Goal: Task Accomplishment & Management: Manage account settings

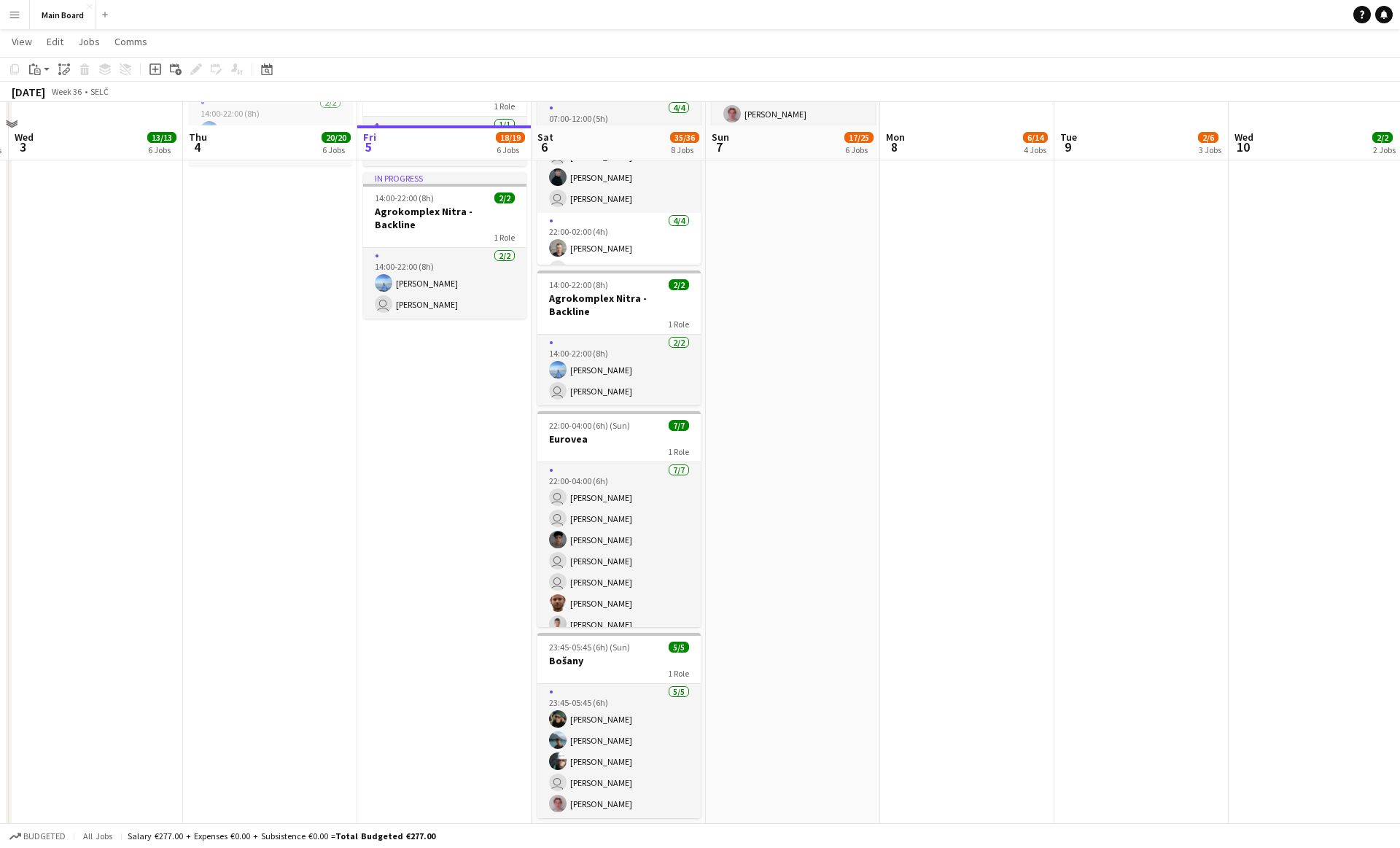
scroll to position [925, 0]
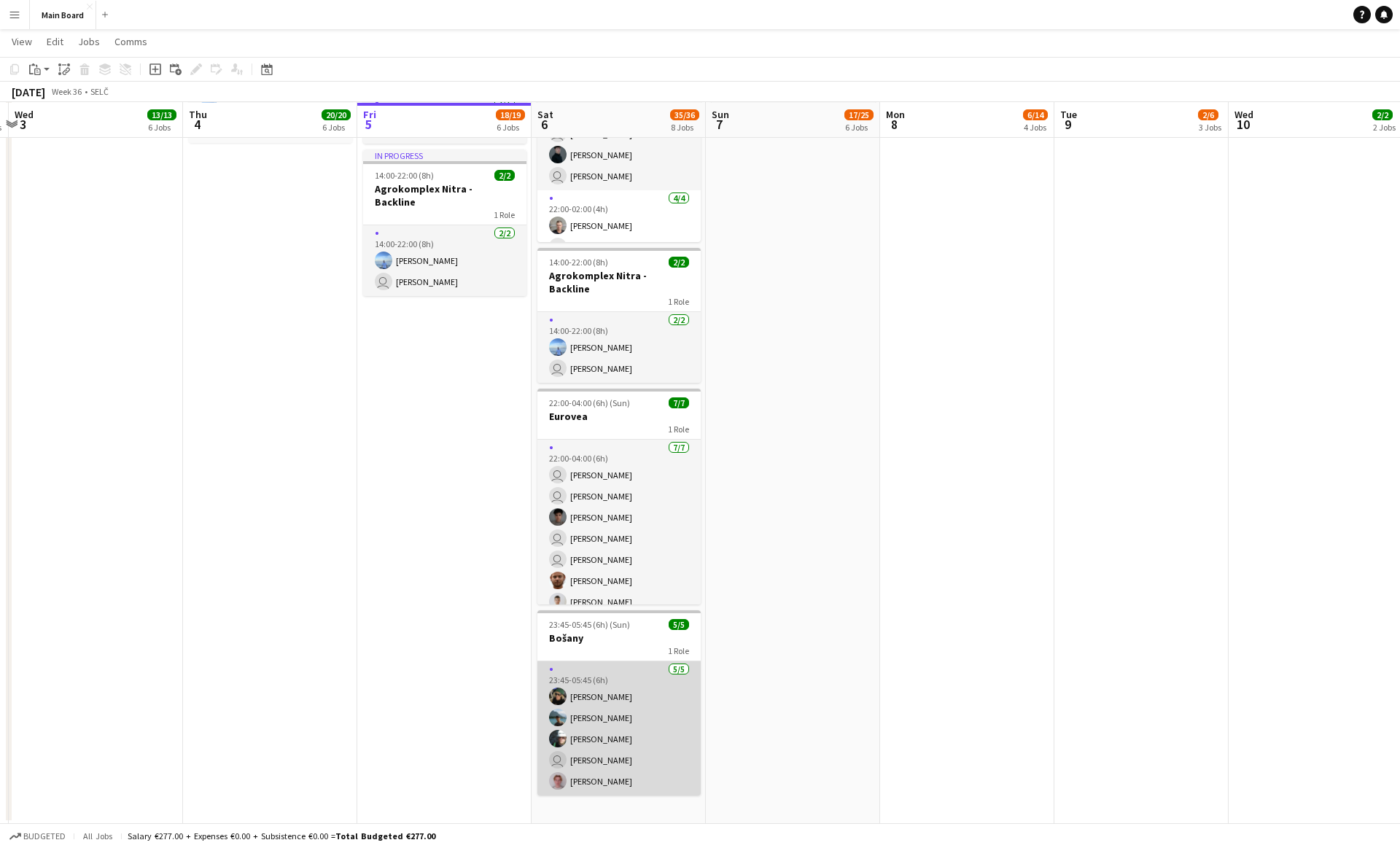
click at [591, 689] on app-card-role "[DATE] 23:45-05:45 (6h) [PERSON_NAME] [PERSON_NAME] user [PERSON_NAME] [PERSON_…" at bounding box center [619, 729] width 163 height 134
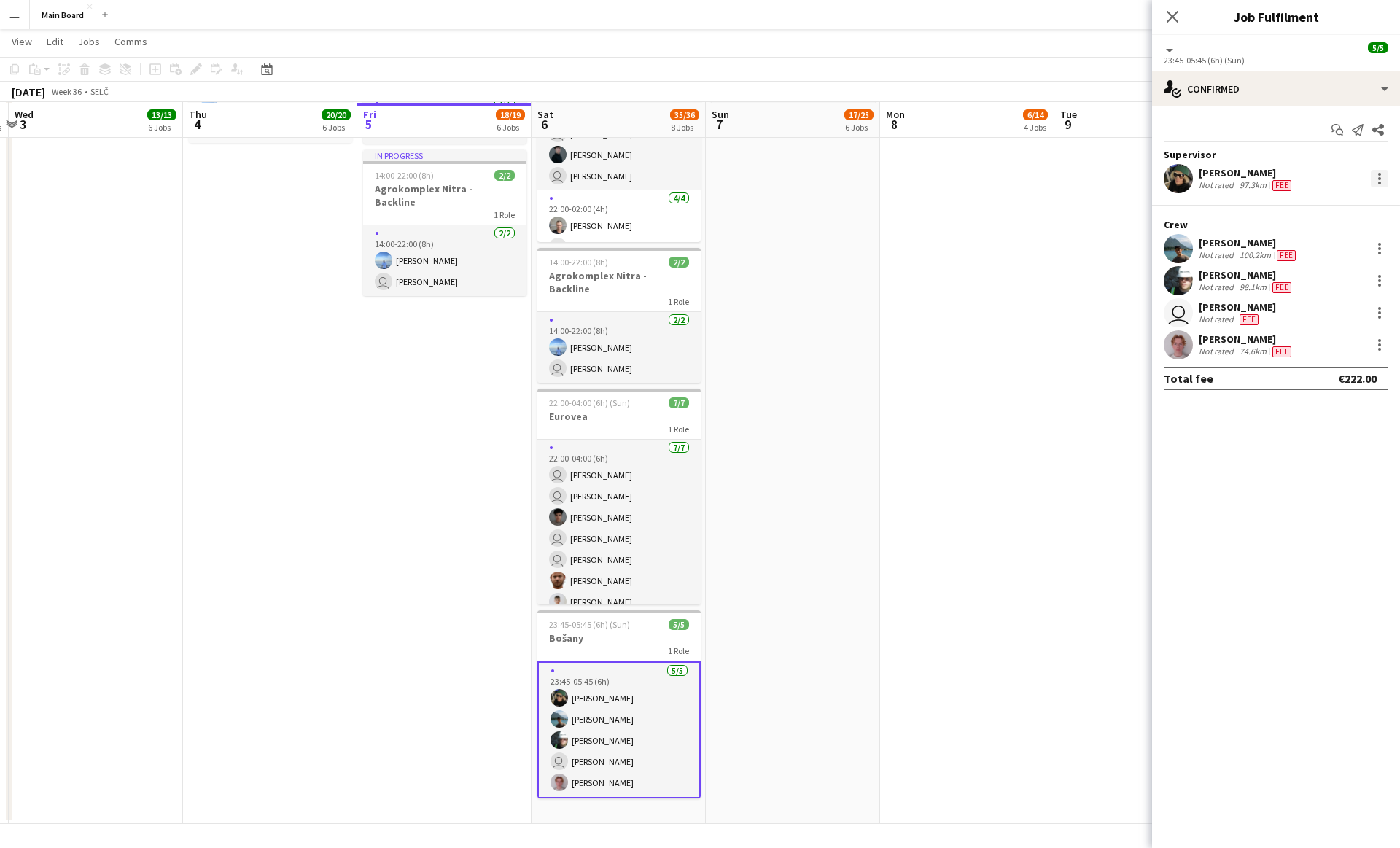
click at [1383, 181] on div at bounding box center [1379, 178] width 18 height 18
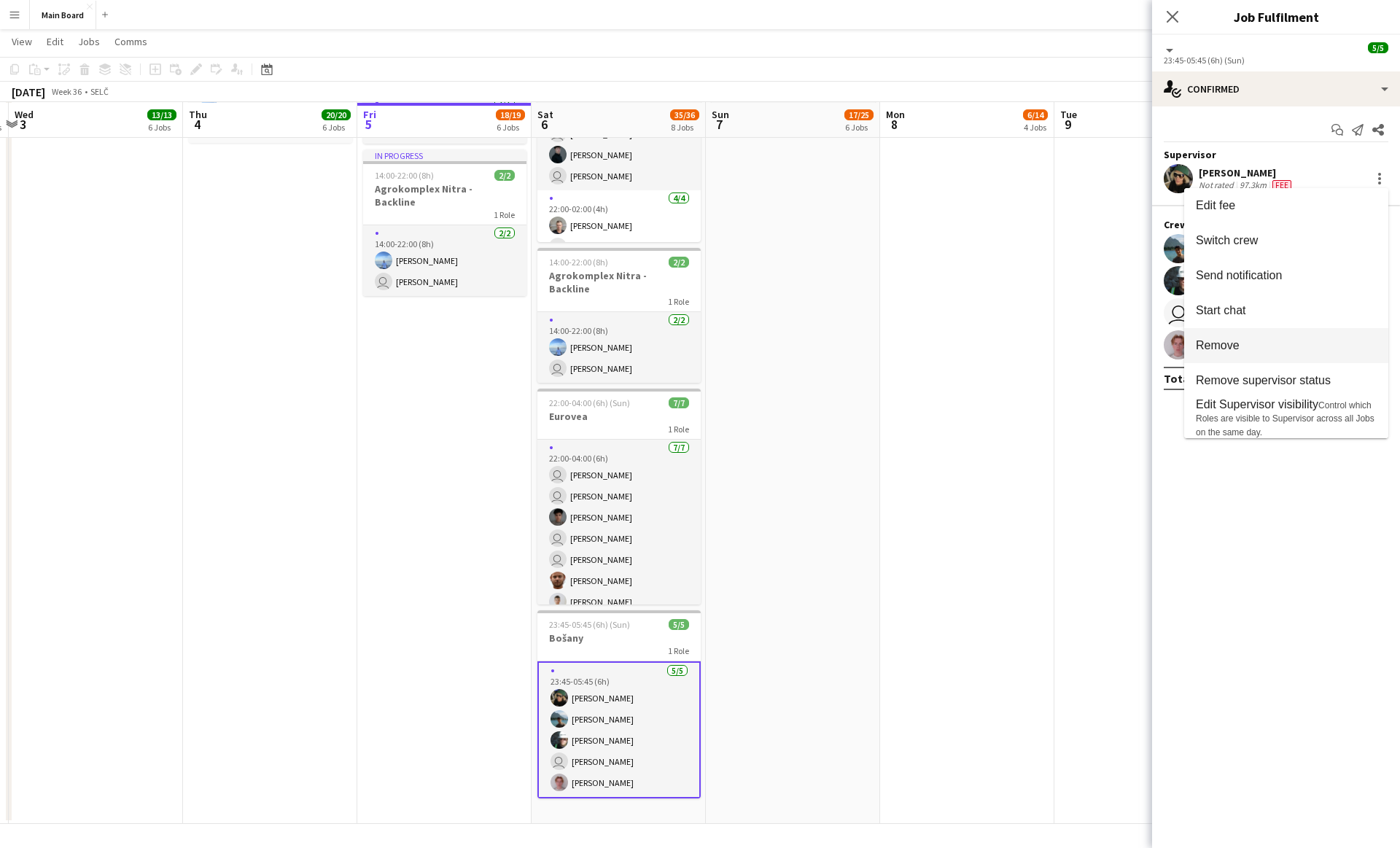
click at [1272, 337] on button "Remove" at bounding box center [1286, 345] width 204 height 35
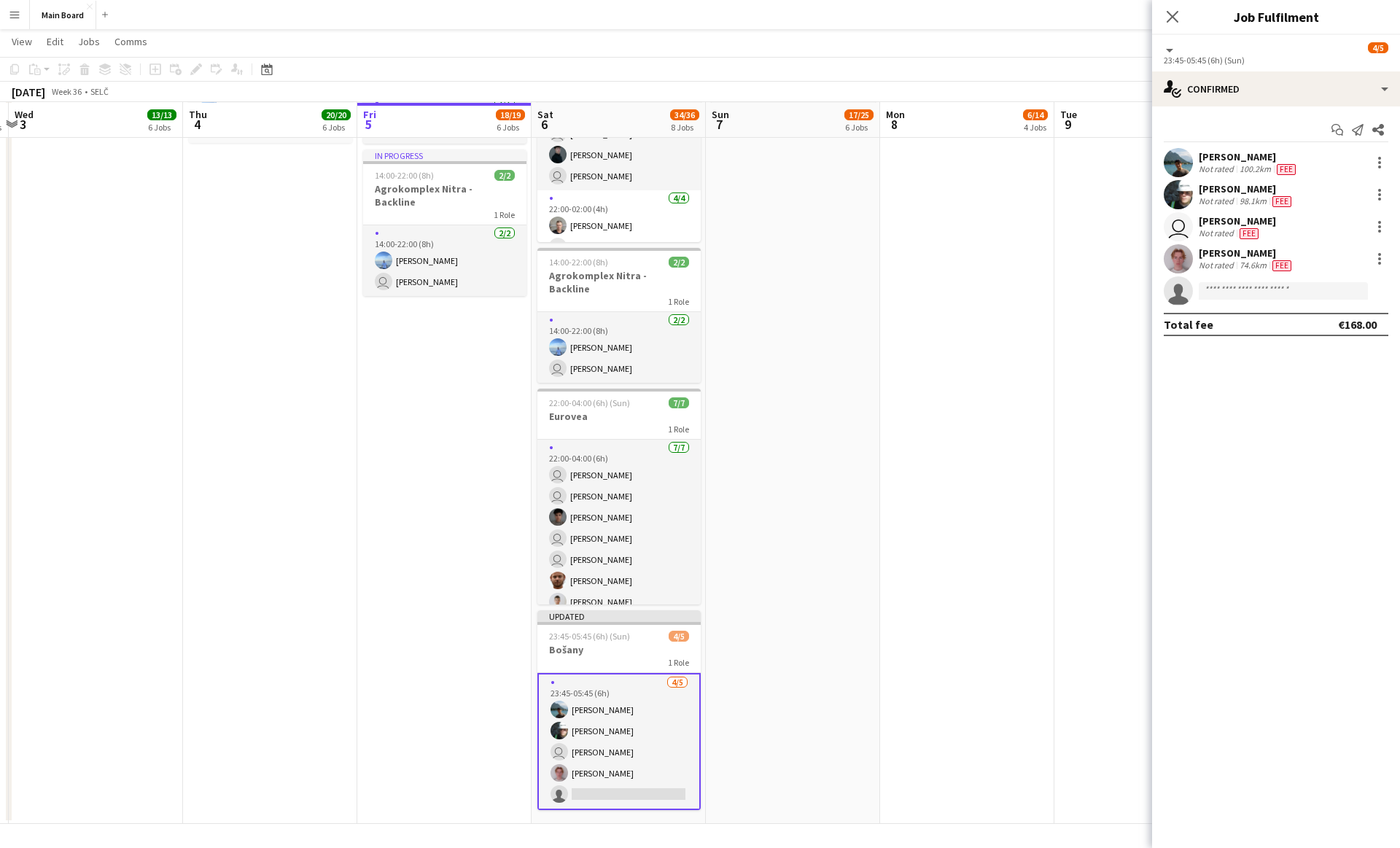
click at [912, 667] on app-date-cell "Toggle View The Scorpions [DATE] → [DATE] 20/20 10 jobs 11:00-16:00 (5h) 2/2 1 …" at bounding box center [967, 31] width 174 height 1586
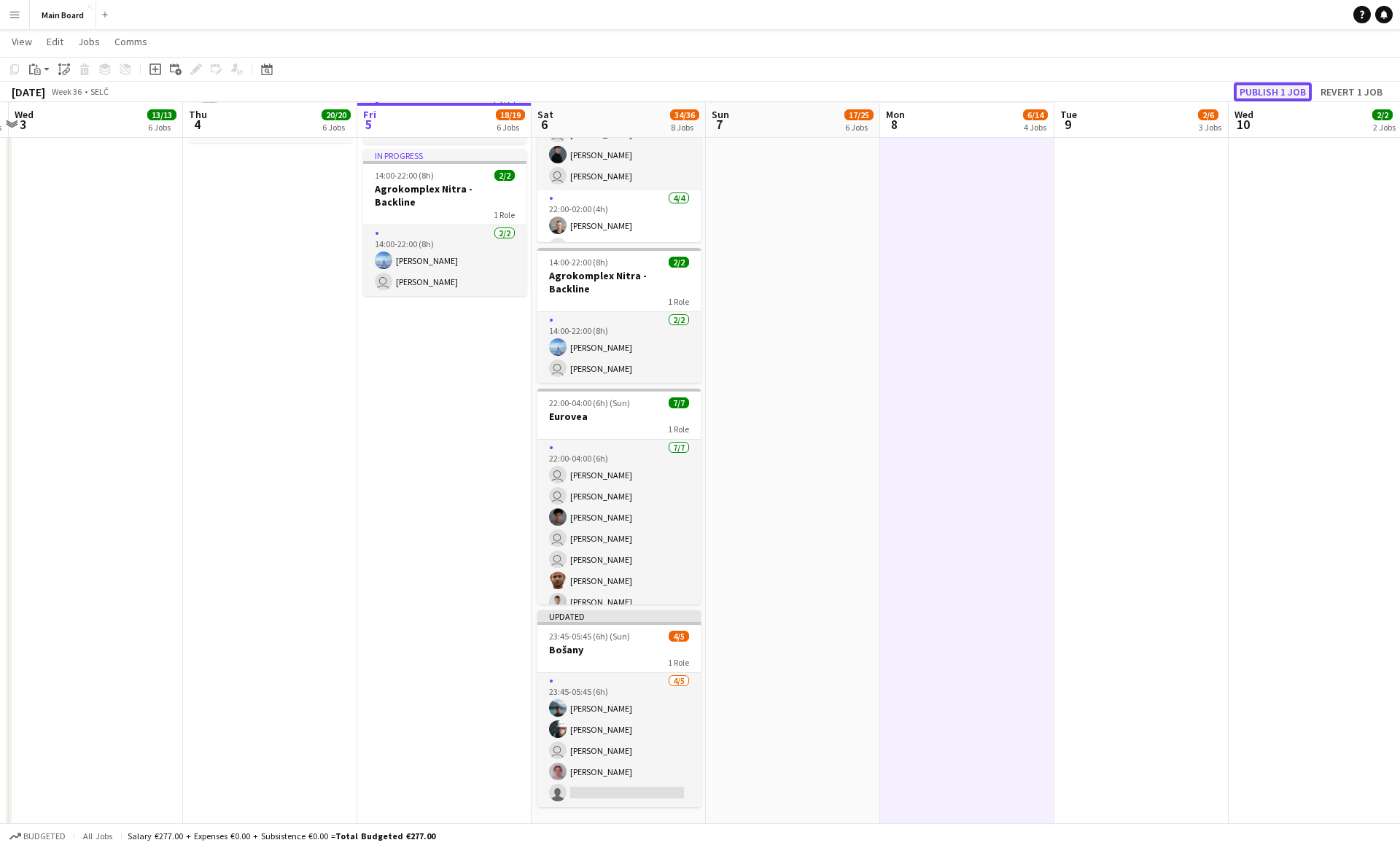
click at [1272, 93] on button "Publish 1 job" at bounding box center [1272, 92] width 78 height 19
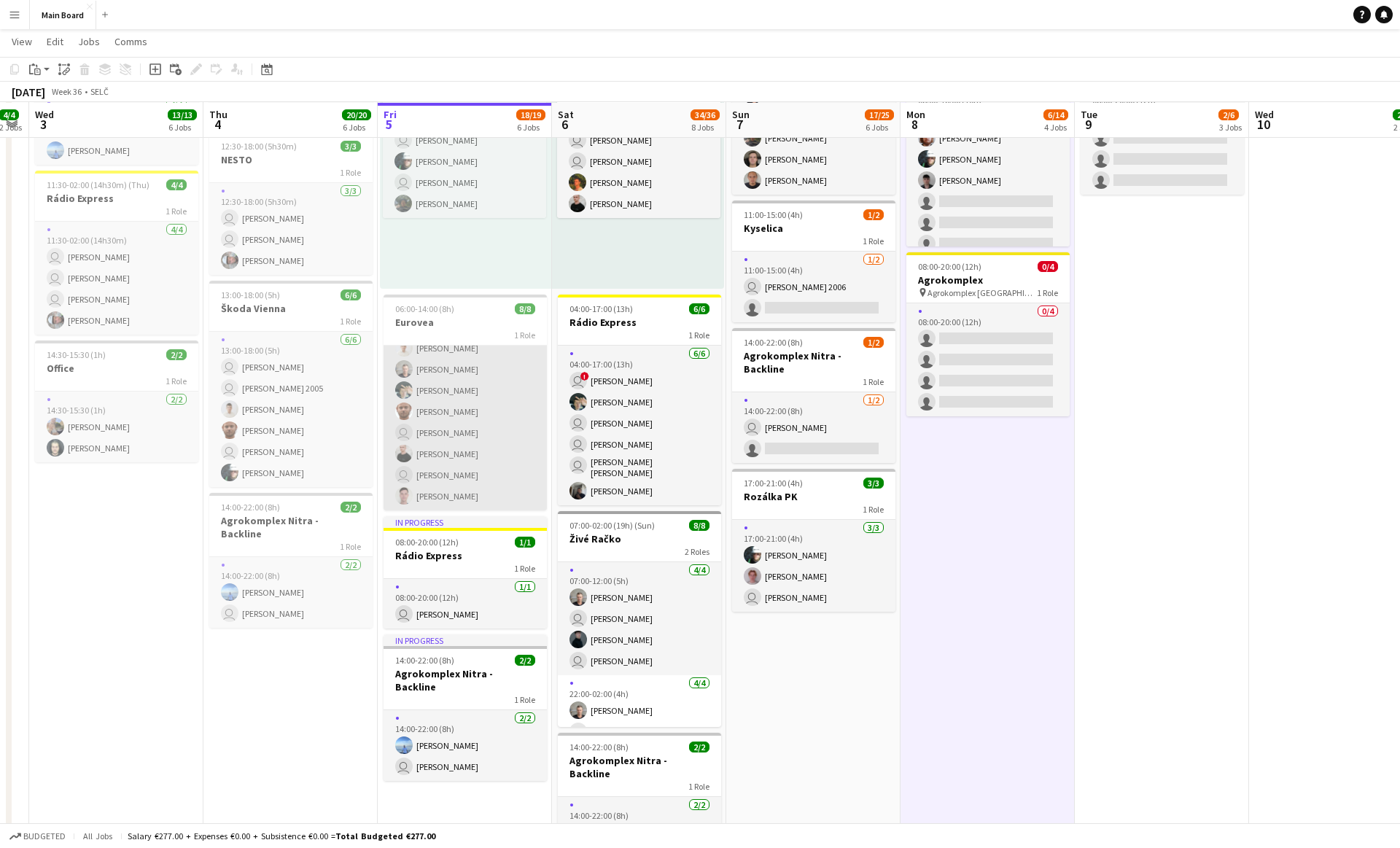
scroll to position [0, 0]
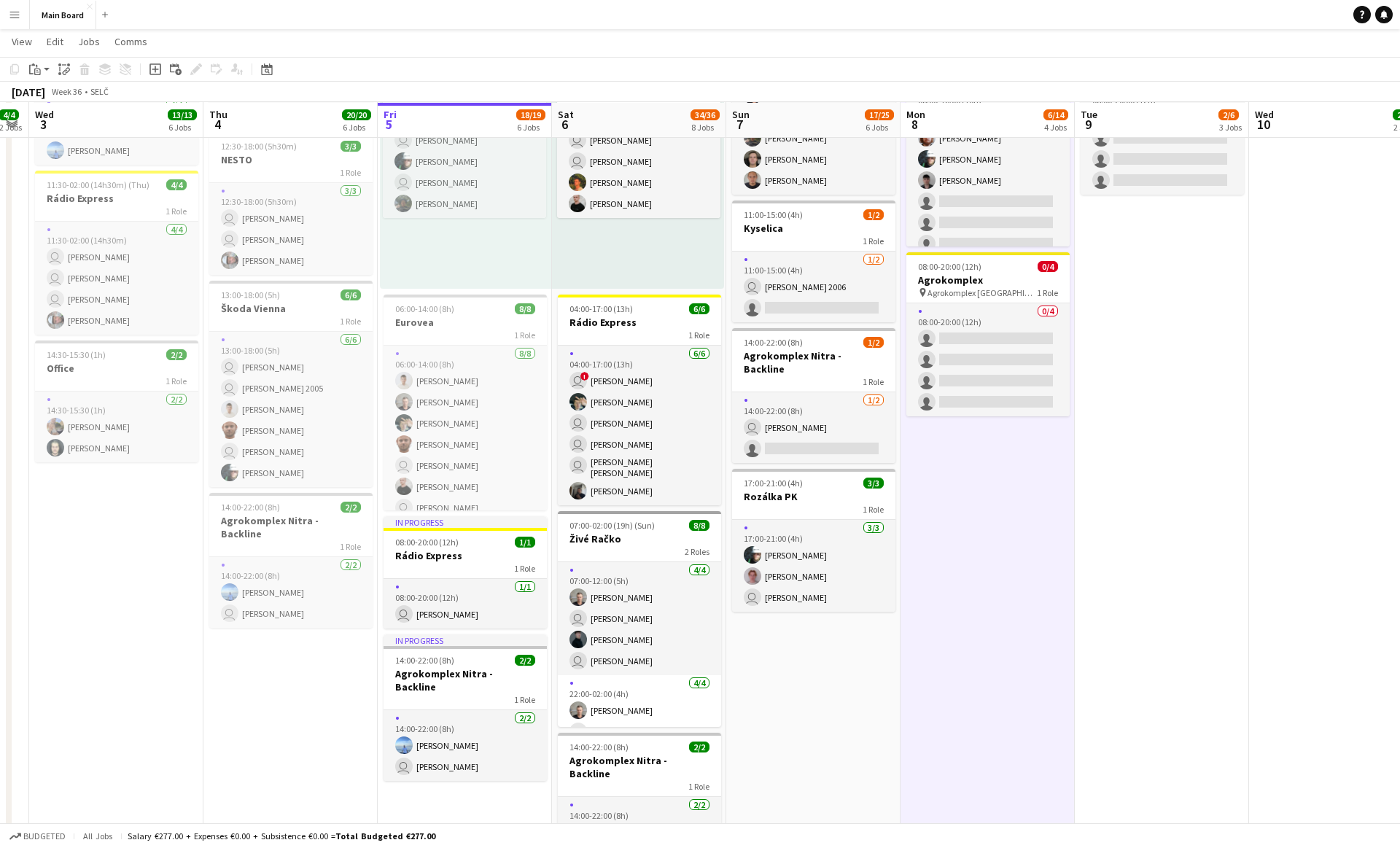
click at [3, 1] on button "Menu" at bounding box center [15, 15] width 29 height 29
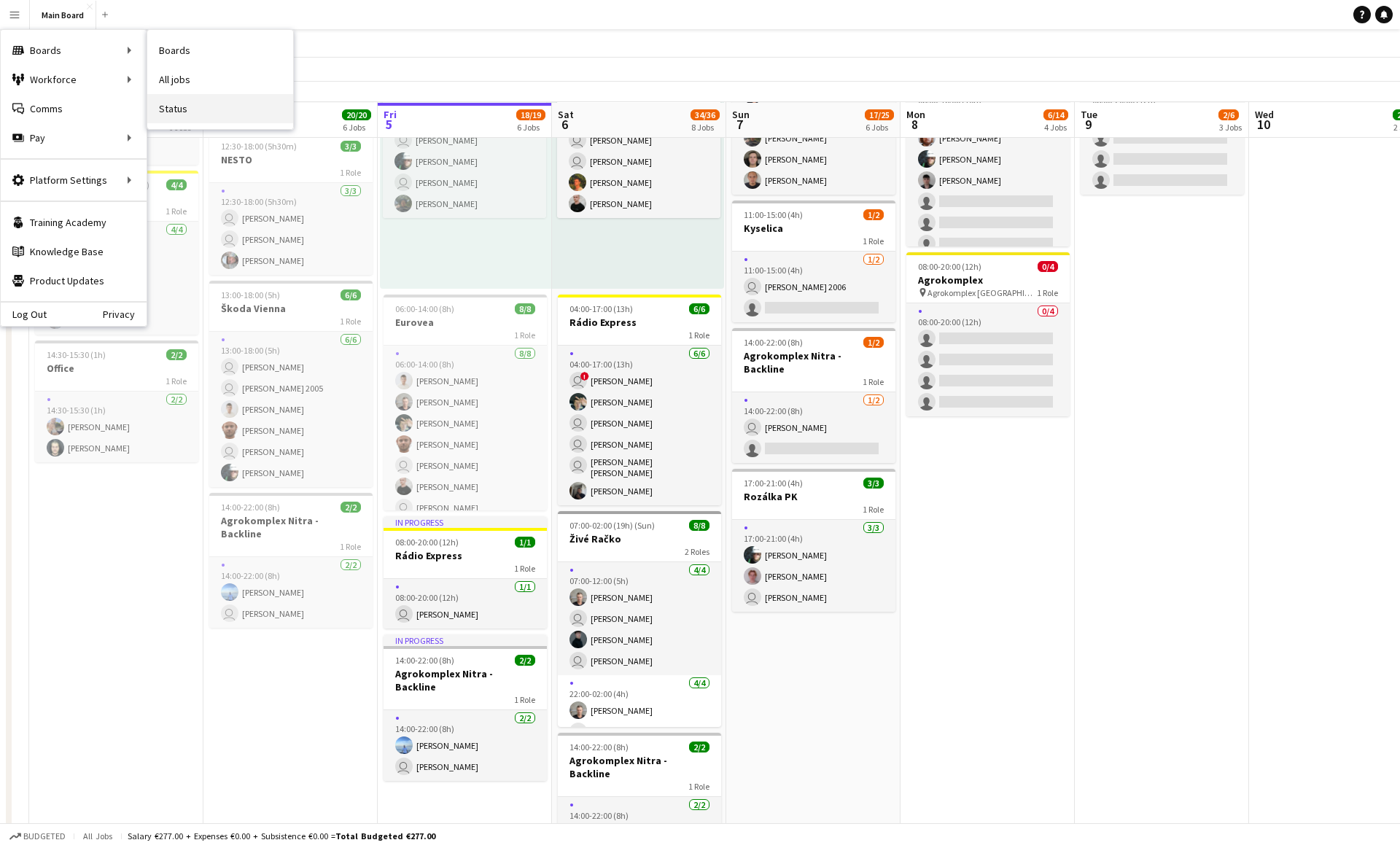
click at [168, 110] on link "Status" at bounding box center [220, 109] width 146 height 29
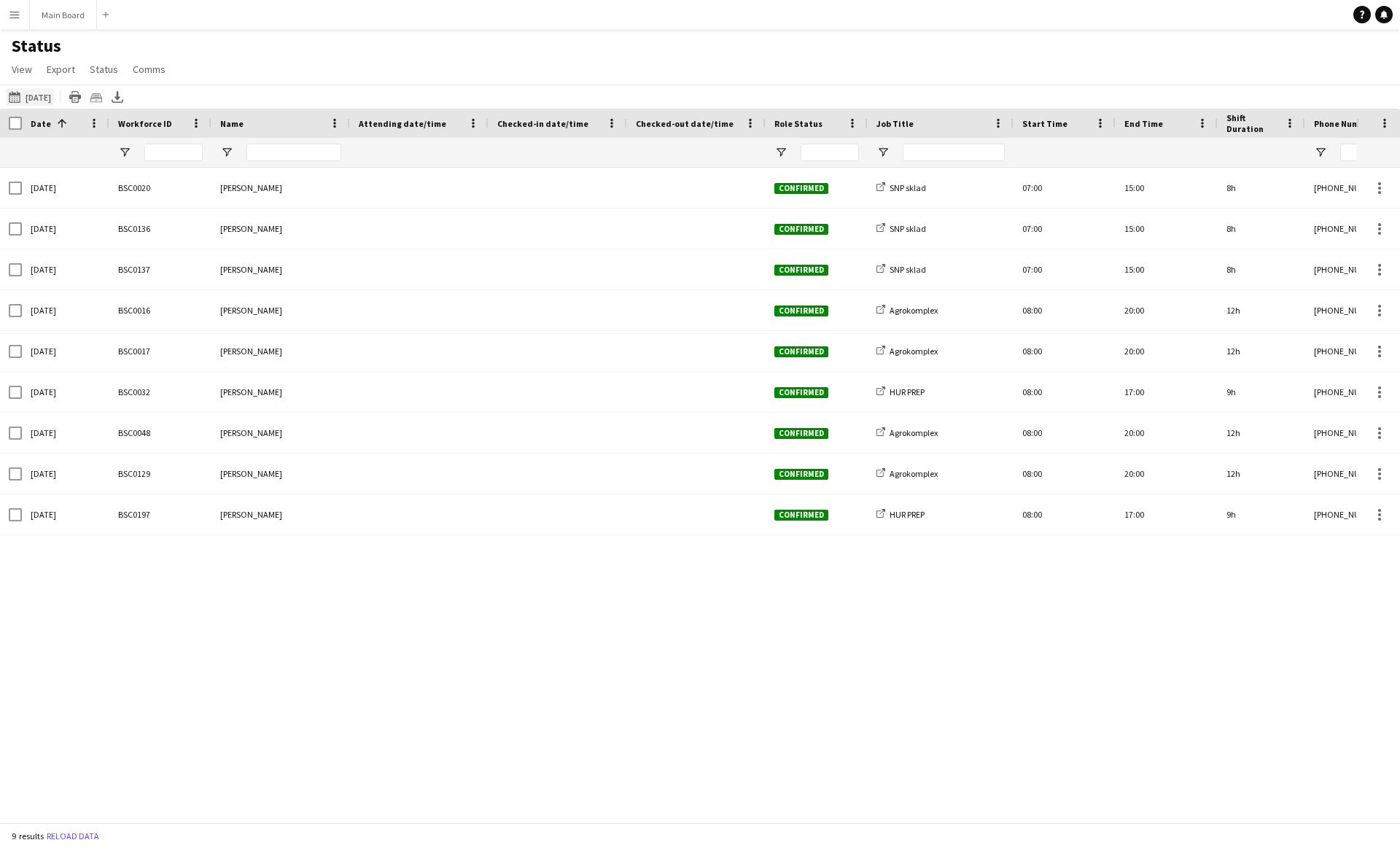
click at [51, 89] on button "[DATE] to [DATE] [DATE]" at bounding box center [29, 97] width 48 height 18
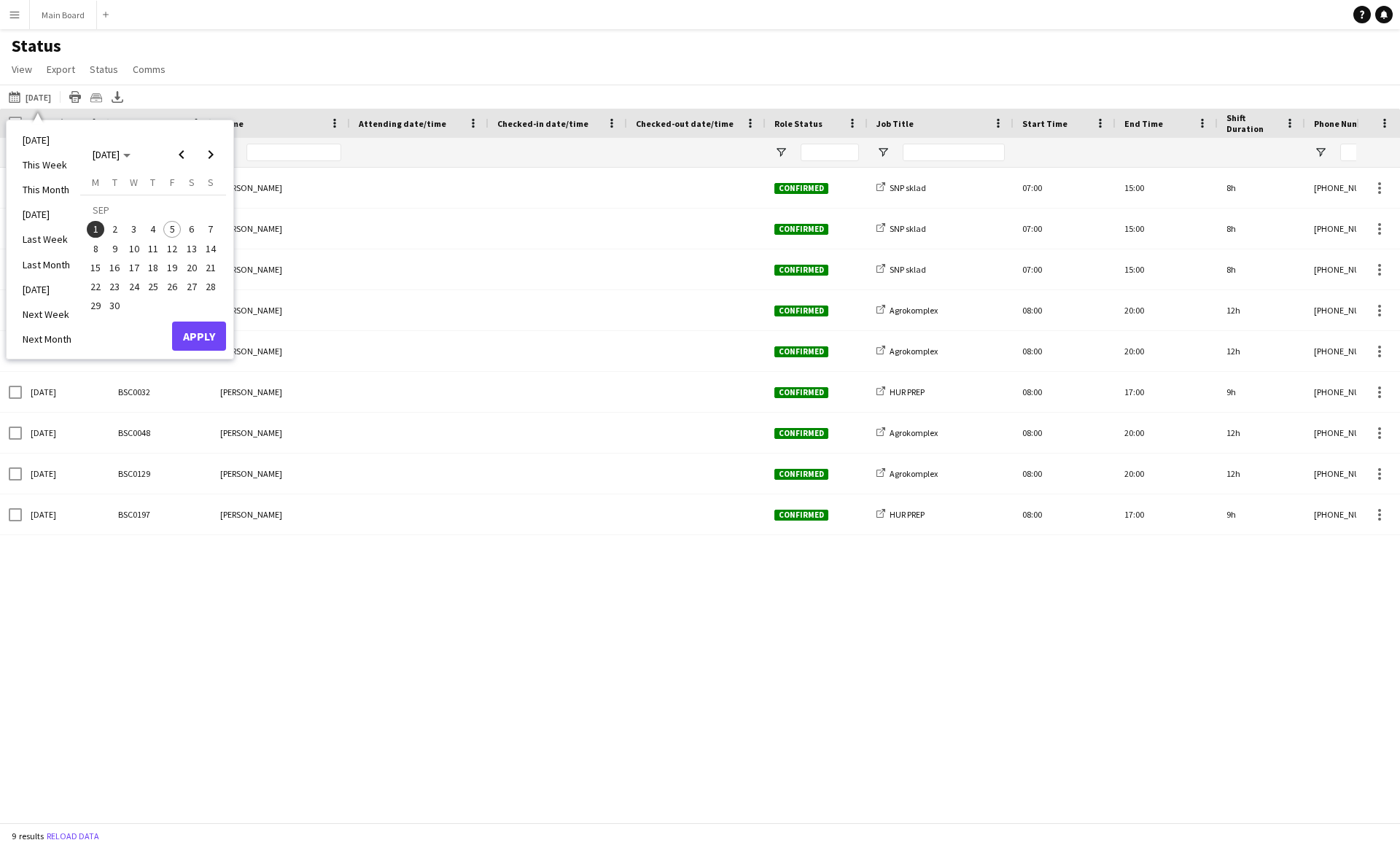
click at [175, 232] on span "5" at bounding box center [172, 230] width 18 height 18
click at [205, 336] on button "Apply" at bounding box center [198, 336] width 54 height 29
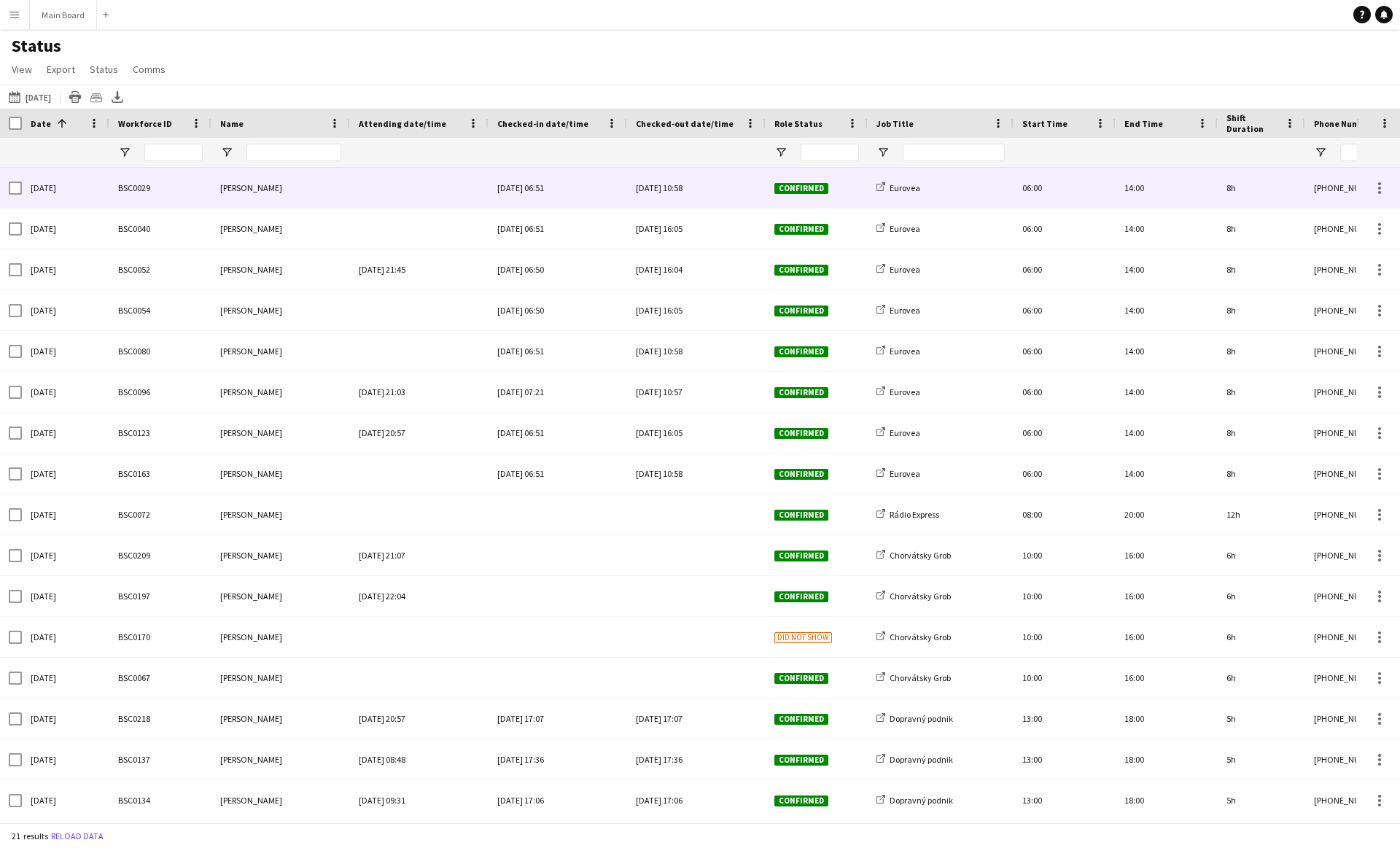
click at [560, 197] on div "[DATE] 06:51" at bounding box center [557, 187] width 121 height 40
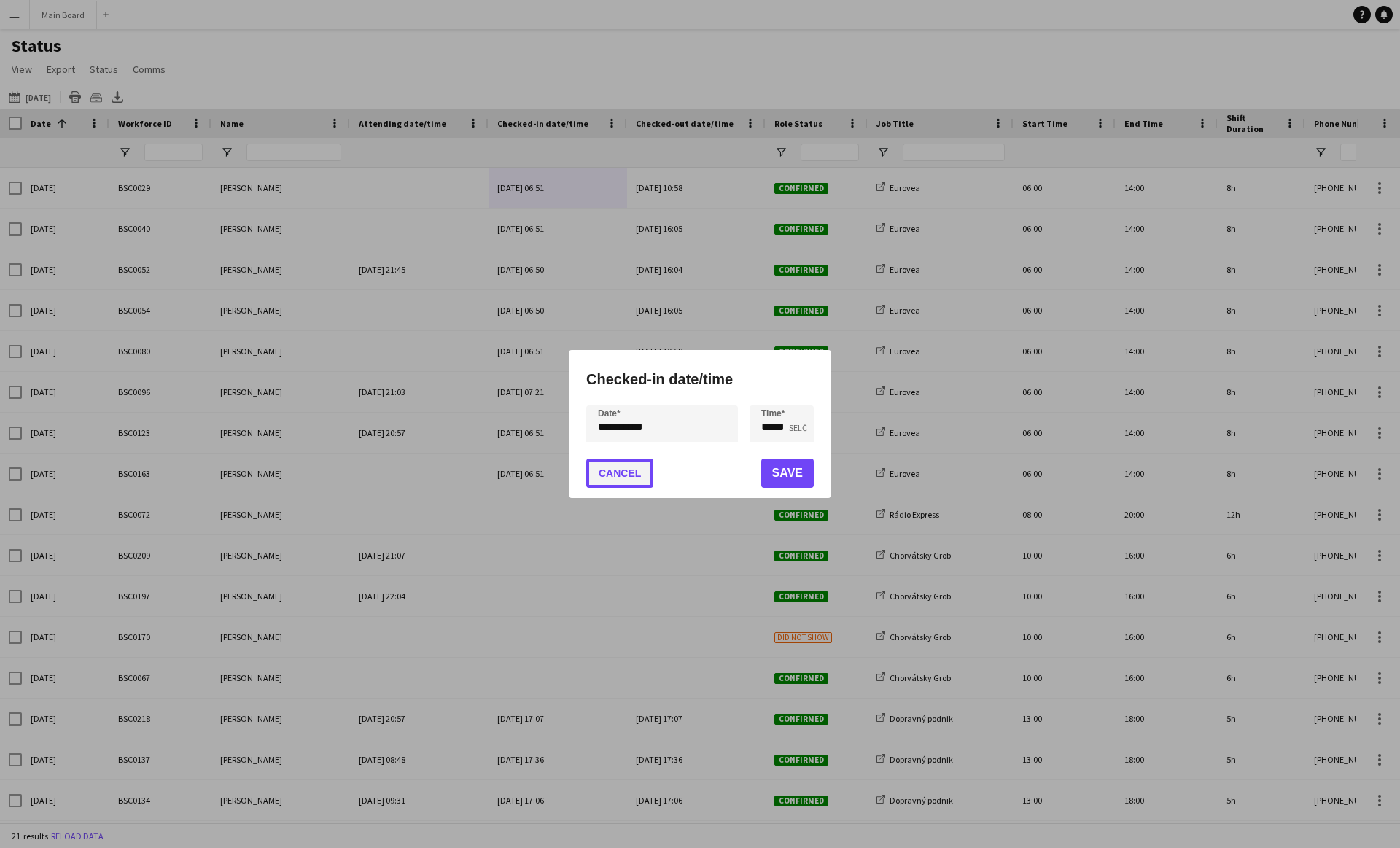
click at [624, 467] on button "Cancel" at bounding box center [619, 473] width 67 height 29
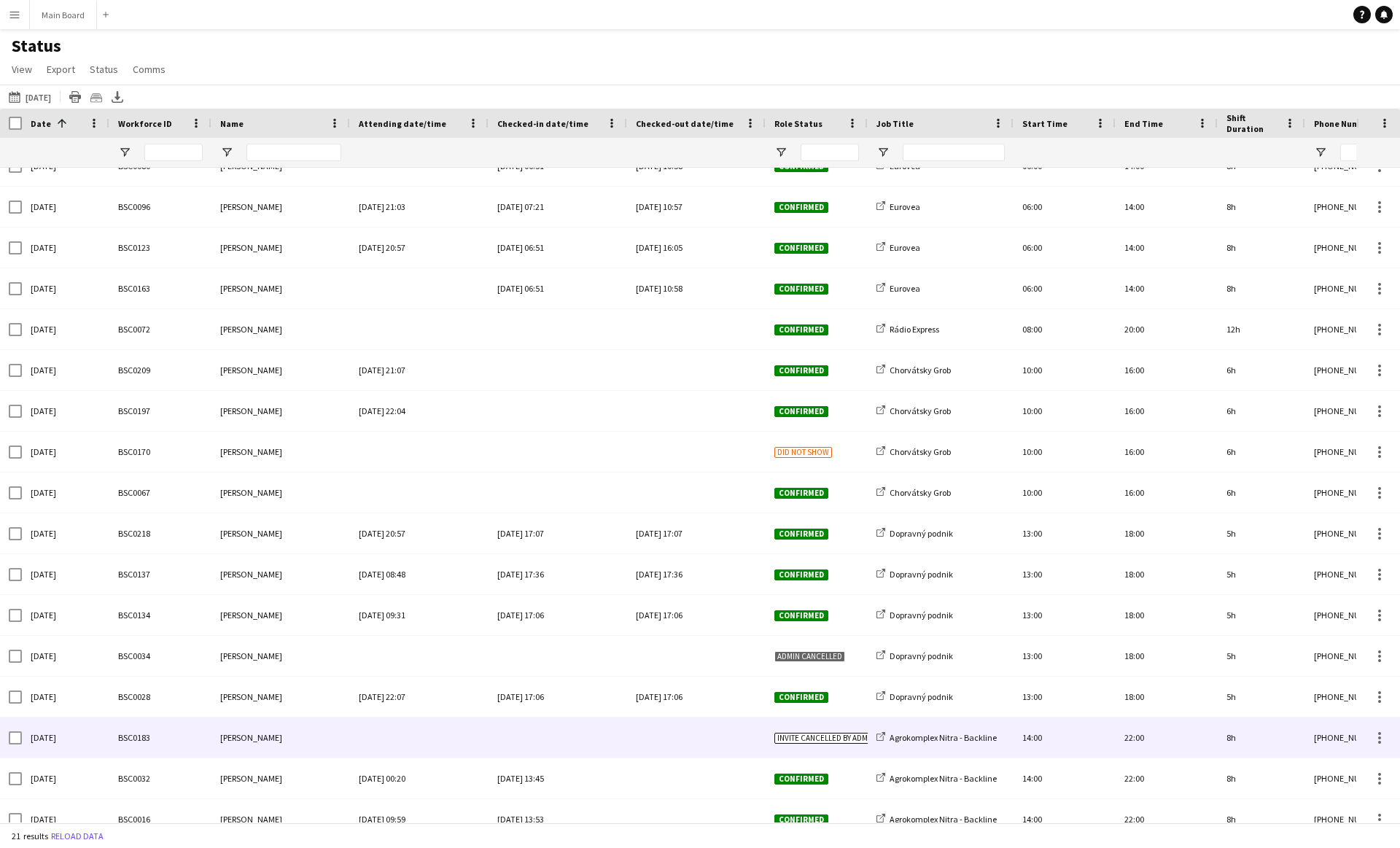
scroll to position [203, 0]
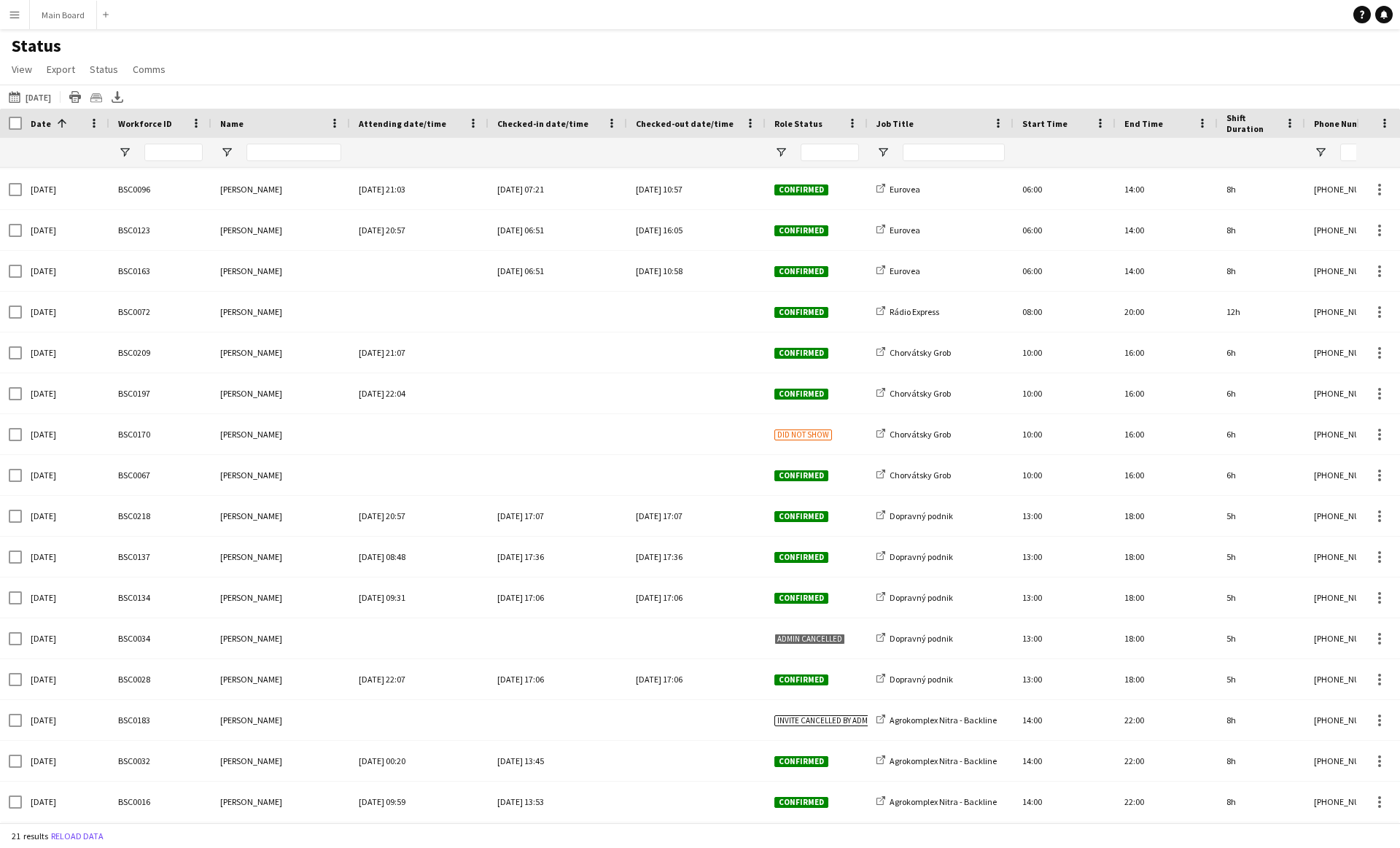
click at [12, 12] on app-icon "Menu" at bounding box center [15, 15] width 12 height 12
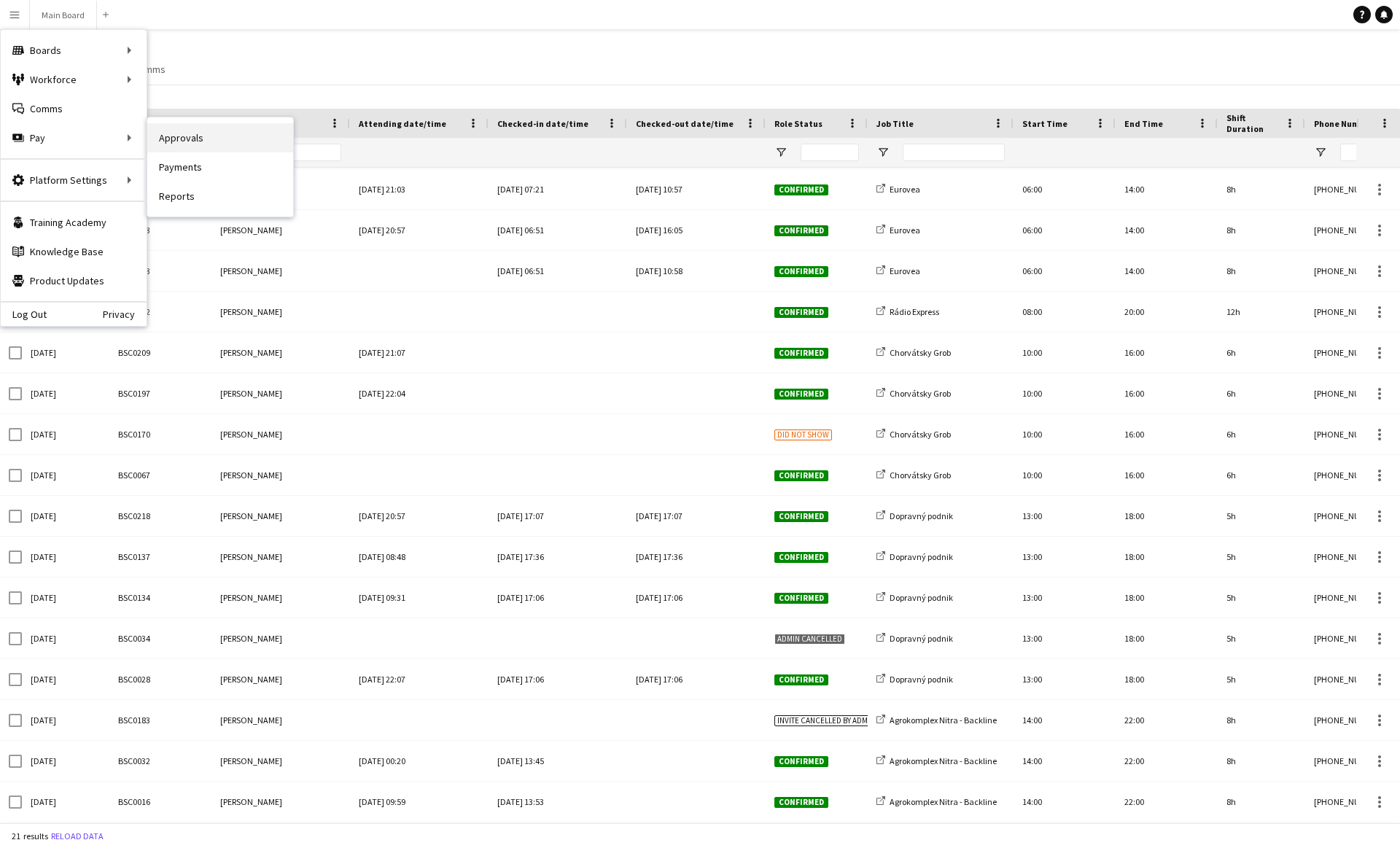
click at [202, 145] on link "Approvals" at bounding box center [220, 138] width 146 height 29
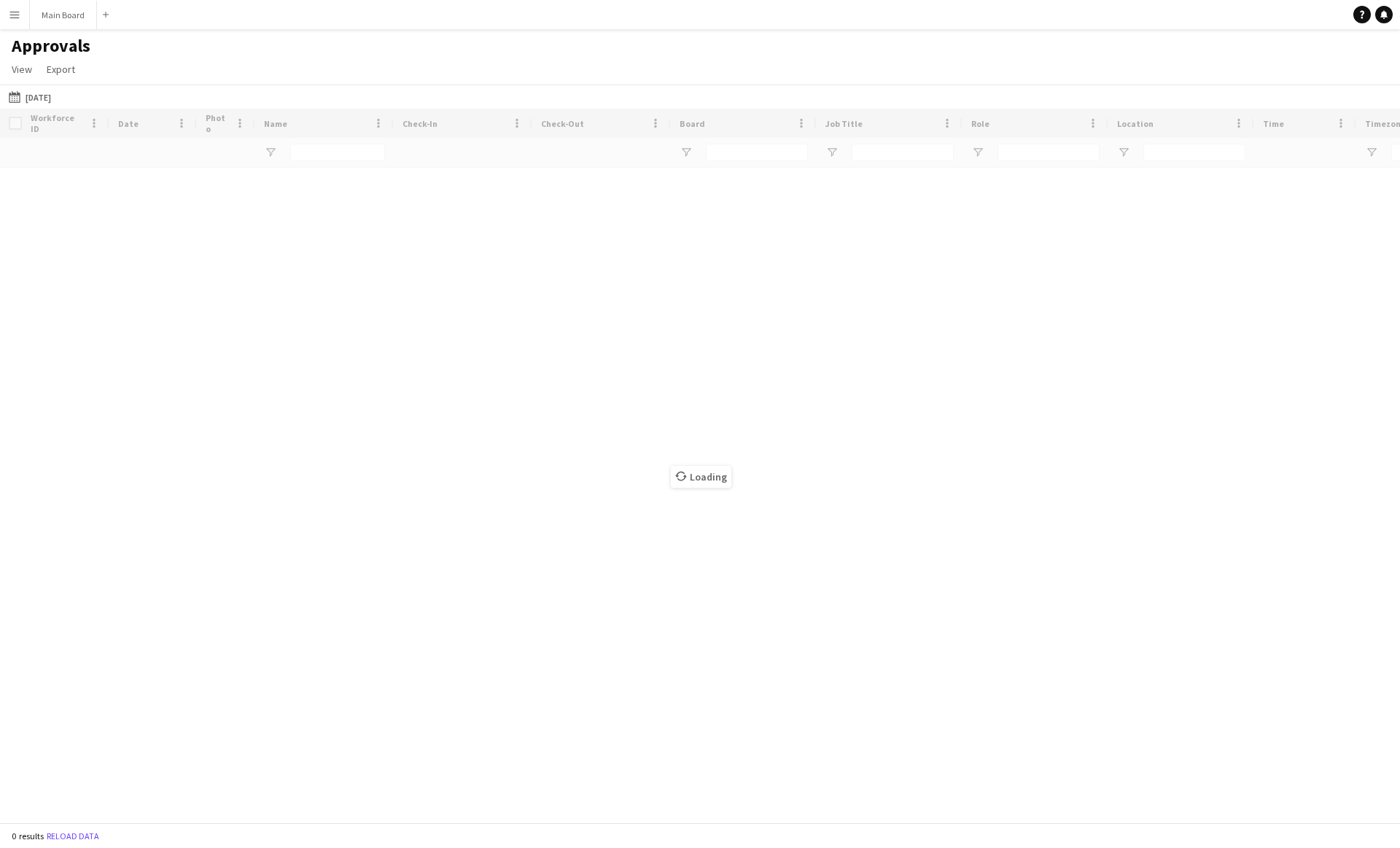
type input "**********"
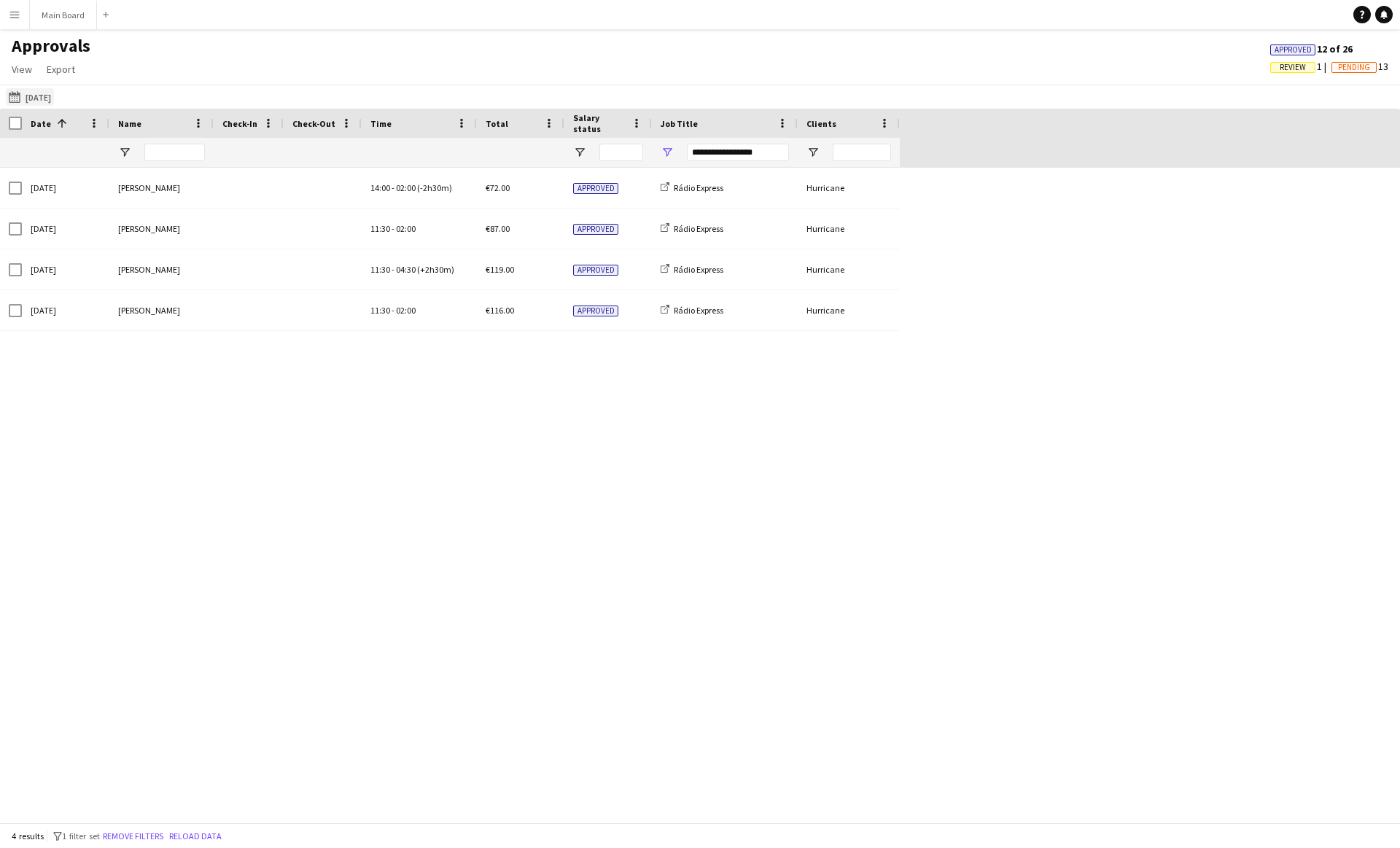
click at [28, 97] on button "[DATE] [DATE]" at bounding box center [29, 97] width 48 height 18
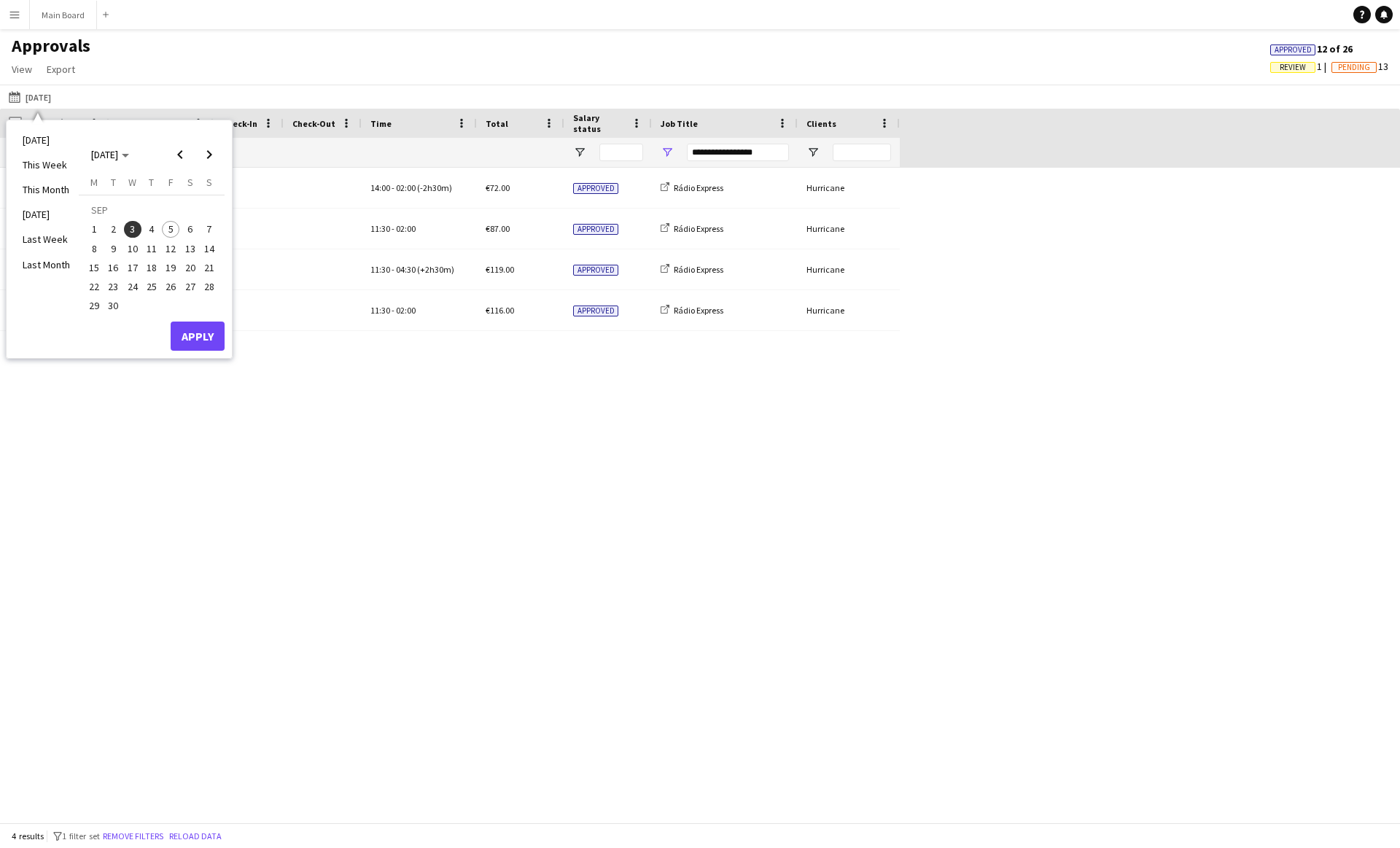
click at [167, 229] on span "5" at bounding box center [171, 230] width 18 height 18
click at [200, 338] on button "Apply" at bounding box center [197, 336] width 54 height 29
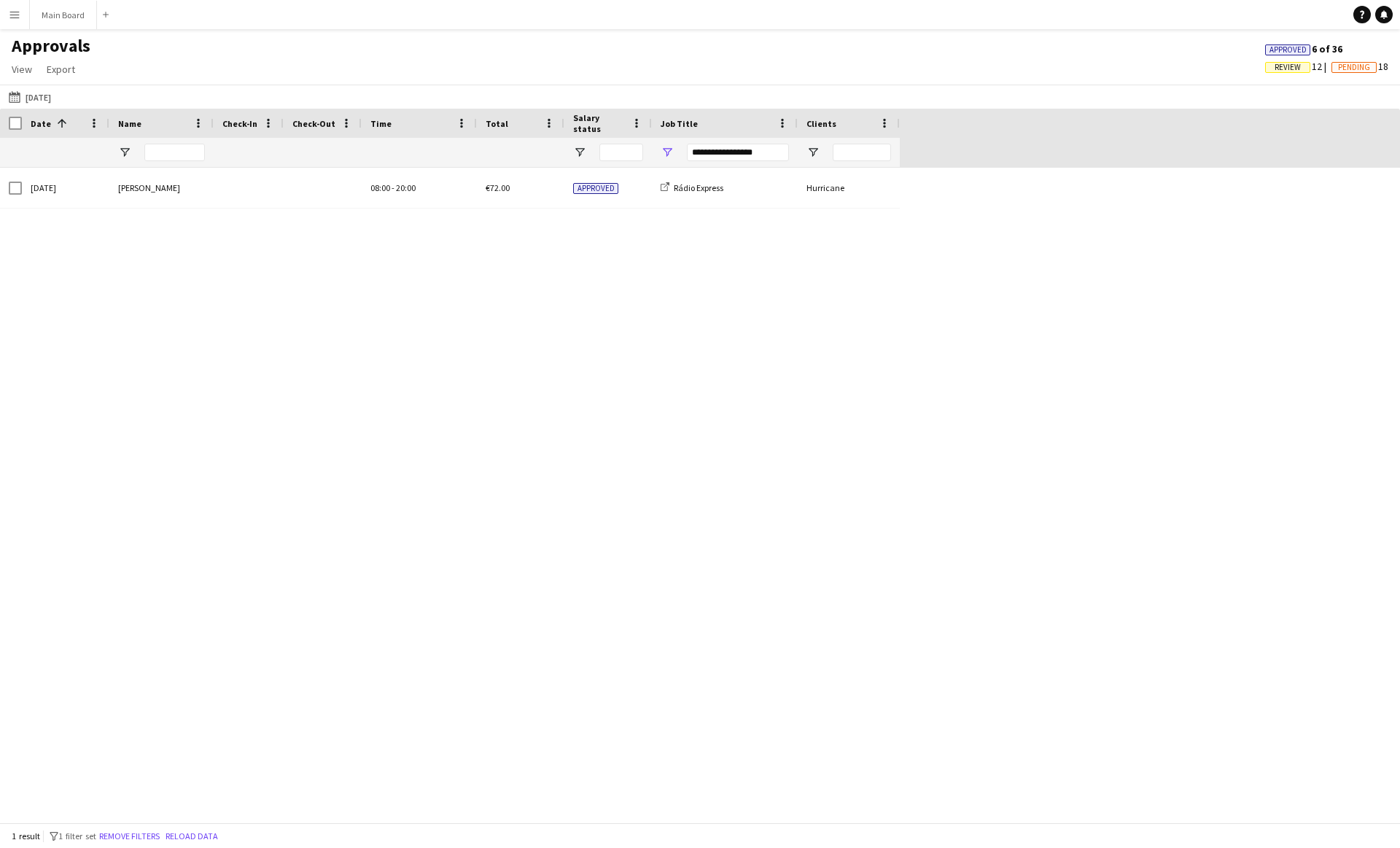
click at [737, 154] on div "**********" at bounding box center [737, 153] width 102 height 18
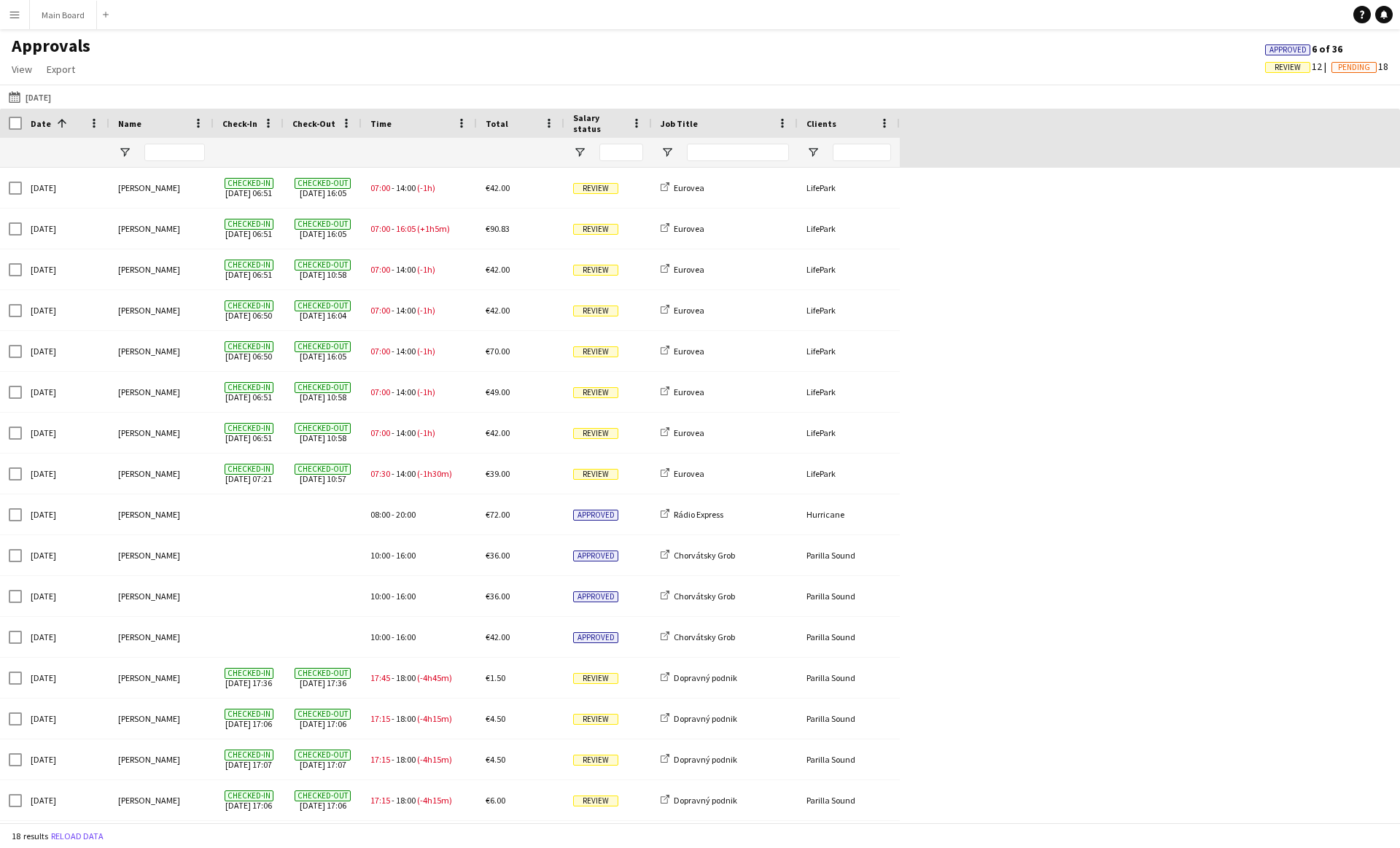
click at [987, 347] on div "[DATE] [PERSON_NAME] 08:00 - 20:00 €72.00 Approved Rádio Express Hurricane [DAT…" at bounding box center [700, 535] width 1400 height 735
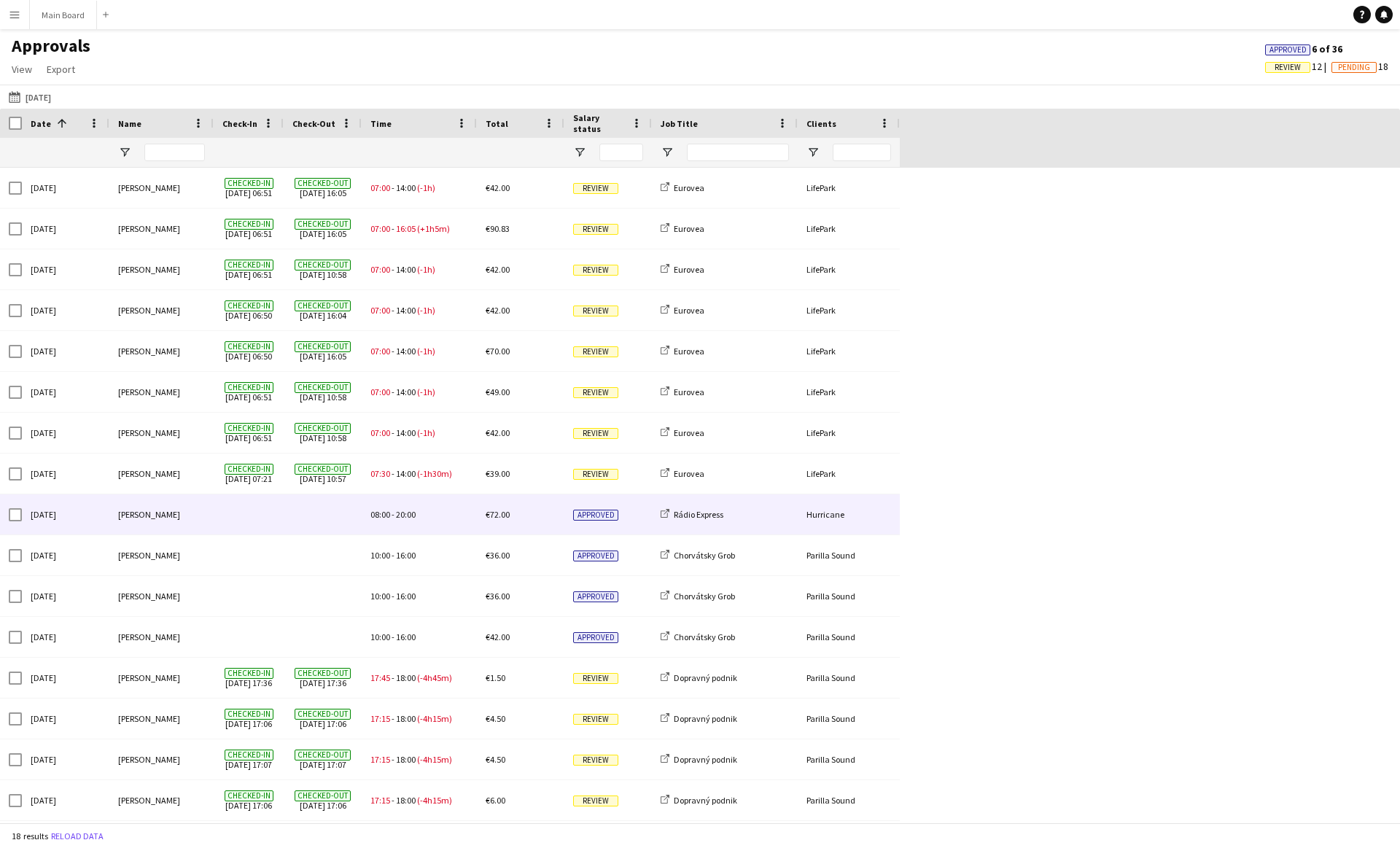
click at [247, 511] on span at bounding box center [248, 514] width 52 height 40
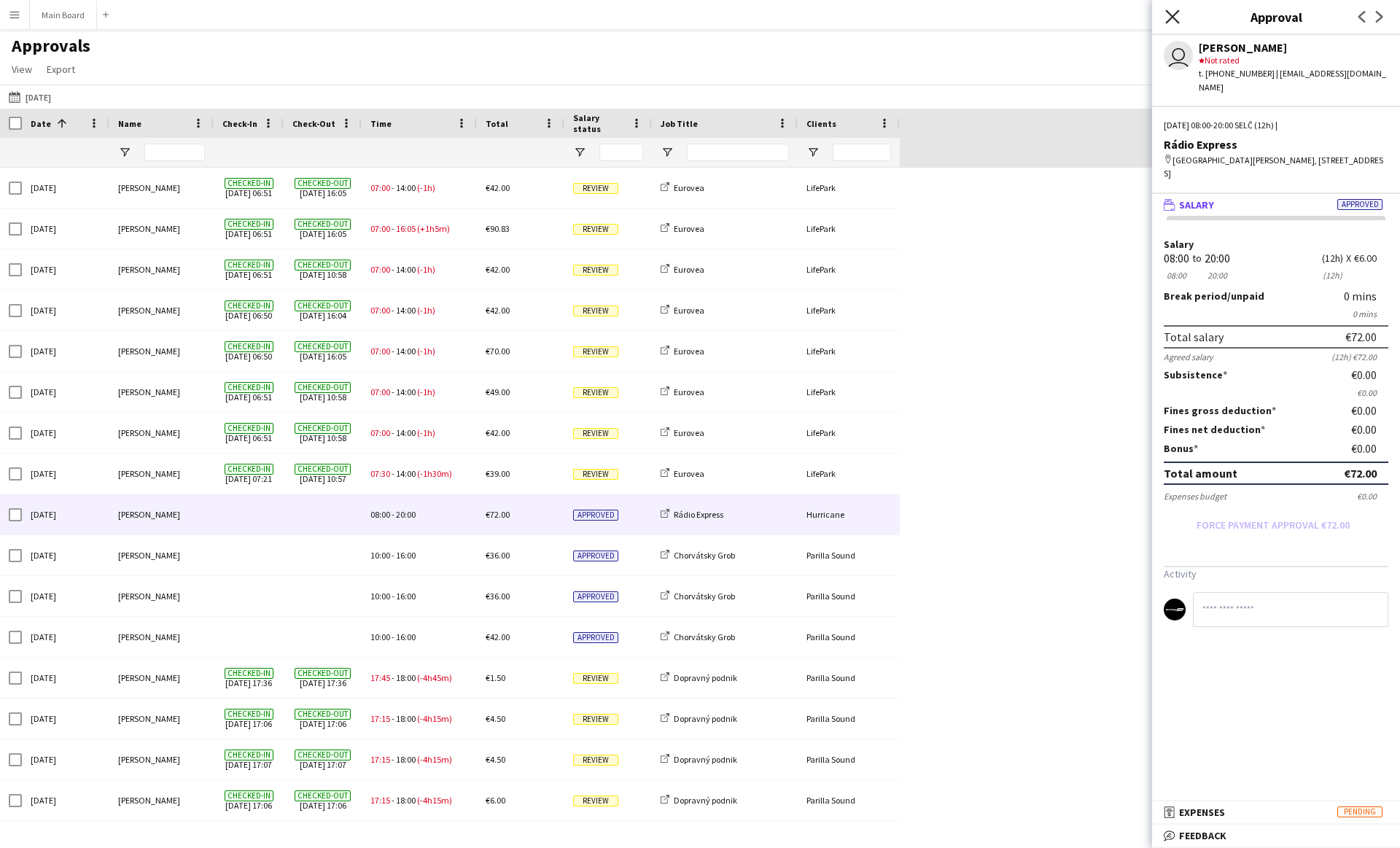
click at [1170, 16] on icon "Close pop-in" at bounding box center [1171, 16] width 14 height 14
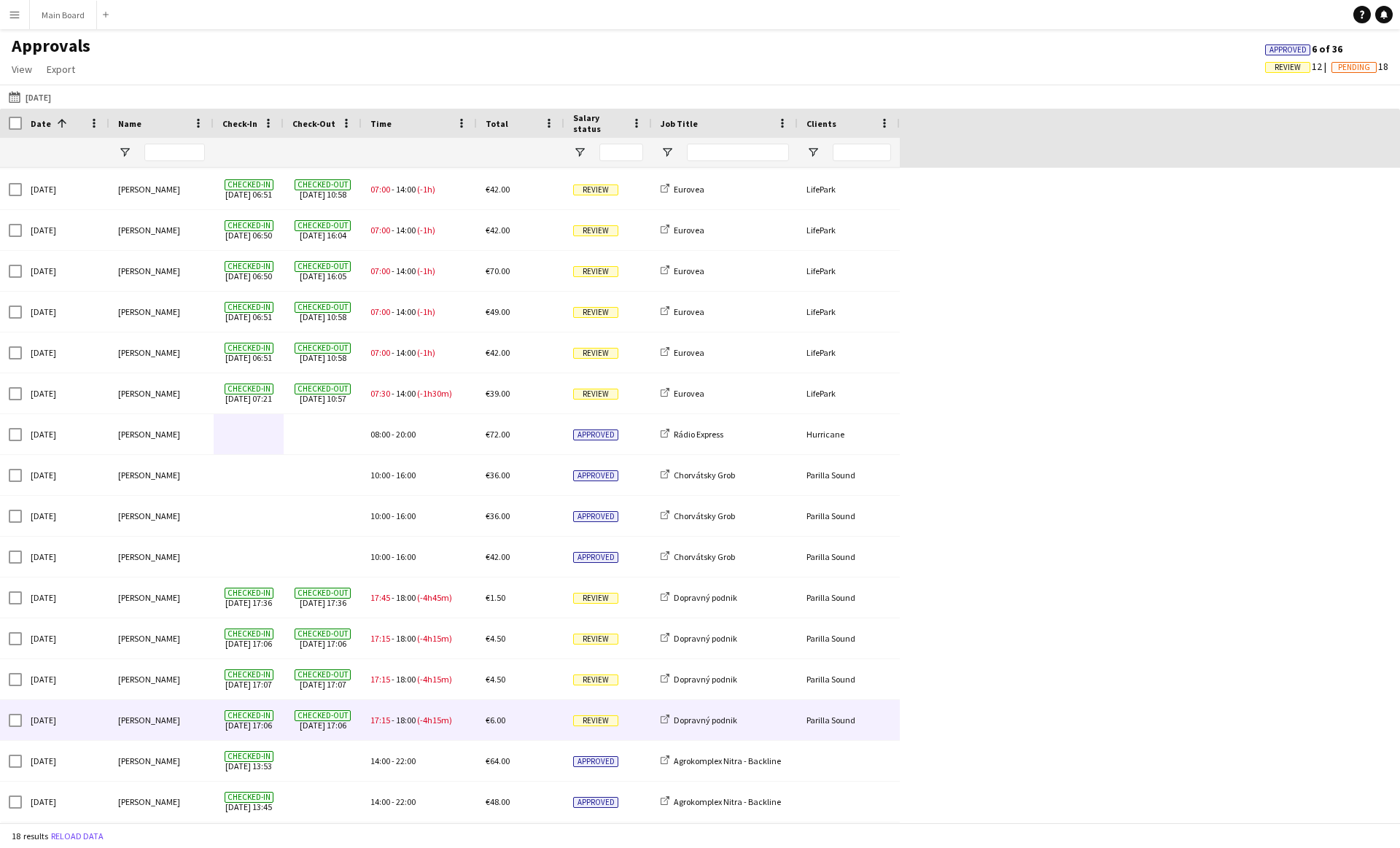
click at [136, 720] on div "[PERSON_NAME]" at bounding box center [161, 720] width 104 height 40
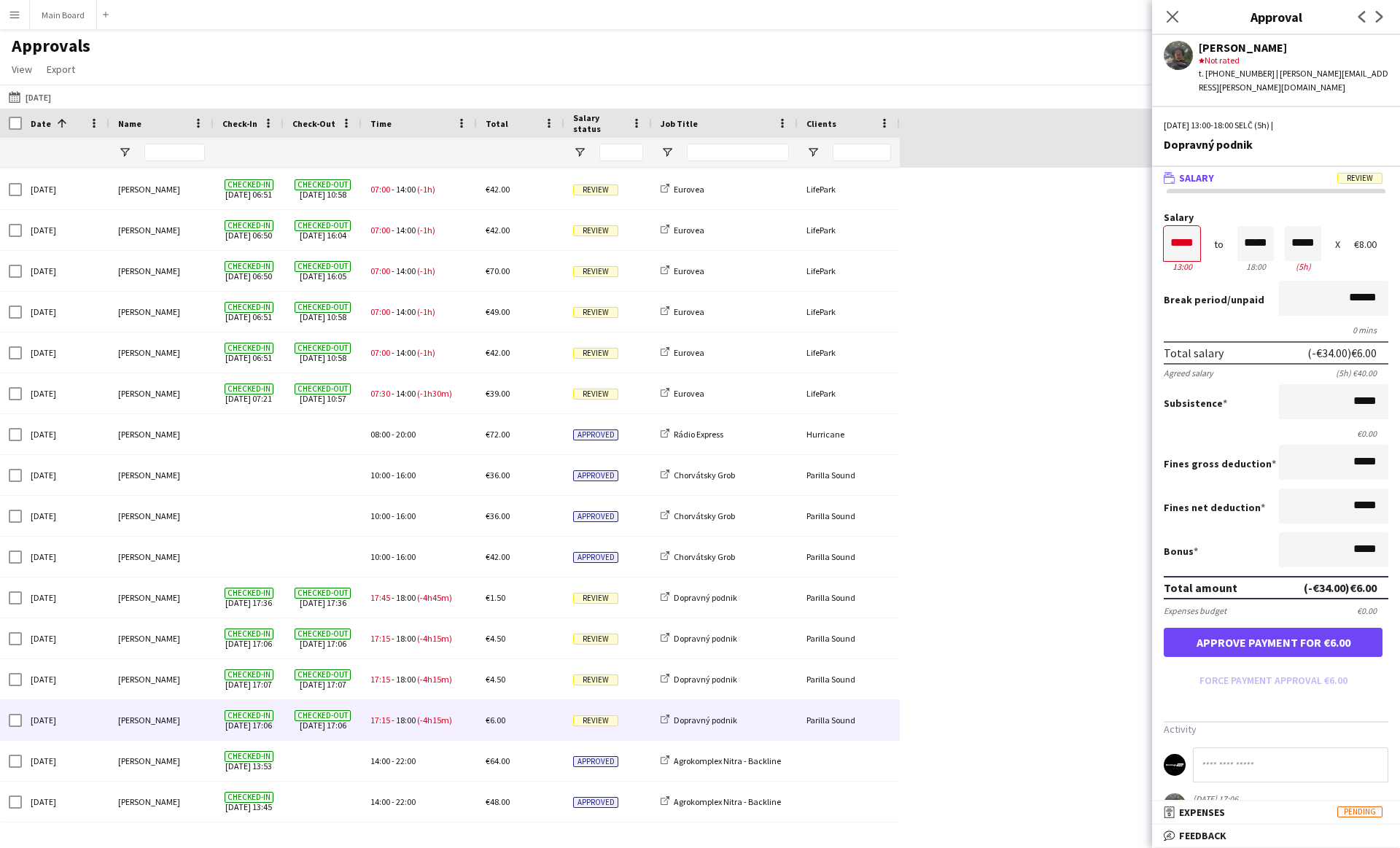
click at [991, 657] on div "[DATE] [PERSON_NAME] 08:00 - 20:00 €72.00 Approved Rádio Express Hurricane [DAT…" at bounding box center [700, 455] width 1400 height 735
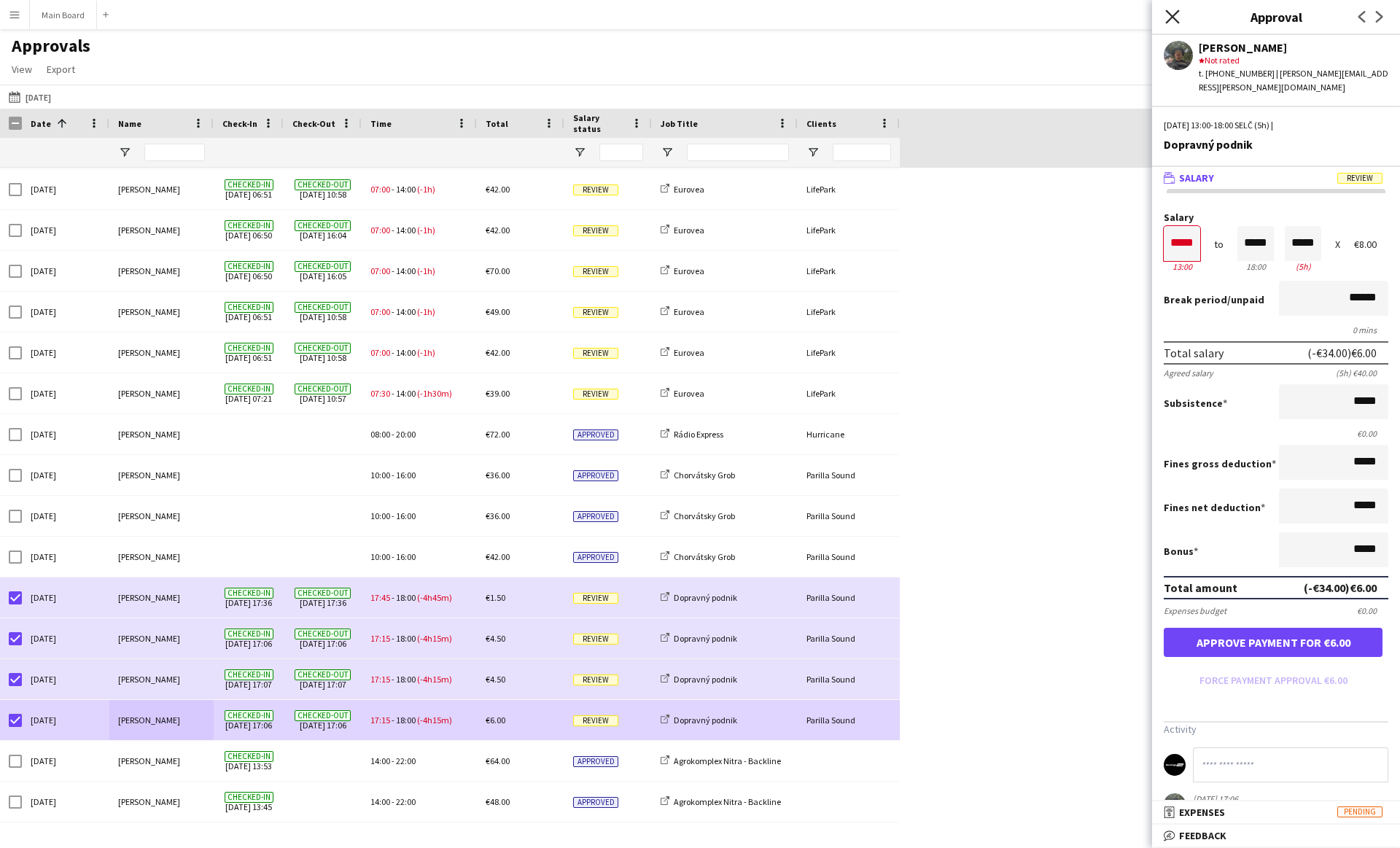
click at [1170, 13] on icon "Close pop-in" at bounding box center [1171, 16] width 14 height 14
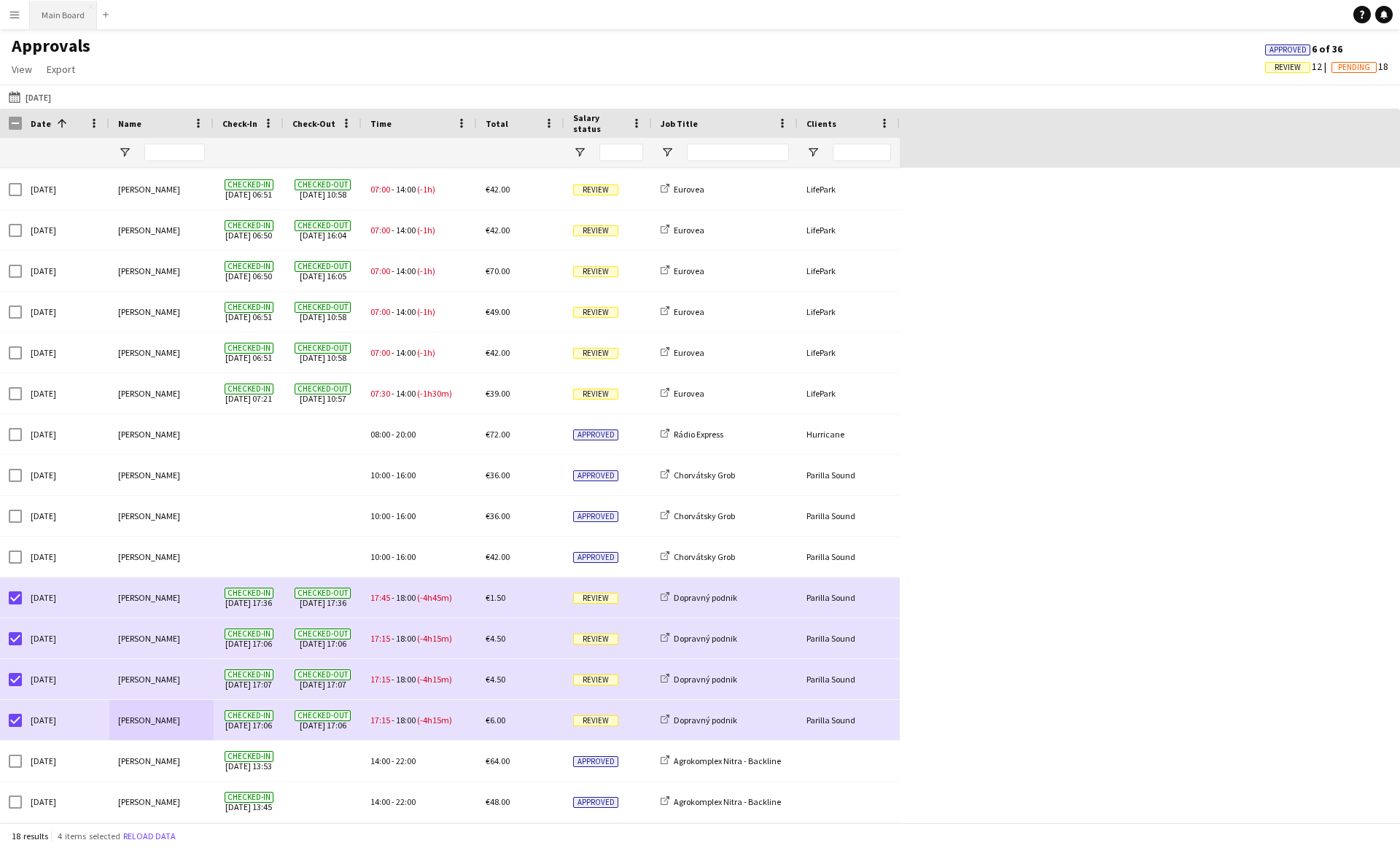
click at [45, 13] on button "Main Board Close" at bounding box center [63, 15] width 67 height 29
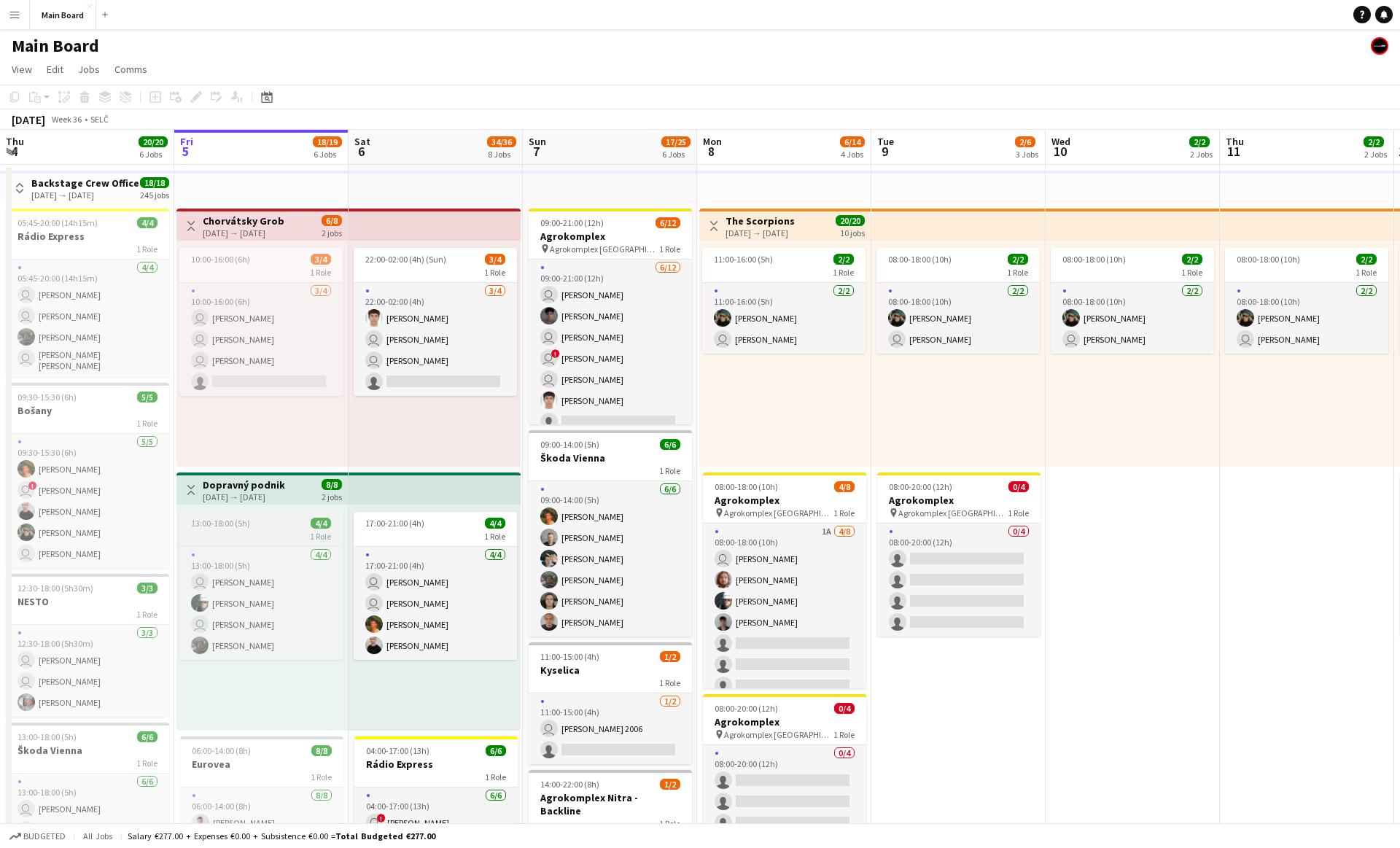
click at [251, 519] on div "13:00-18:00 (5h) 4/4" at bounding box center [260, 523] width 163 height 11
click at [128, 58] on app-page-menu "View Day view expanded Day view collapsed Month view Date picker Jump to [DATE]…" at bounding box center [700, 71] width 1400 height 28
click at [217, 539] on div "1 Role" at bounding box center [260, 536] width 163 height 12
click at [121, 65] on span "Comms" at bounding box center [130, 69] width 32 height 13
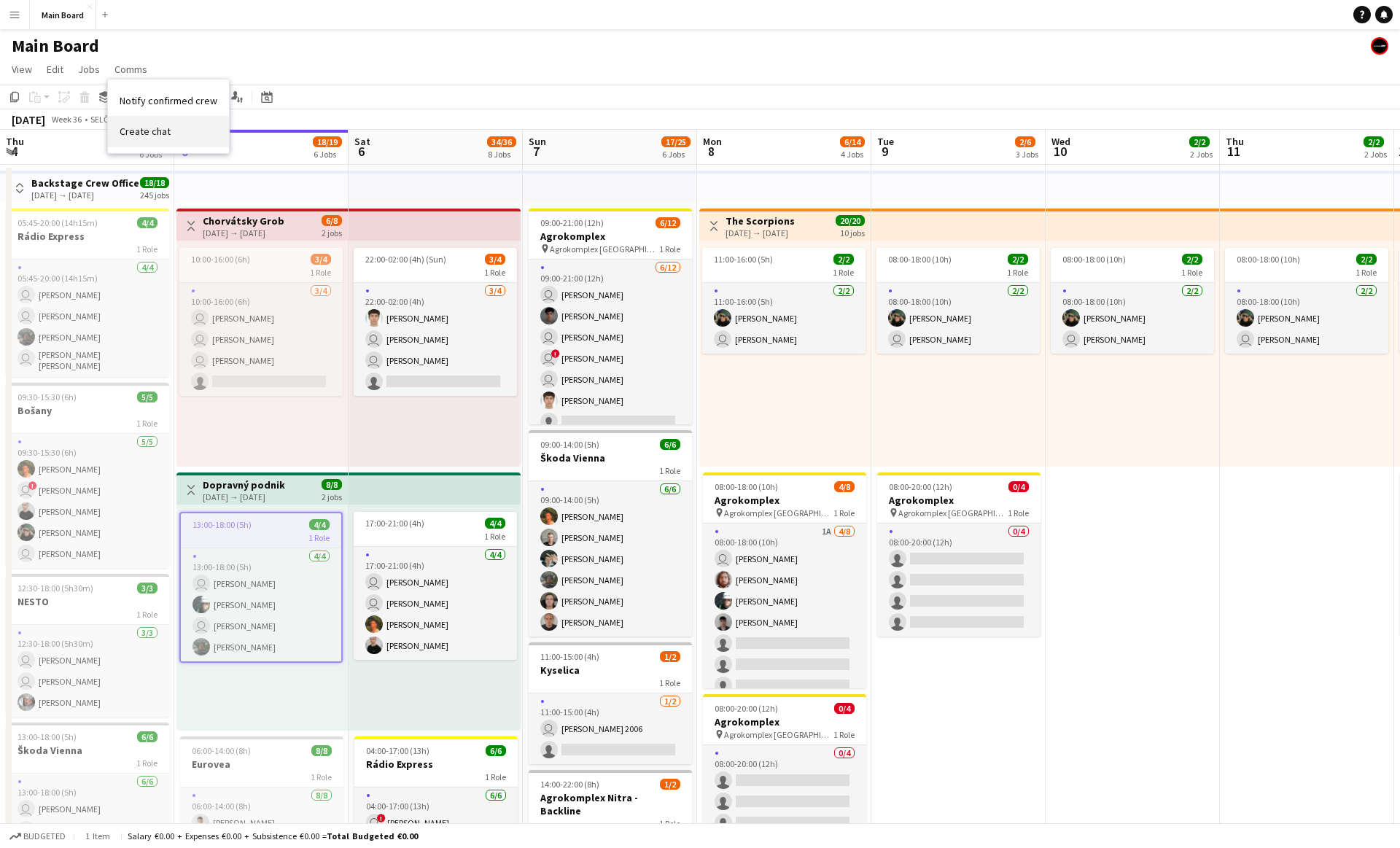
click at [143, 126] on span "Create chat" at bounding box center [144, 131] width 51 height 13
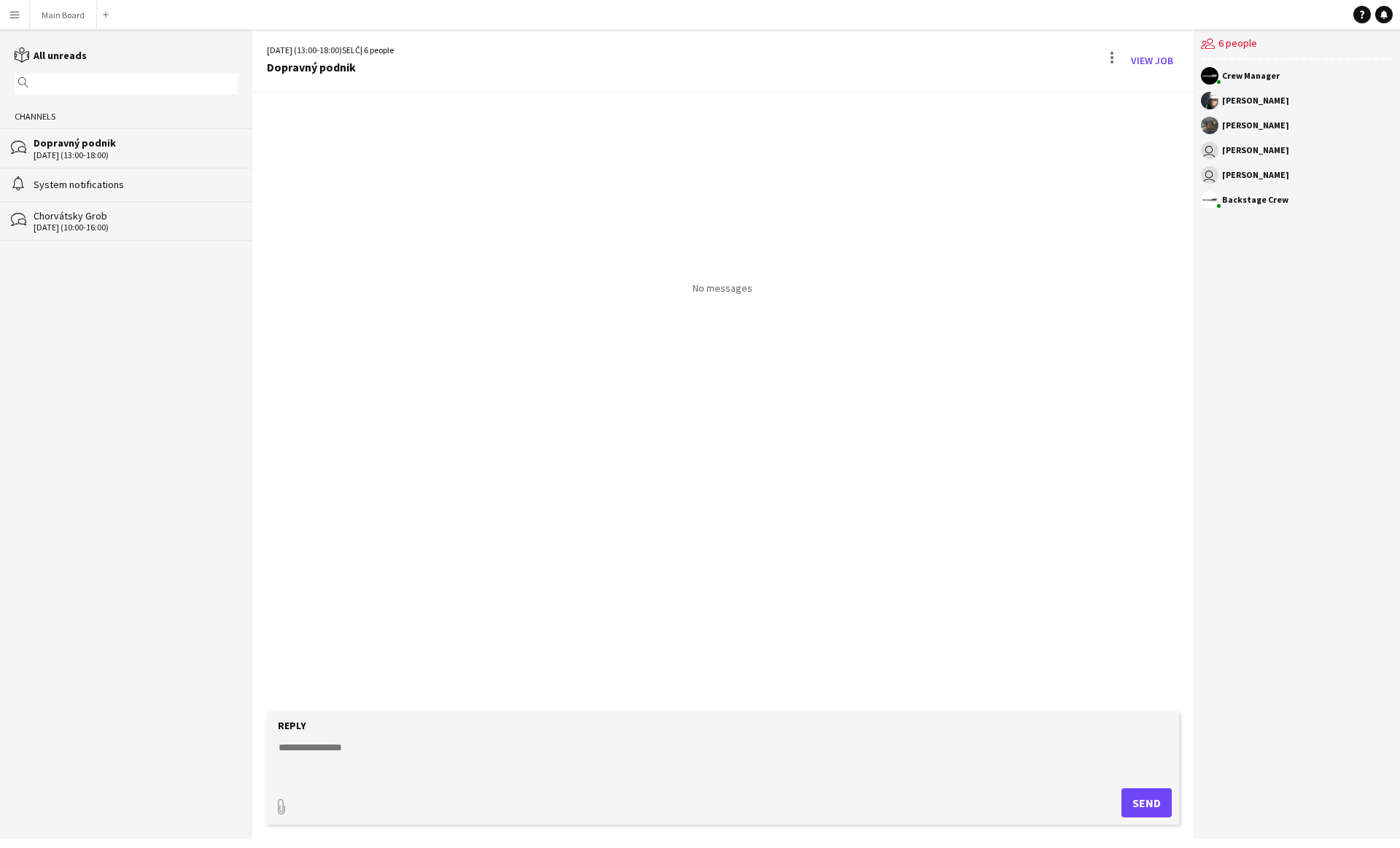
click at [593, 768] on textarea at bounding box center [725, 759] width 897 height 38
click at [425, 748] on textarea "**********" at bounding box center [725, 759] width 897 height 38
click at [625, 748] on textarea "**********" at bounding box center [725, 759] width 897 height 38
type textarea "**********"
click at [1147, 800] on button "Send" at bounding box center [1146, 803] width 50 height 29
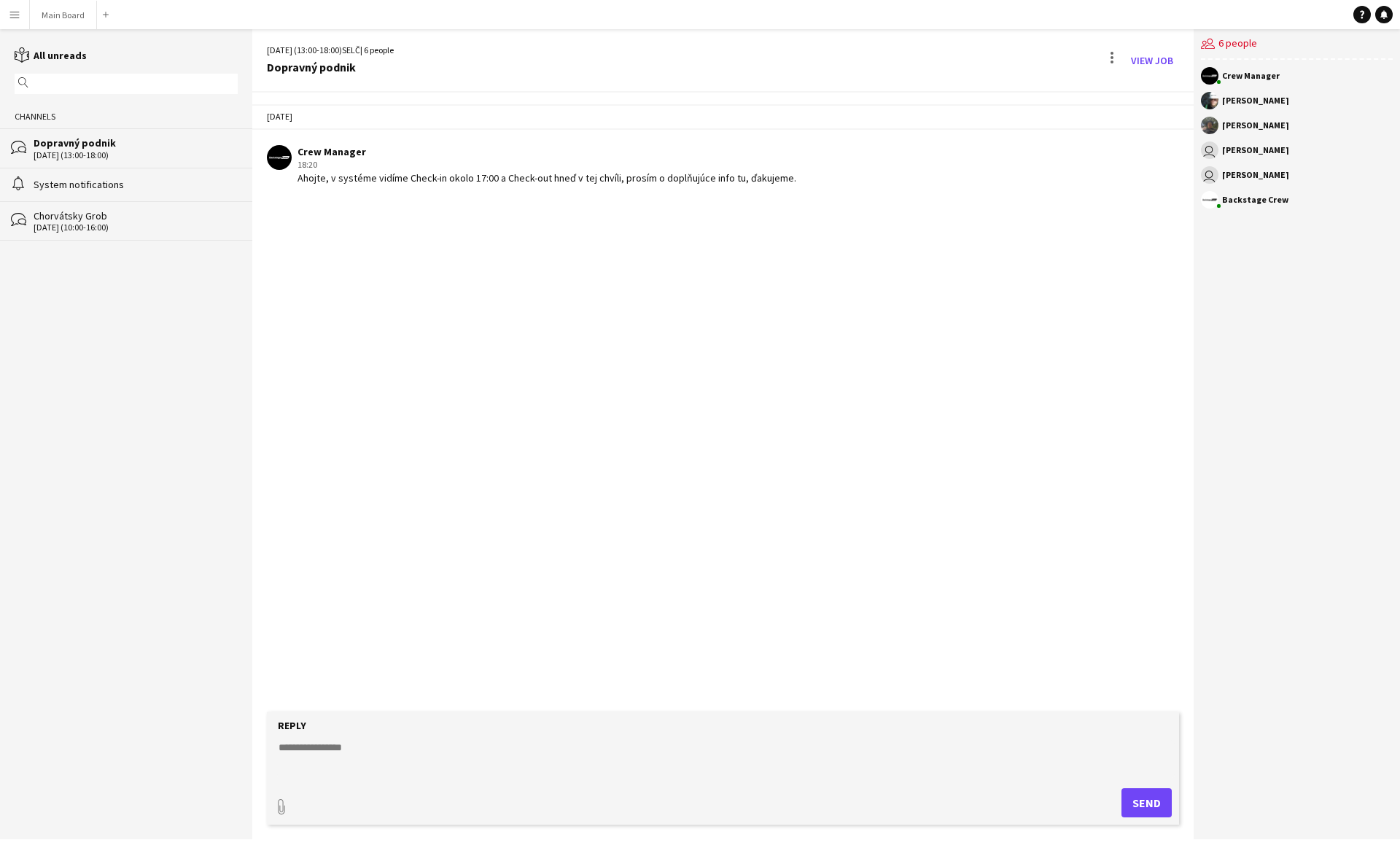
click at [1236, 77] on div "Crew Manager" at bounding box center [1250, 76] width 58 height 9
click at [1227, 204] on div "Backstage Crew" at bounding box center [1255, 200] width 66 height 9
click at [63, 15] on button "Main Board Close" at bounding box center [63, 15] width 67 height 29
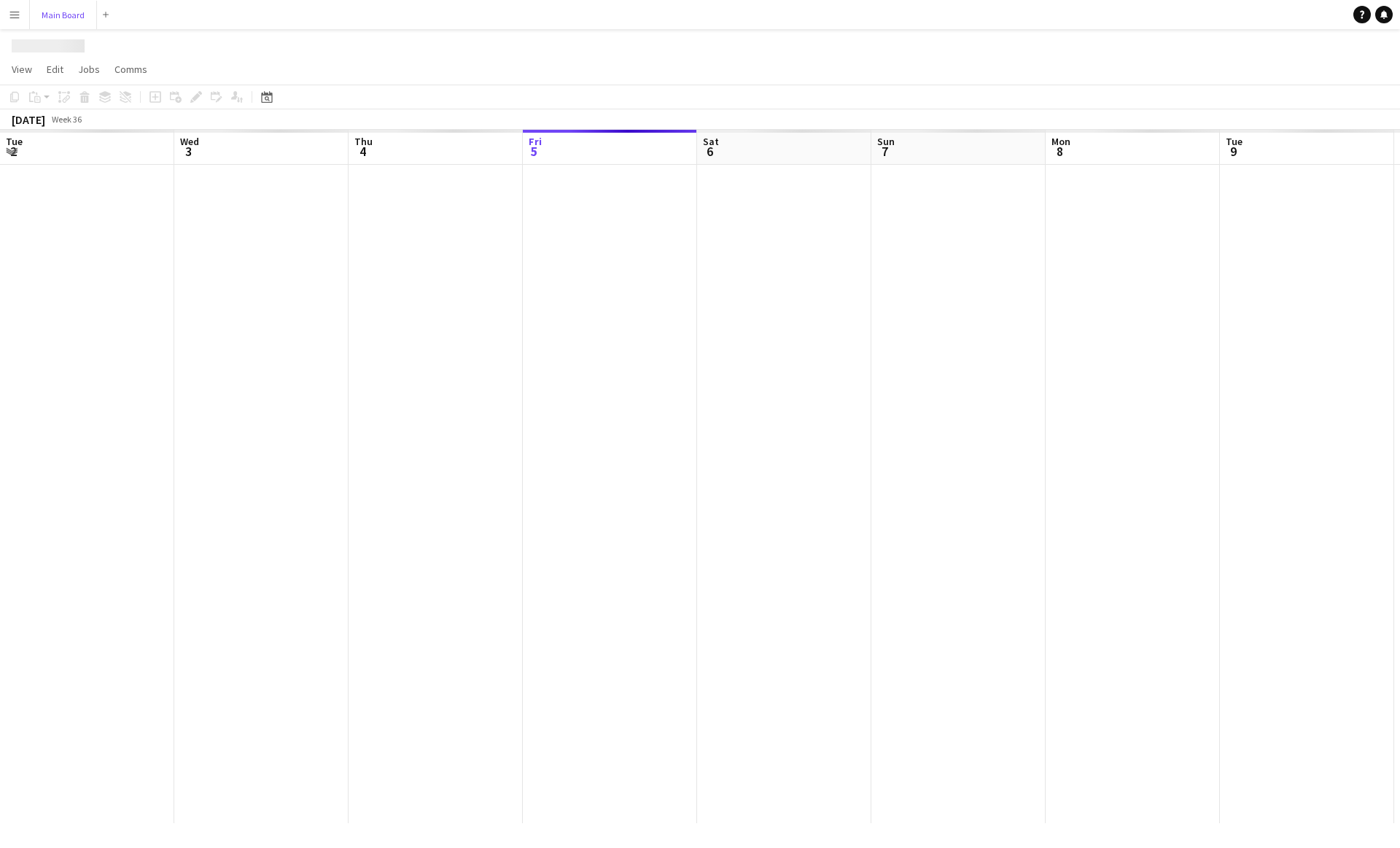
scroll to position [0, 349]
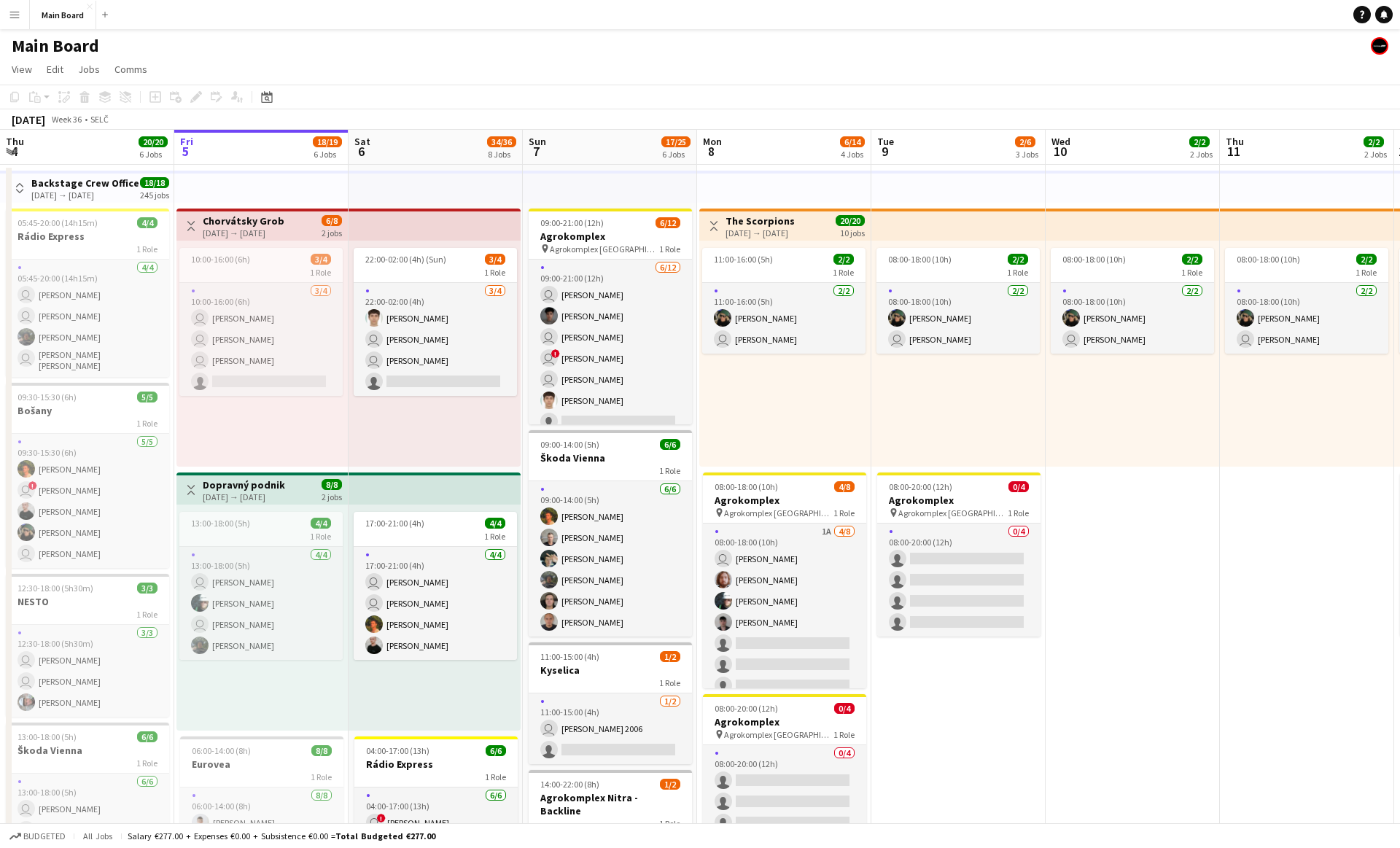
click at [5, 8] on button "Menu" at bounding box center [15, 15] width 29 height 29
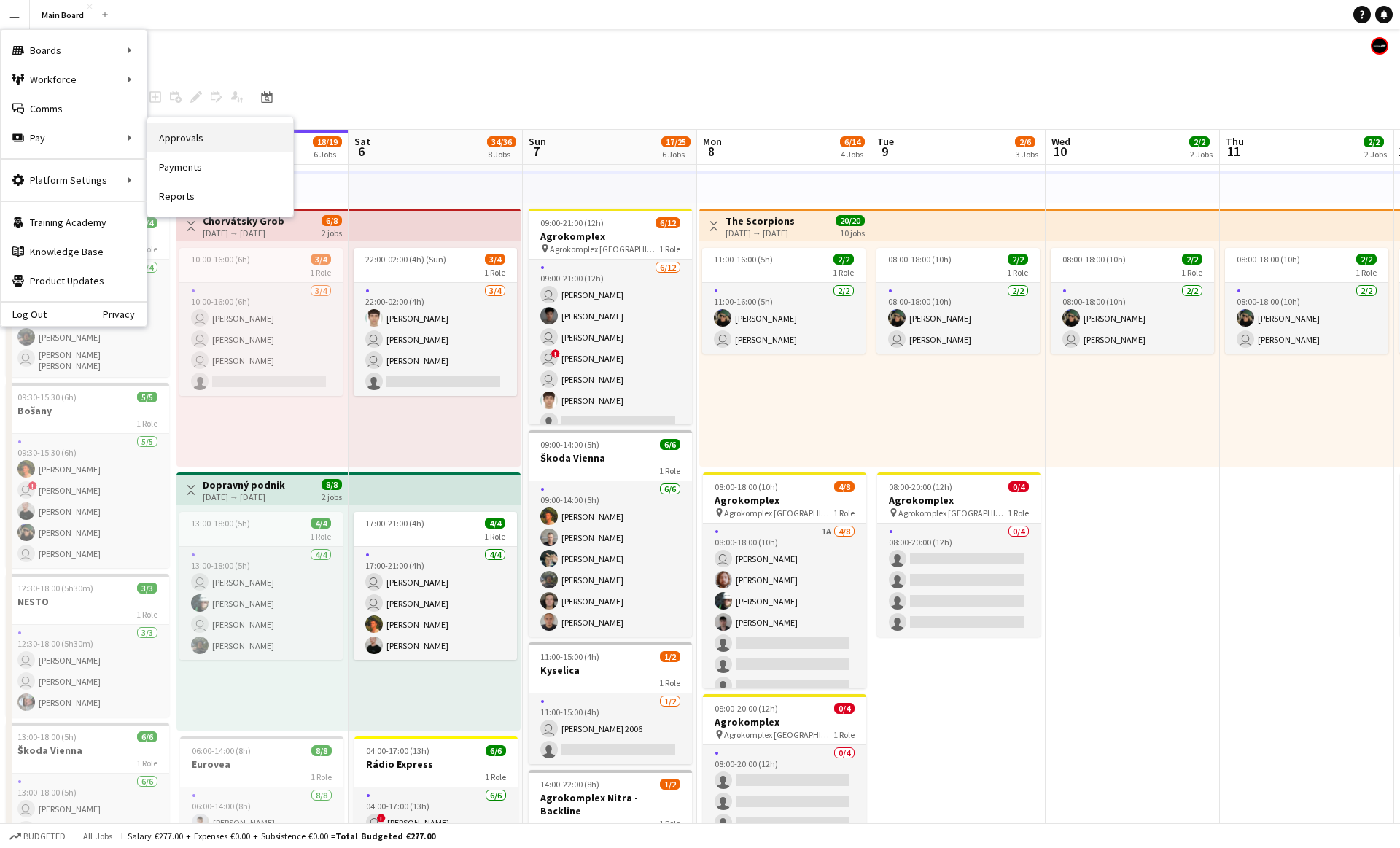
click at [170, 139] on link "Approvals" at bounding box center [220, 138] width 146 height 29
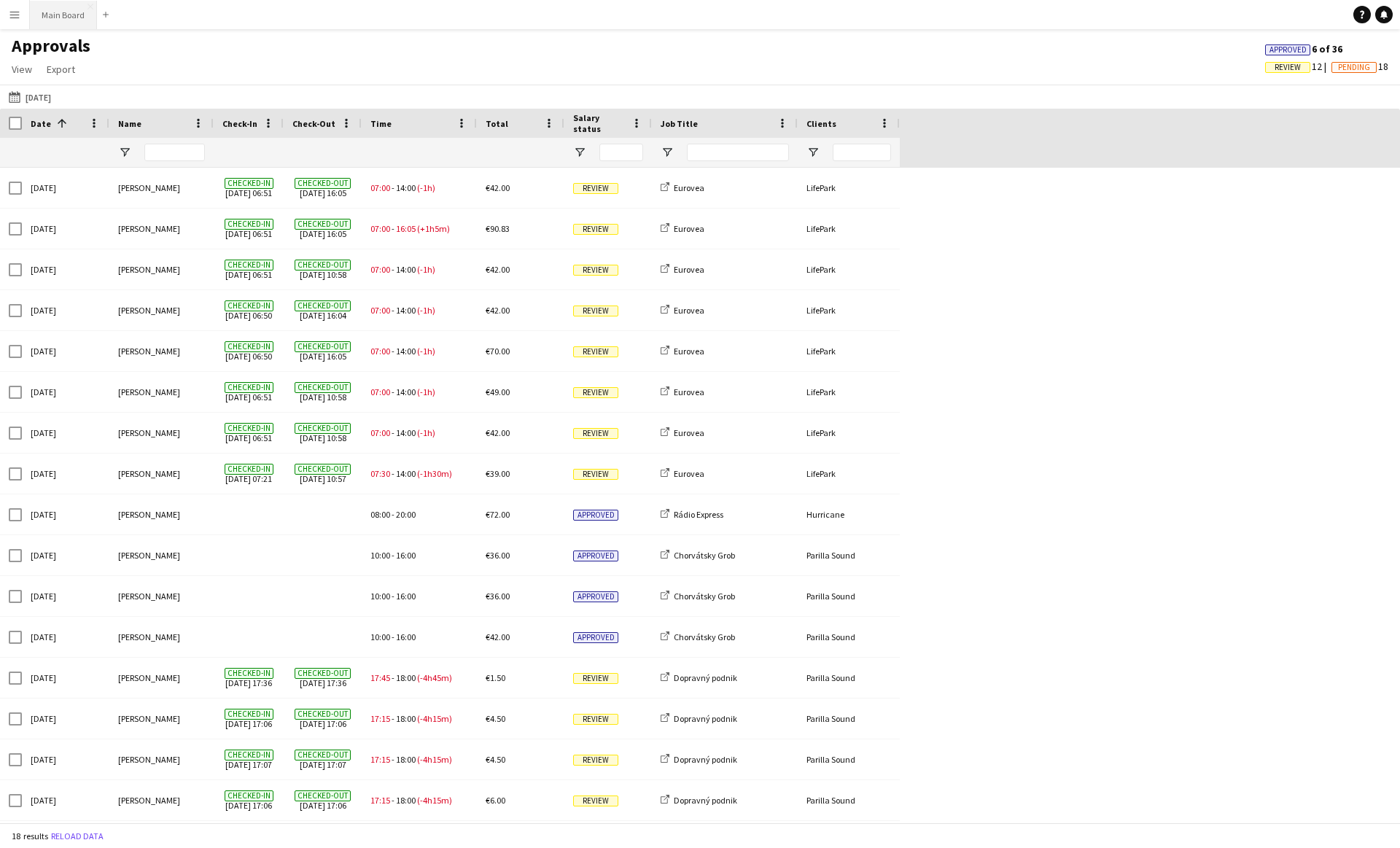
click at [64, 27] on button "Main Board Close" at bounding box center [63, 15] width 67 height 29
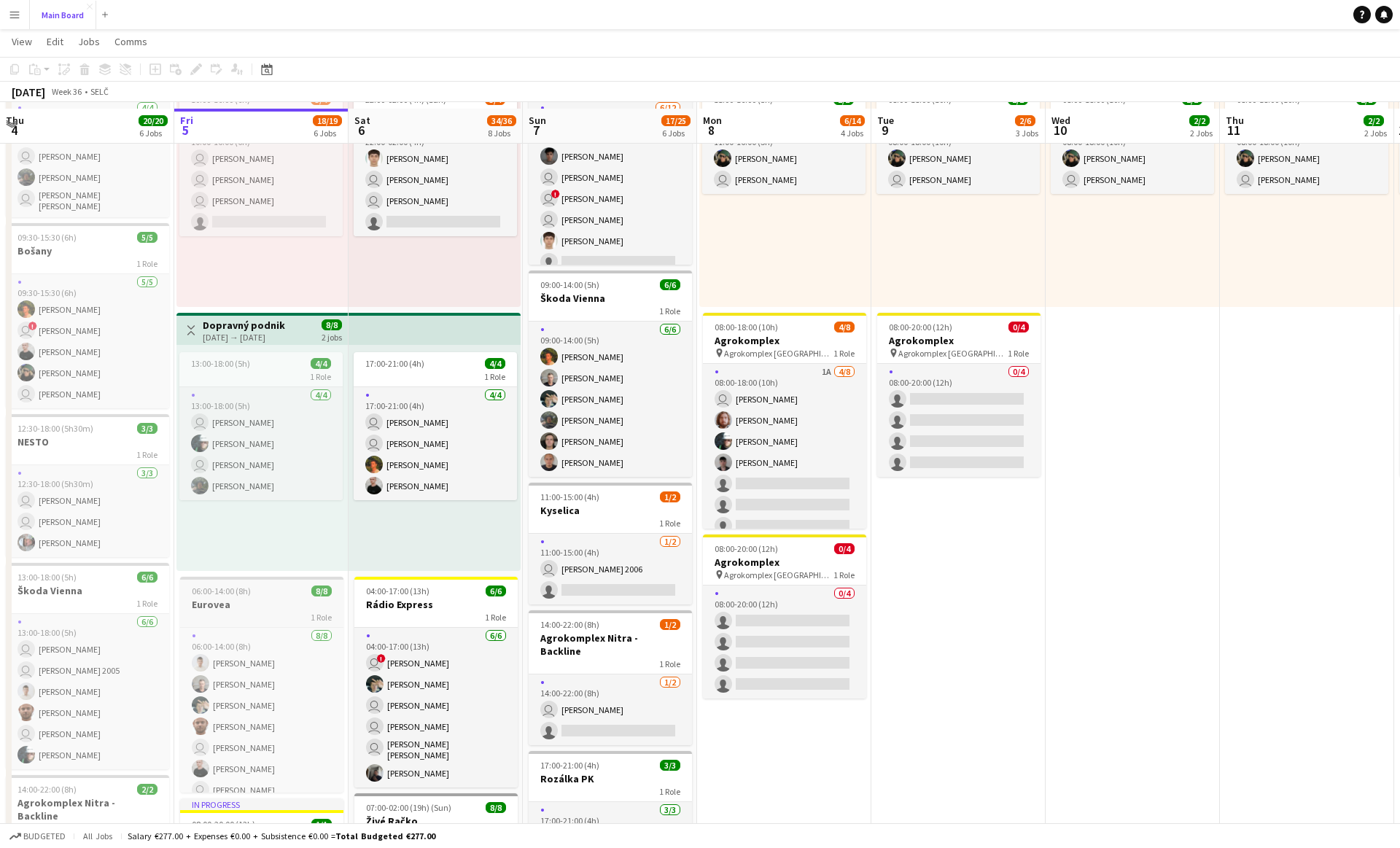
scroll to position [164, 0]
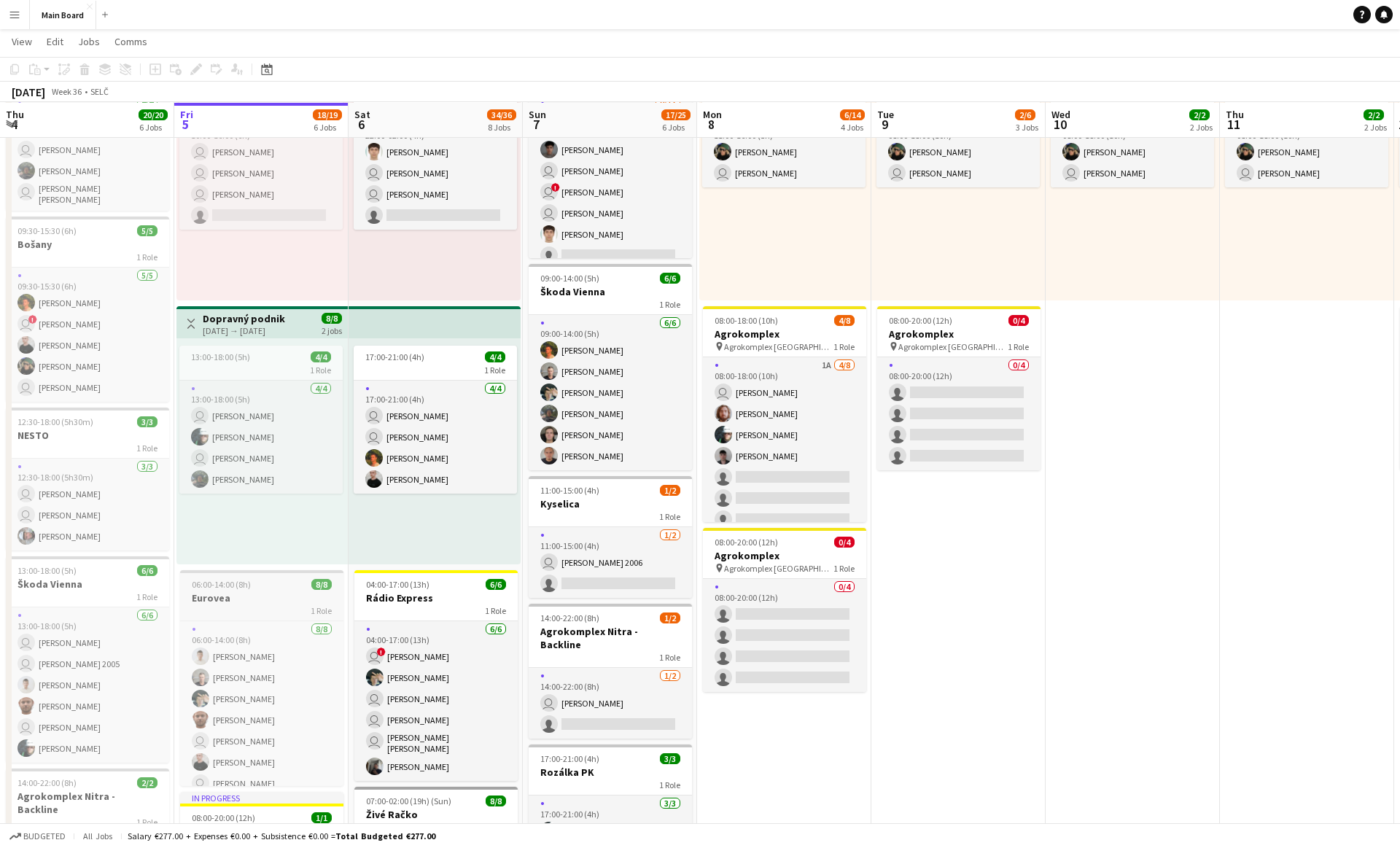
click at [249, 580] on div "06:00-14:00 (8h) 8/8" at bounding box center [261, 584] width 163 height 11
click at [122, 44] on span "Comms" at bounding box center [130, 41] width 32 height 13
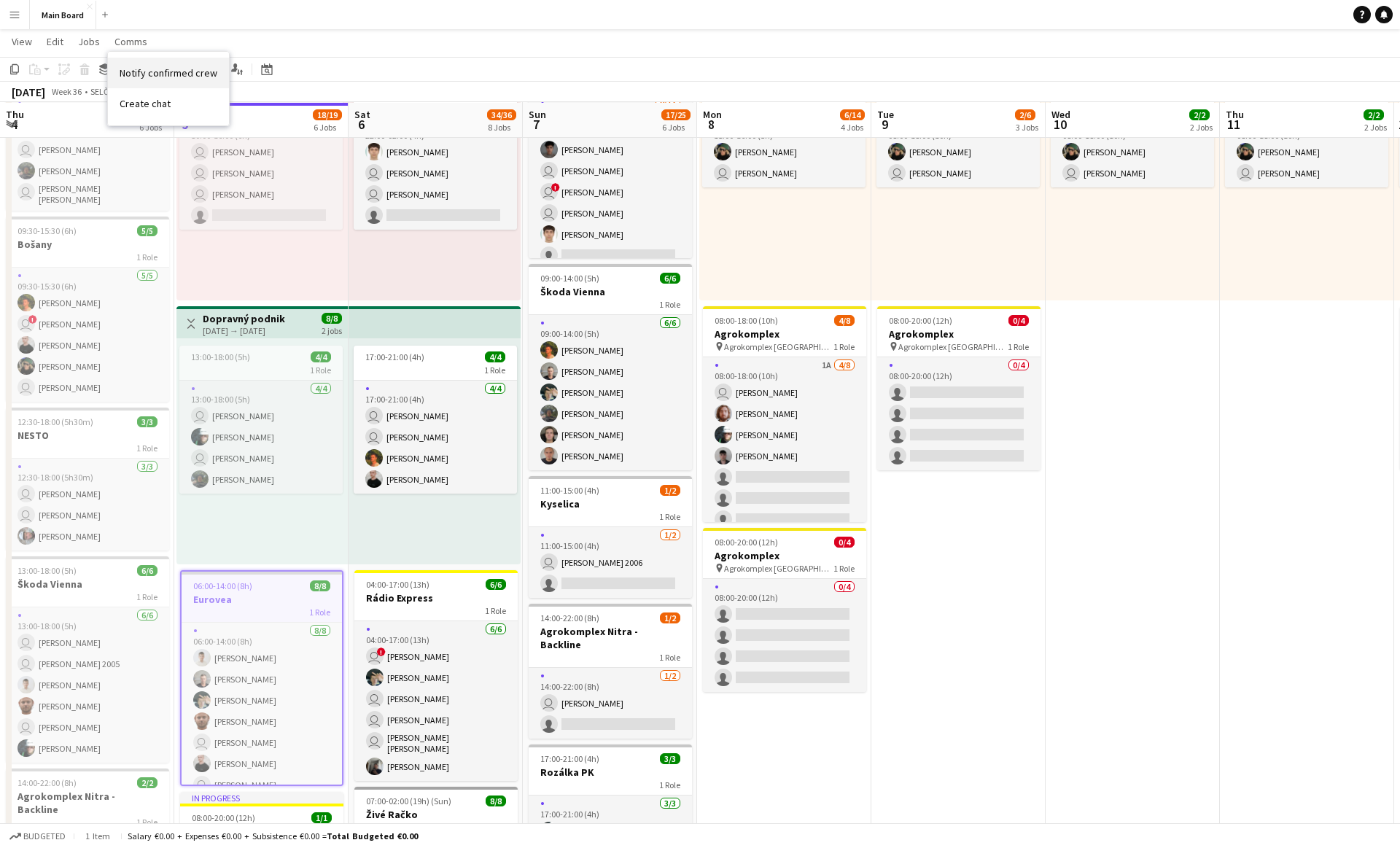
click at [155, 66] on link "Notify confirmed crew" at bounding box center [168, 73] width 121 height 31
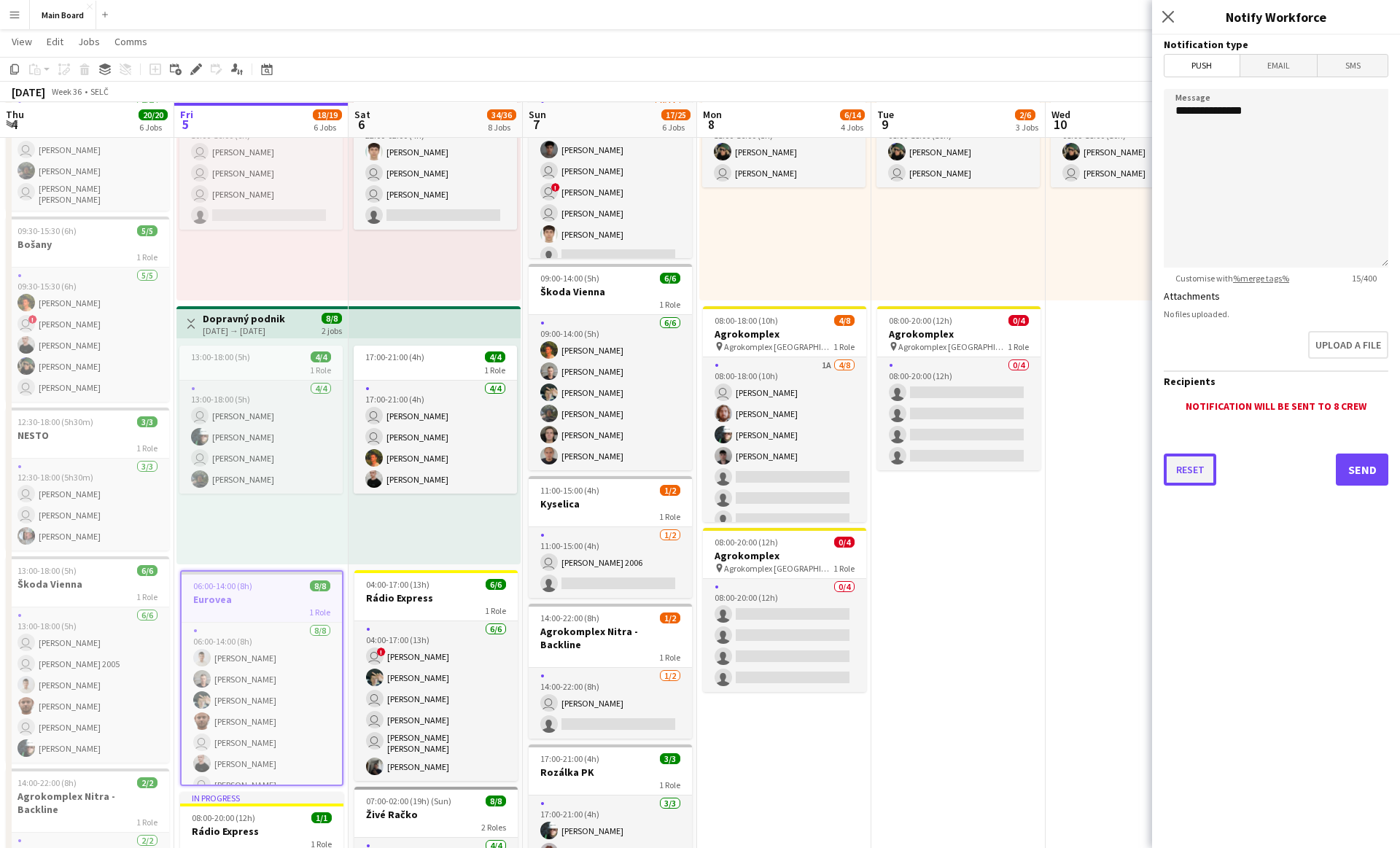
click at [1190, 473] on button "Reset" at bounding box center [1189, 470] width 52 height 32
click at [1173, 14] on icon "Close pop-in" at bounding box center [1167, 16] width 14 height 14
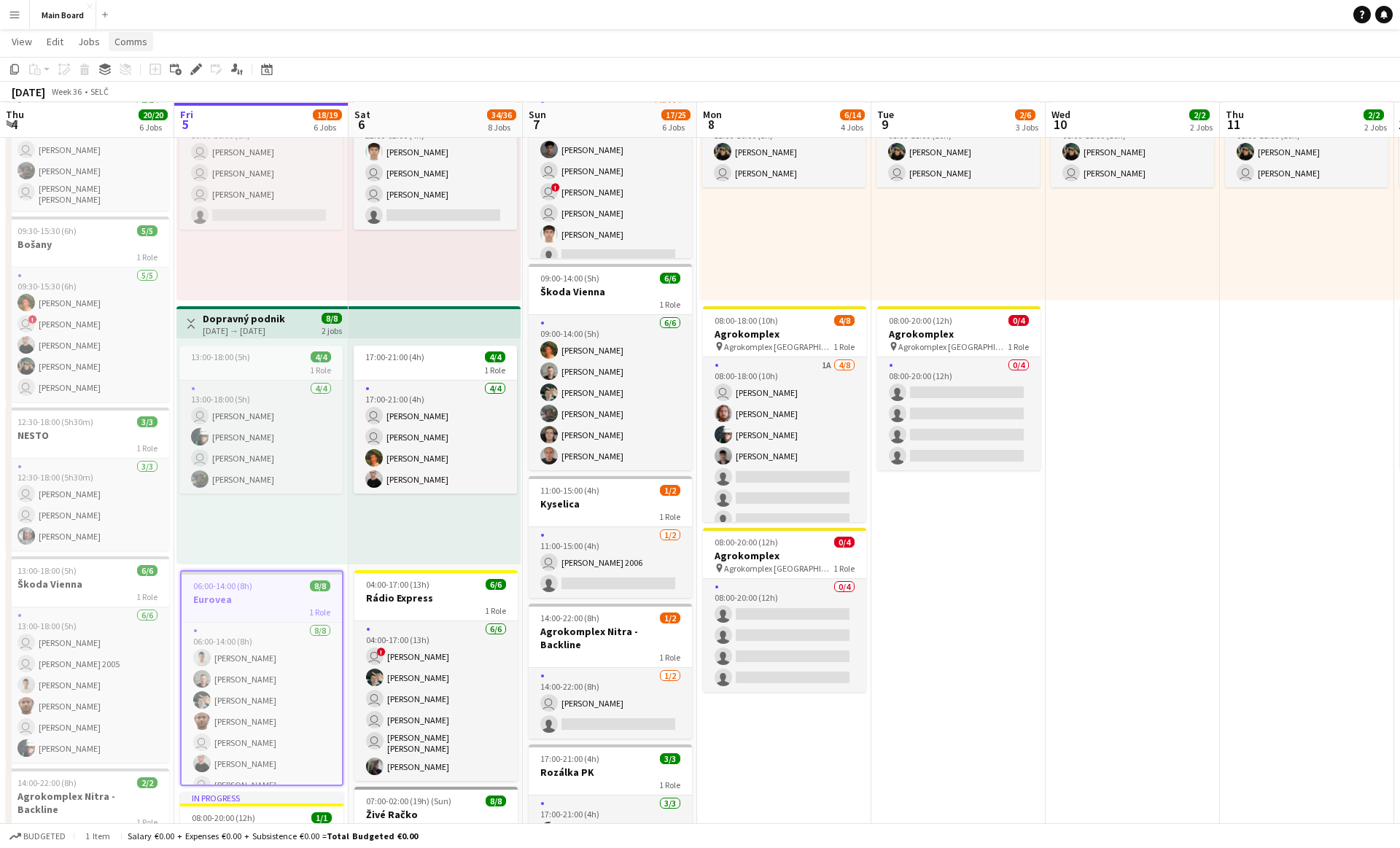
click at [122, 42] on span "Comms" at bounding box center [130, 41] width 32 height 13
click at [146, 100] on span "Create chat" at bounding box center [144, 104] width 51 height 13
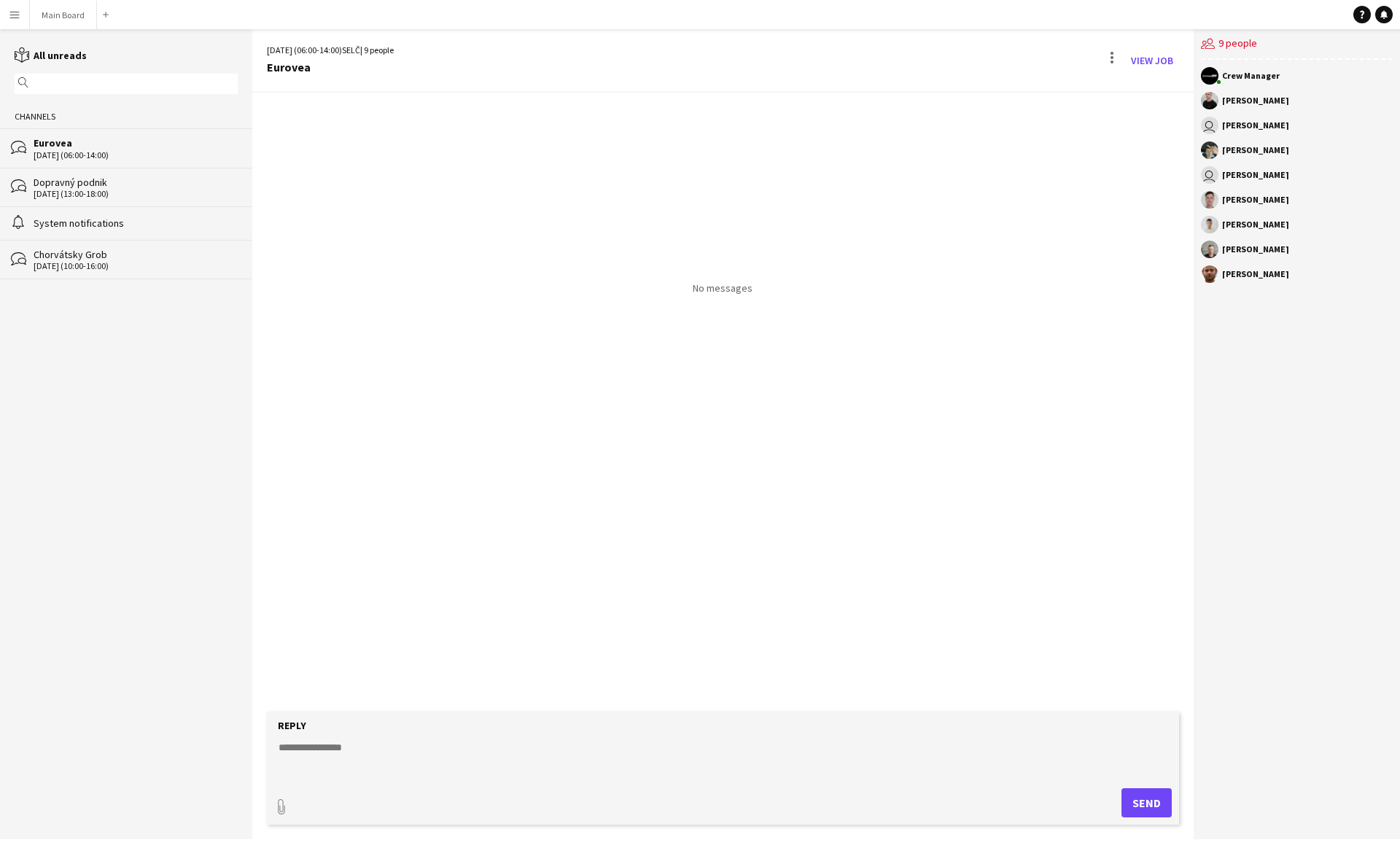
click at [394, 754] on textarea at bounding box center [725, 759] width 897 height 38
type textarea "**********"
click at [1155, 791] on button "Send" at bounding box center [1146, 803] width 50 height 29
click at [62, 31] on app-channels-list "reading All unreads magnifier Channels bubbles Eurovea [DATE] (06:00-14:00) bub…" at bounding box center [126, 434] width 252 height 810
click at [57, 13] on button "Main Board Close" at bounding box center [63, 15] width 67 height 29
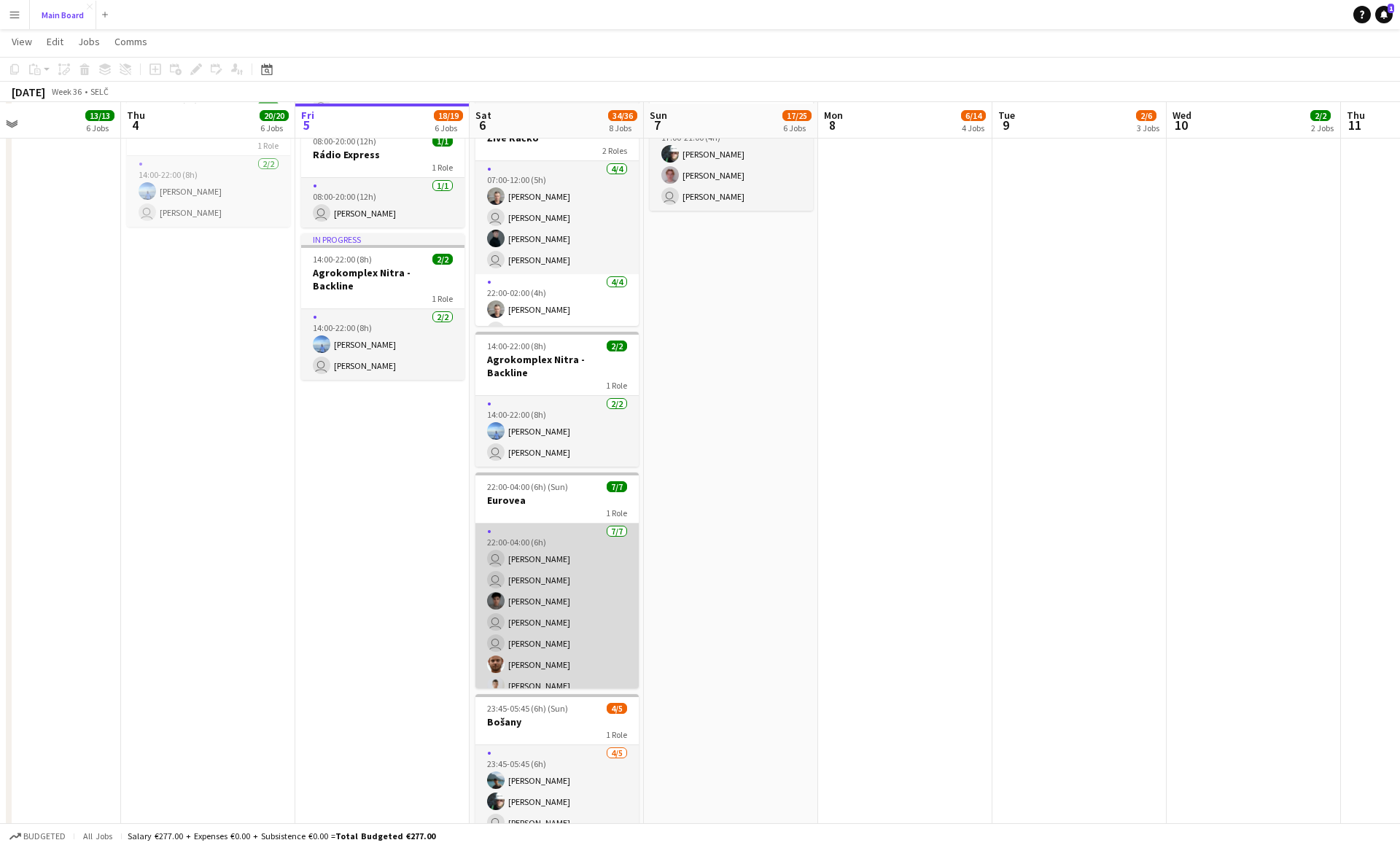
scroll to position [843, 0]
click at [533, 541] on app-card-role "[DATE] 22:00-04:00 (6h) user [PERSON_NAME] user [PERSON_NAME] Matej [PERSON_NAM…" at bounding box center [557, 610] width 163 height 176
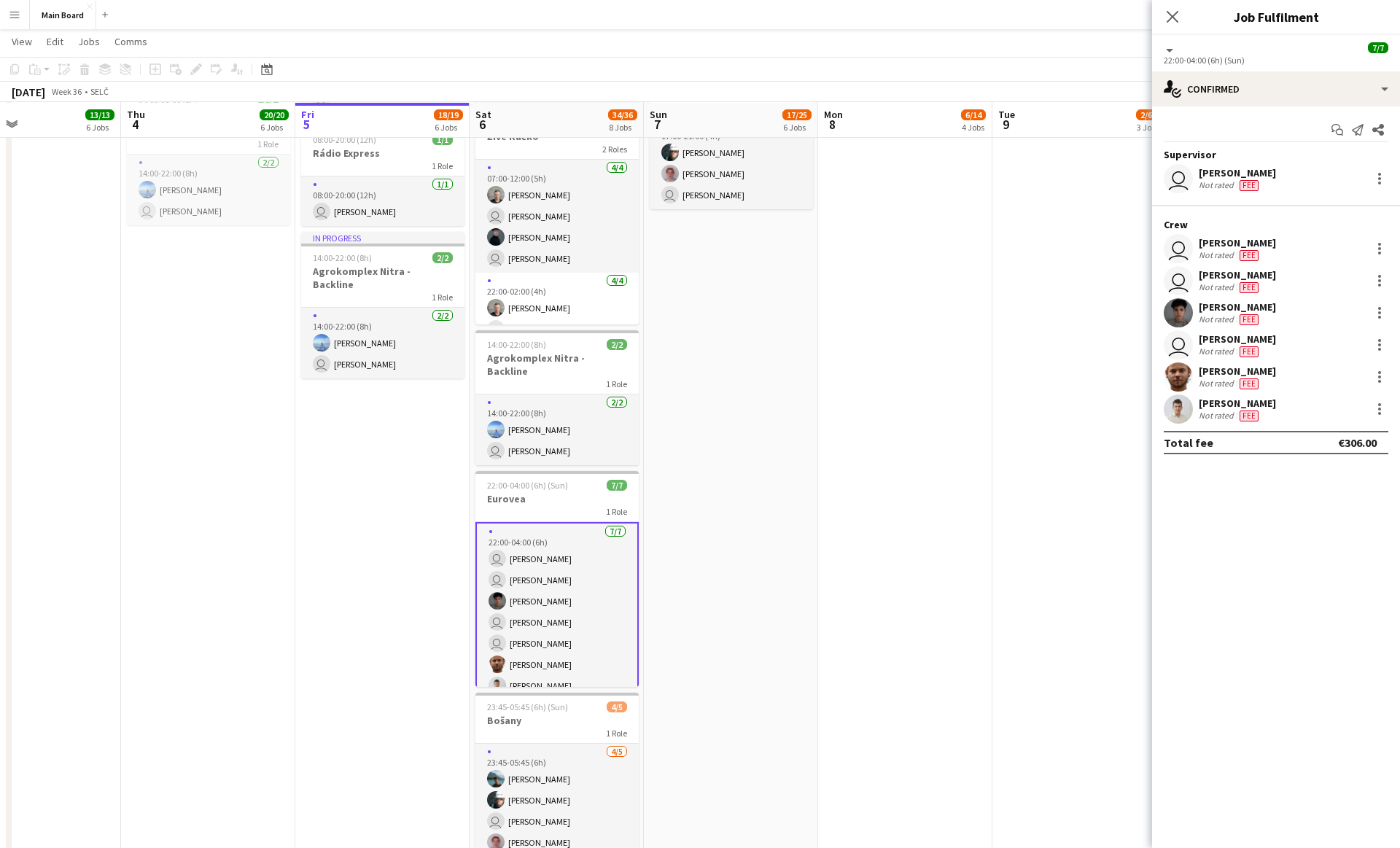
click at [542, 535] on app-card-role "[DATE] 22:00-04:00 (6h) user [PERSON_NAME] user [PERSON_NAME] Matej [PERSON_NAM…" at bounding box center [557, 611] width 163 height 179
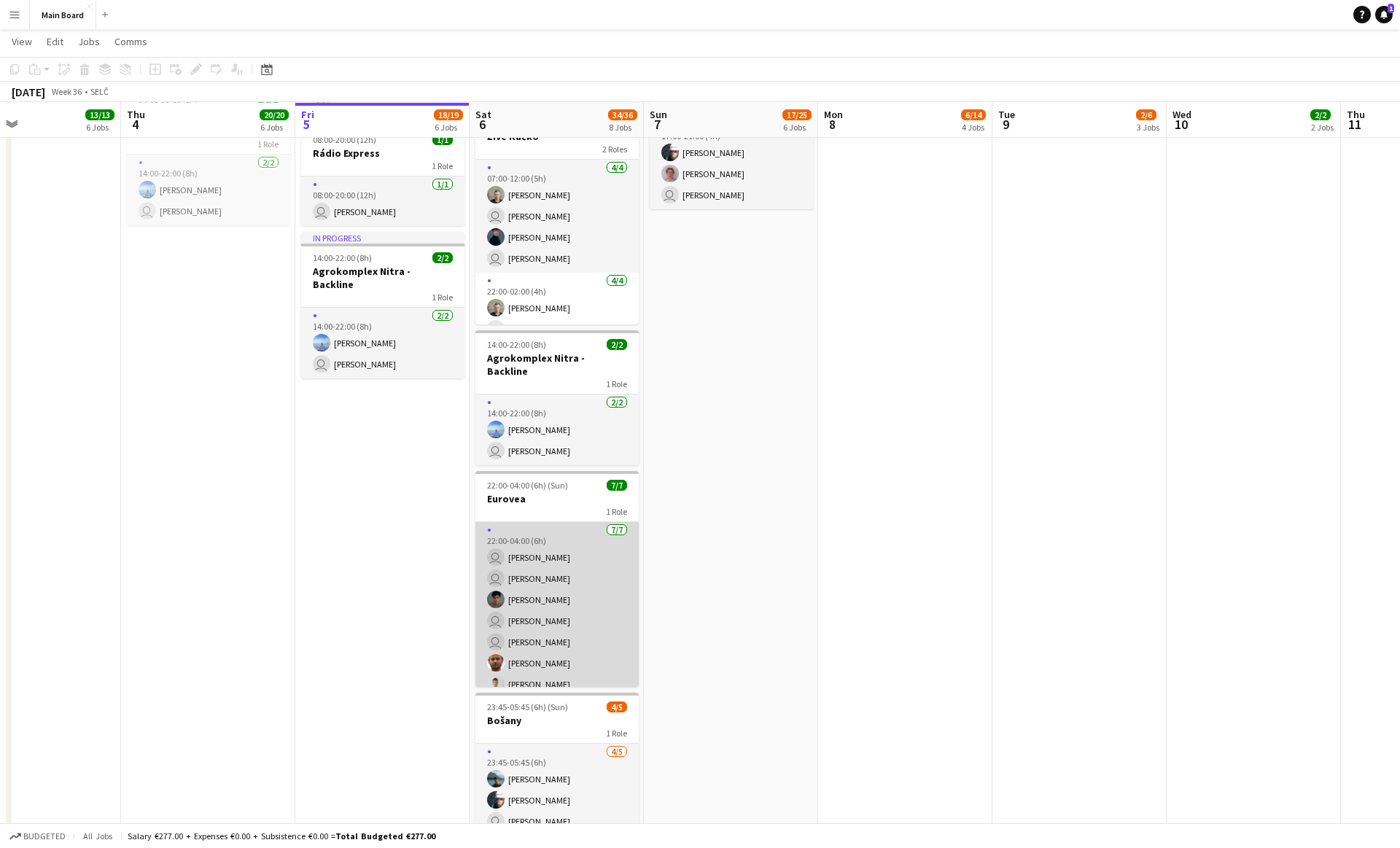
click at [542, 535] on app-card-role "[DATE] 22:00-04:00 (6h) user [PERSON_NAME] user [PERSON_NAME] Matej [PERSON_NAM…" at bounding box center [557, 610] width 163 height 176
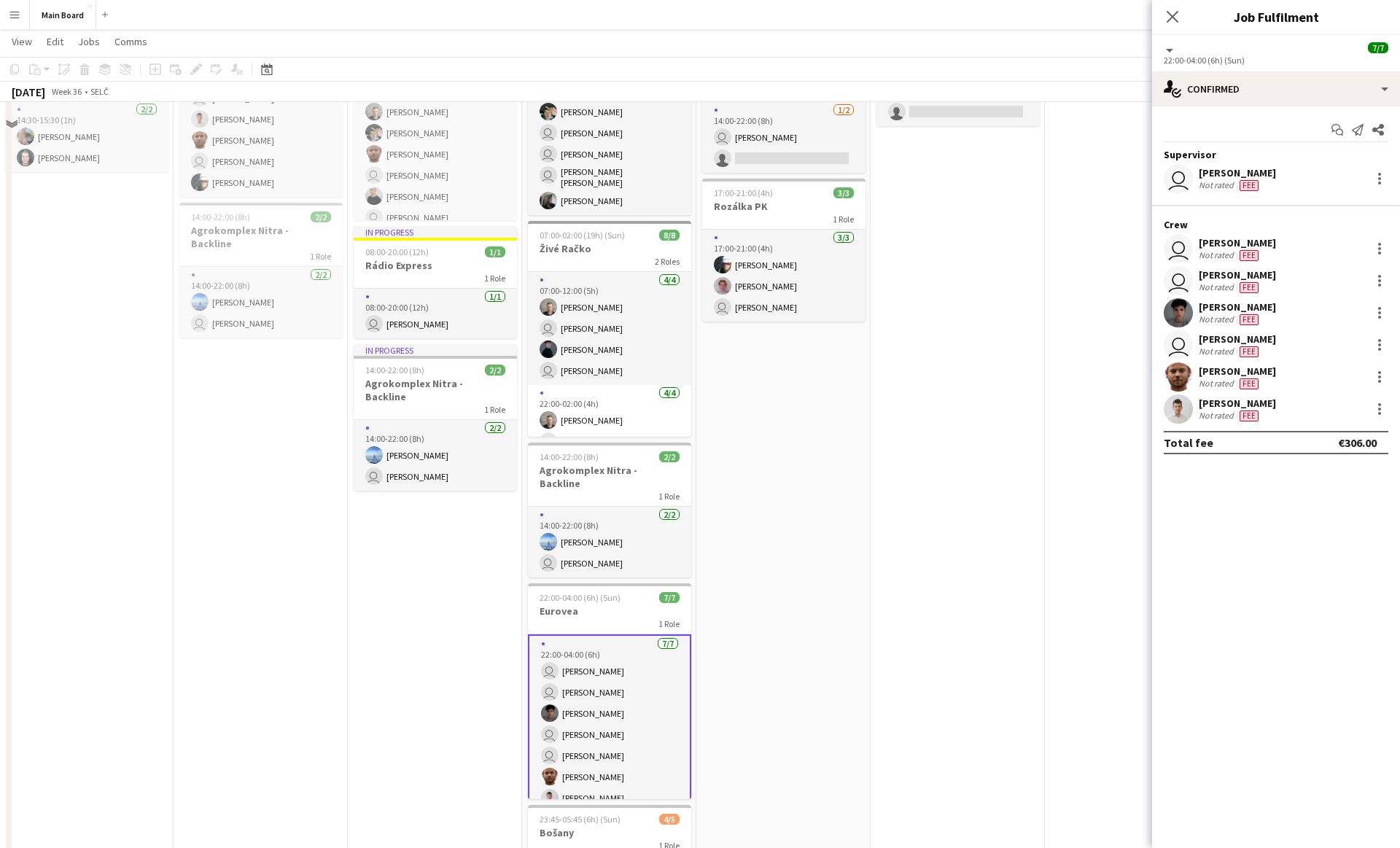
scroll to position [925, 0]
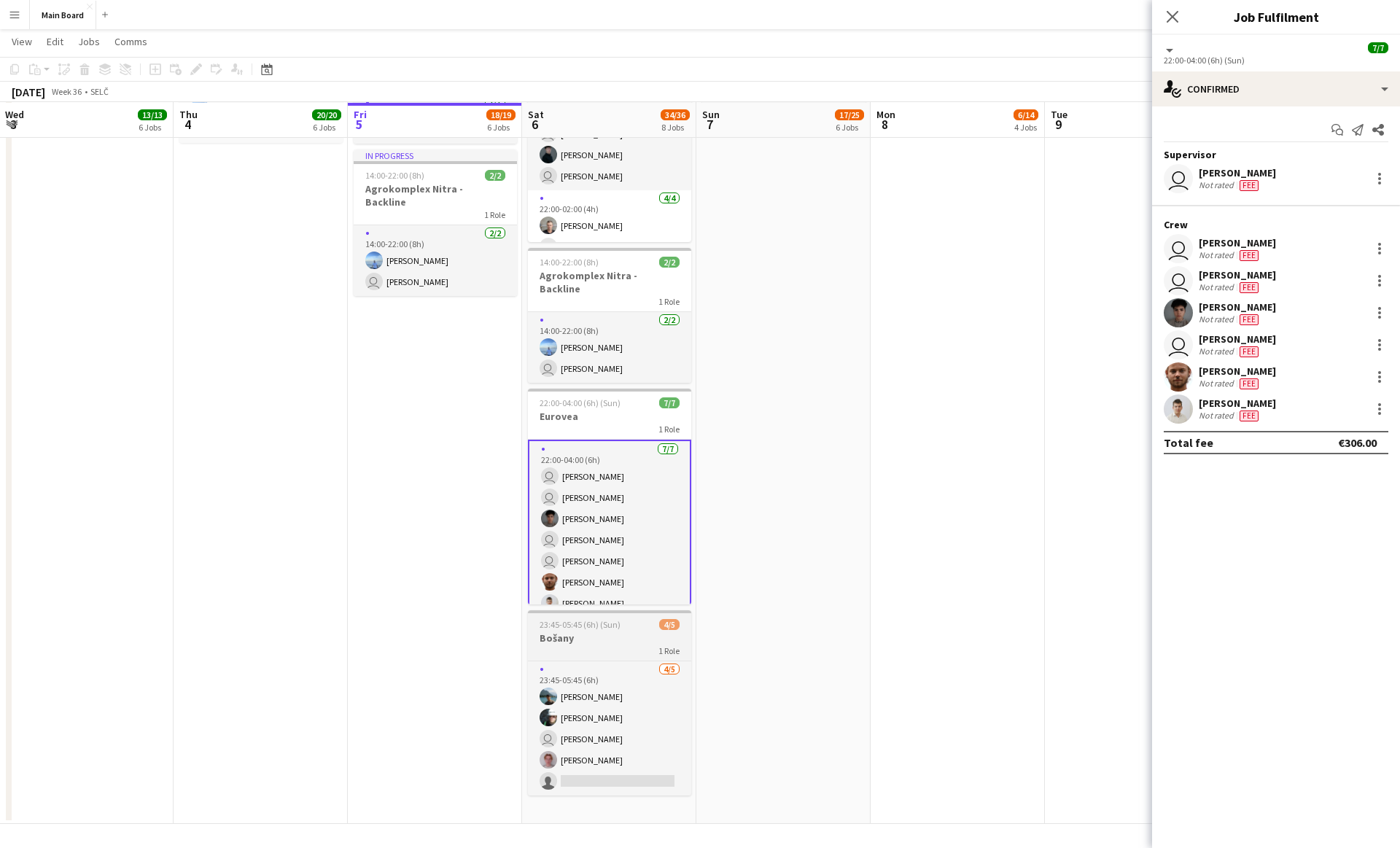
click at [605, 631] on h3 "Bošany" at bounding box center [609, 638] width 163 height 13
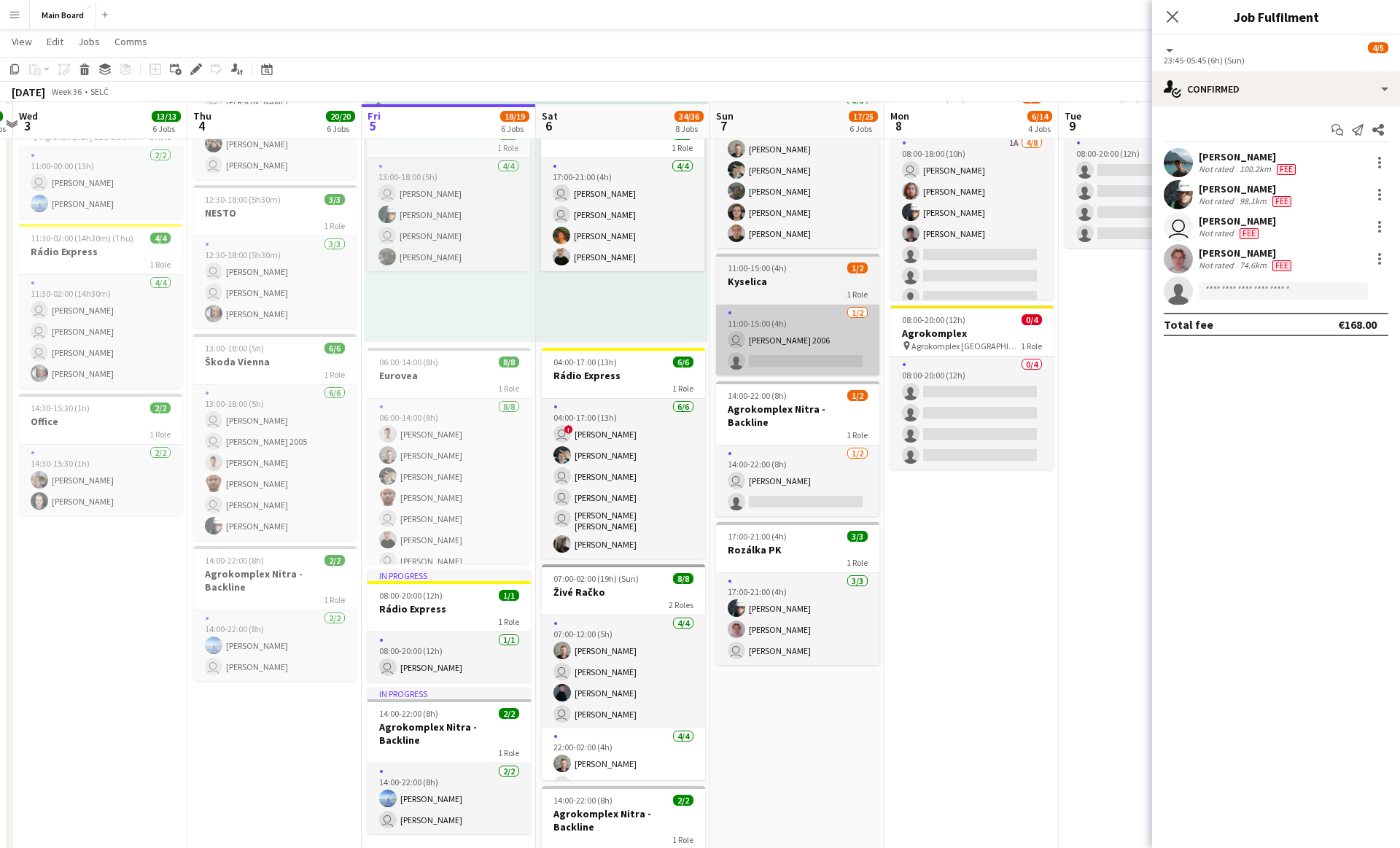
scroll to position [389, 0]
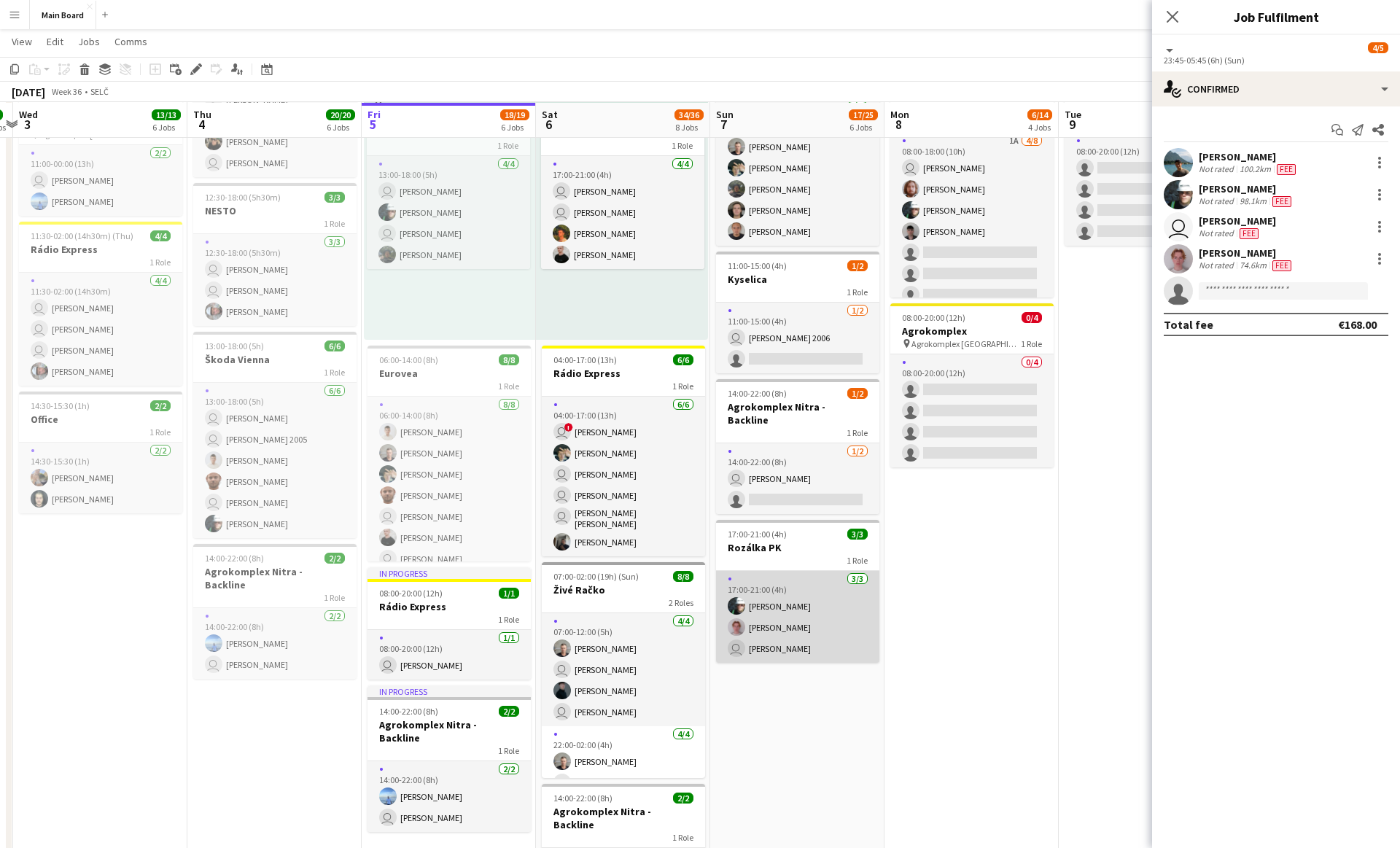
click at [823, 622] on app-card-role "[DATE] 17:00-21:00 (4h) [PERSON_NAME] Chlpek [PERSON_NAME] user [PERSON_NAME]" at bounding box center [797, 616] width 163 height 92
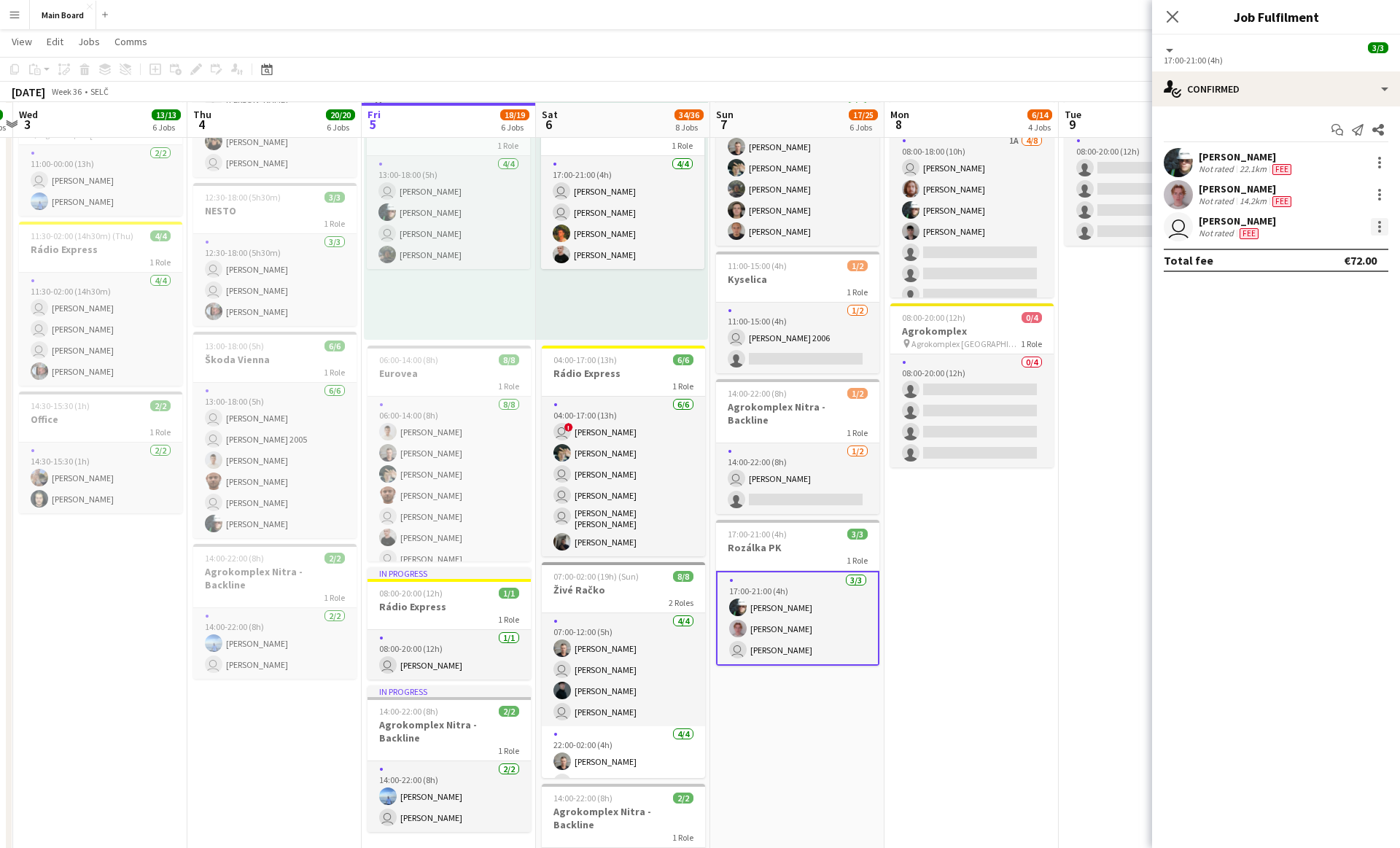
click at [1385, 229] on div at bounding box center [1379, 227] width 18 height 18
click at [1263, 234] on div at bounding box center [700, 424] width 1400 height 848
click at [1227, 225] on div "[PERSON_NAME]" at bounding box center [1237, 221] width 77 height 13
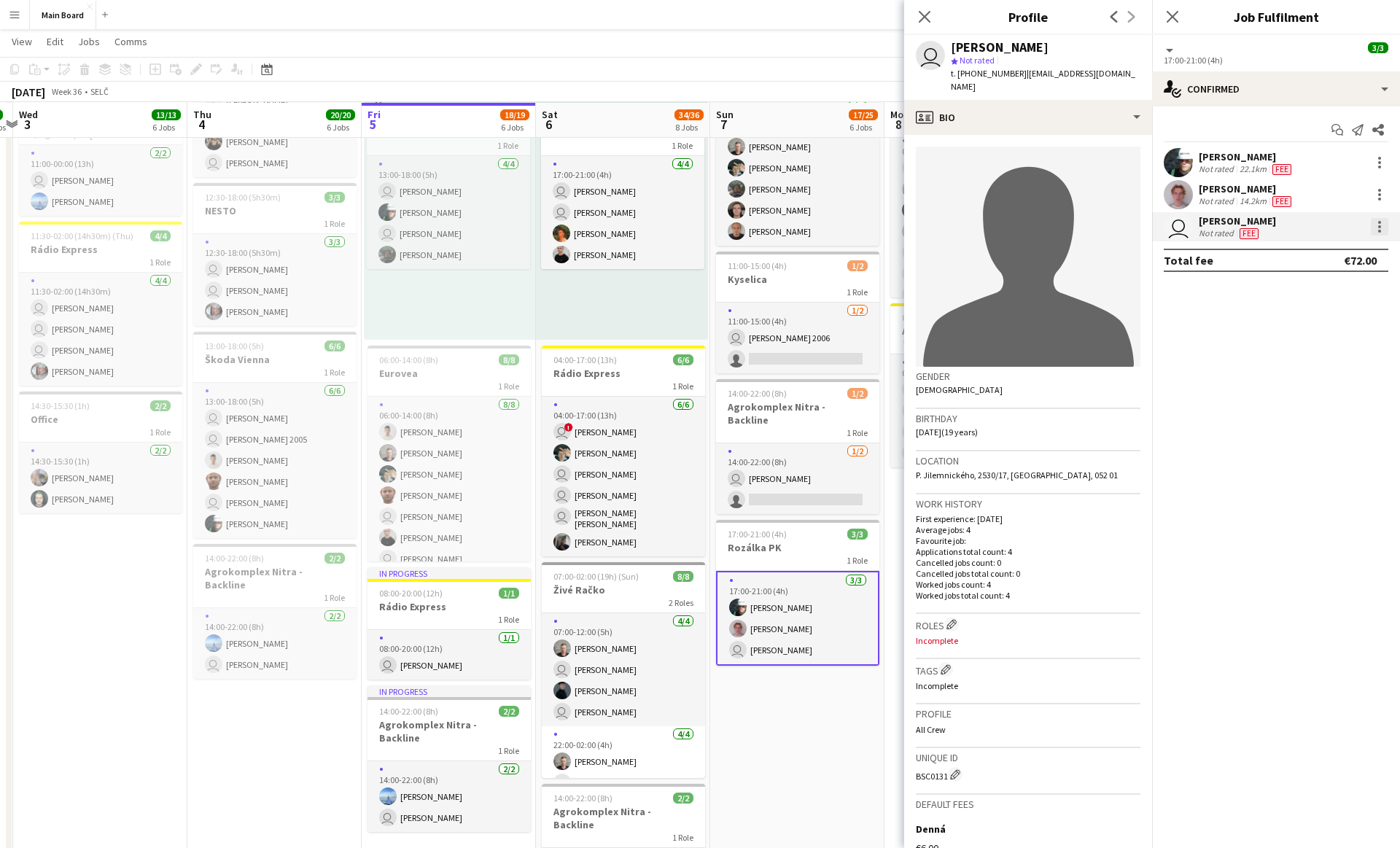
click at [1382, 227] on div at bounding box center [1379, 227] width 18 height 18
click at [1340, 396] on span "Remove" at bounding box center [1331, 394] width 91 height 13
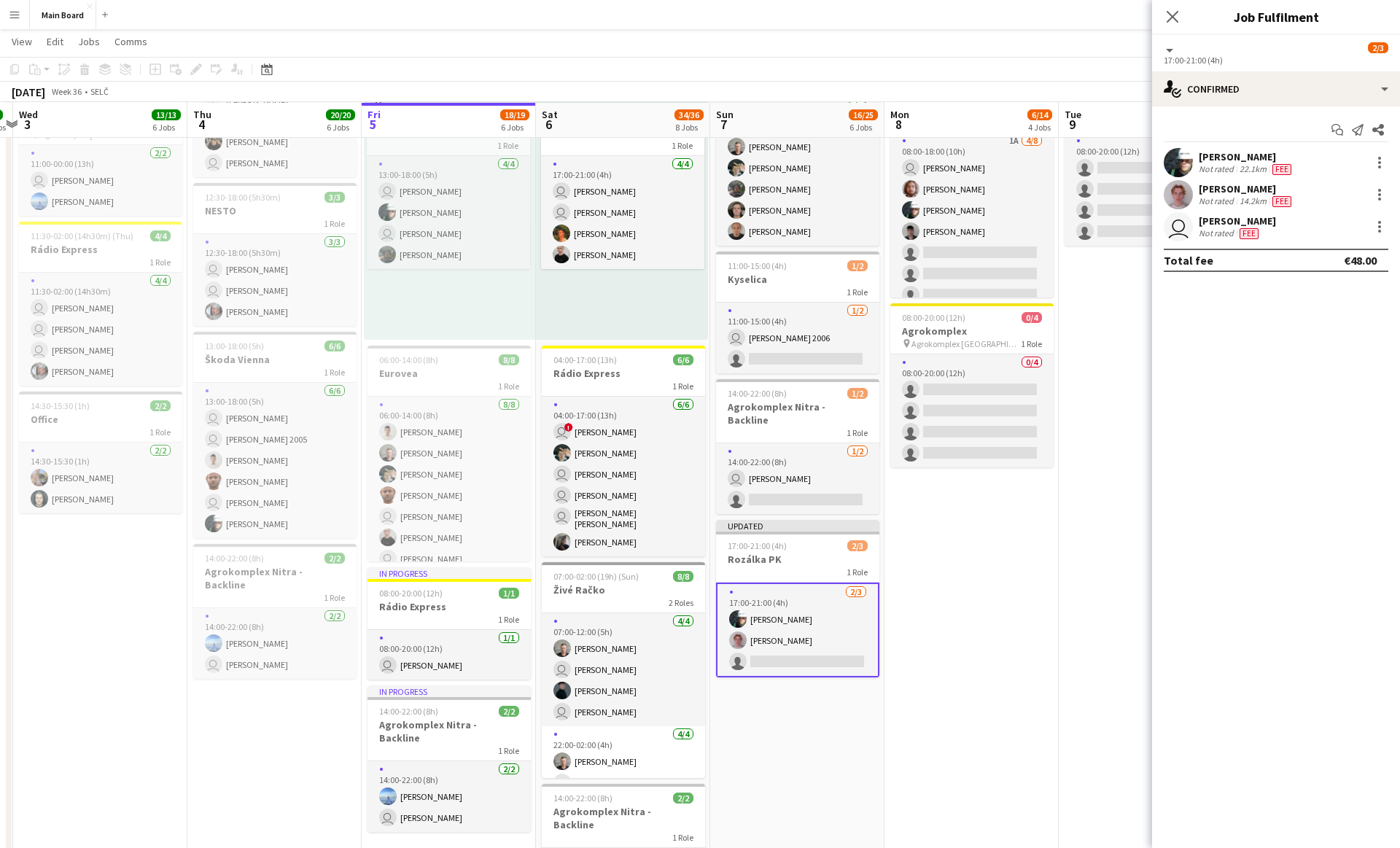
click at [1079, 535] on app-date-cell "08:00-18:00 (10h) 2/2 1 Role [DATE] 08:00-18:00 (10h) [PERSON_NAME] user [PERSO…" at bounding box center [1146, 566] width 174 height 1586
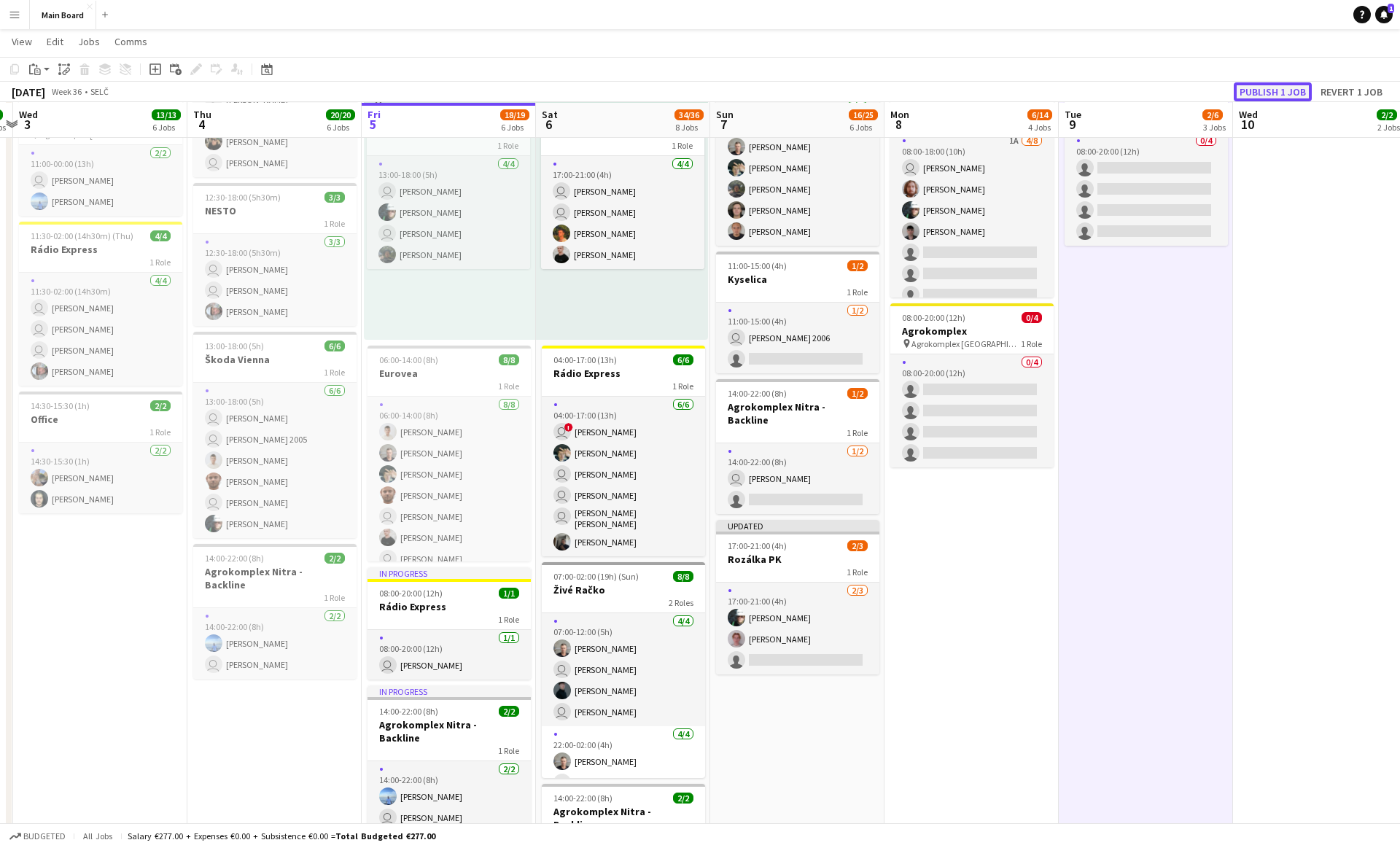
click at [1270, 91] on button "Publish 1 job" at bounding box center [1272, 92] width 78 height 19
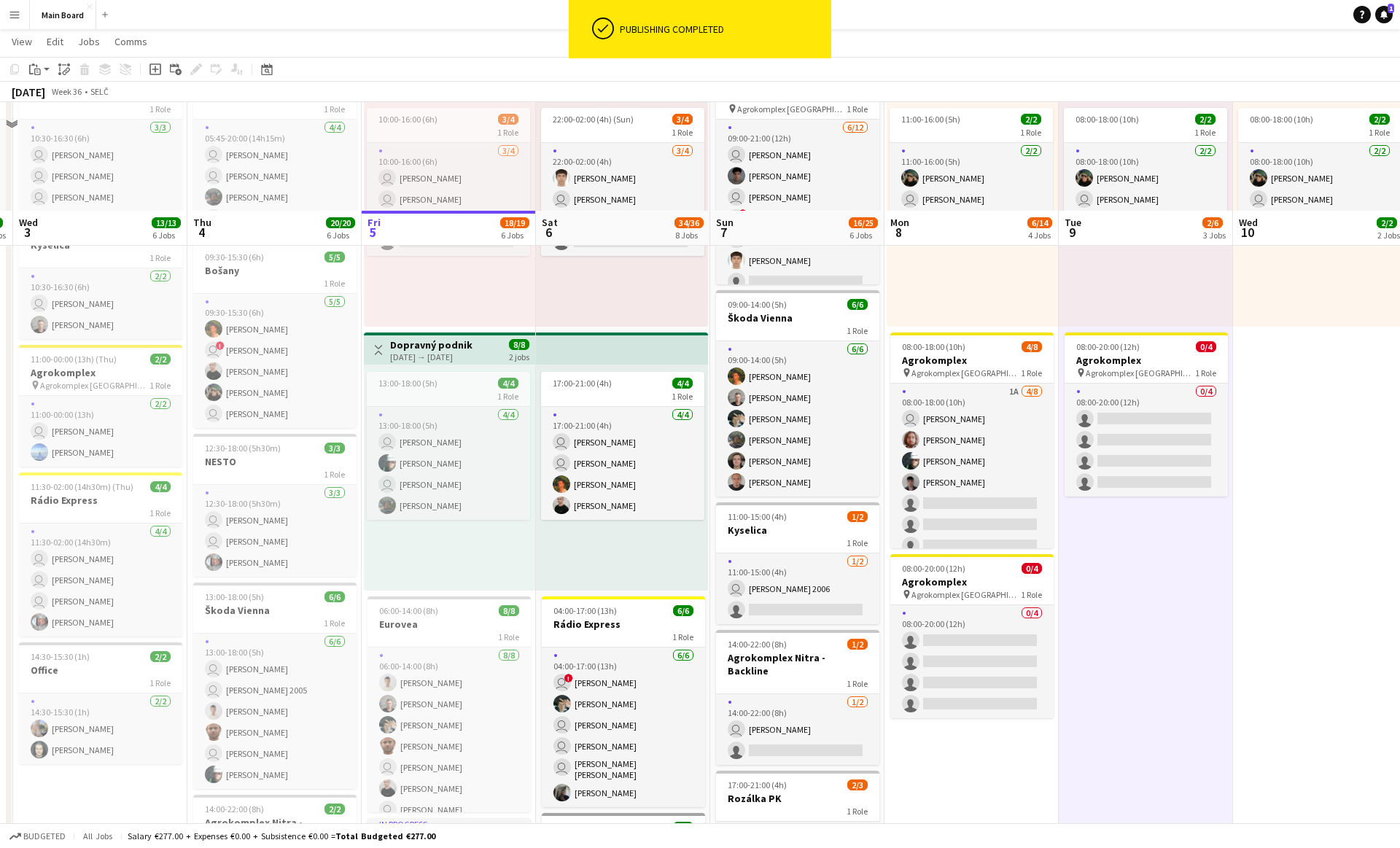
scroll to position [0, 0]
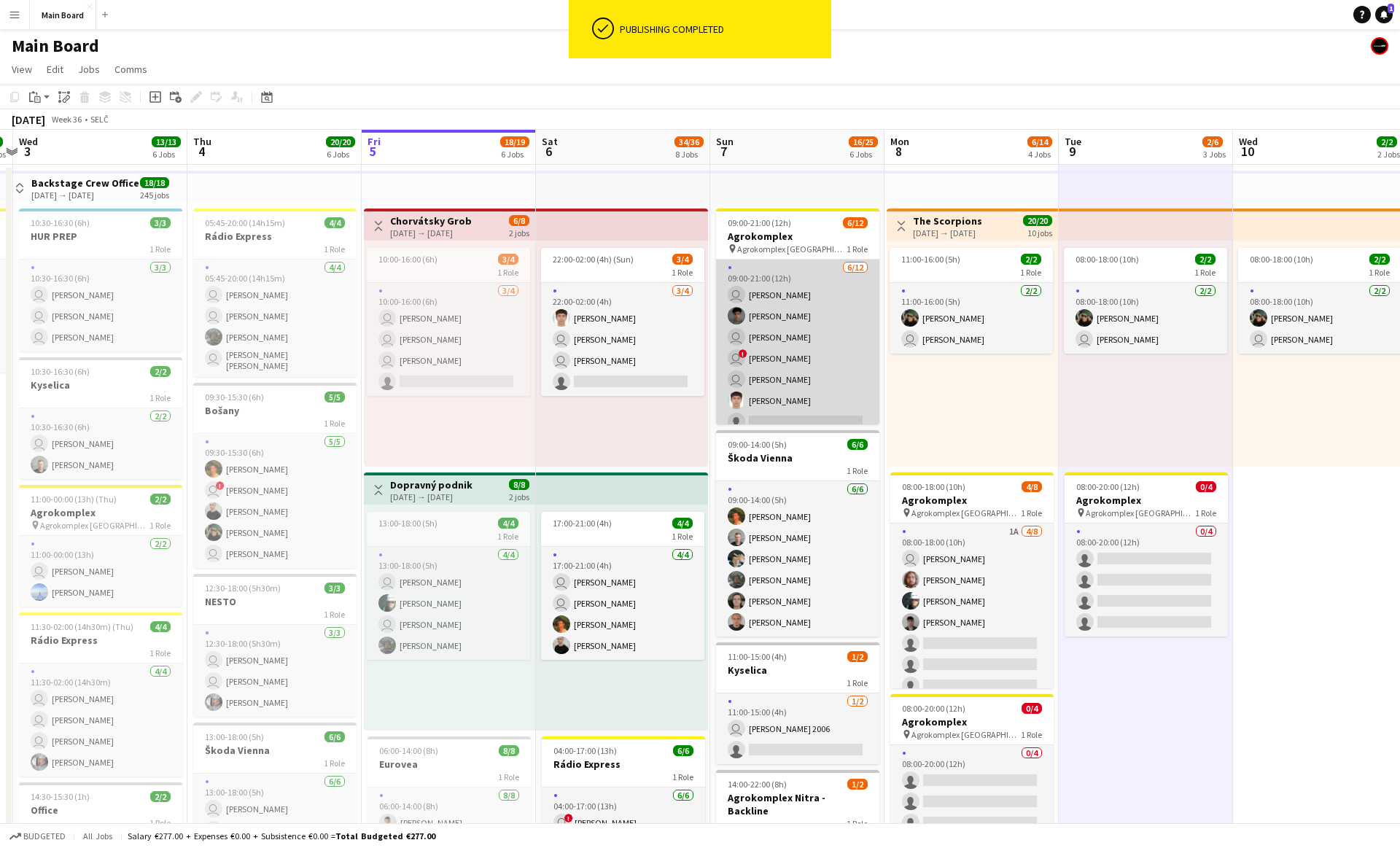
click at [787, 344] on app-card-role "[DATE] 09:00-21:00 (12h) user [PERSON_NAME] Zvozil Matej [PERSON_NAME] user [PE…" at bounding box center [797, 400] width 163 height 282
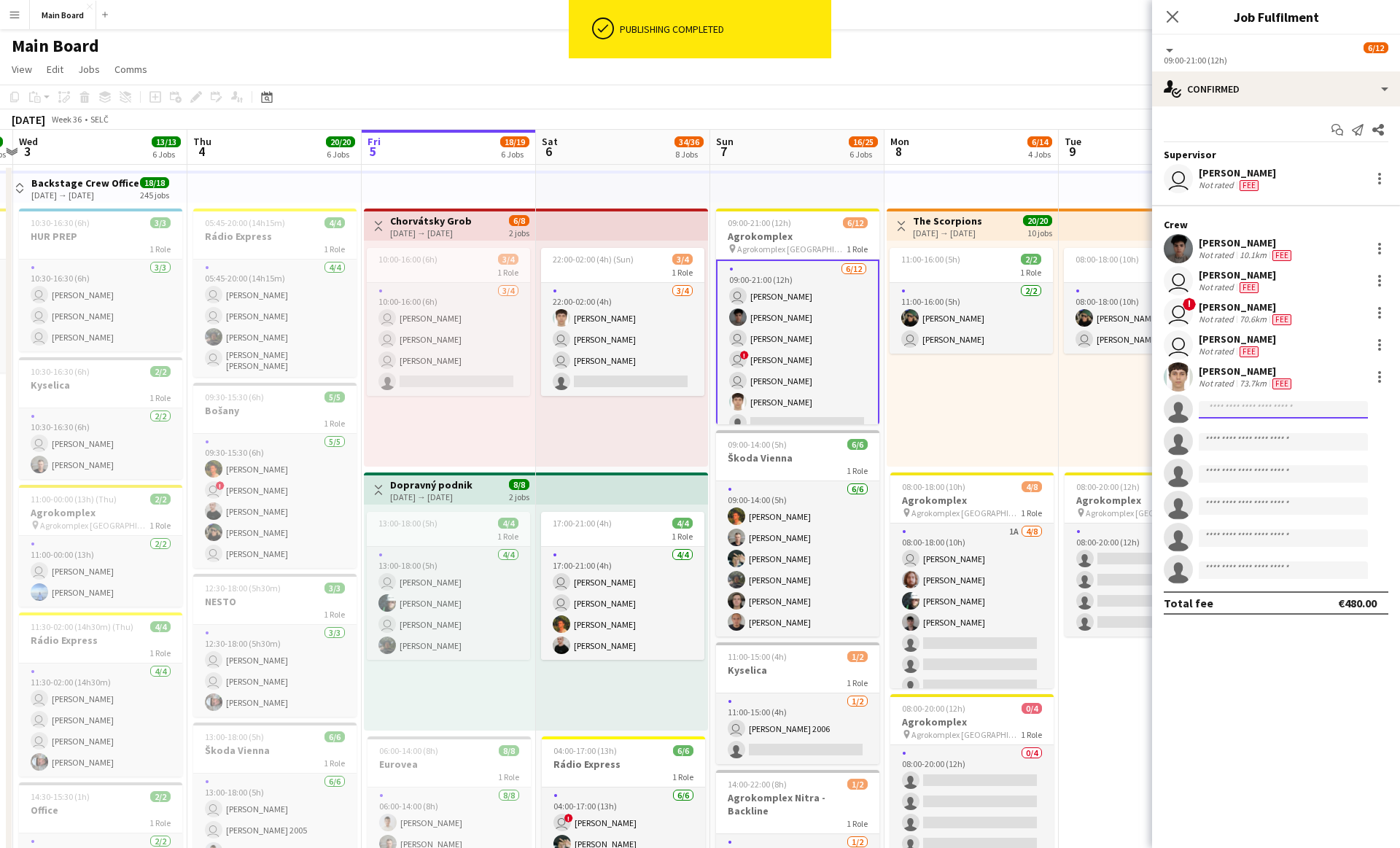
click at [1238, 413] on input at bounding box center [1283, 410] width 169 height 18
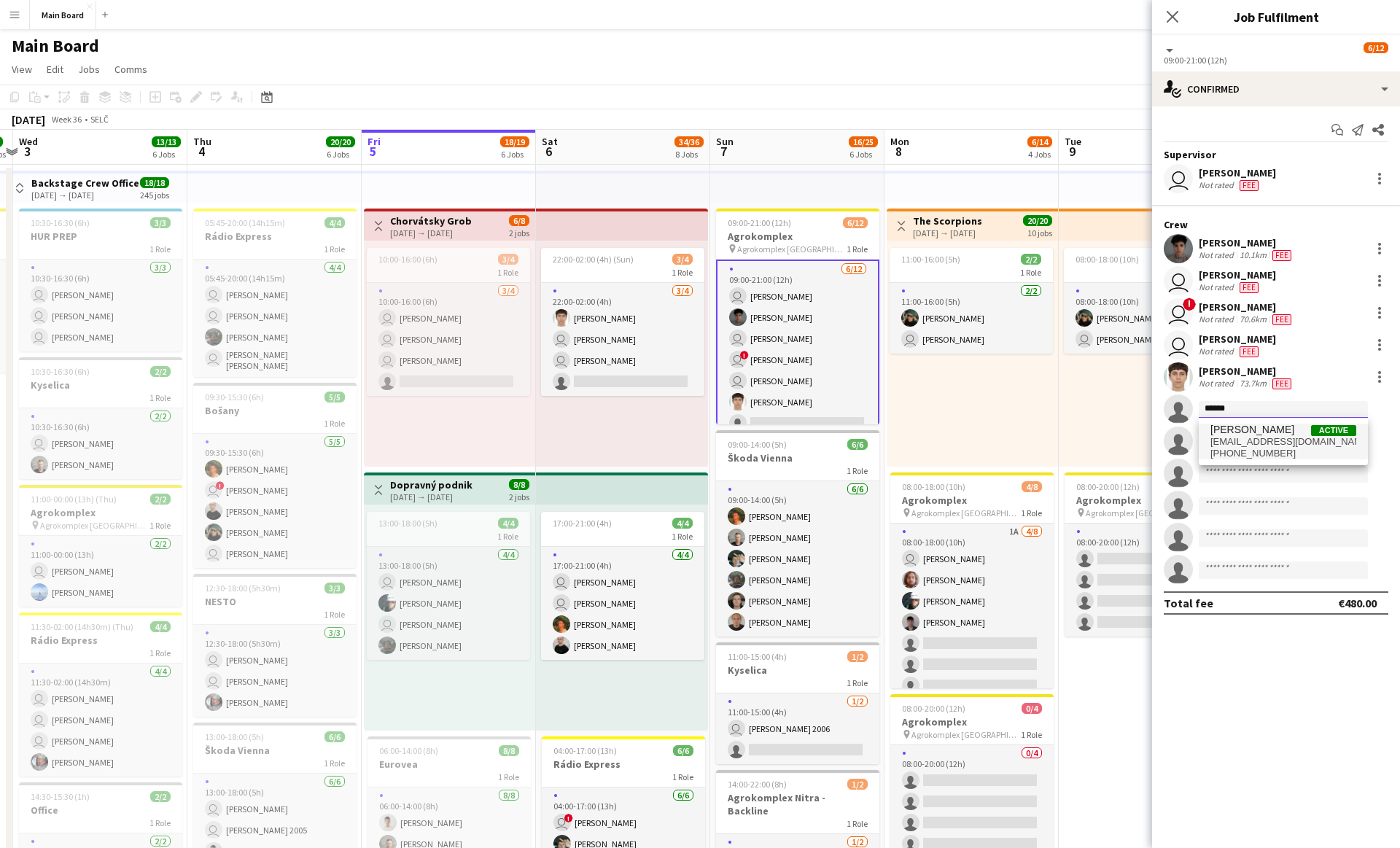
type input "******"
click at [1238, 442] on span "[EMAIL_ADDRESS][DOMAIN_NAME]" at bounding box center [1283, 442] width 146 height 12
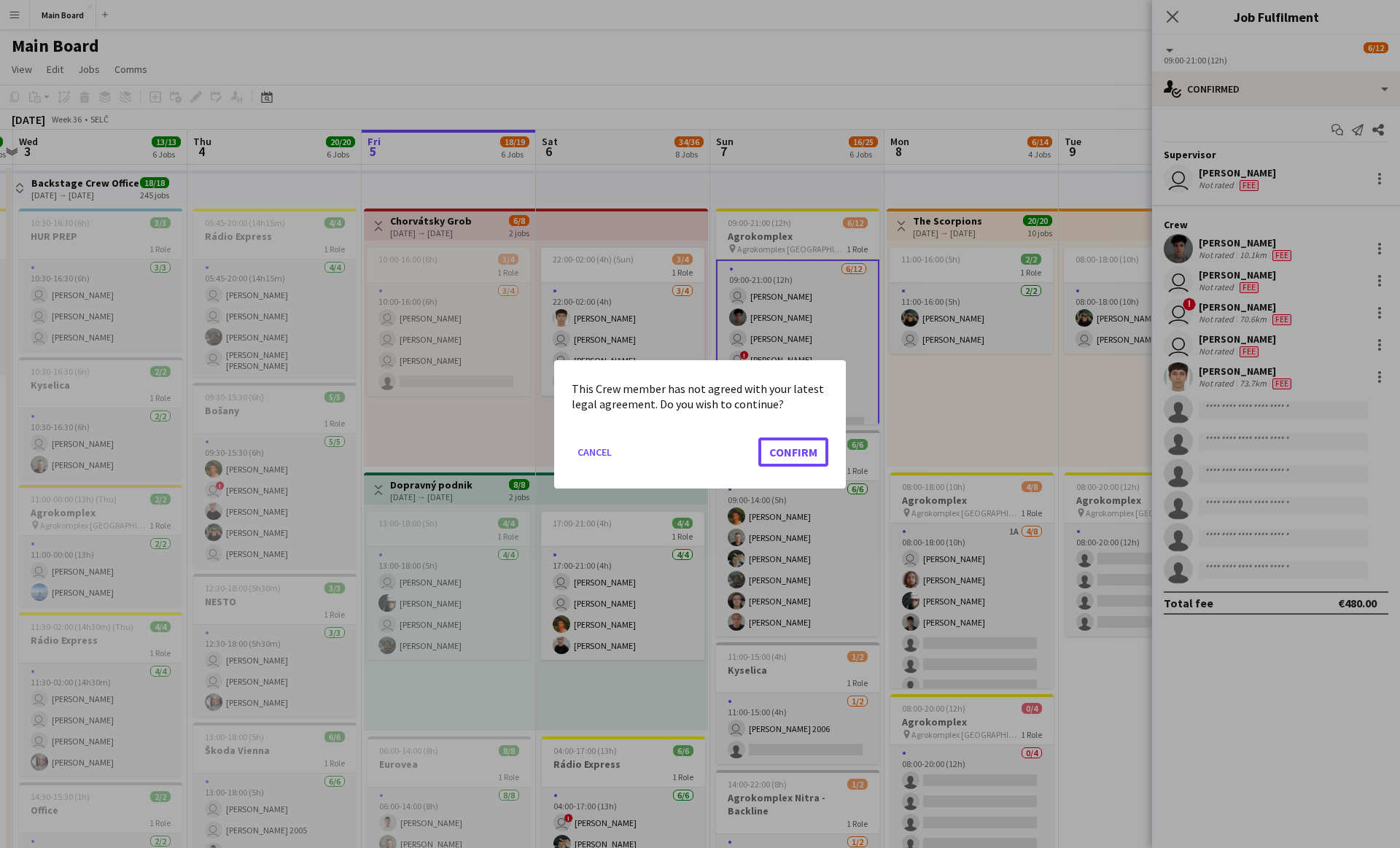
click at [758, 437] on button "Confirm" at bounding box center [793, 451] width 70 height 29
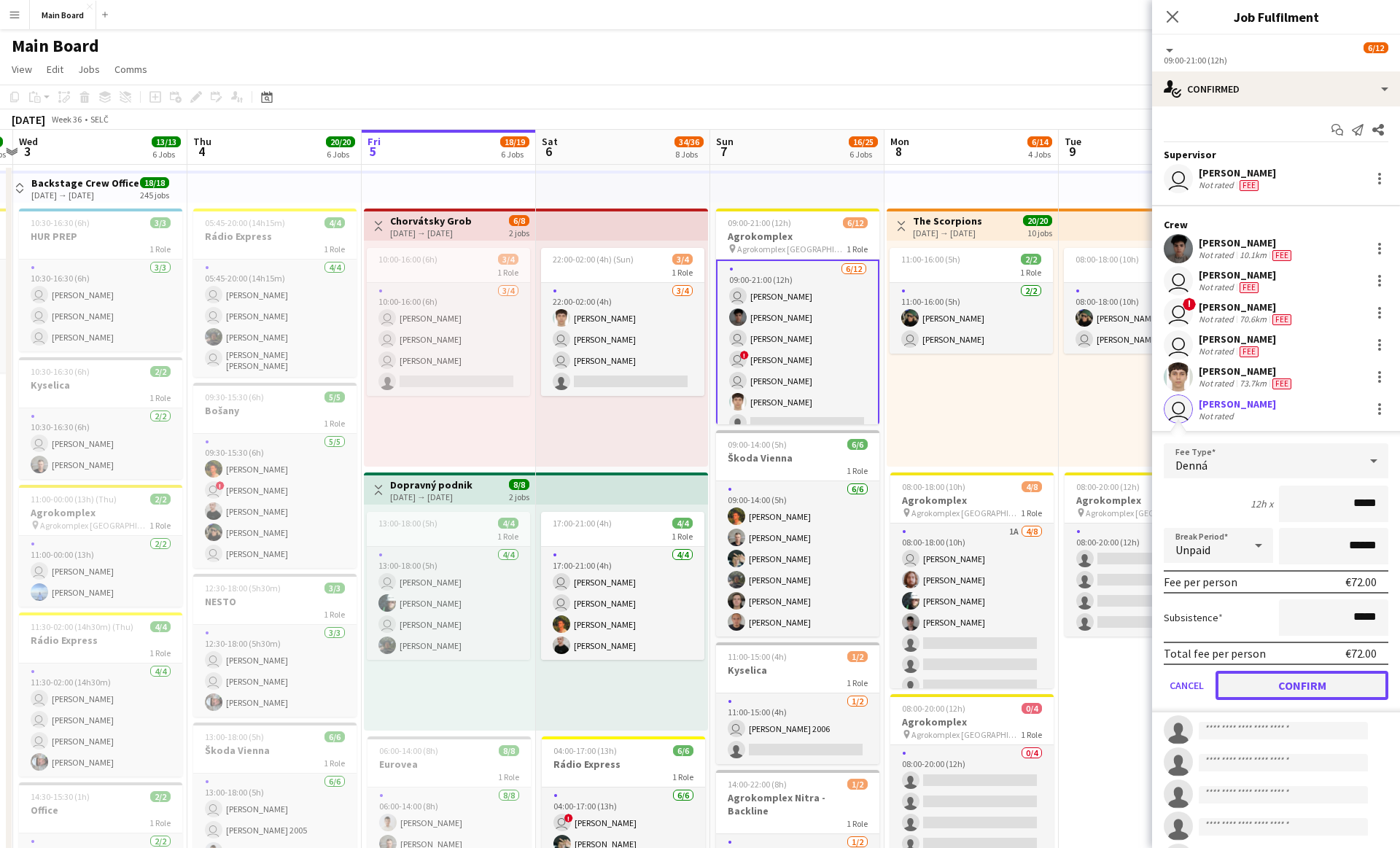
click at [1281, 681] on button "Confirm" at bounding box center [1301, 686] width 173 height 29
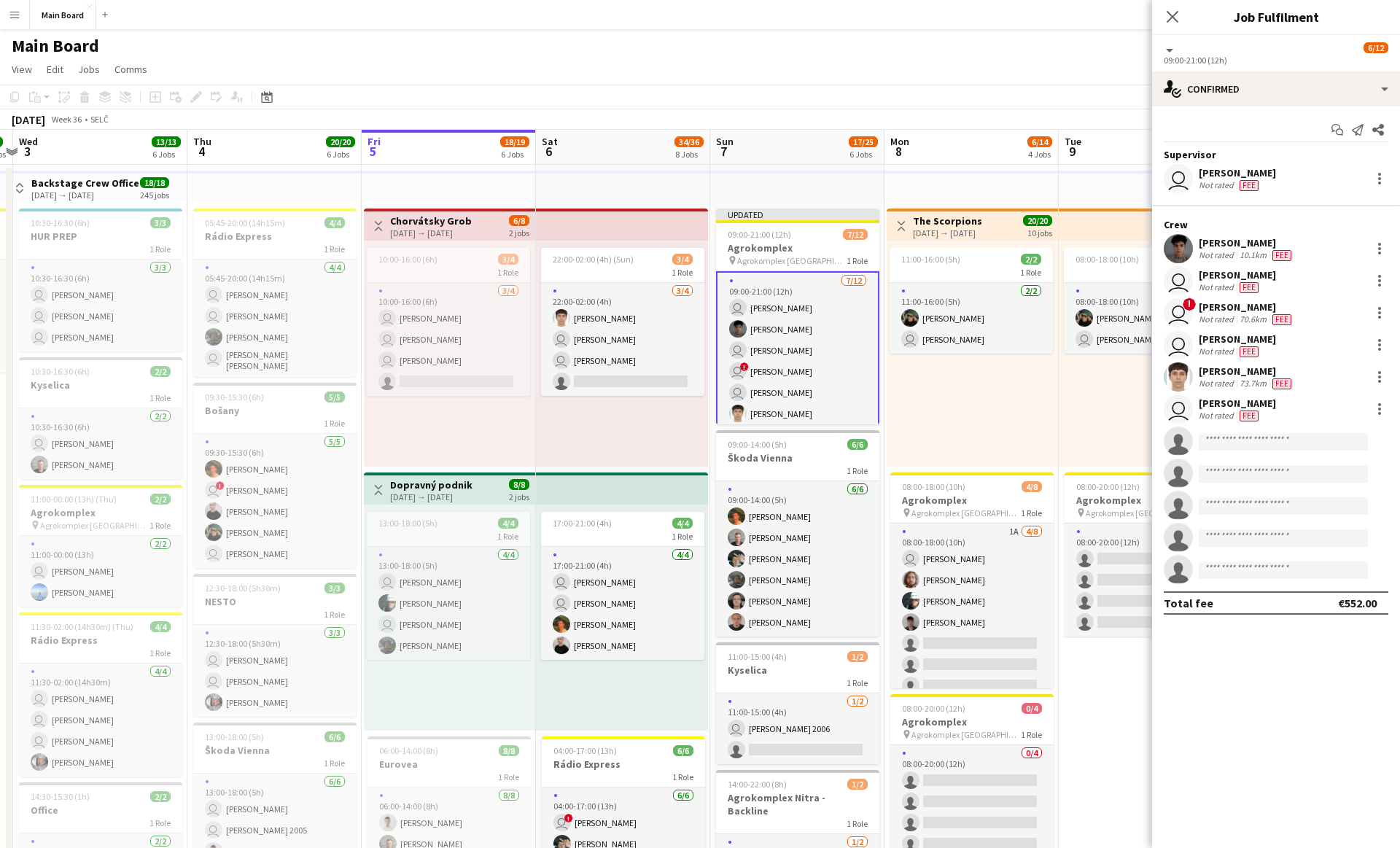
click at [651, 449] on div "22:00-02:00 (4h) (Sun) 3/4 1 Role [DATE] 22:00-02:00 (4h) [PERSON_NAME] user [P…" at bounding box center [621, 353] width 172 height 226
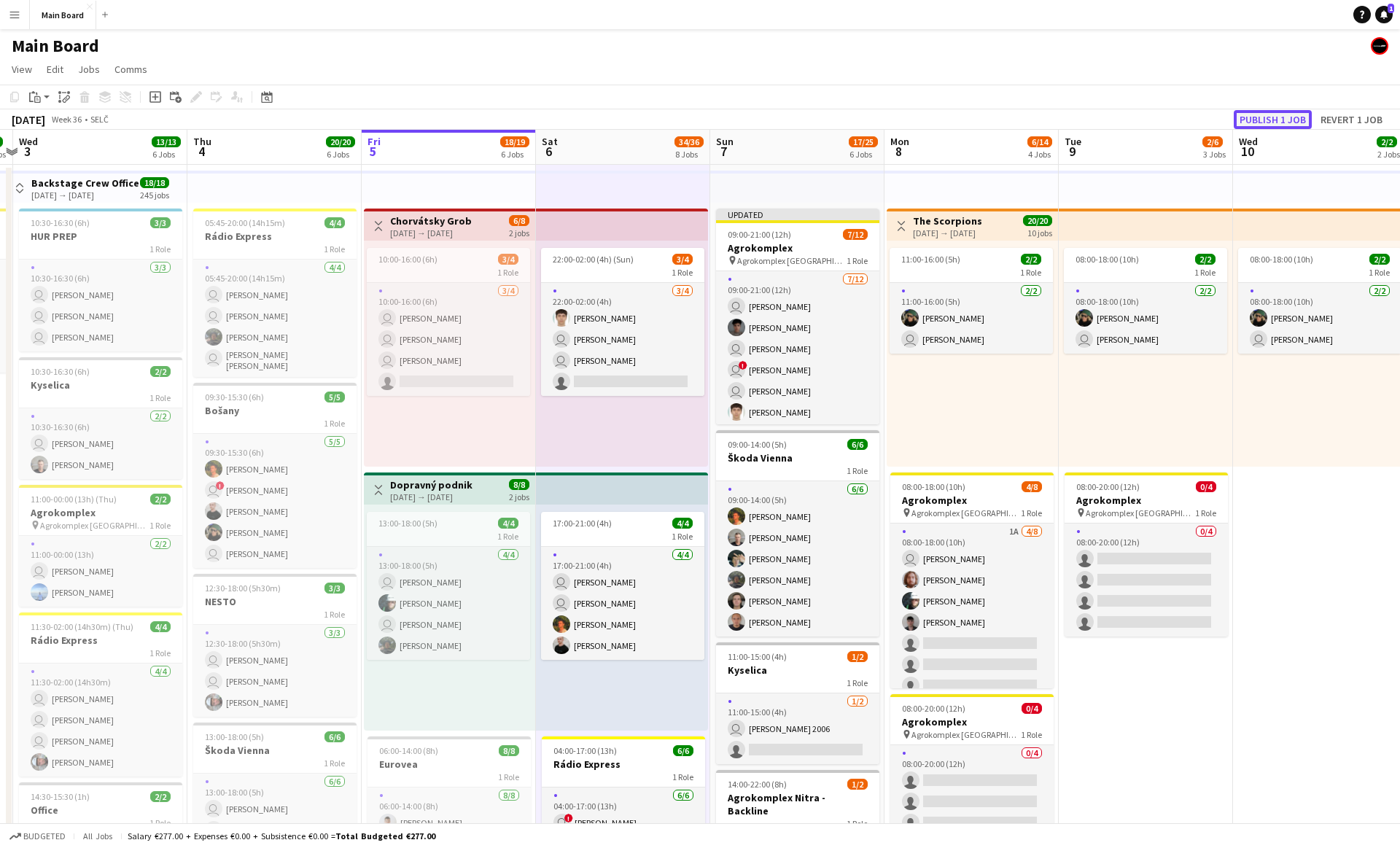
click at [1243, 116] on button "Publish 1 job" at bounding box center [1272, 119] width 78 height 19
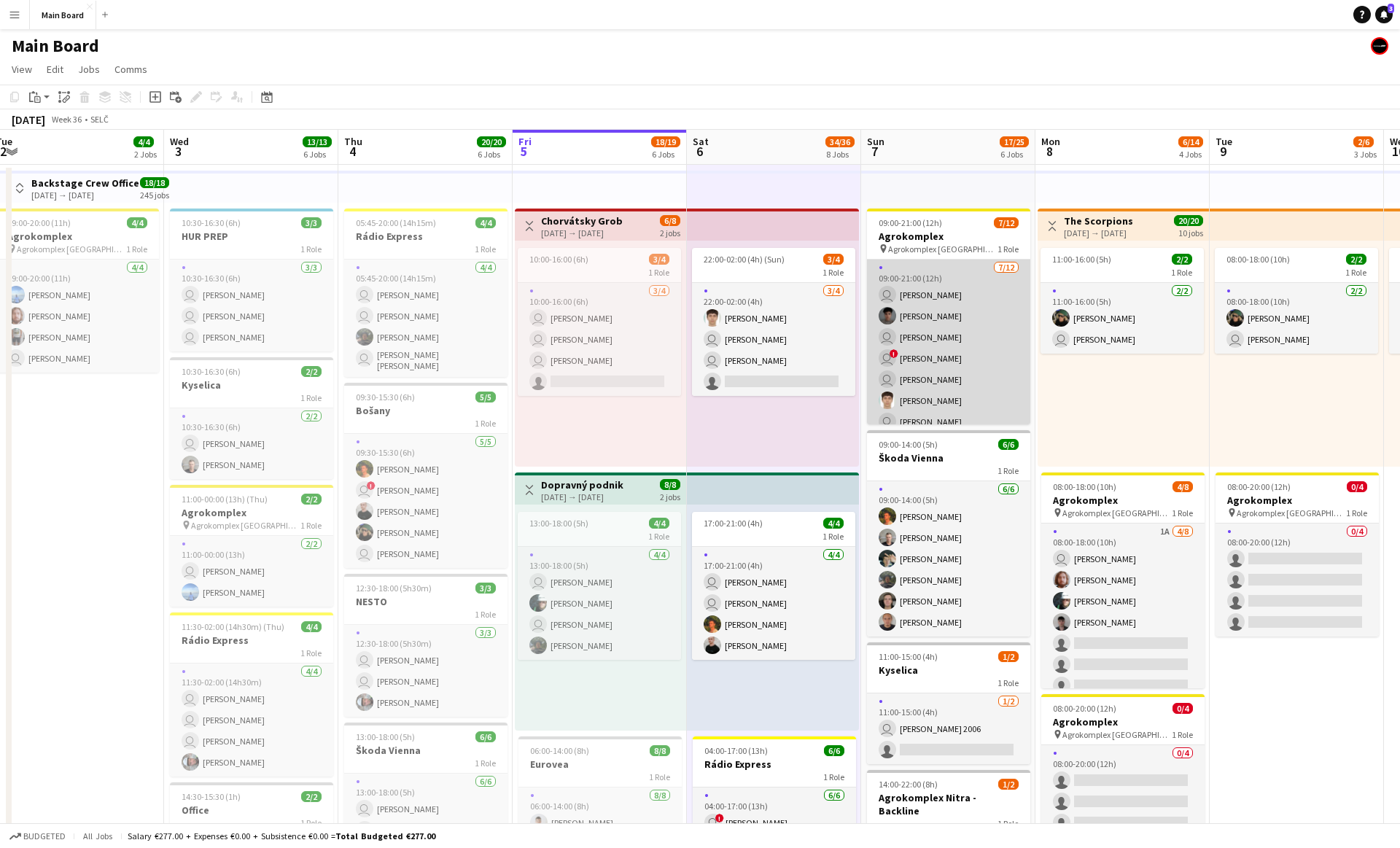
click at [932, 338] on app-card-role "[DATE] 09:00-21:00 (12h) user [PERSON_NAME] Zvozil Matej [PERSON_NAME] user [PE…" at bounding box center [948, 400] width 163 height 282
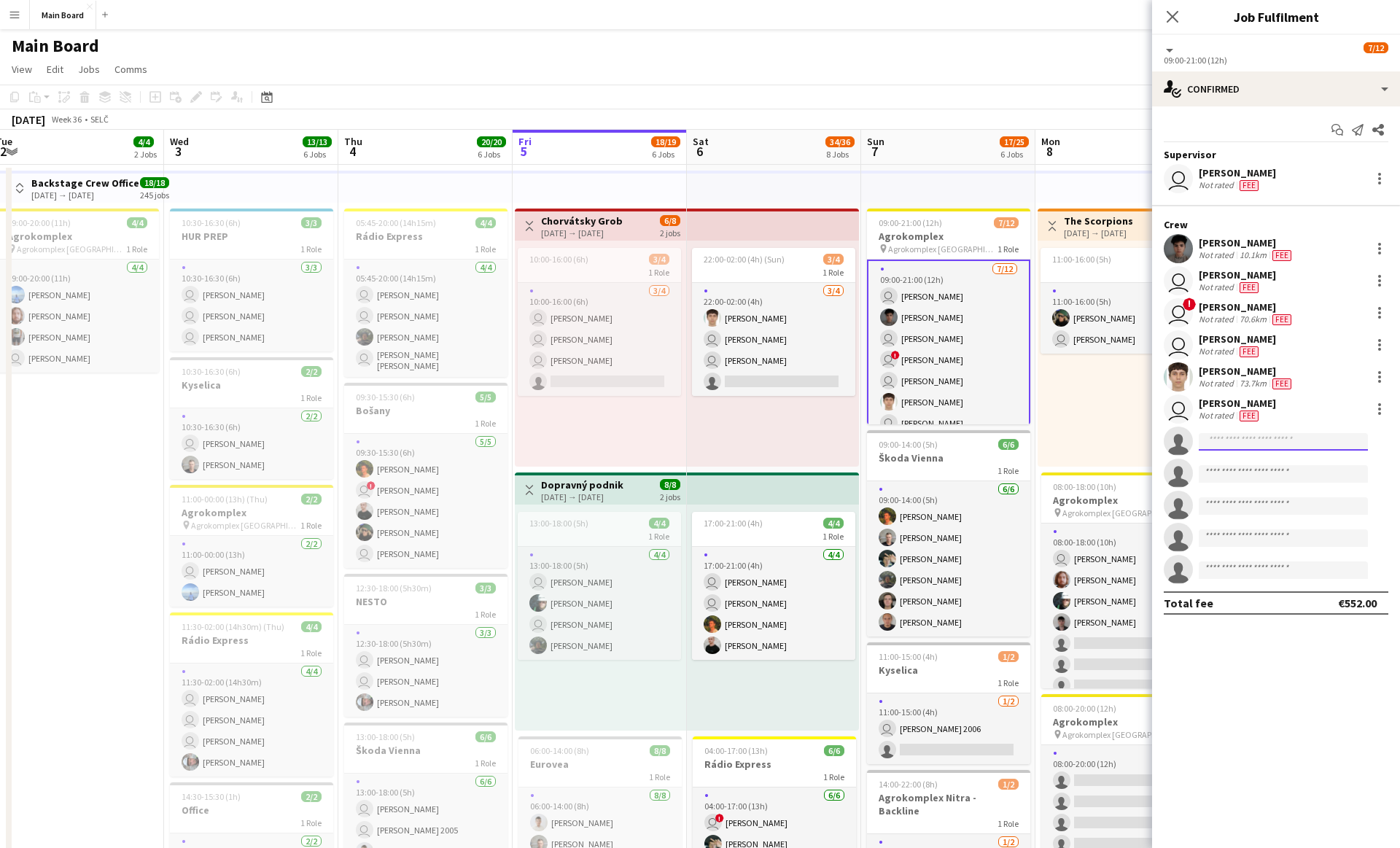
click at [1237, 448] on input at bounding box center [1283, 442] width 169 height 18
type input "******"
click at [1267, 470] on span "[EMAIL_ADDRESS][DOMAIN_NAME]" at bounding box center [1283, 474] width 146 height 12
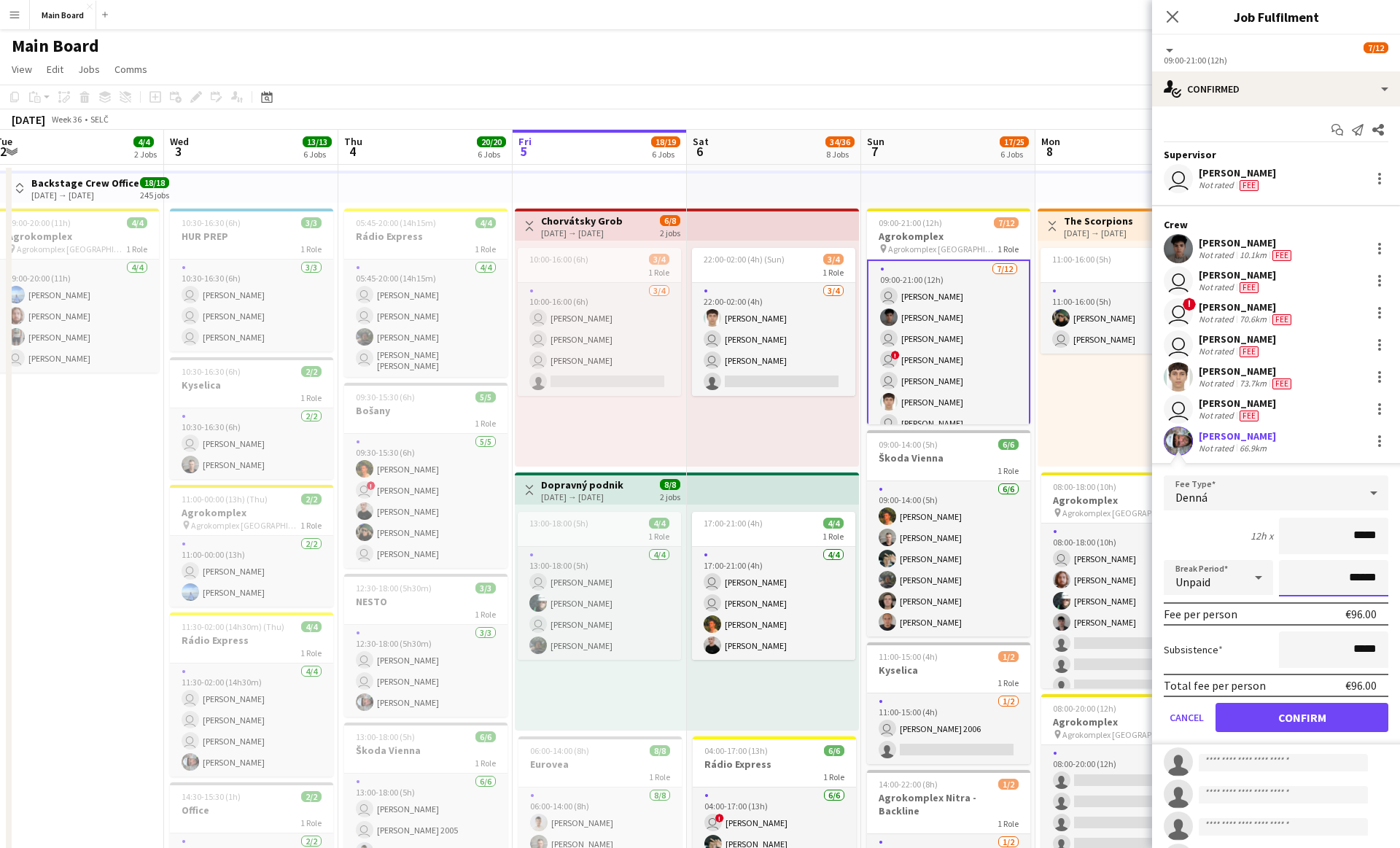
click at [1344, 584] on input "******" at bounding box center [1333, 577] width 109 height 36
click at [1292, 714] on button "Confirm" at bounding box center [1301, 717] width 173 height 29
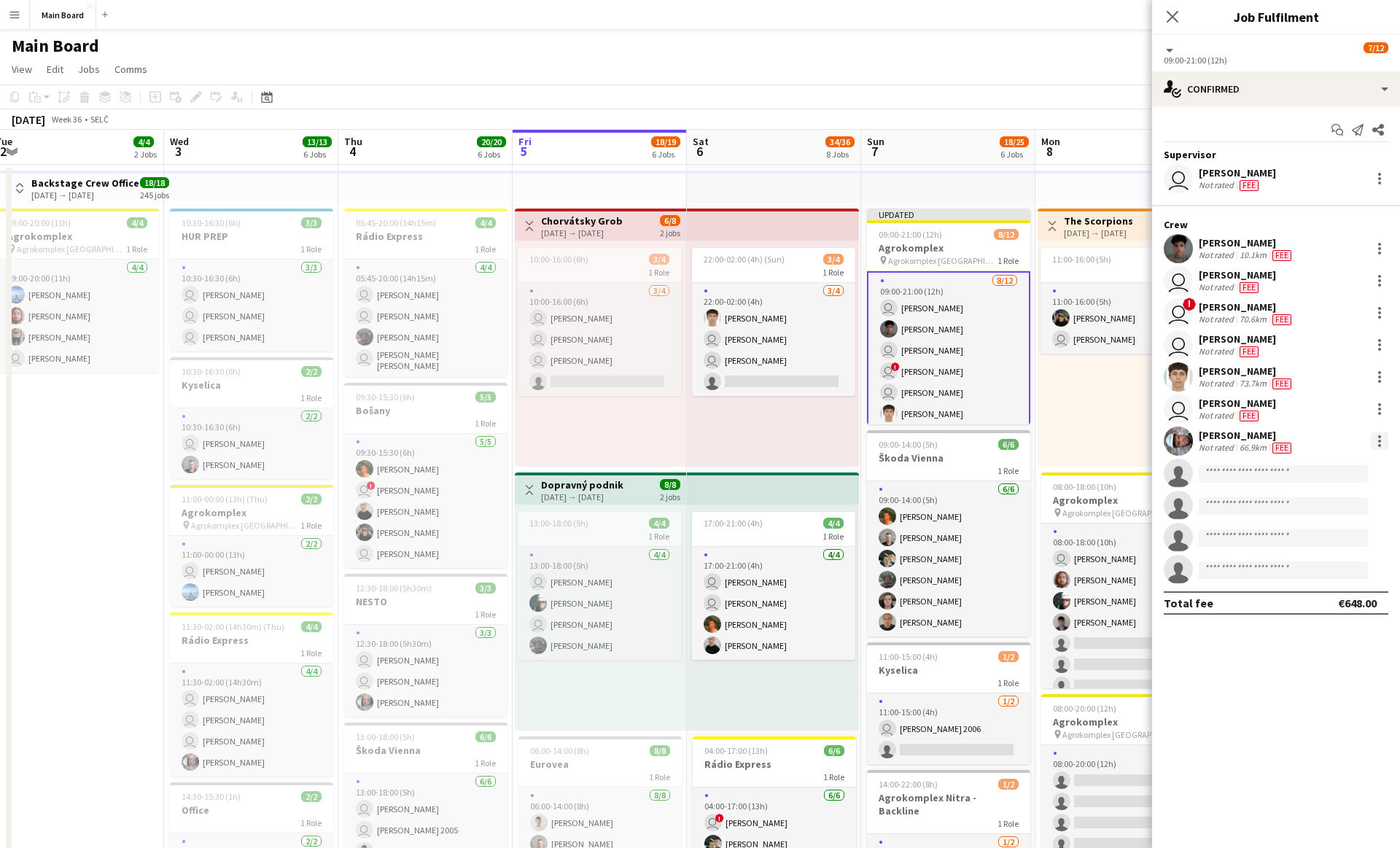
click at [1382, 437] on div at bounding box center [1379, 441] width 18 height 18
click at [1332, 637] on span "Set as supervisor" at bounding box center [1331, 642] width 91 height 13
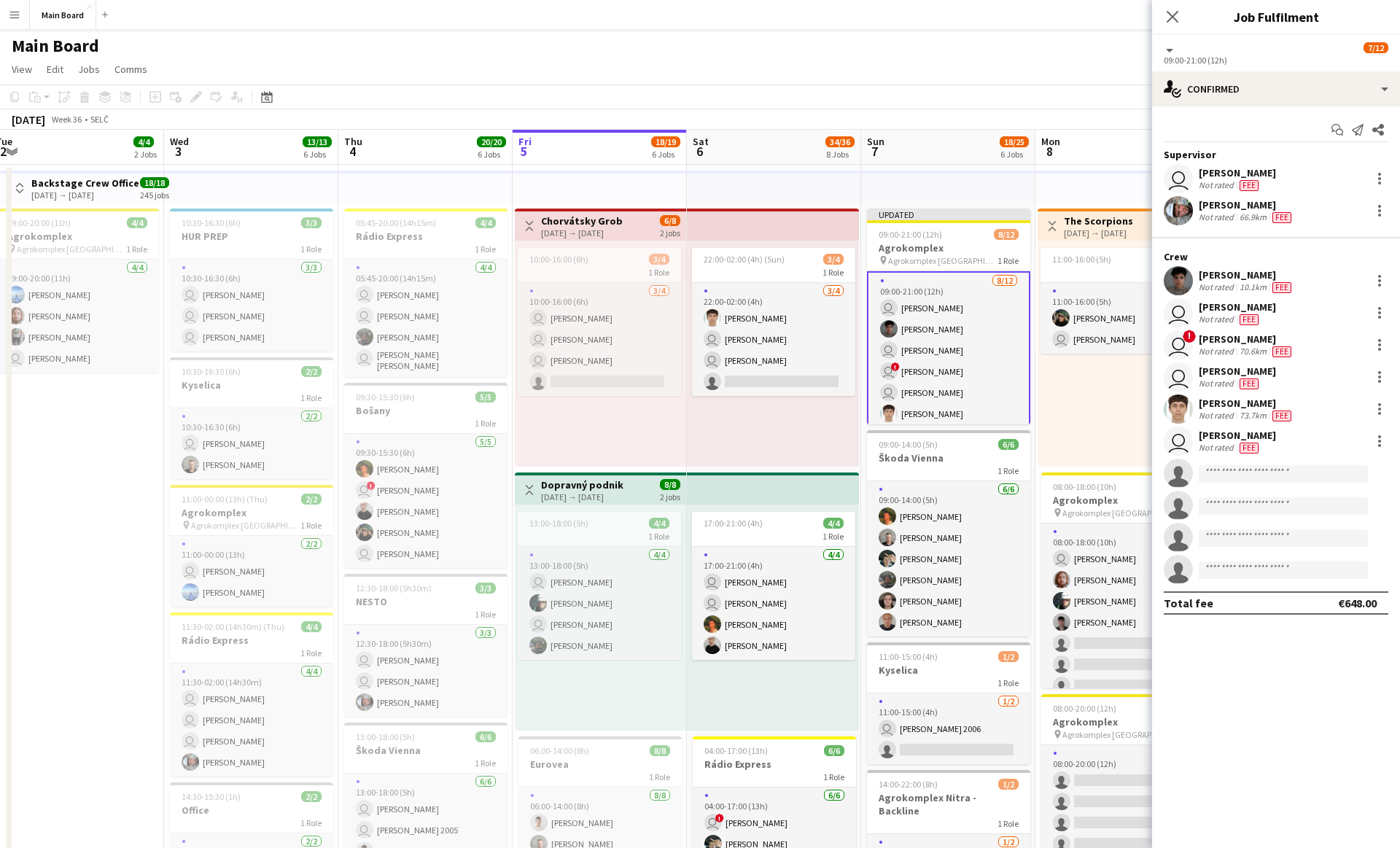
click at [1311, 689] on mat-expansion-panel "check Confirmed Start chat Send notification Share Supervisor user [PERSON_NAME…" at bounding box center [1275, 477] width 248 height 742
click at [1011, 34] on div "Main Board" at bounding box center [700, 44] width 1400 height 28
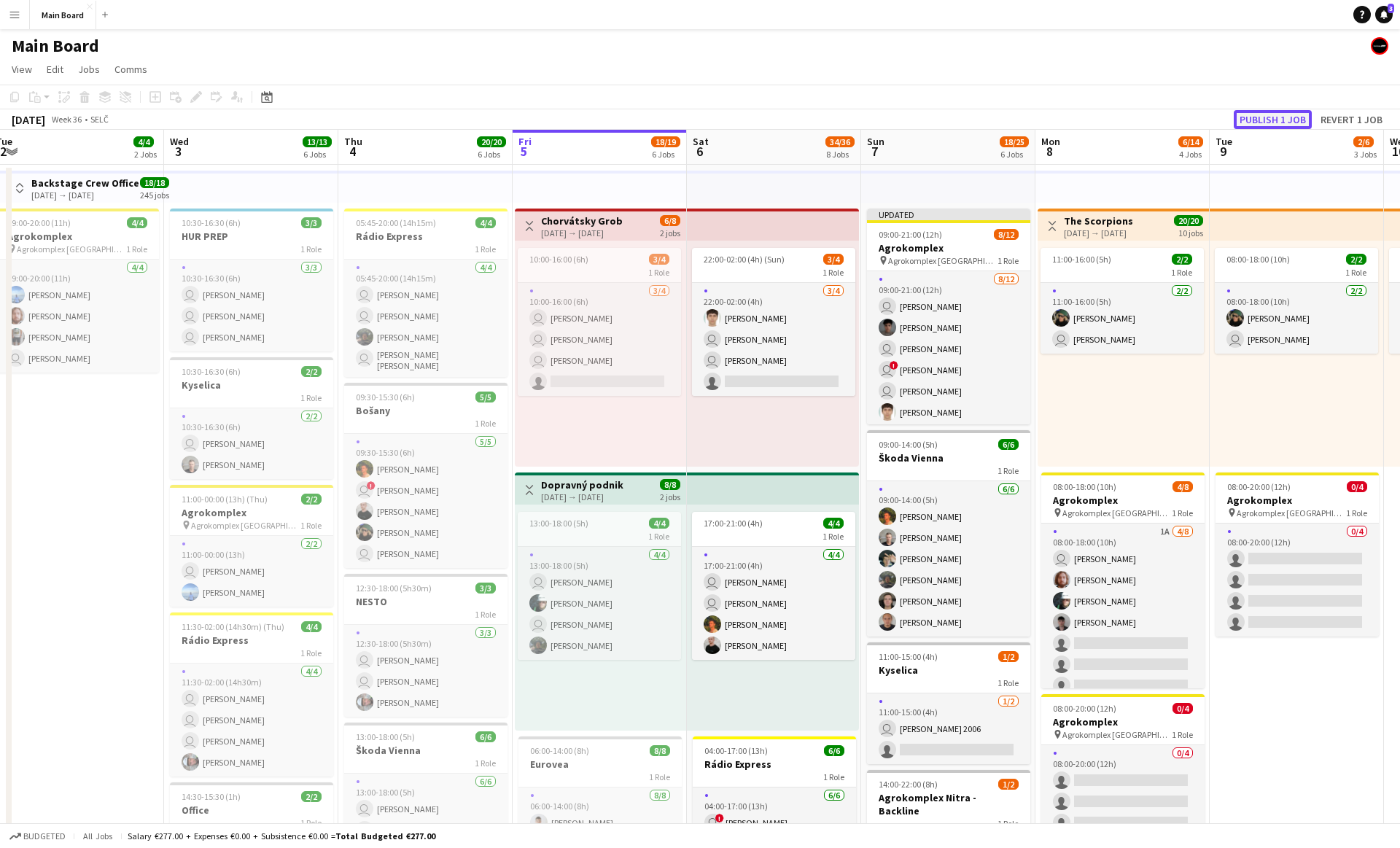
click at [1296, 121] on button "Publish 1 job" at bounding box center [1272, 119] width 78 height 19
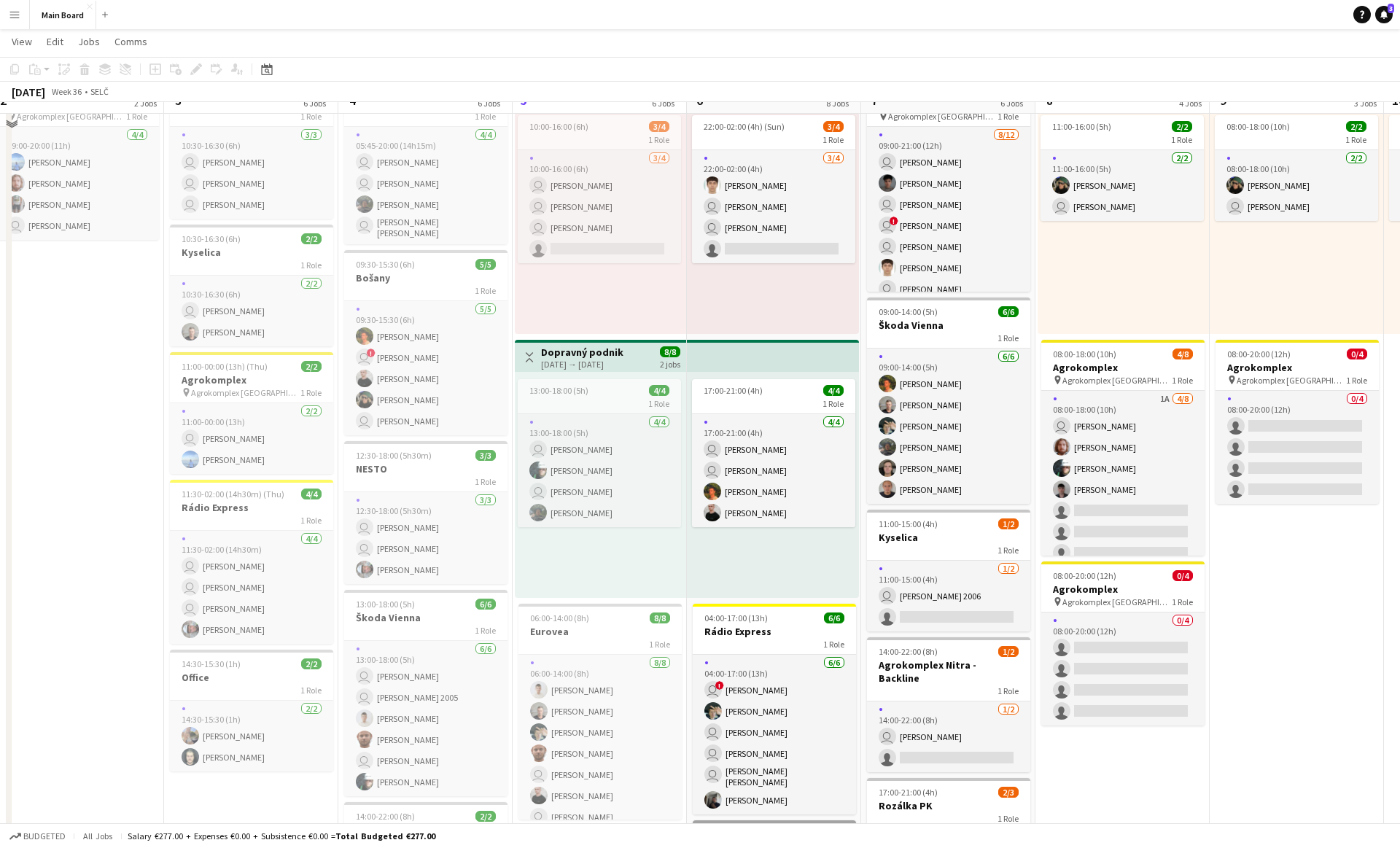
scroll to position [133, 0]
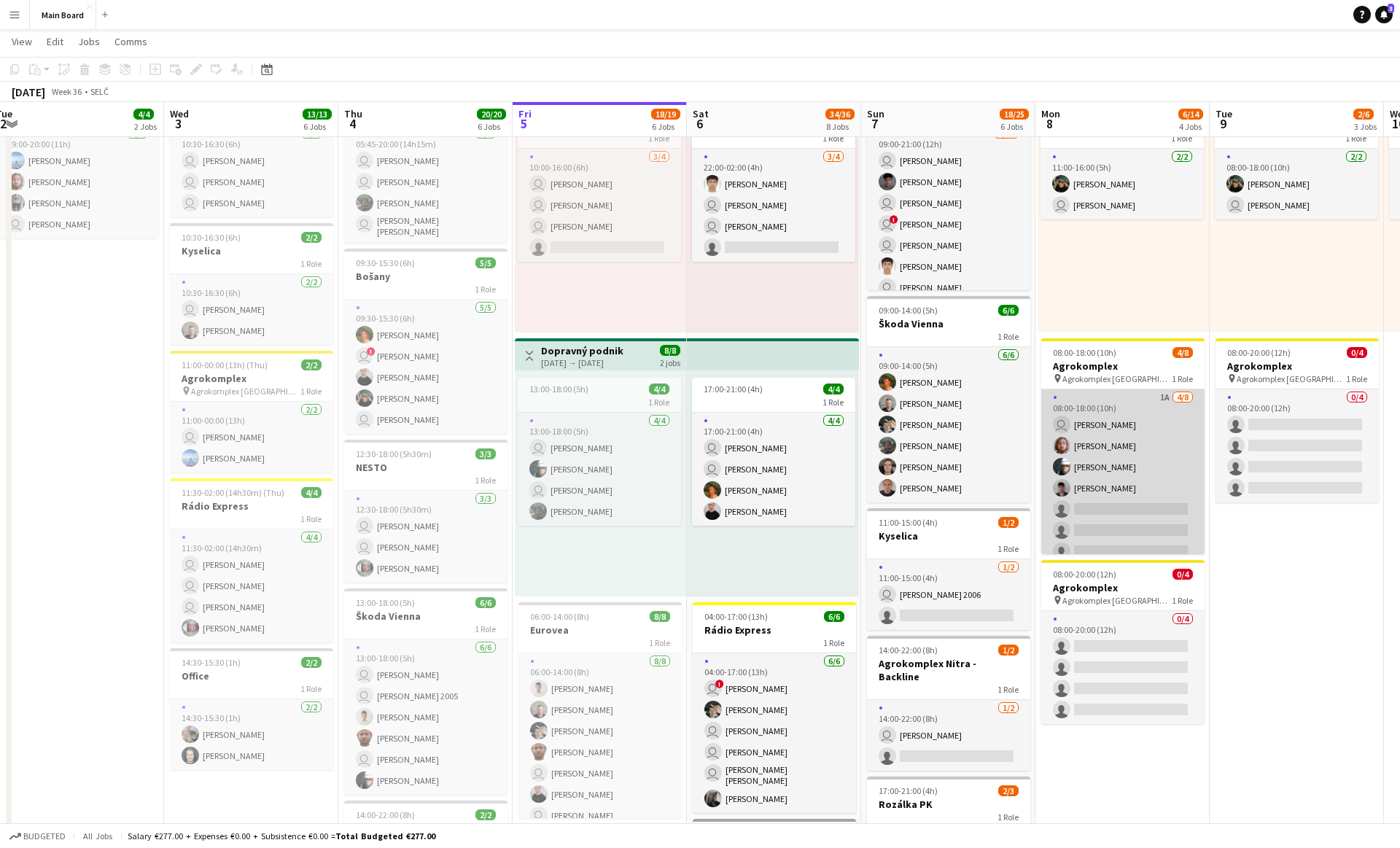
click at [1056, 448] on app-user-avatar at bounding box center [1062, 445] width 18 height 18
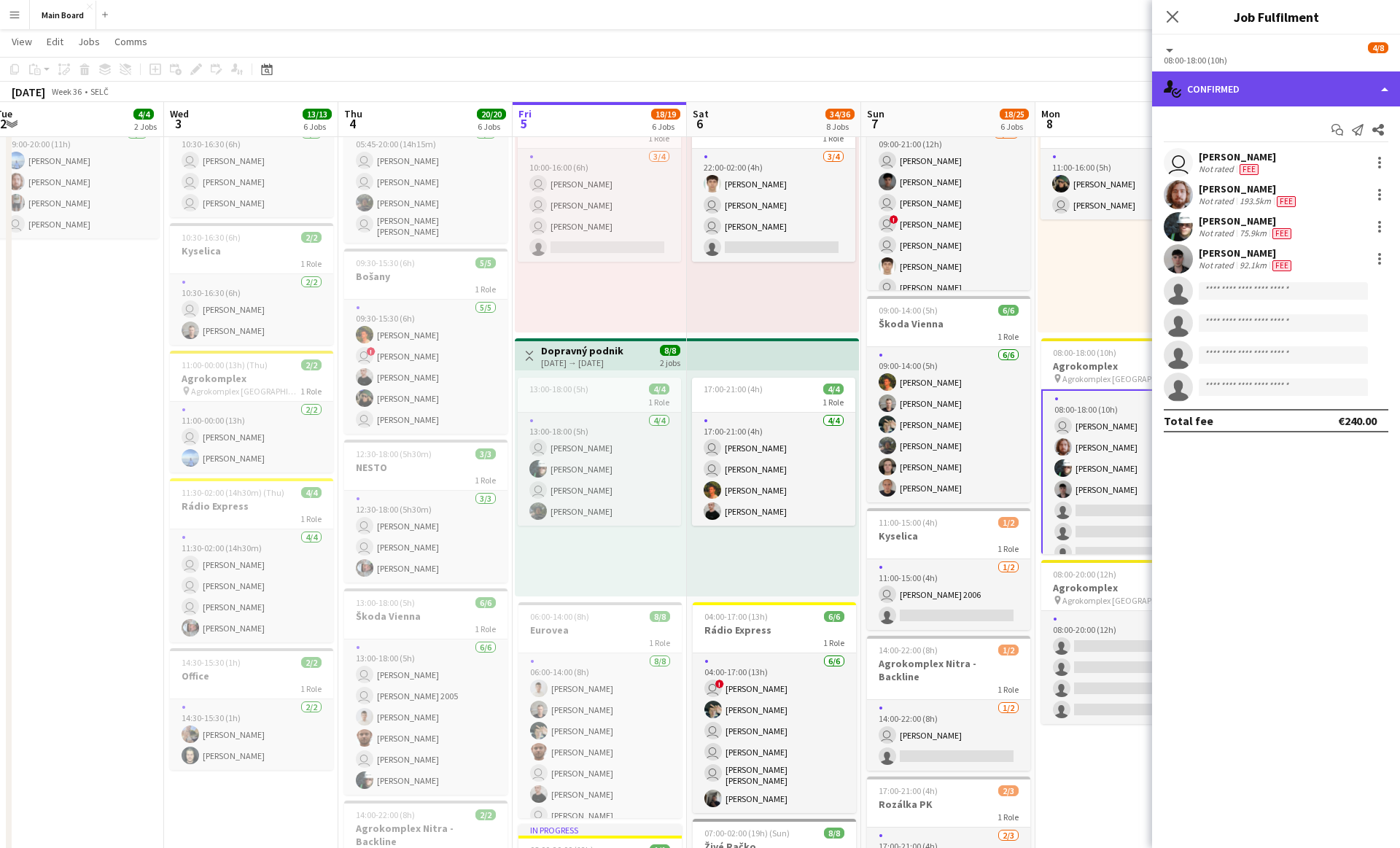
click at [1267, 93] on div "single-neutral-actions-check-2 Confirmed" at bounding box center [1275, 88] width 248 height 35
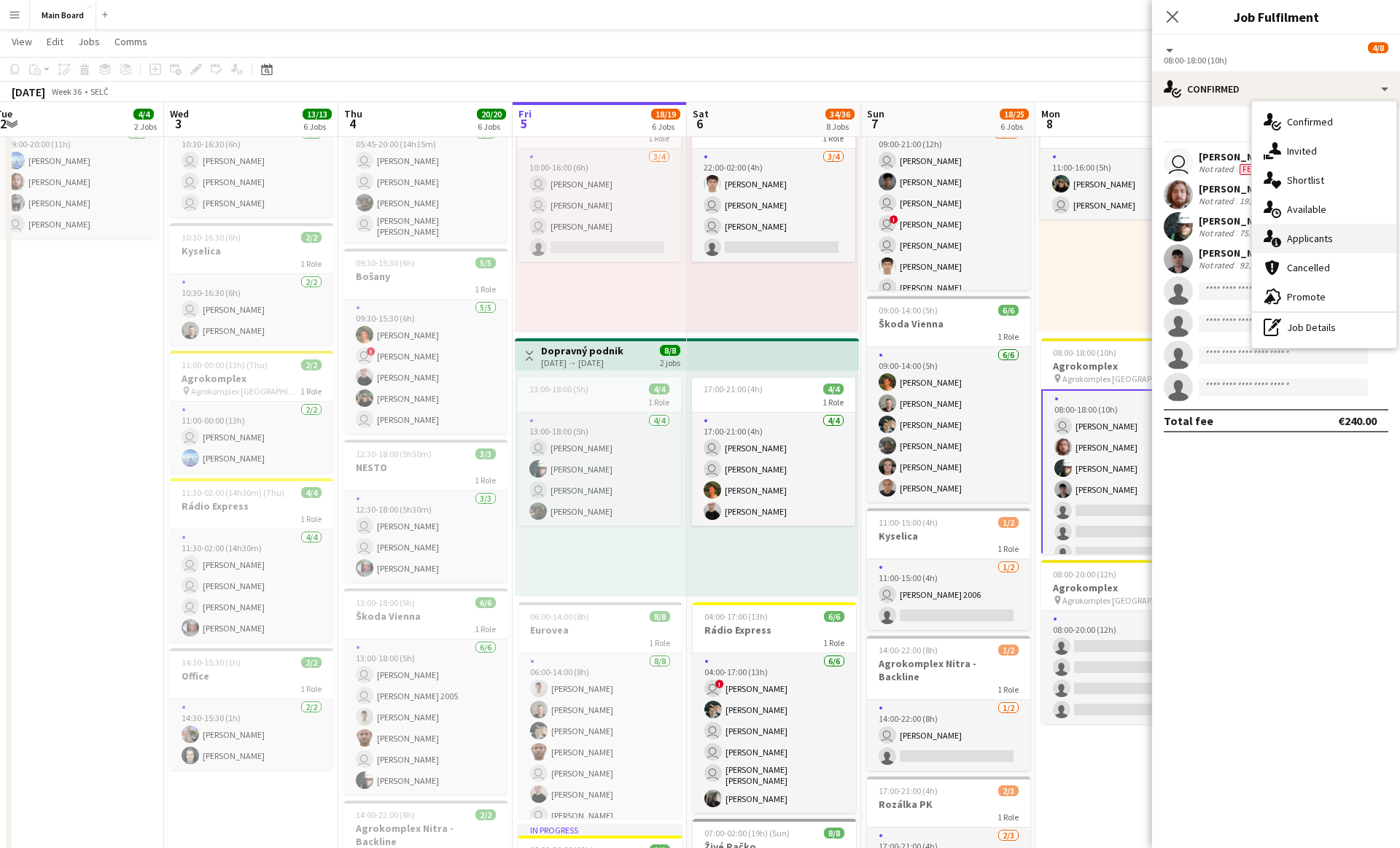
click at [1289, 227] on div "single-neutral-actions-information Applicants" at bounding box center [1324, 239] width 144 height 29
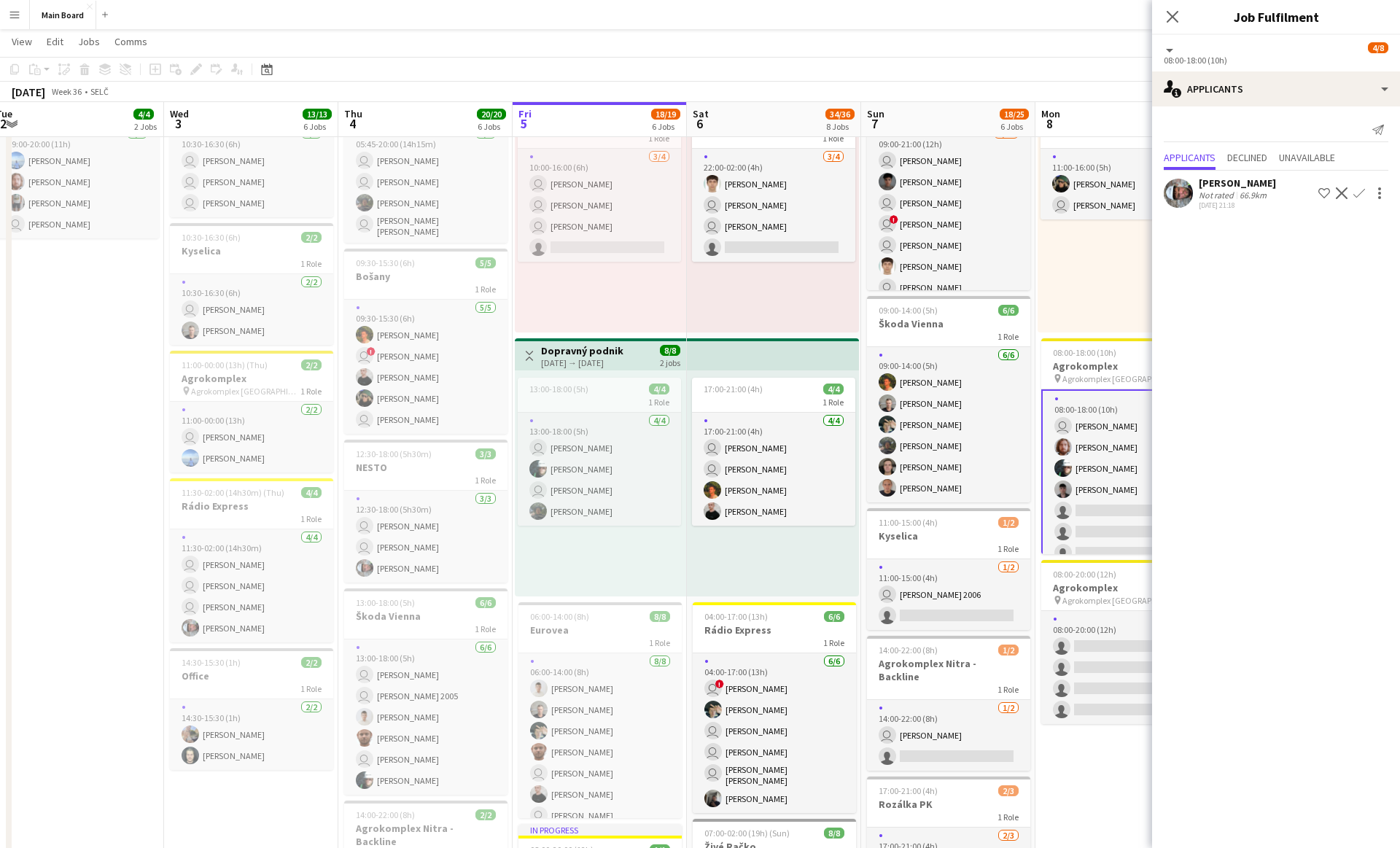
click at [1362, 194] on app-icon "Confirm" at bounding box center [1359, 193] width 12 height 12
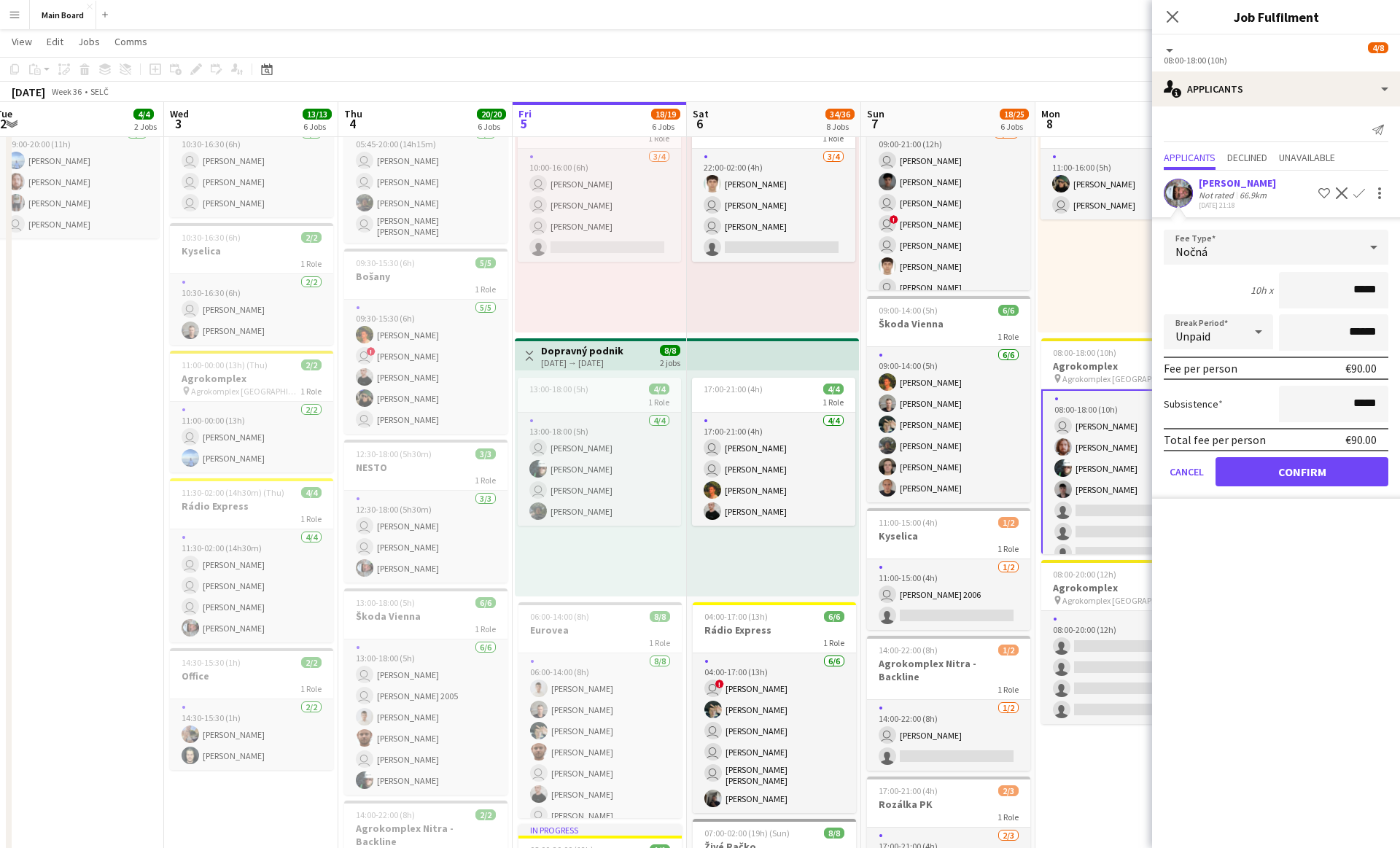
click at [1238, 245] on div "Nočná" at bounding box center [1261, 246] width 195 height 35
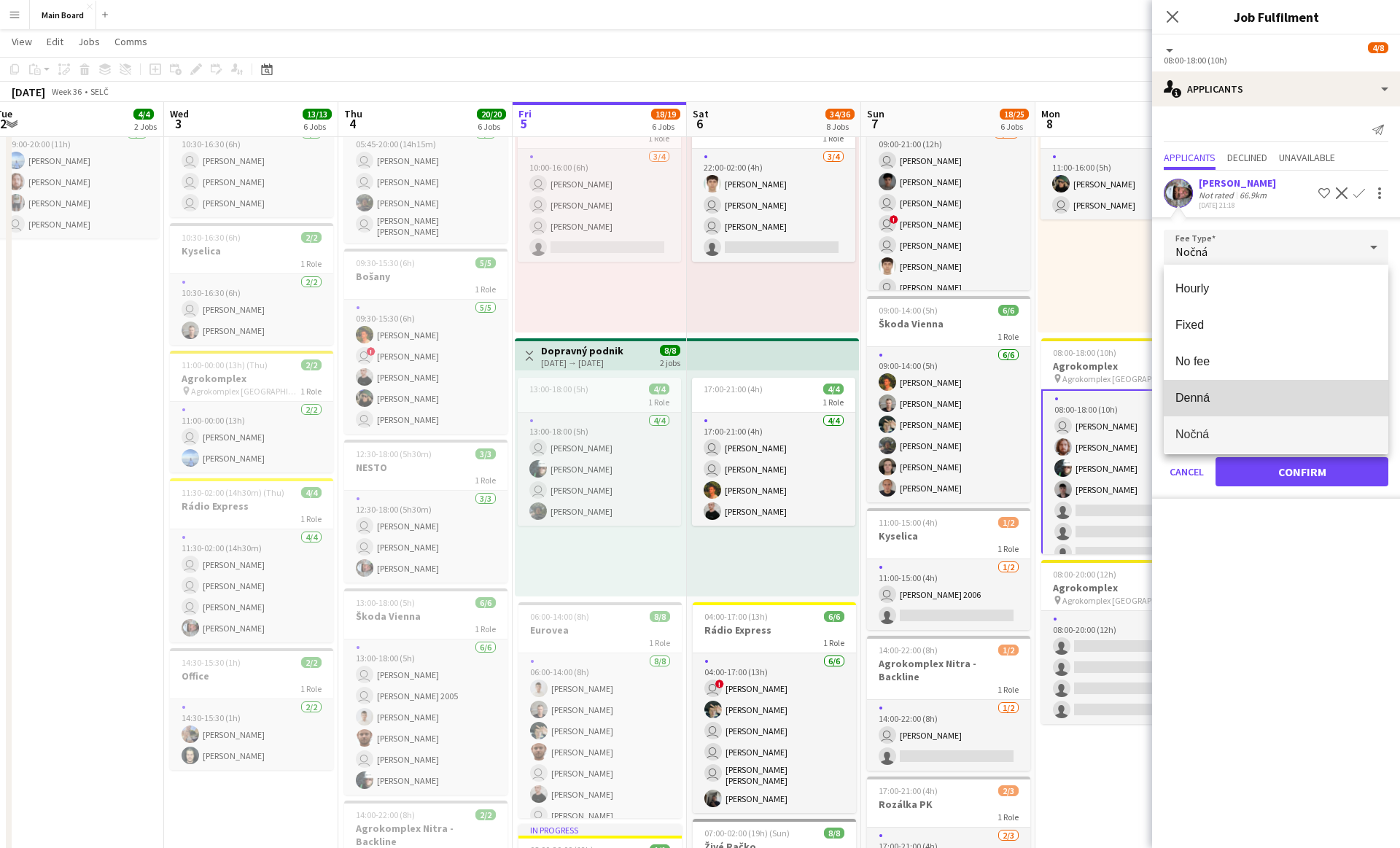
click at [1191, 402] on span "Denná" at bounding box center [1275, 397] width 201 height 14
type input "*****"
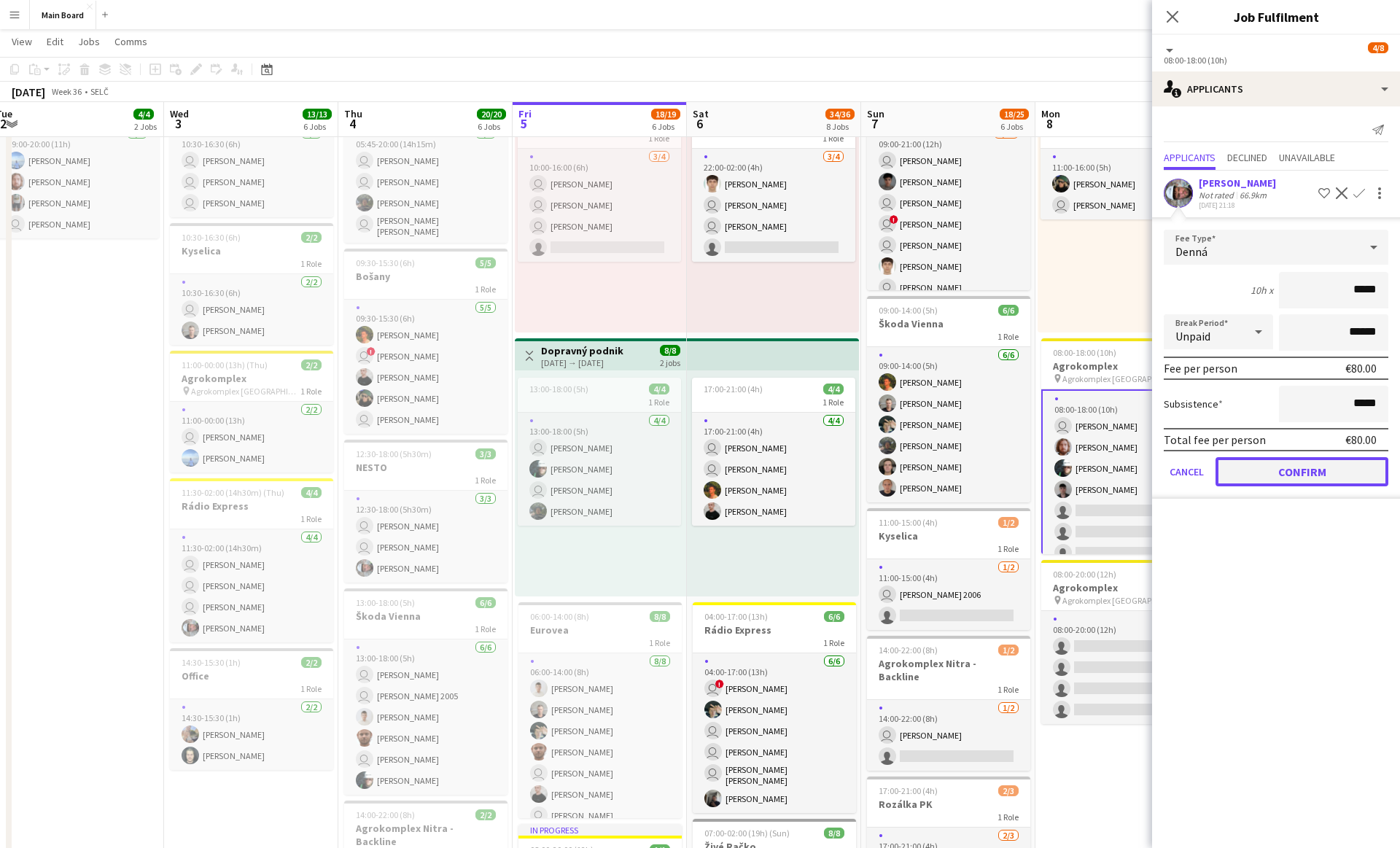
click at [1295, 459] on button "Confirm" at bounding box center [1301, 472] width 173 height 29
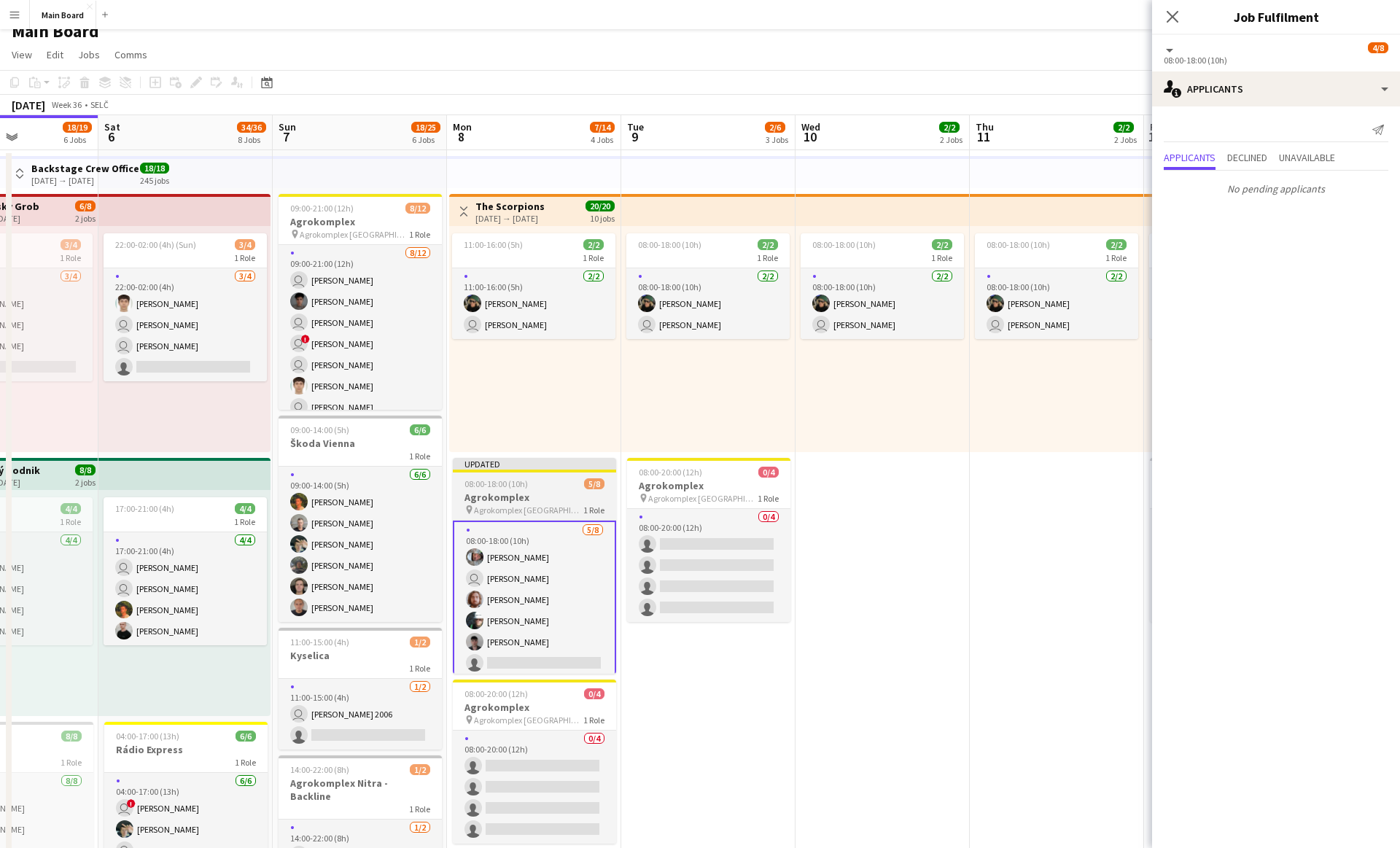
scroll to position [77, 0]
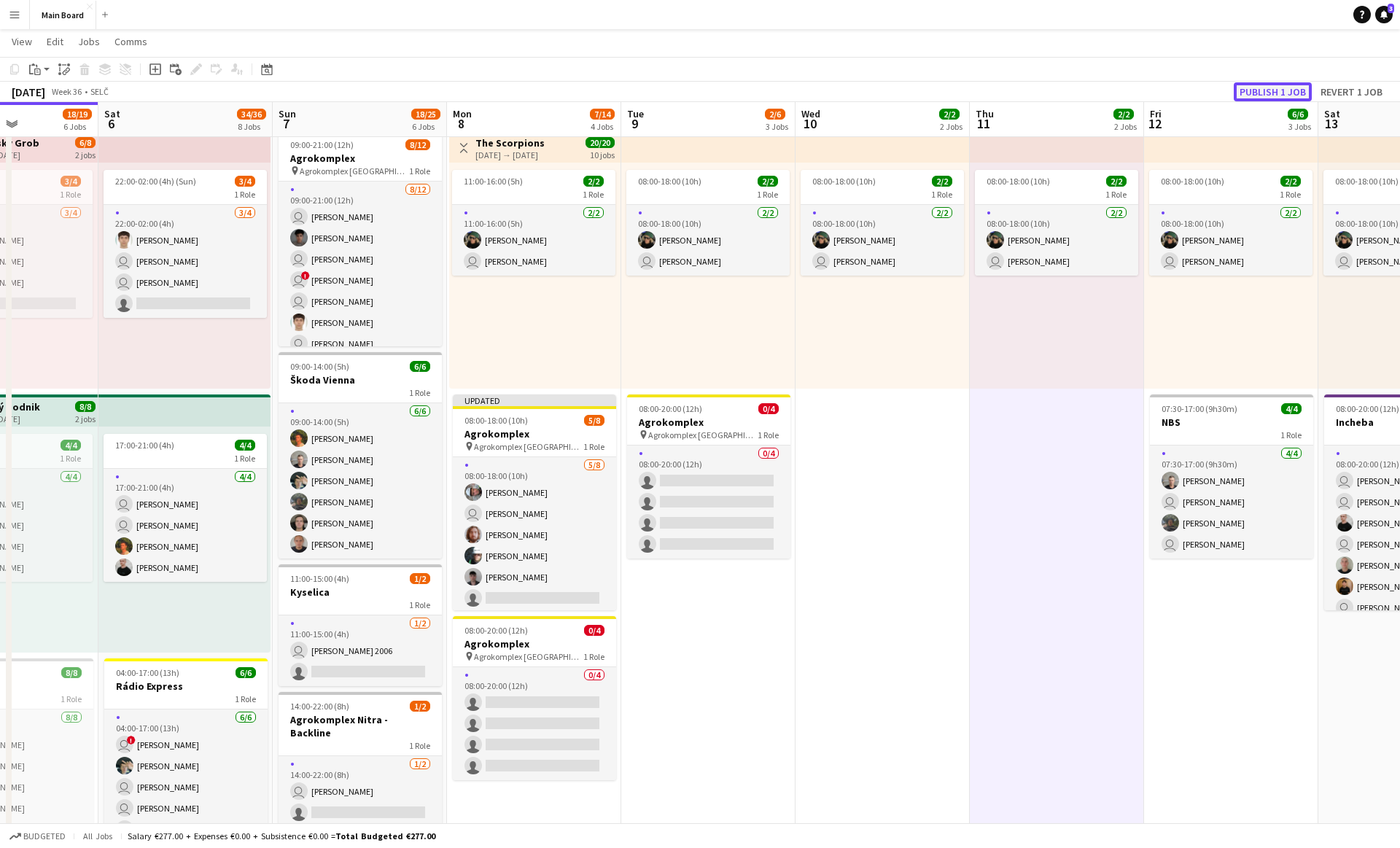
click at [1260, 96] on button "Publish 1 job" at bounding box center [1272, 92] width 78 height 19
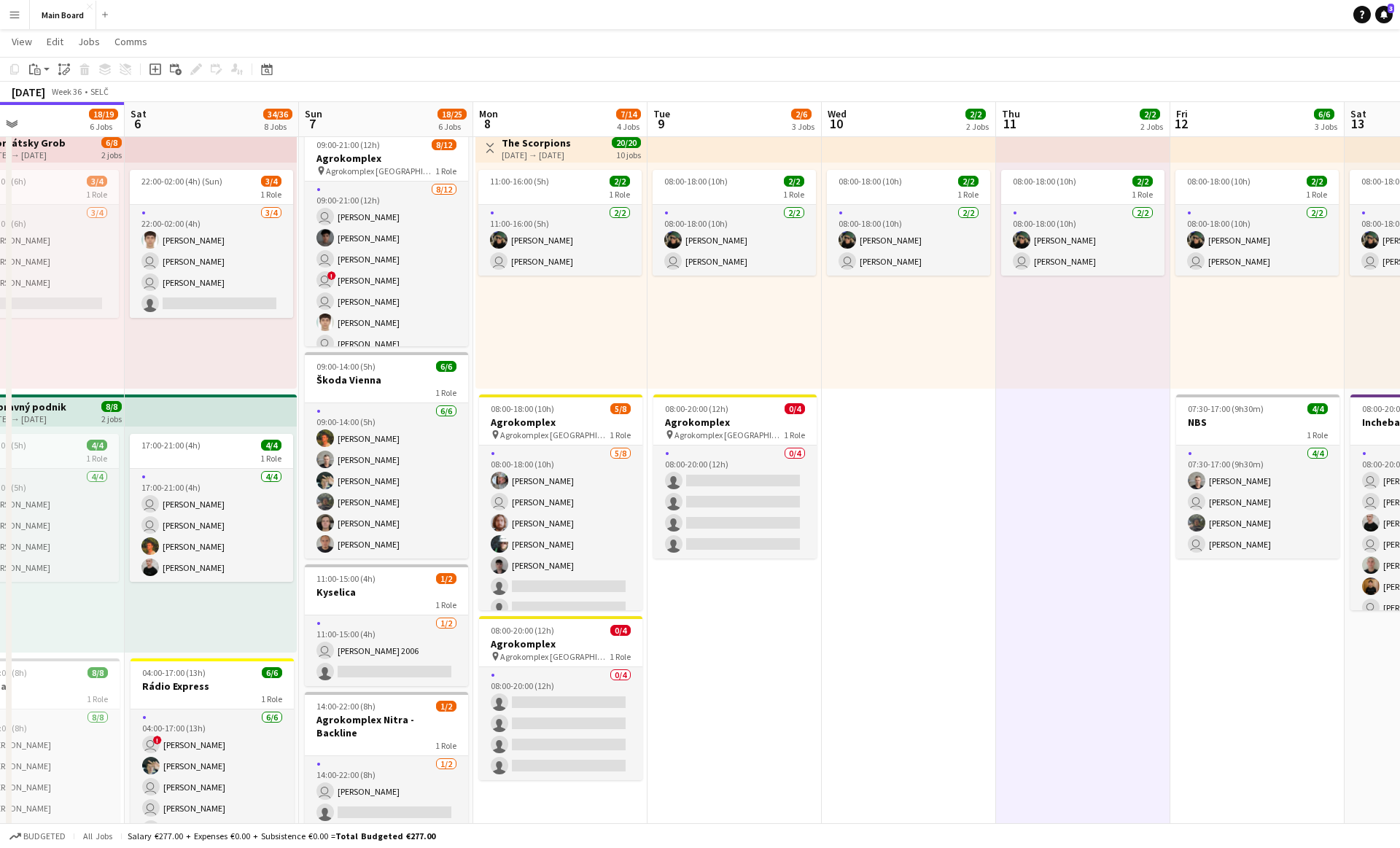
scroll to position [0, 372]
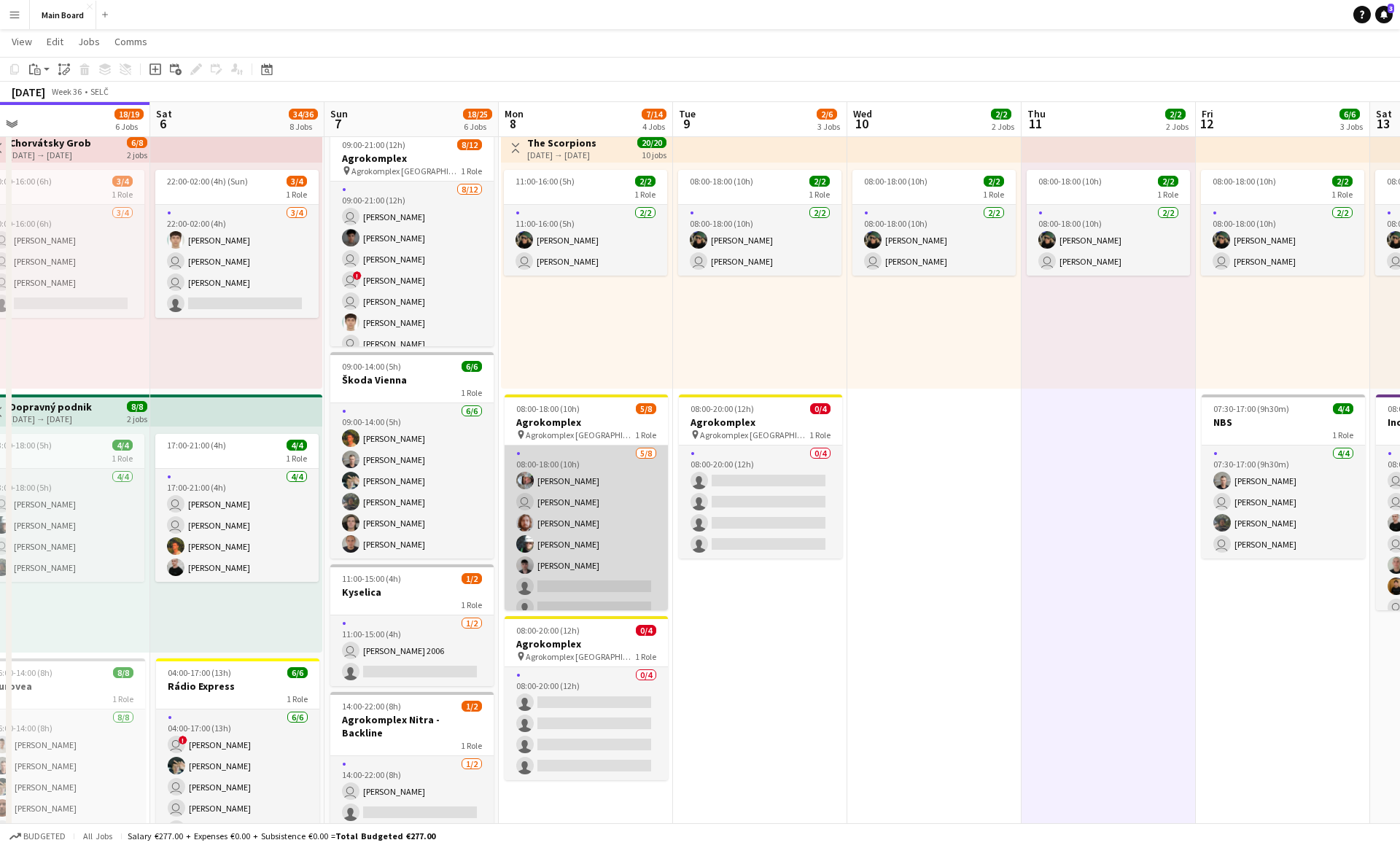
click at [601, 541] on app-card-role "[DATE] 08:00-18:00 (10h) [PERSON_NAME] user [PERSON_NAME] Jakub [PERSON_NAME] […" at bounding box center [585, 544] width 163 height 198
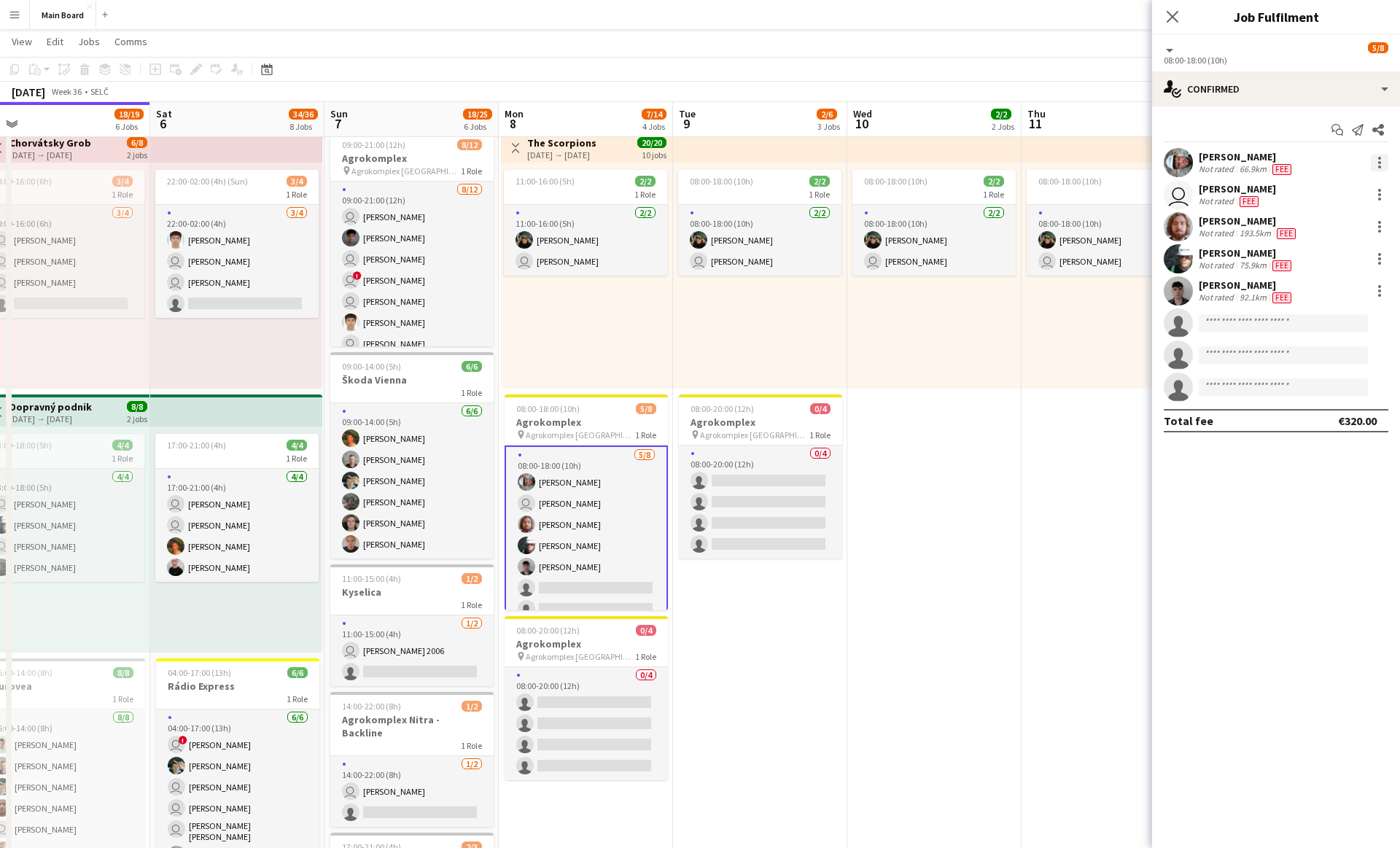
click at [1382, 167] on div at bounding box center [1379, 163] width 18 height 18
click at [1320, 368] on span "Set as supervisor" at bounding box center [1331, 364] width 91 height 13
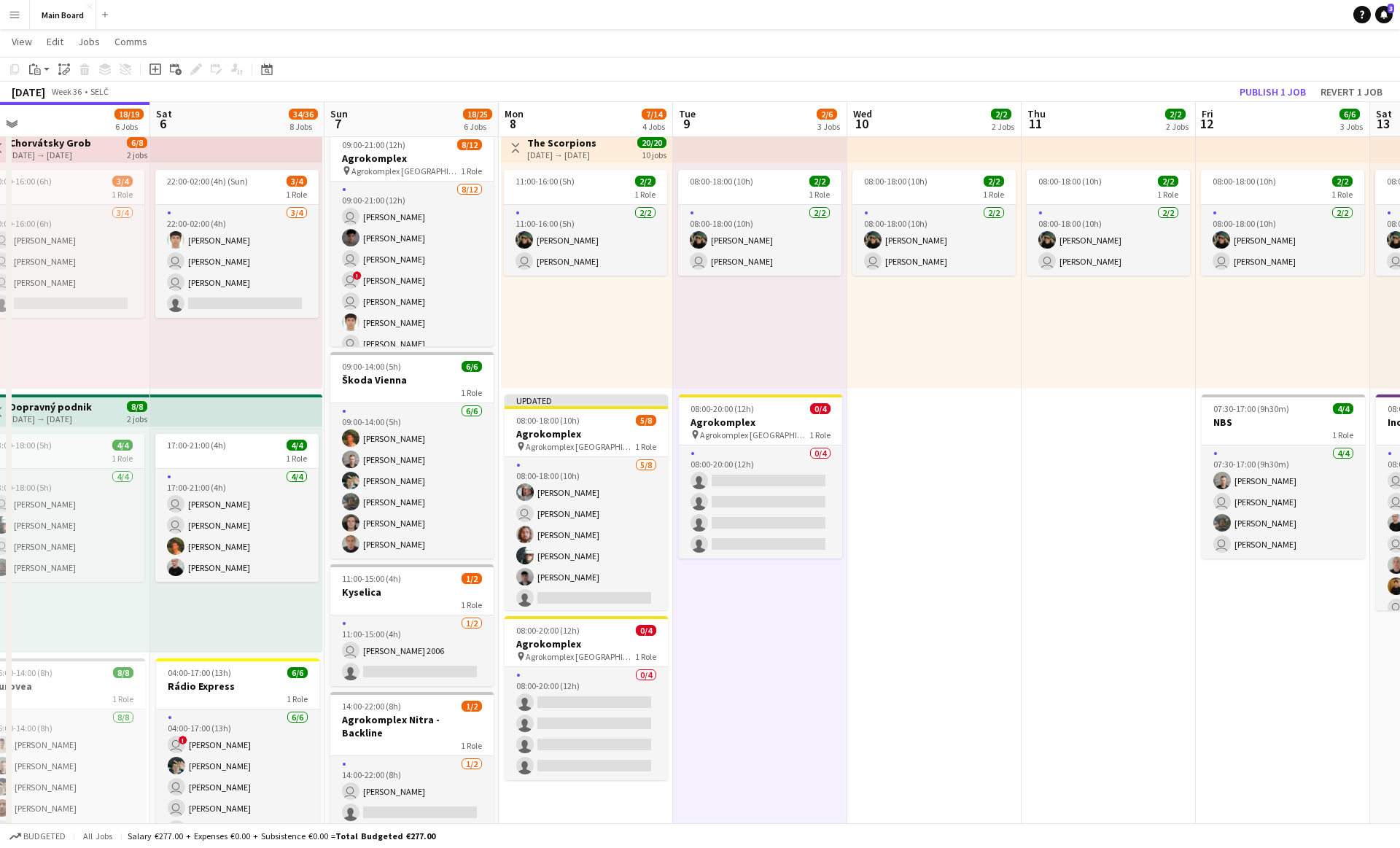
scroll to position [0, 373]
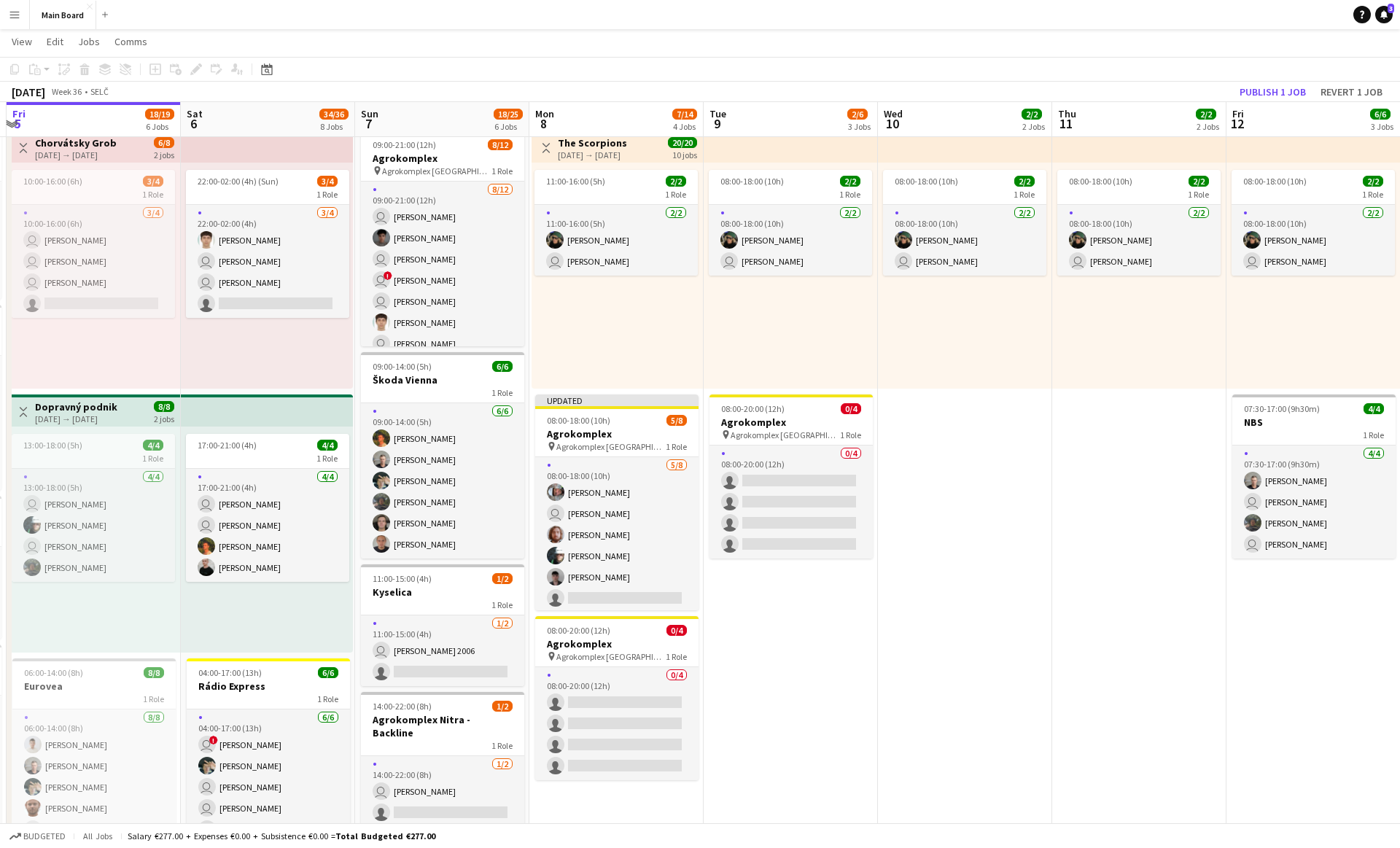
scroll to position [0, 341]
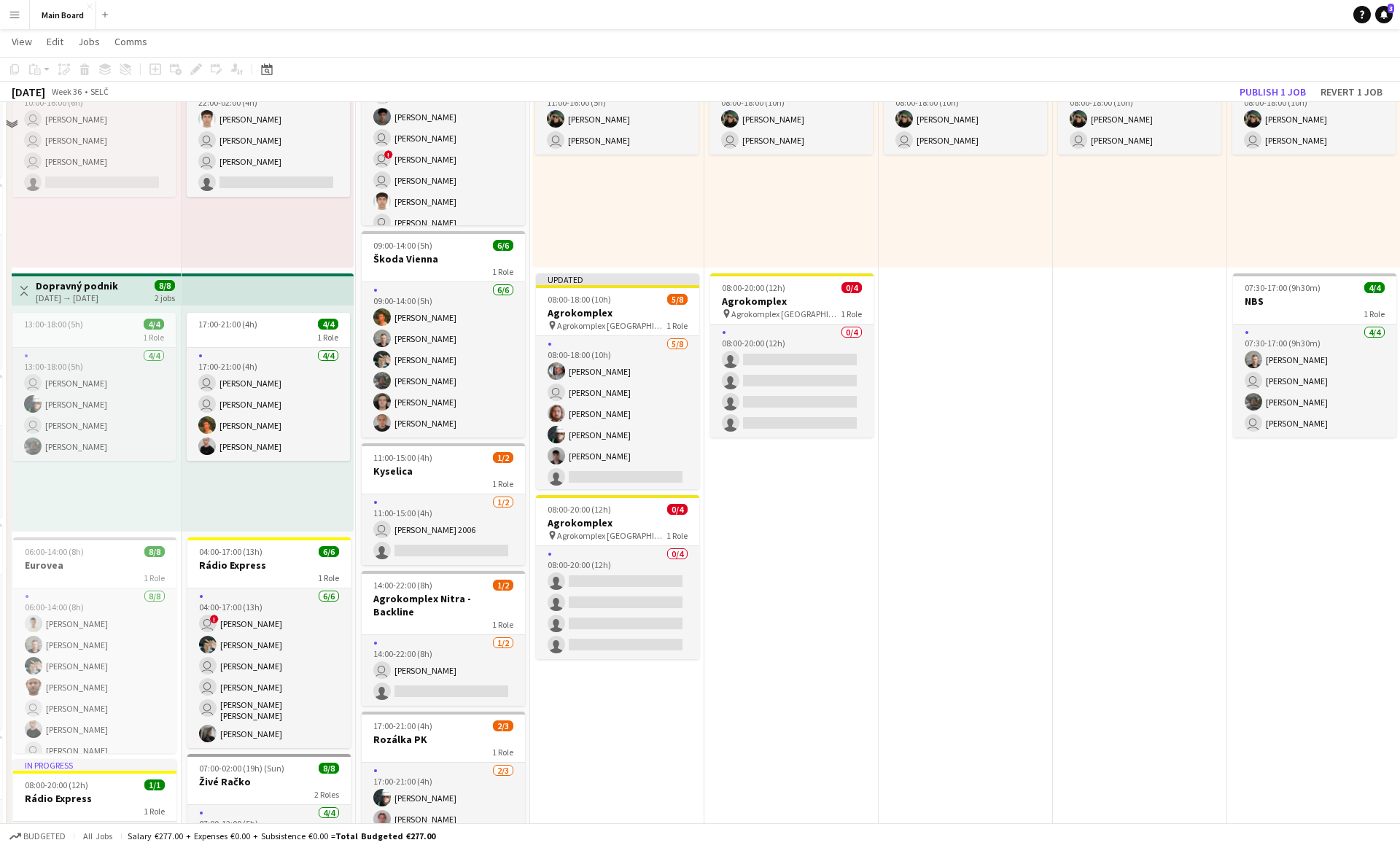
scroll to position [0, 0]
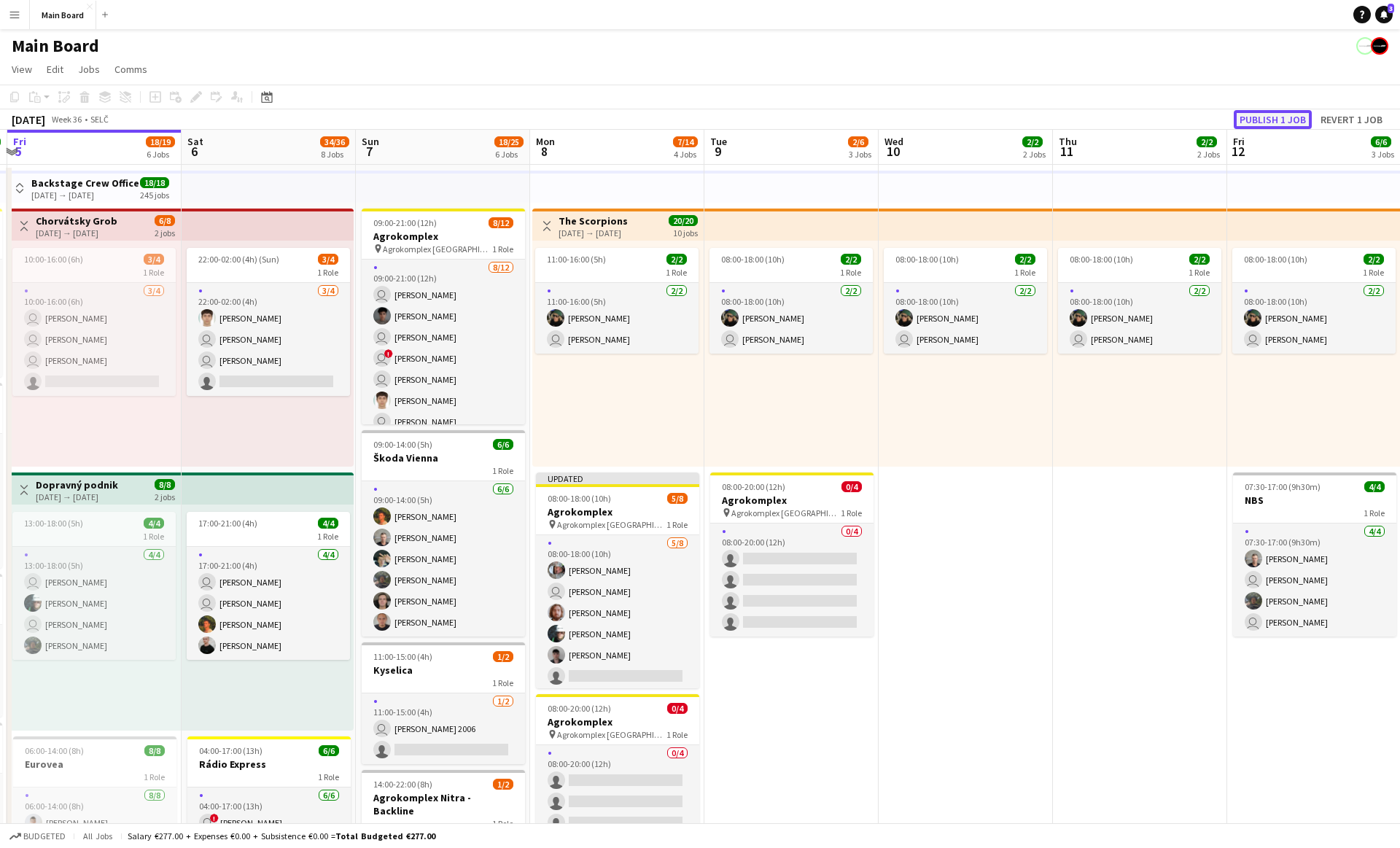
click at [1265, 116] on button "Publish 1 job" at bounding box center [1272, 119] width 78 height 19
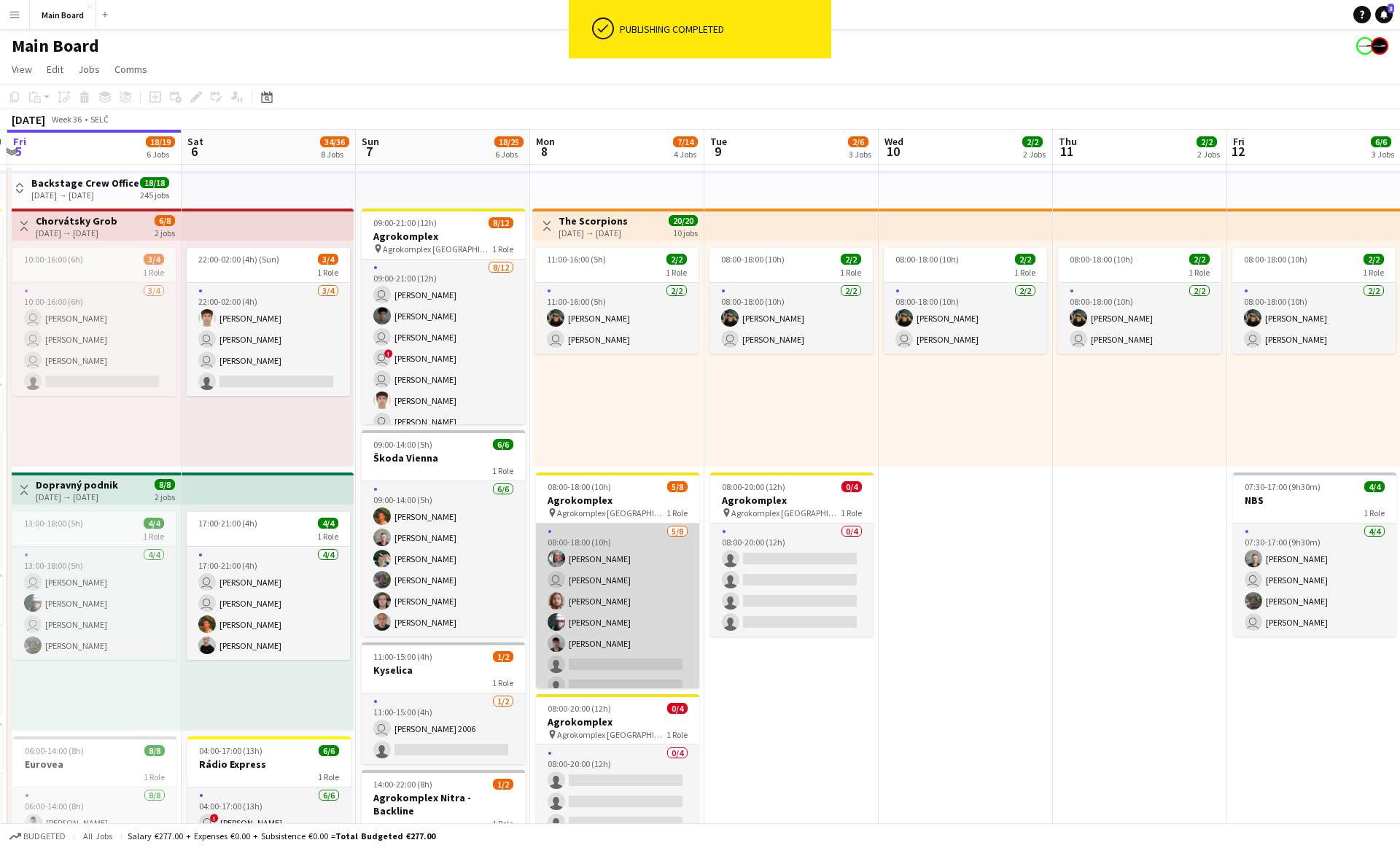
click at [641, 580] on app-card-role "[DATE] 08:00-18:00 (10h) [PERSON_NAME] user [PERSON_NAME] Jakub [PERSON_NAME] […" at bounding box center [617, 622] width 163 height 198
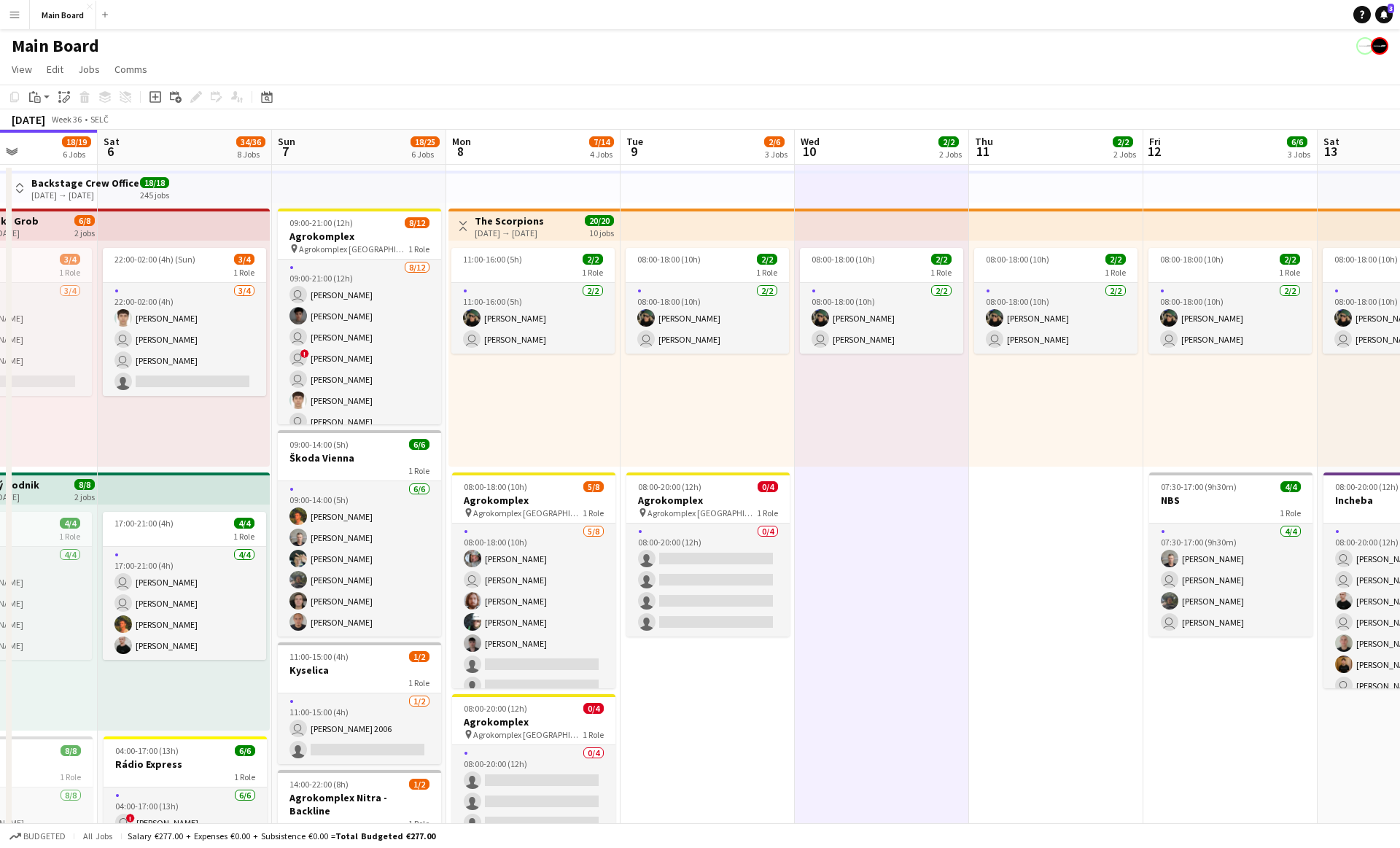
scroll to position [0, 394]
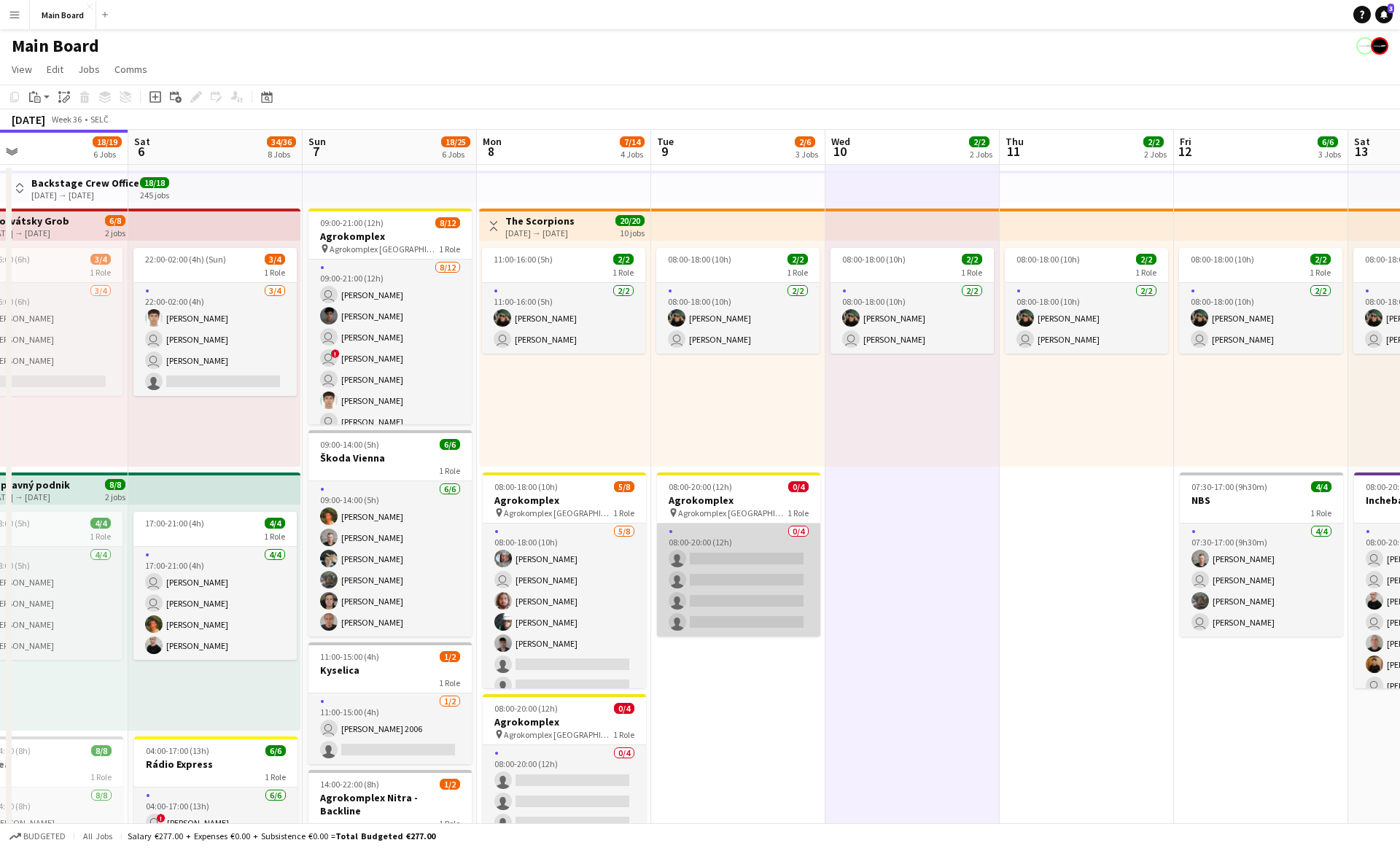
click at [725, 528] on app-card-role "0/4 08:00-20:00 (12h) single-neutral-actions single-neutral-actions single-neut…" at bounding box center [738, 580] width 163 height 113
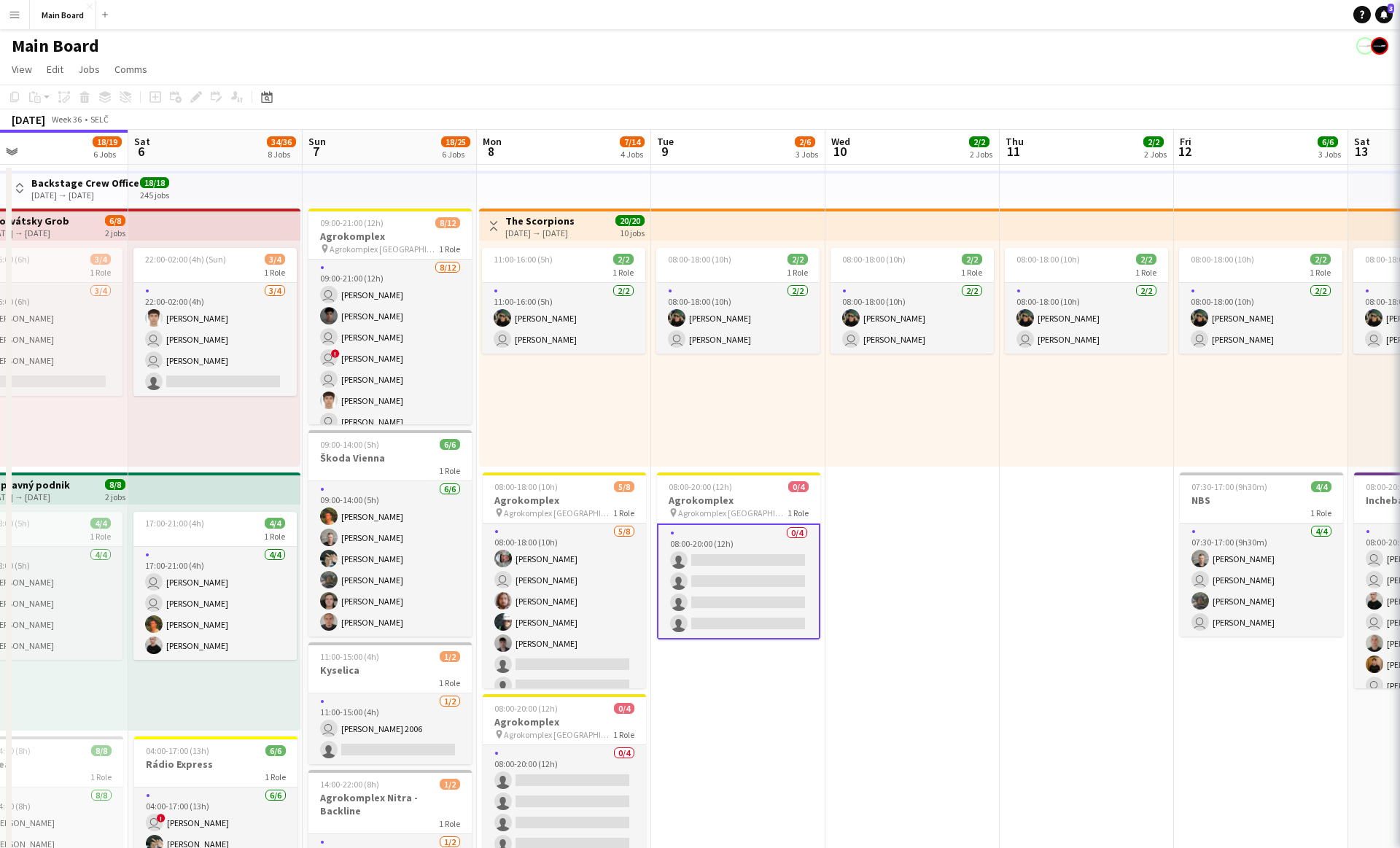
scroll to position [0, 395]
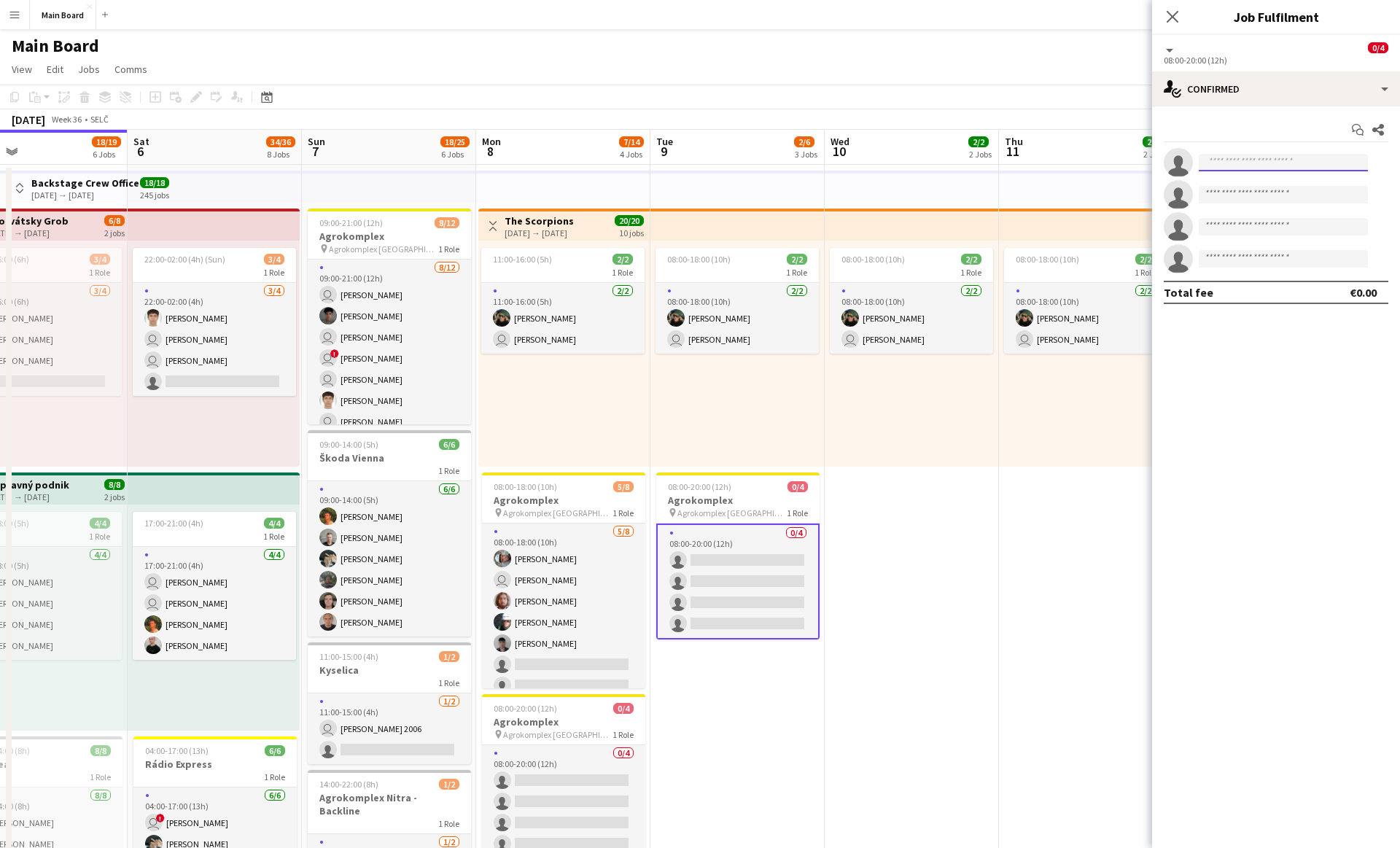
click at [1234, 167] on input at bounding box center [1283, 163] width 169 height 18
type input "*****"
click at [1239, 197] on span "[EMAIL_ADDRESS][DOMAIN_NAME]" at bounding box center [1283, 195] width 146 height 12
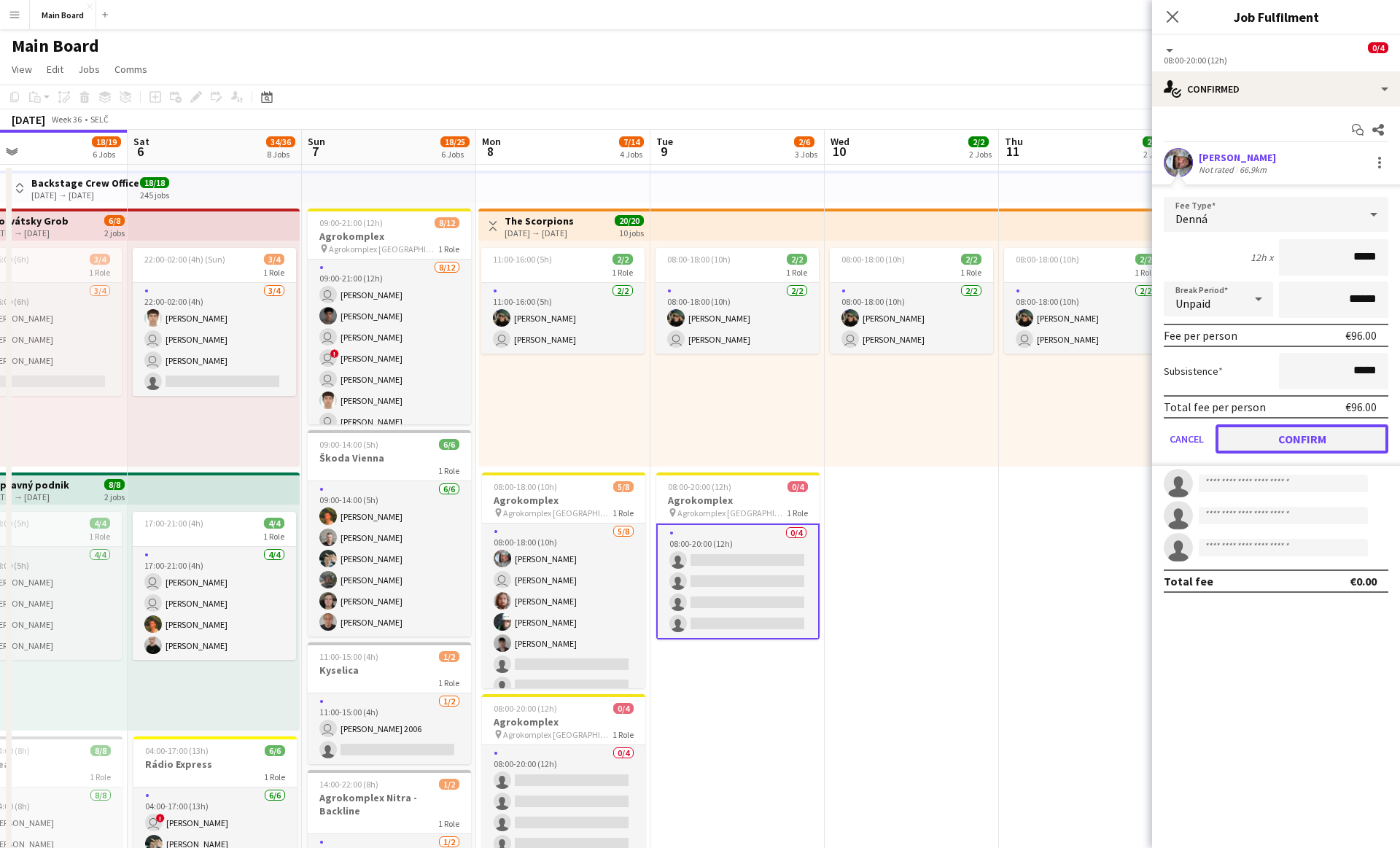
click at [1284, 437] on button "Confirm" at bounding box center [1301, 439] width 173 height 29
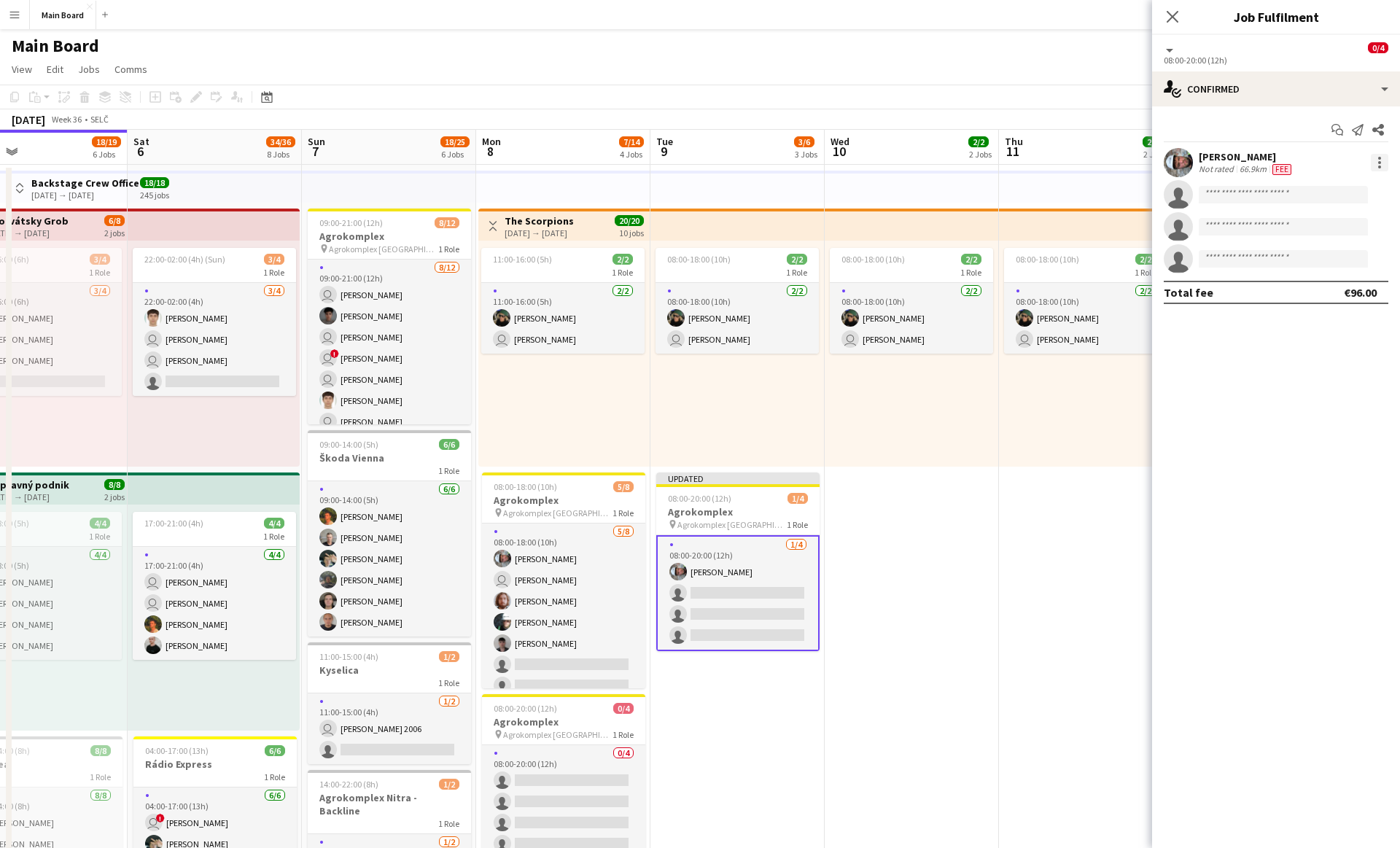
click at [1381, 161] on div at bounding box center [1379, 163] width 18 height 18
click at [1321, 368] on span "Set as supervisor" at bounding box center [1331, 364] width 91 height 13
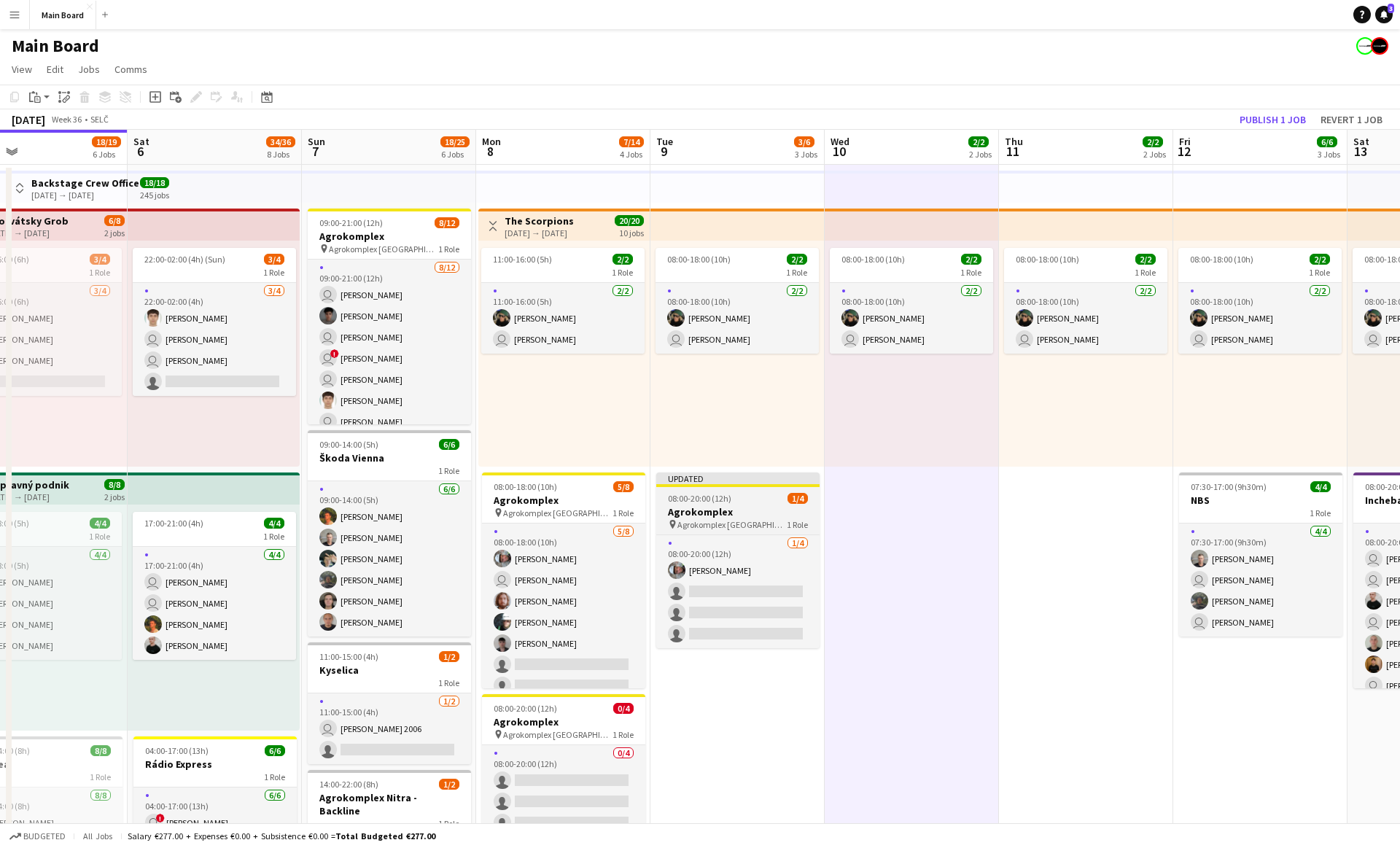
click at [735, 528] on span "Agrokomplex [GEOGRAPHIC_DATA]" at bounding box center [732, 524] width 109 height 11
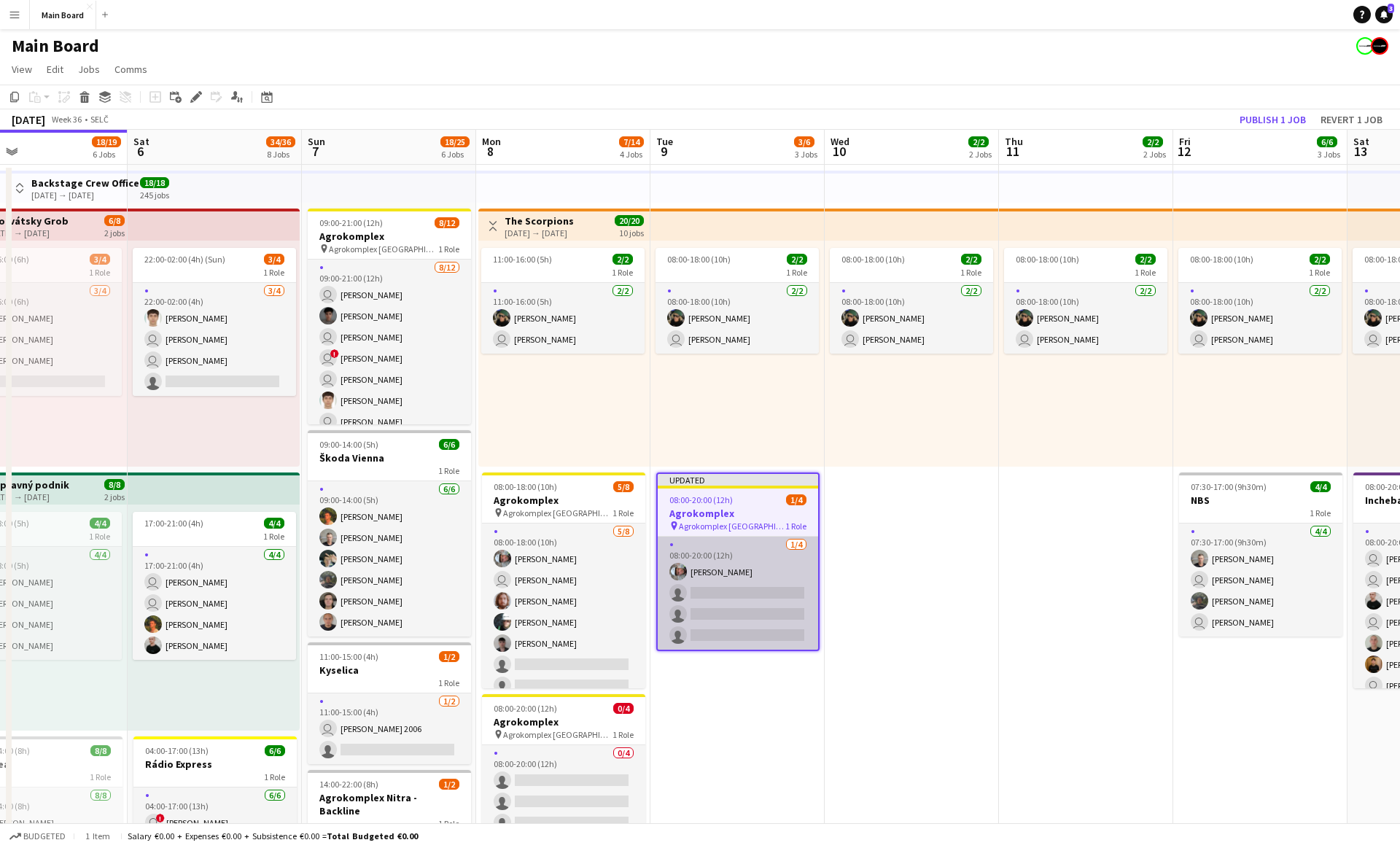
click at [731, 585] on app-card-role "[DATE] 08:00-20:00 (12h) [PERSON_NAME] single-neutral-actions single-neutral-ac…" at bounding box center [738, 593] width 161 height 113
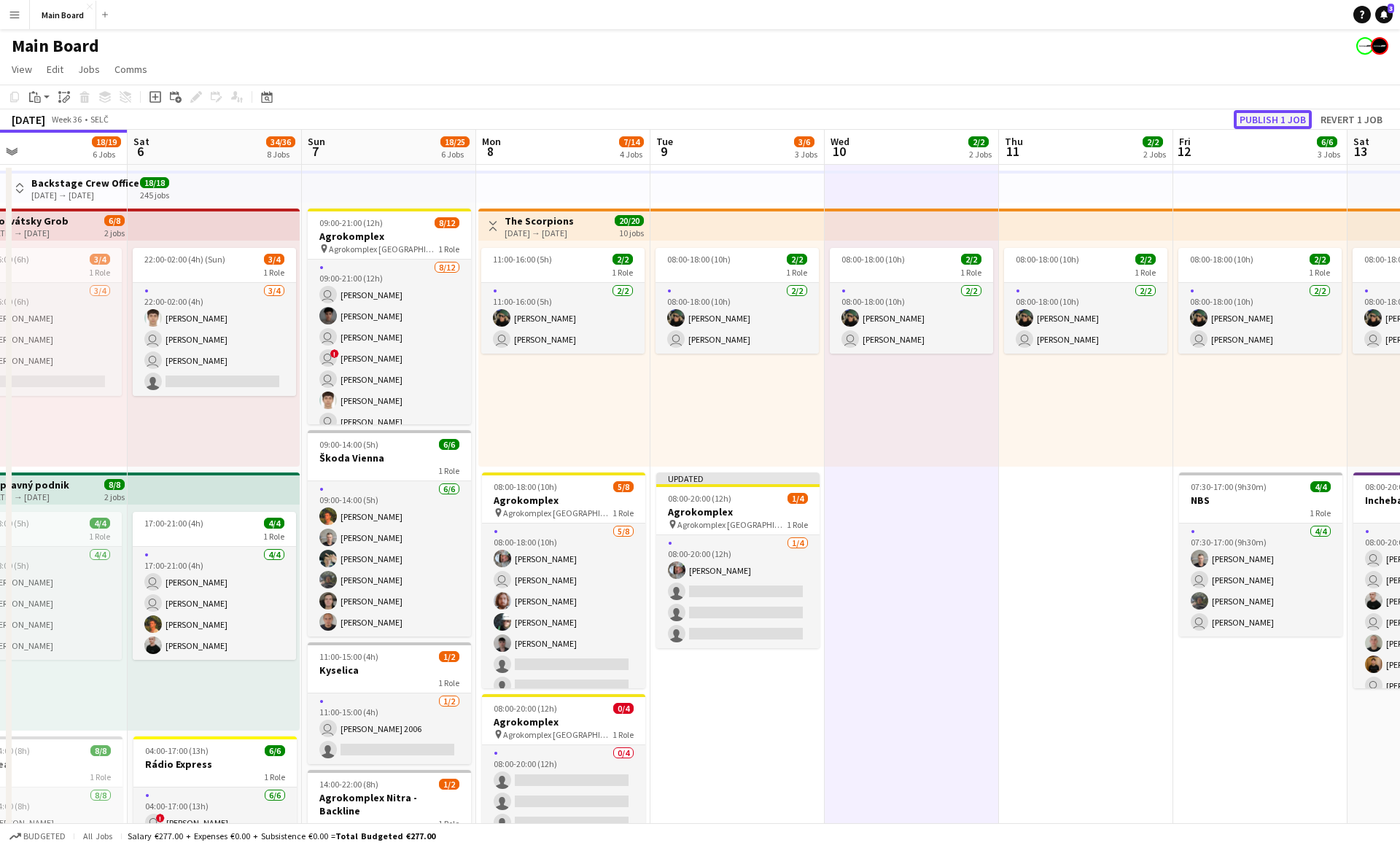
click at [1272, 115] on button "Publish 1 job" at bounding box center [1272, 119] width 78 height 19
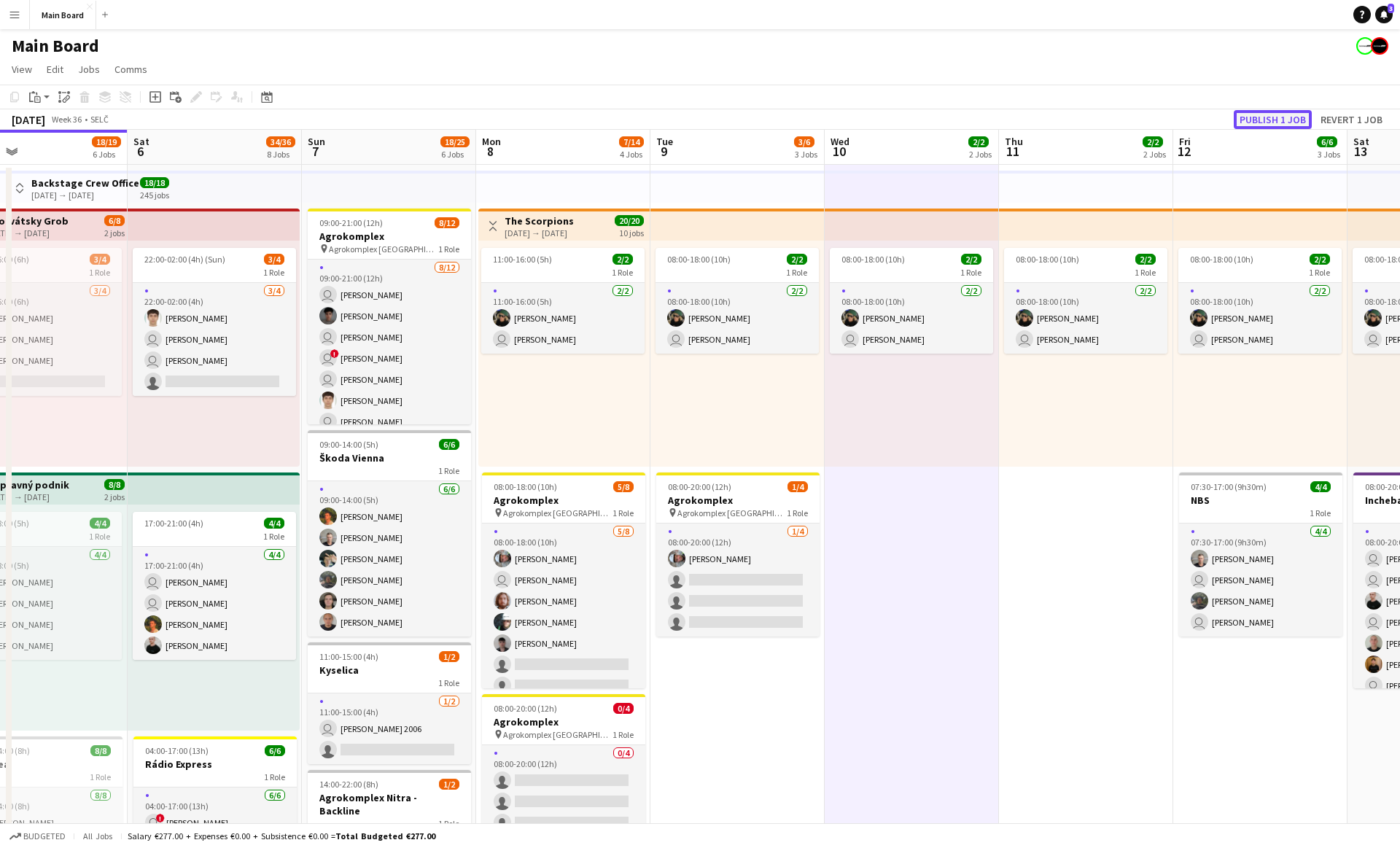
click at [1281, 118] on button "Publish 1 job" at bounding box center [1272, 119] width 78 height 19
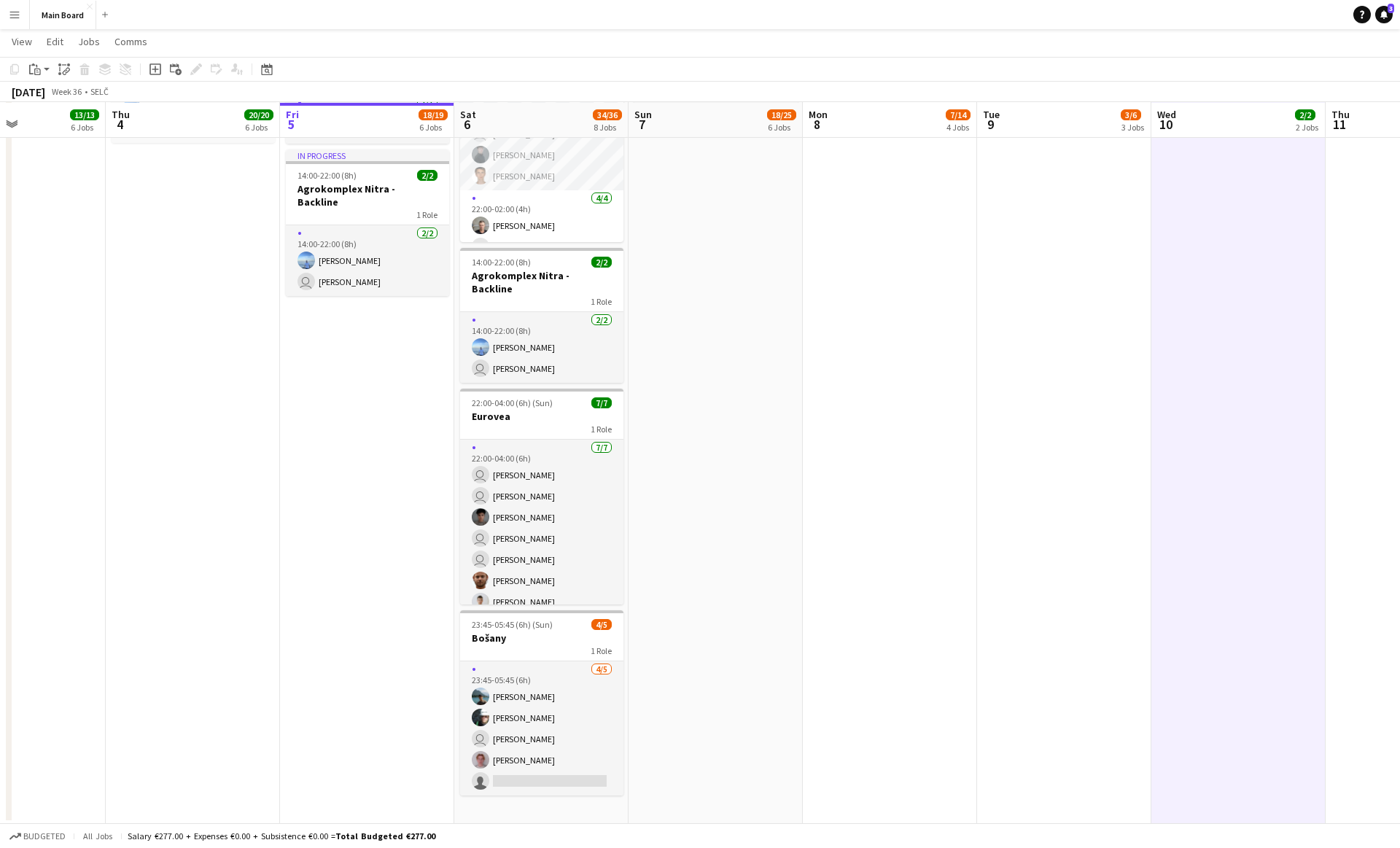
scroll to position [0, 412]
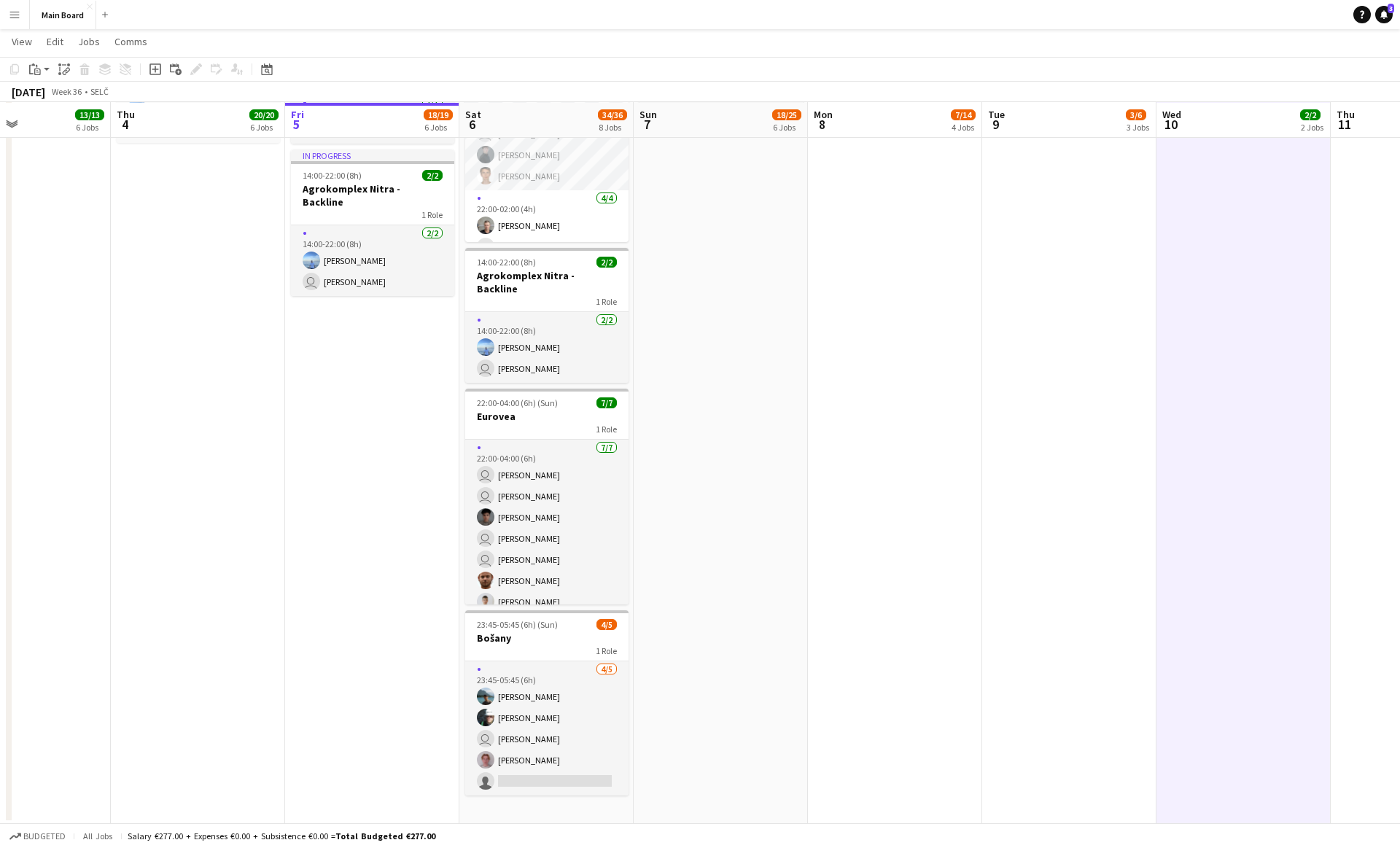
click at [707, 622] on app-date-cell "09:00-21:00 (12h) 8/12 Agrokomplex pin Agrokomplex Nitra 1 Role [DATE] 09:00-21…" at bounding box center [720, 31] width 174 height 1586
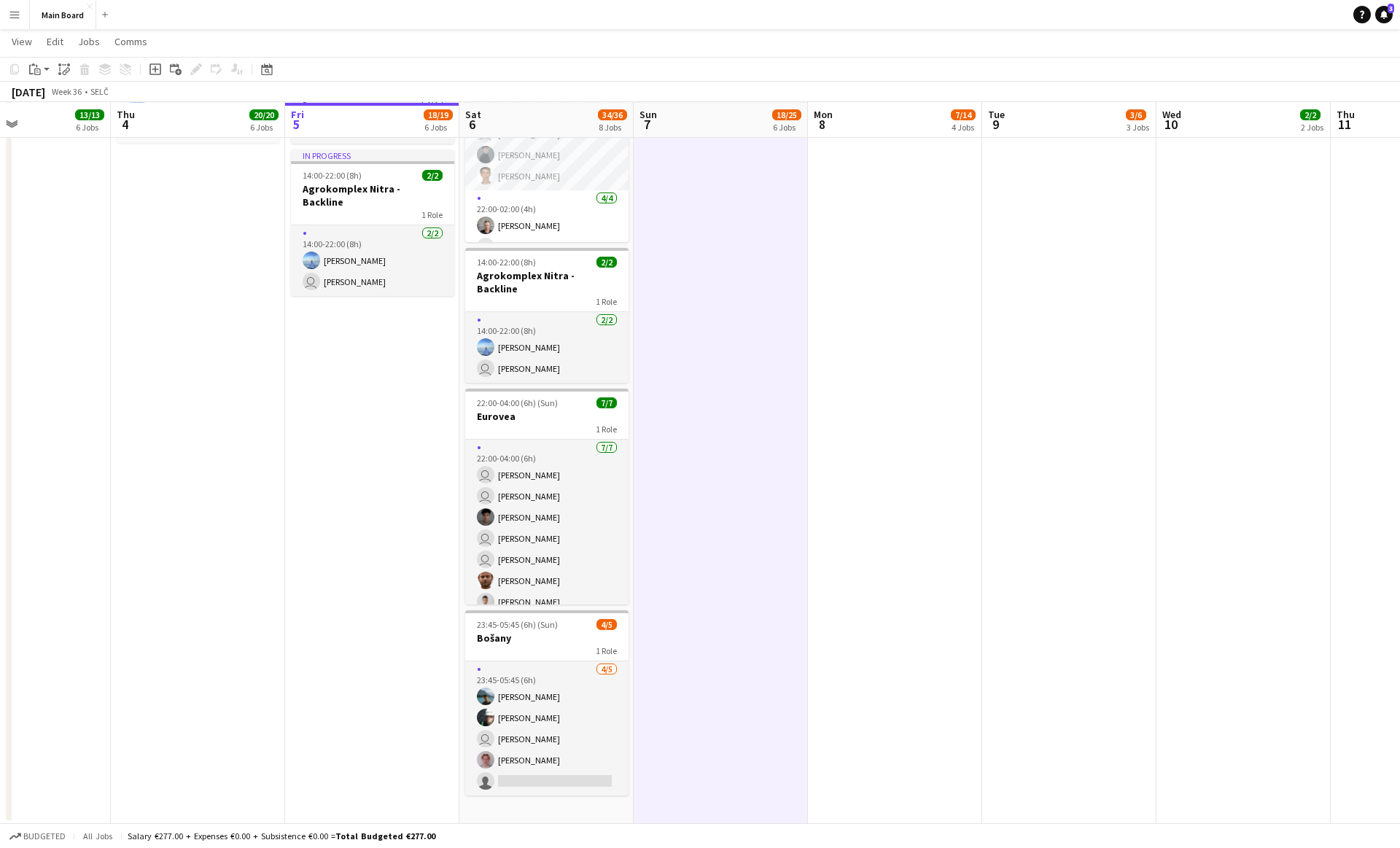
click at [717, 621] on app-date-cell "09:00-21:00 (12h) 8/12 Agrokomplex pin Agrokomplex Nitra 1 Role [DATE] 09:00-21…" at bounding box center [720, 31] width 174 height 1586
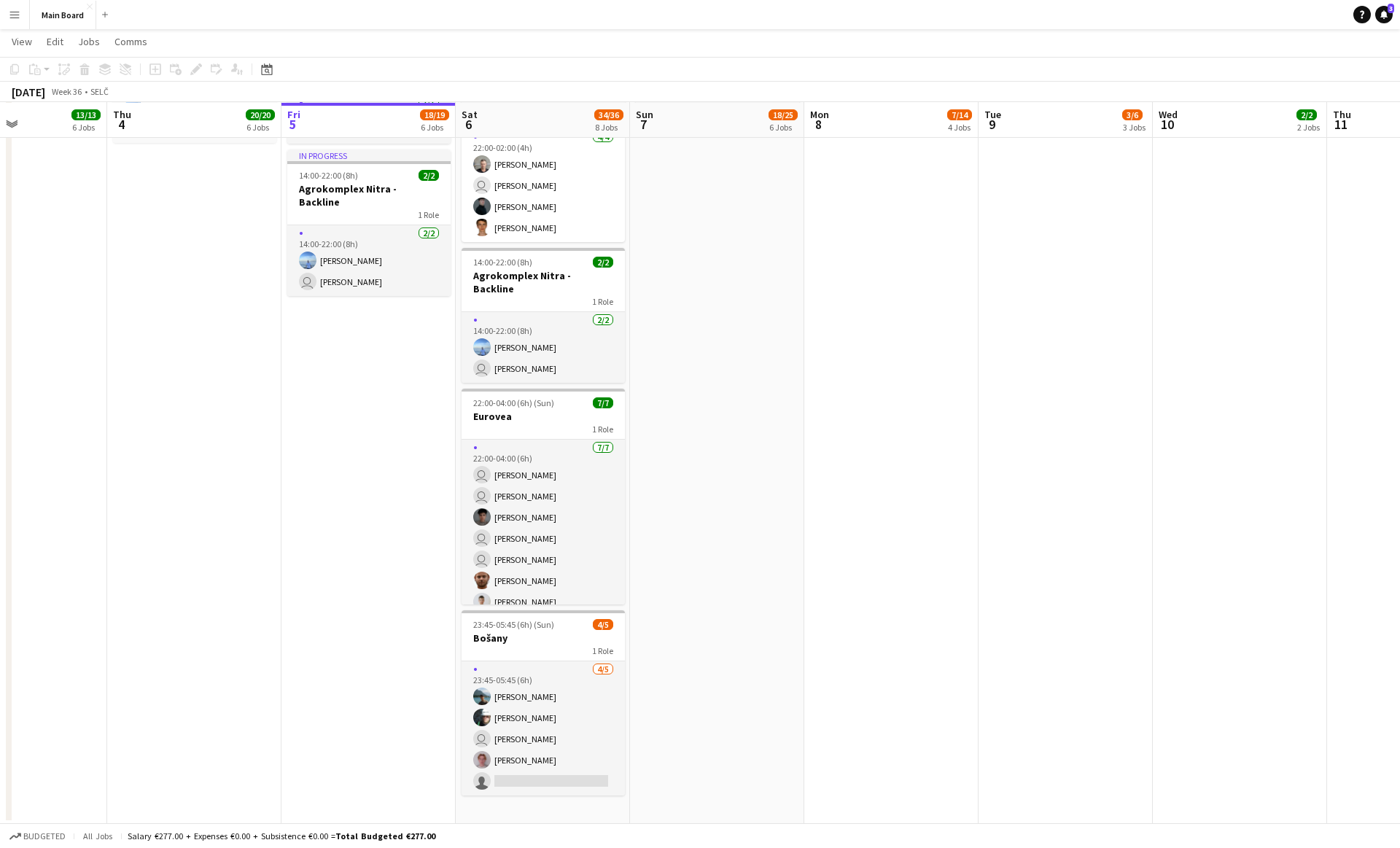
scroll to position [12, 0]
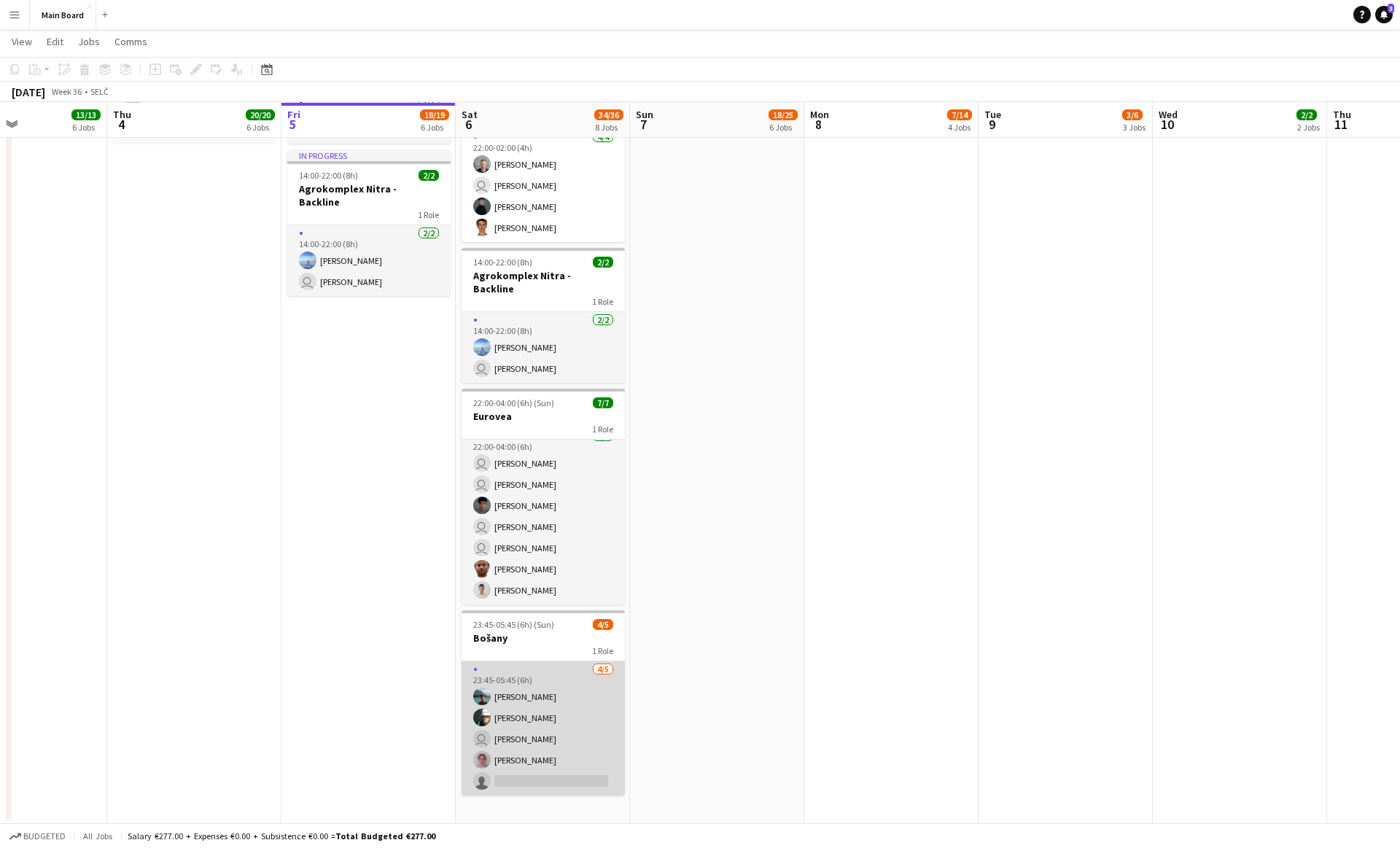
click at [535, 745] on app-card-role "[DATE] 23:45-05:45 (6h) [PERSON_NAME] user [PERSON_NAME] [PERSON_NAME] single-n…" at bounding box center [543, 729] width 163 height 134
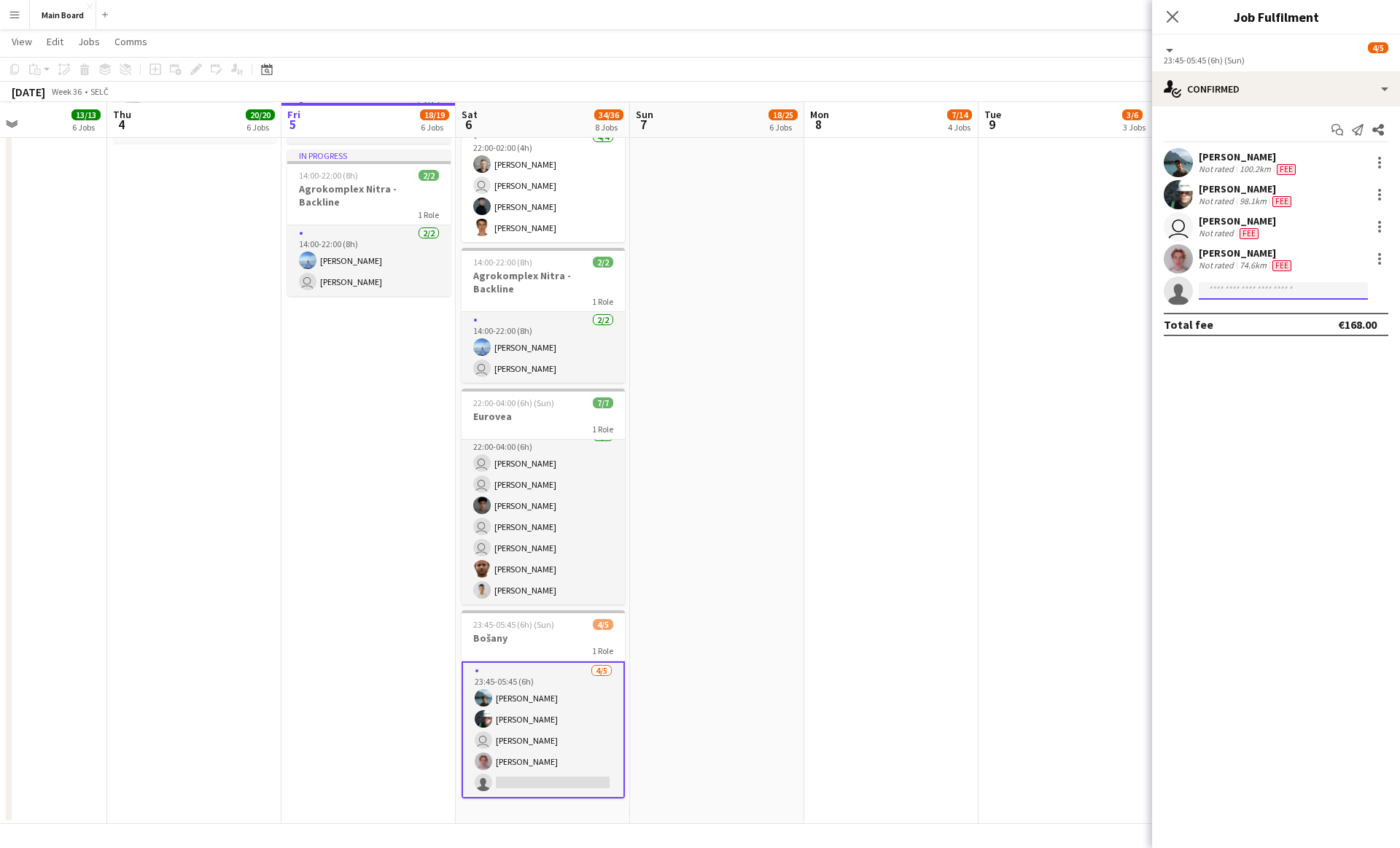
click at [1237, 289] on input at bounding box center [1283, 291] width 169 height 18
type input "*****"
click at [1261, 312] on span "[PERSON_NAME]" at bounding box center [1252, 311] width 84 height 13
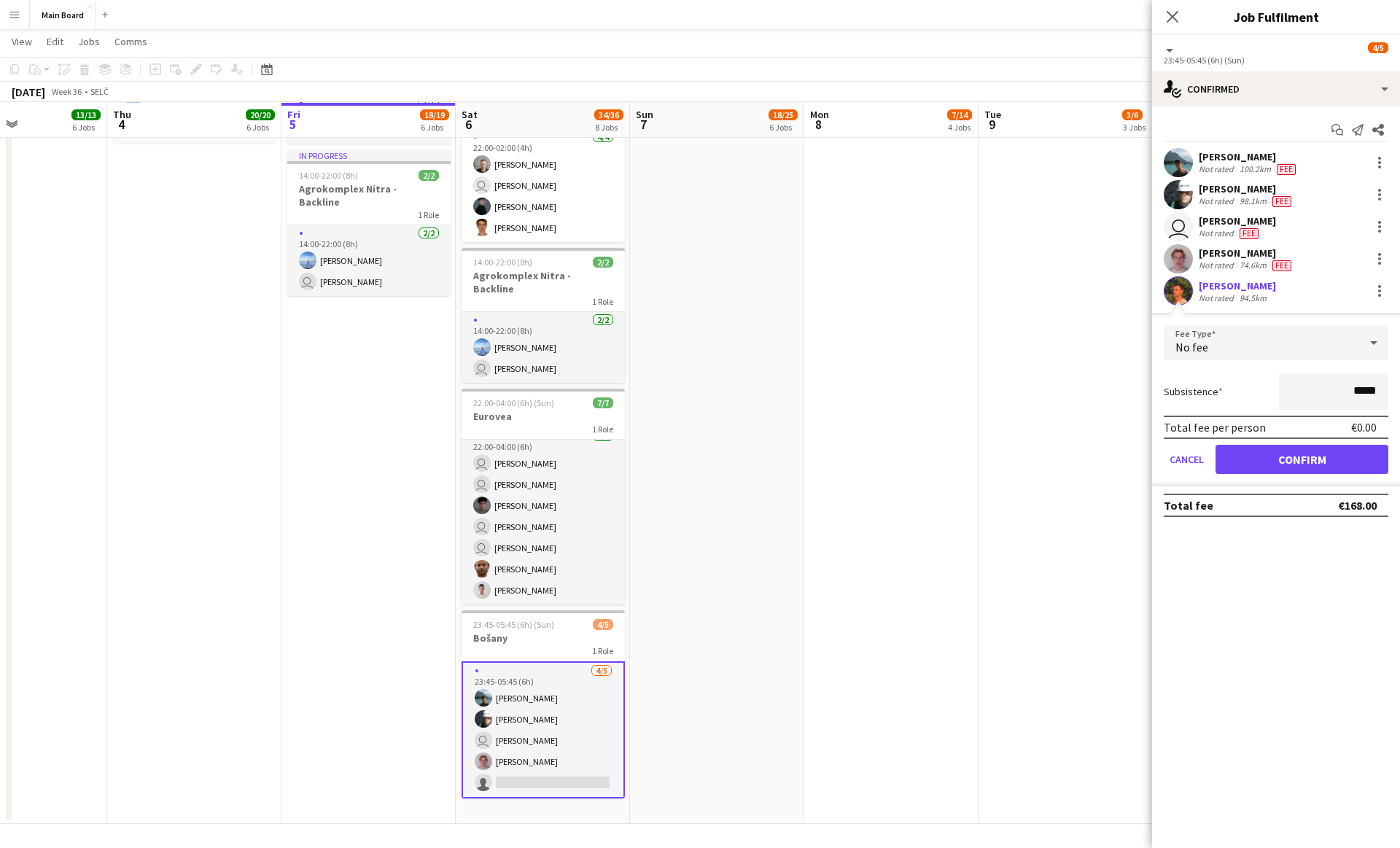
click at [1205, 350] on span "No fee" at bounding box center [1191, 347] width 32 height 15
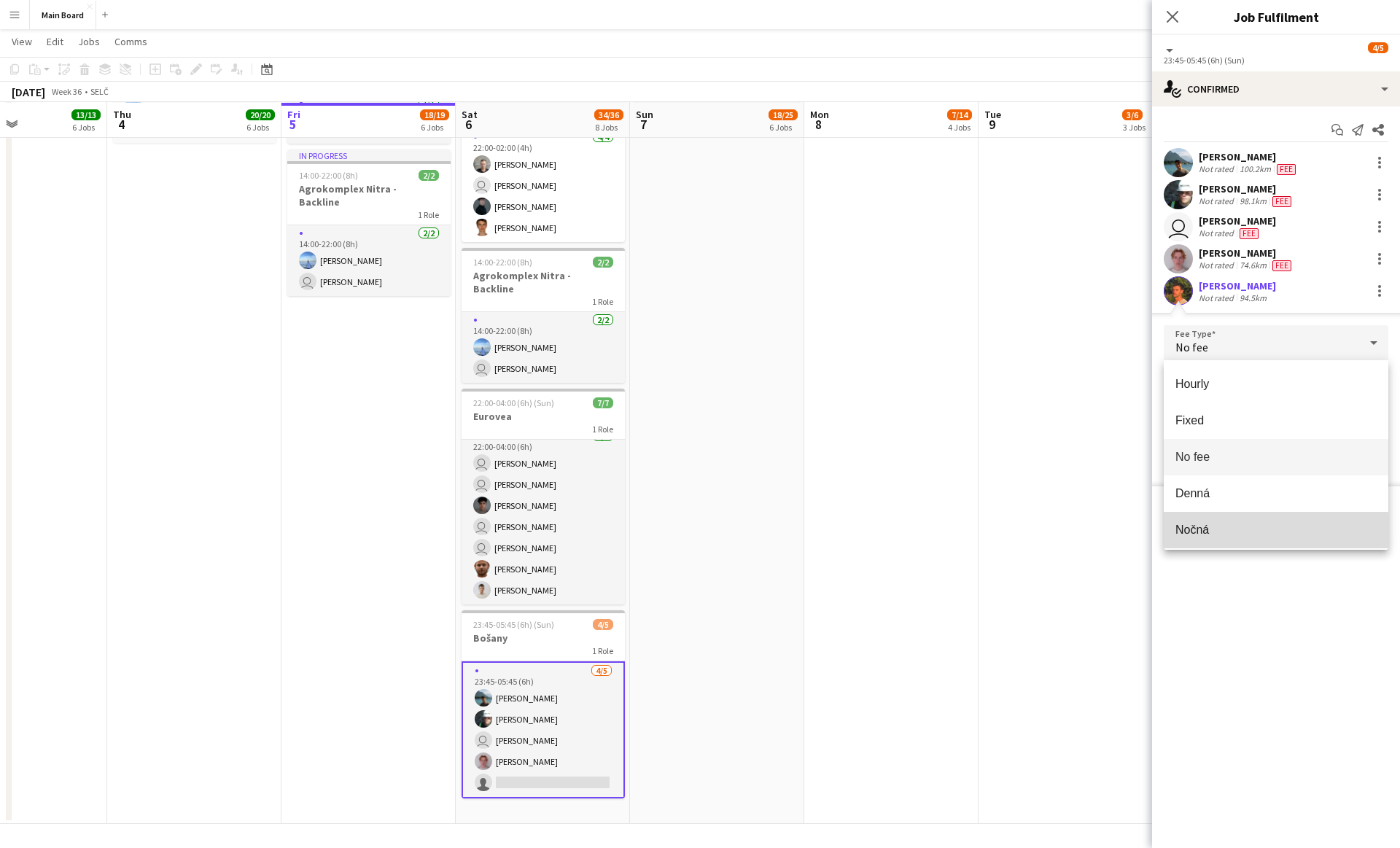
click at [1198, 531] on span "Nočná" at bounding box center [1275, 529] width 201 height 14
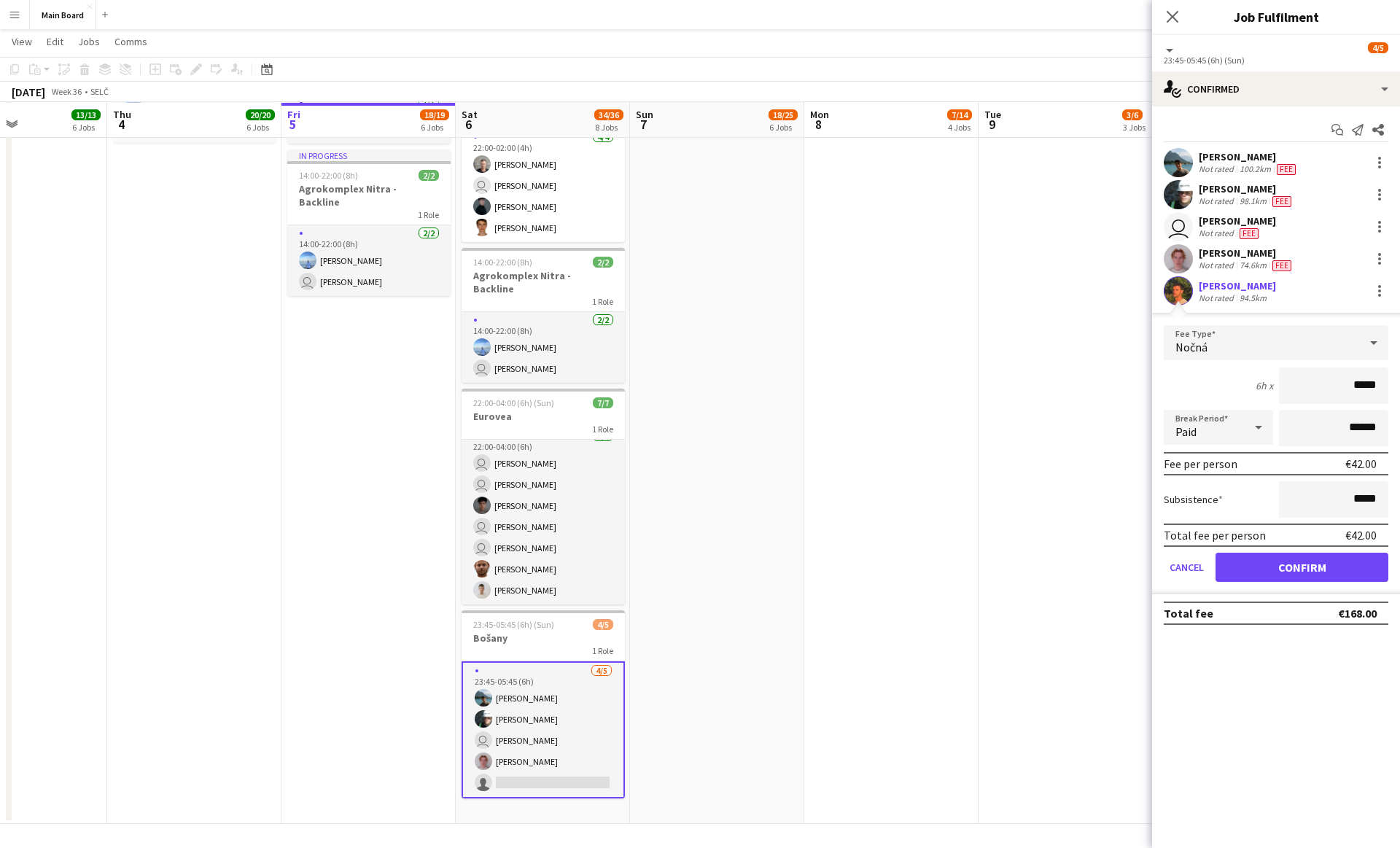
click at [1253, 427] on icon at bounding box center [1258, 428] width 18 height 29
click at [1201, 510] on span "Unpaid" at bounding box center [1218, 504] width 86 height 14
click at [1251, 566] on button "Confirm" at bounding box center [1301, 568] width 173 height 29
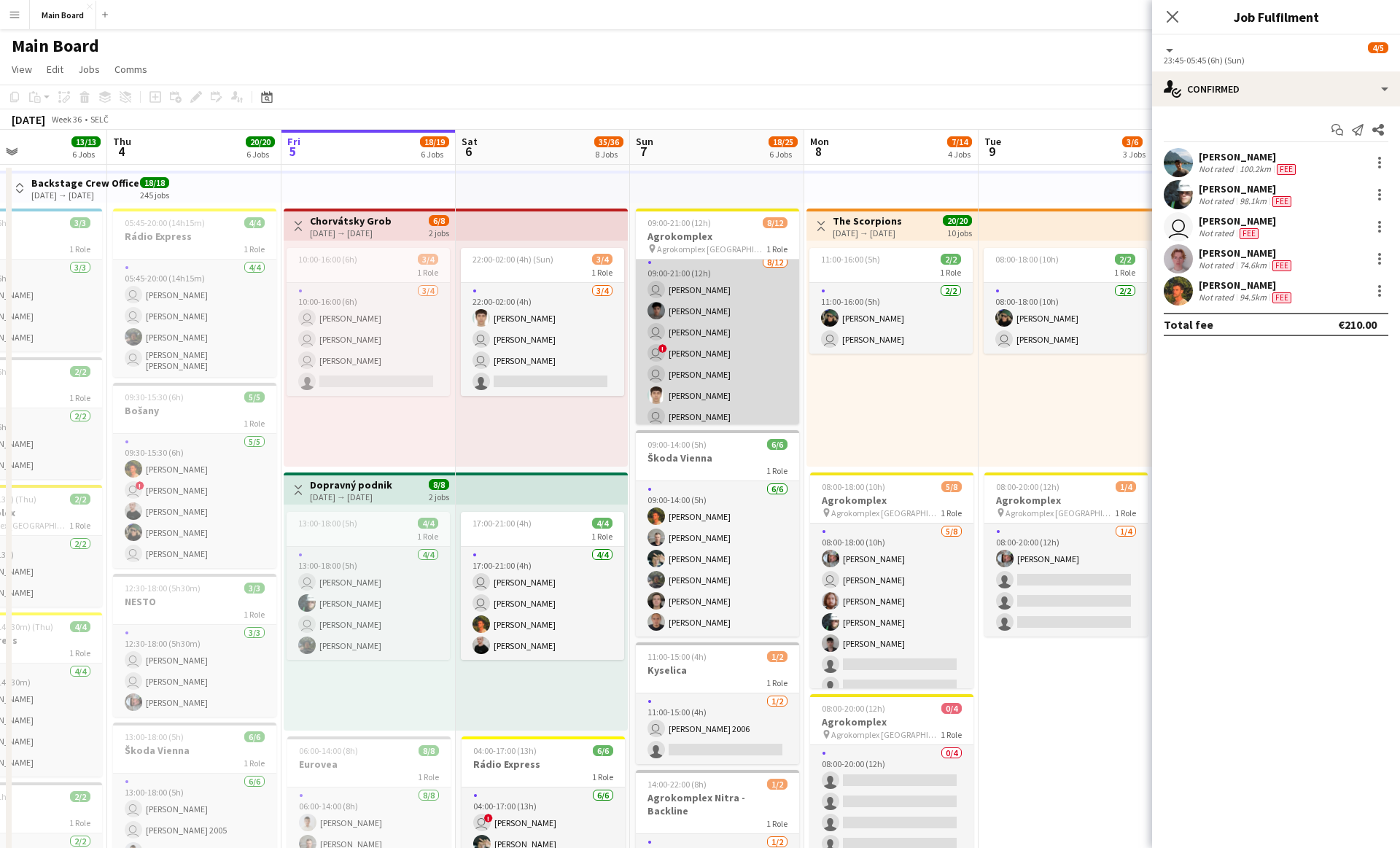
scroll to position [0, 0]
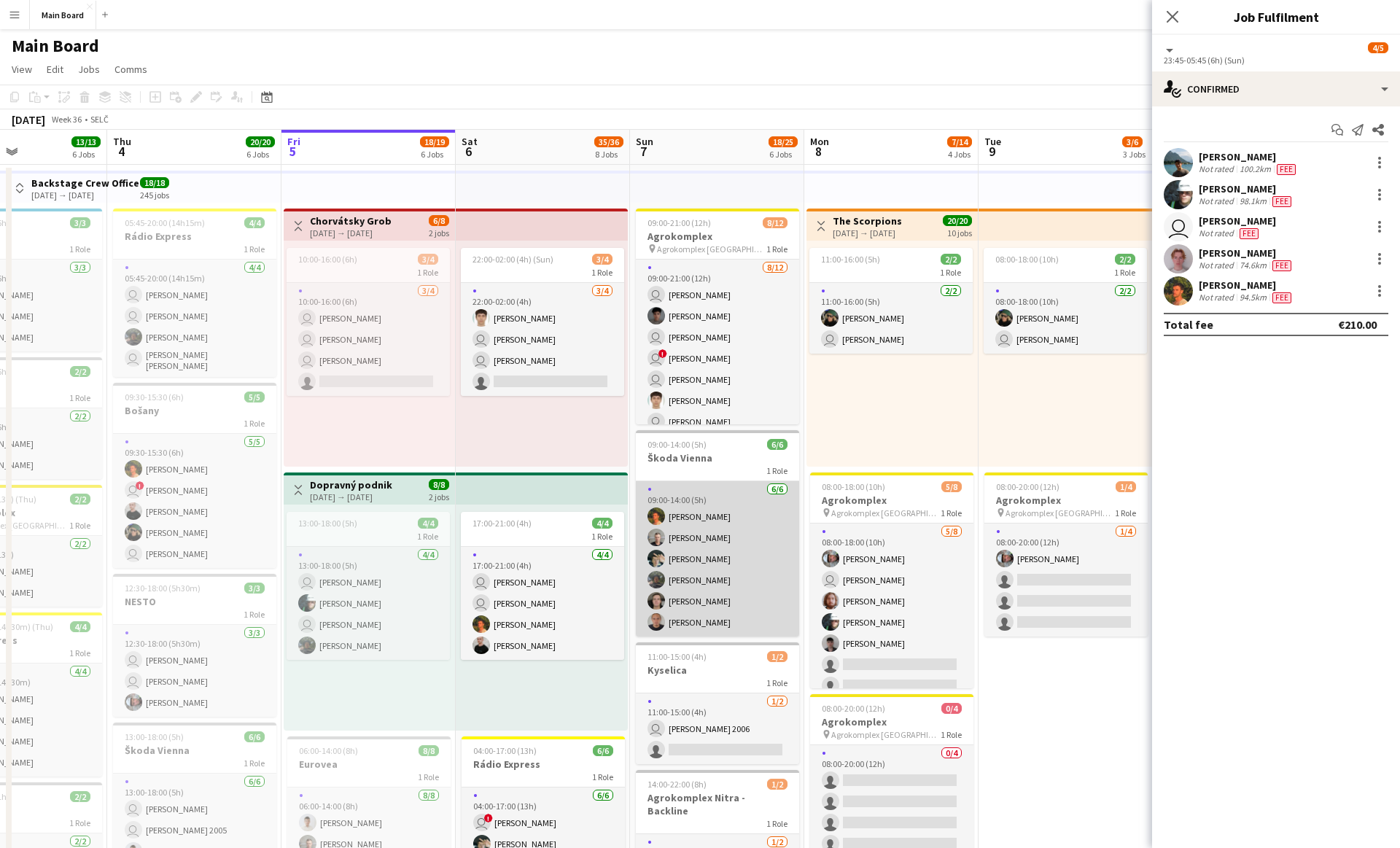
click at [697, 518] on app-card-role "[DATE] 09:00-14:00 (5h) [PERSON_NAME] [PERSON_NAME] [PERSON_NAME] [PERSON_NAME]…" at bounding box center [717, 559] width 163 height 156
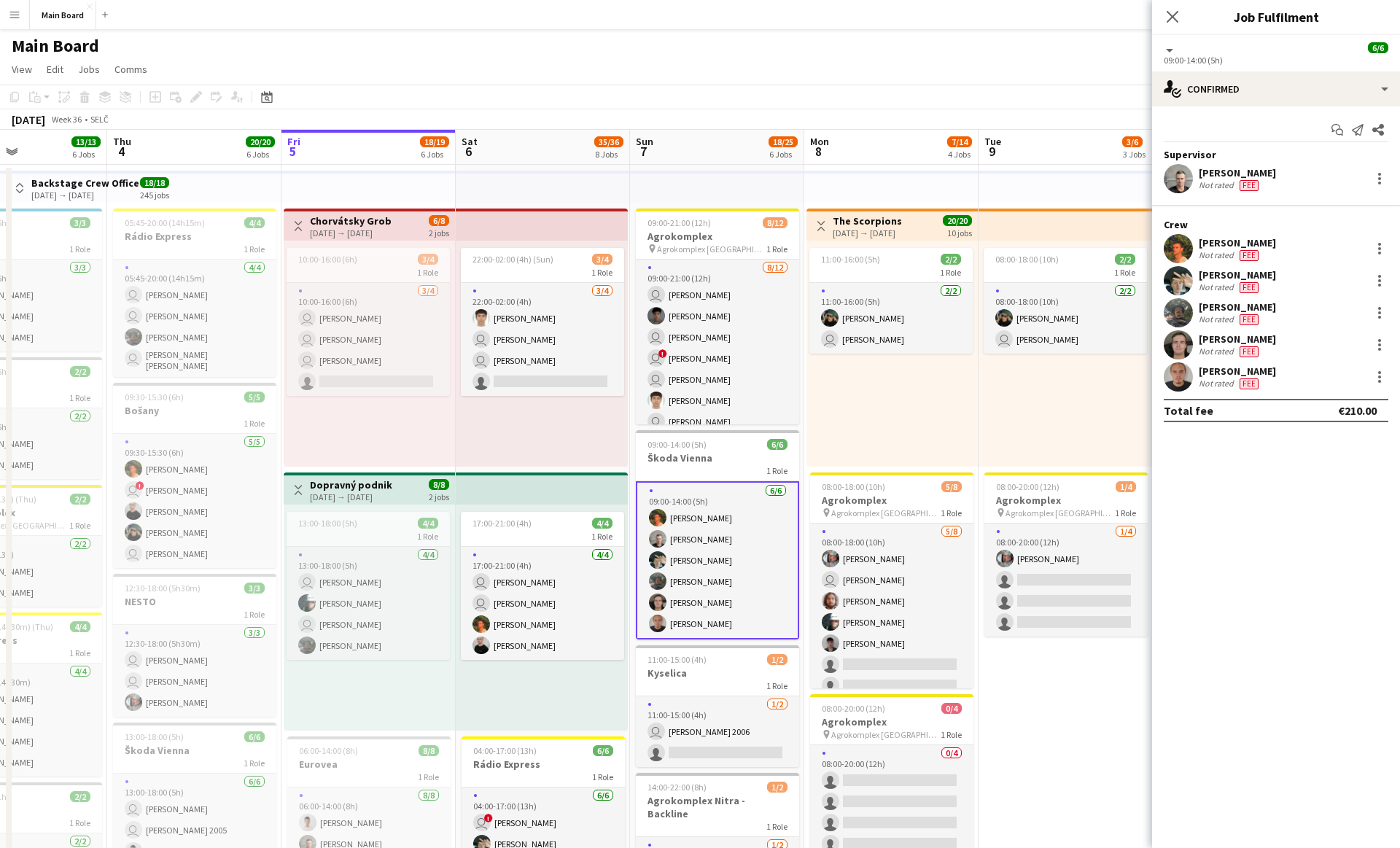
click at [697, 518] on app-card-role "[DATE] 09:00-14:00 (5h) [PERSON_NAME] [PERSON_NAME] [PERSON_NAME] [PERSON_NAME]…" at bounding box center [717, 560] width 163 height 159
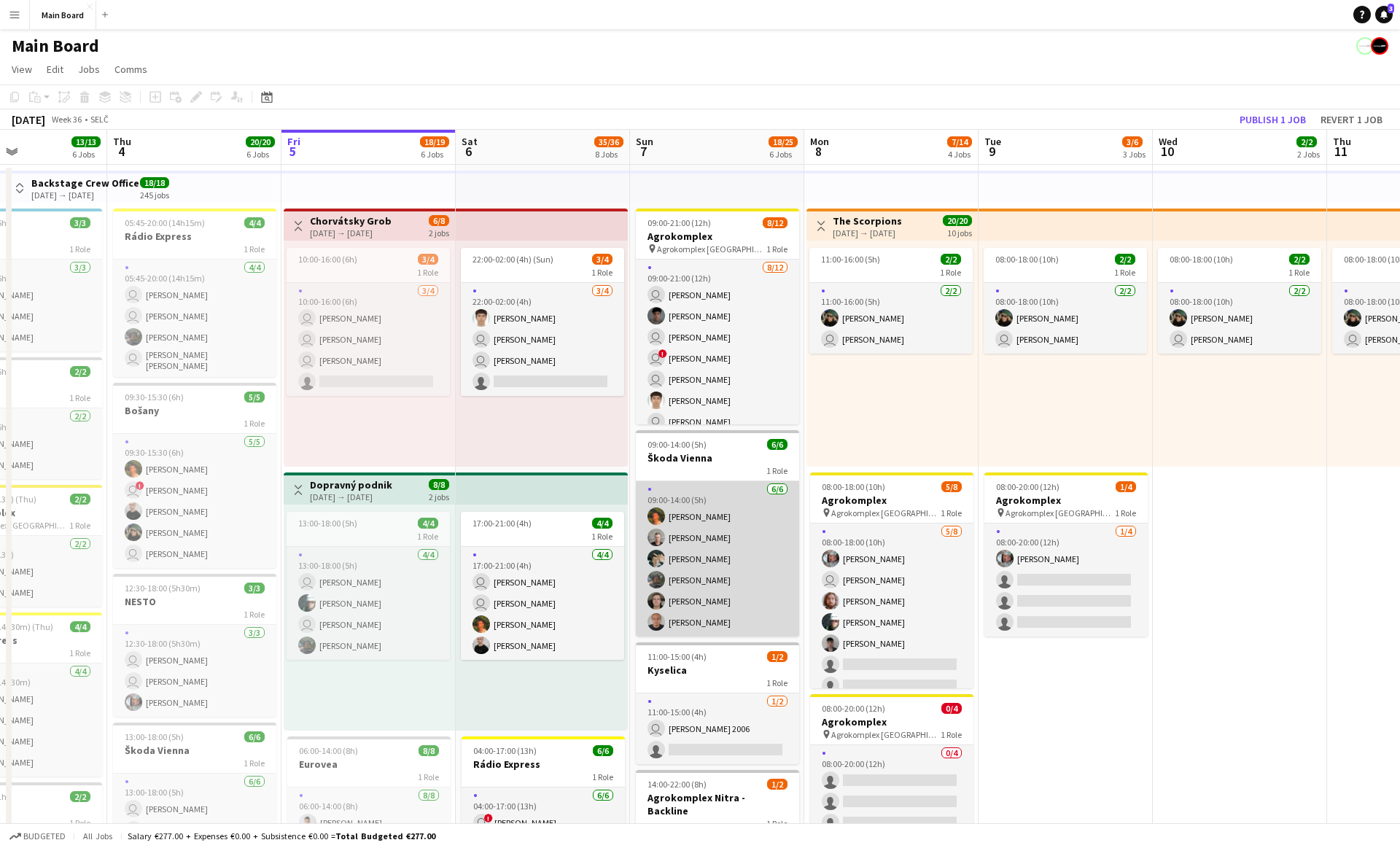
click at [726, 541] on app-card-role "[DATE] 09:00-14:00 (5h) [PERSON_NAME] [PERSON_NAME] [PERSON_NAME] [PERSON_NAME]…" at bounding box center [717, 559] width 163 height 156
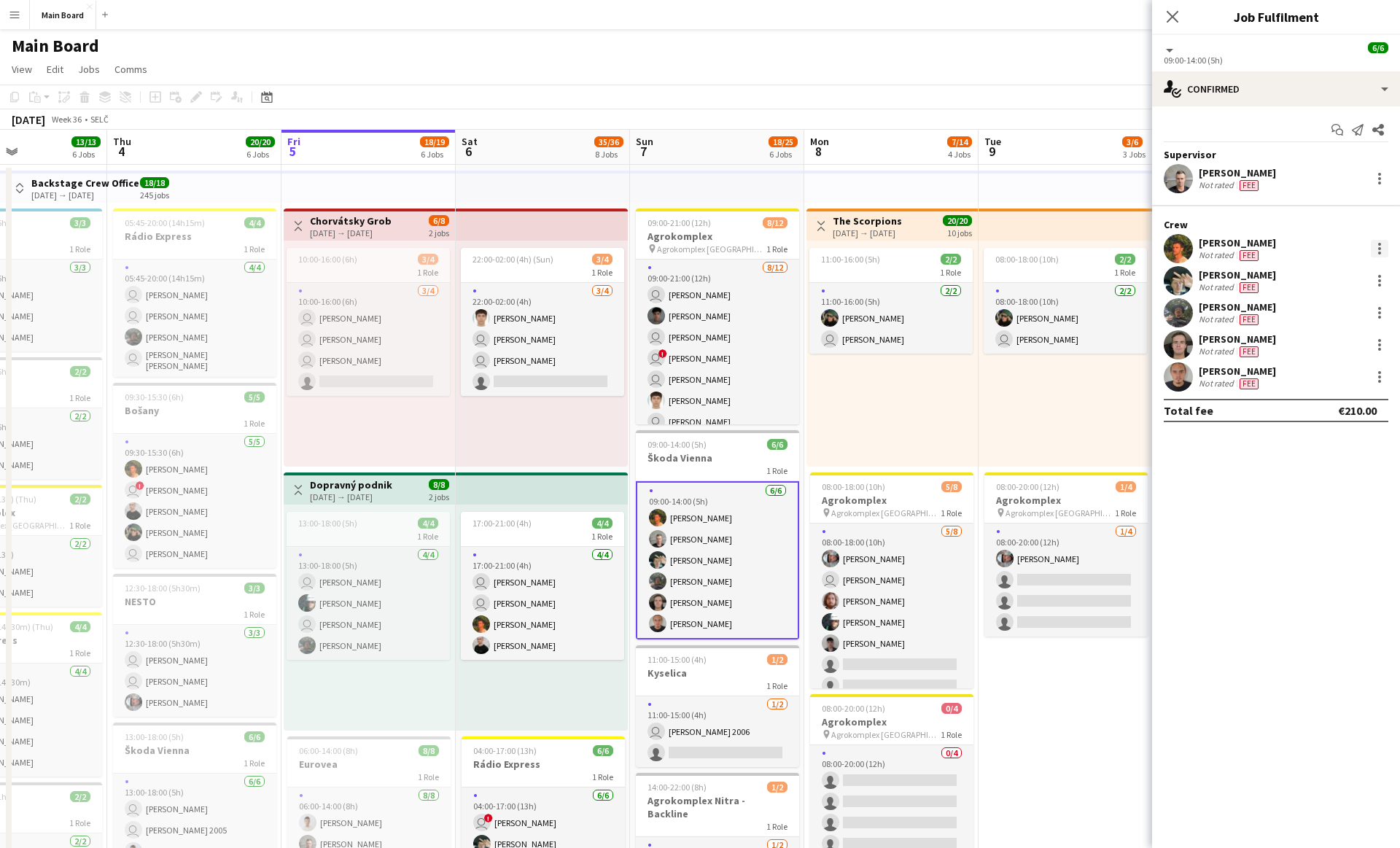
click at [1387, 244] on div at bounding box center [1379, 249] width 18 height 18
click at [1318, 423] on button "Remove" at bounding box center [1331, 415] width 114 height 35
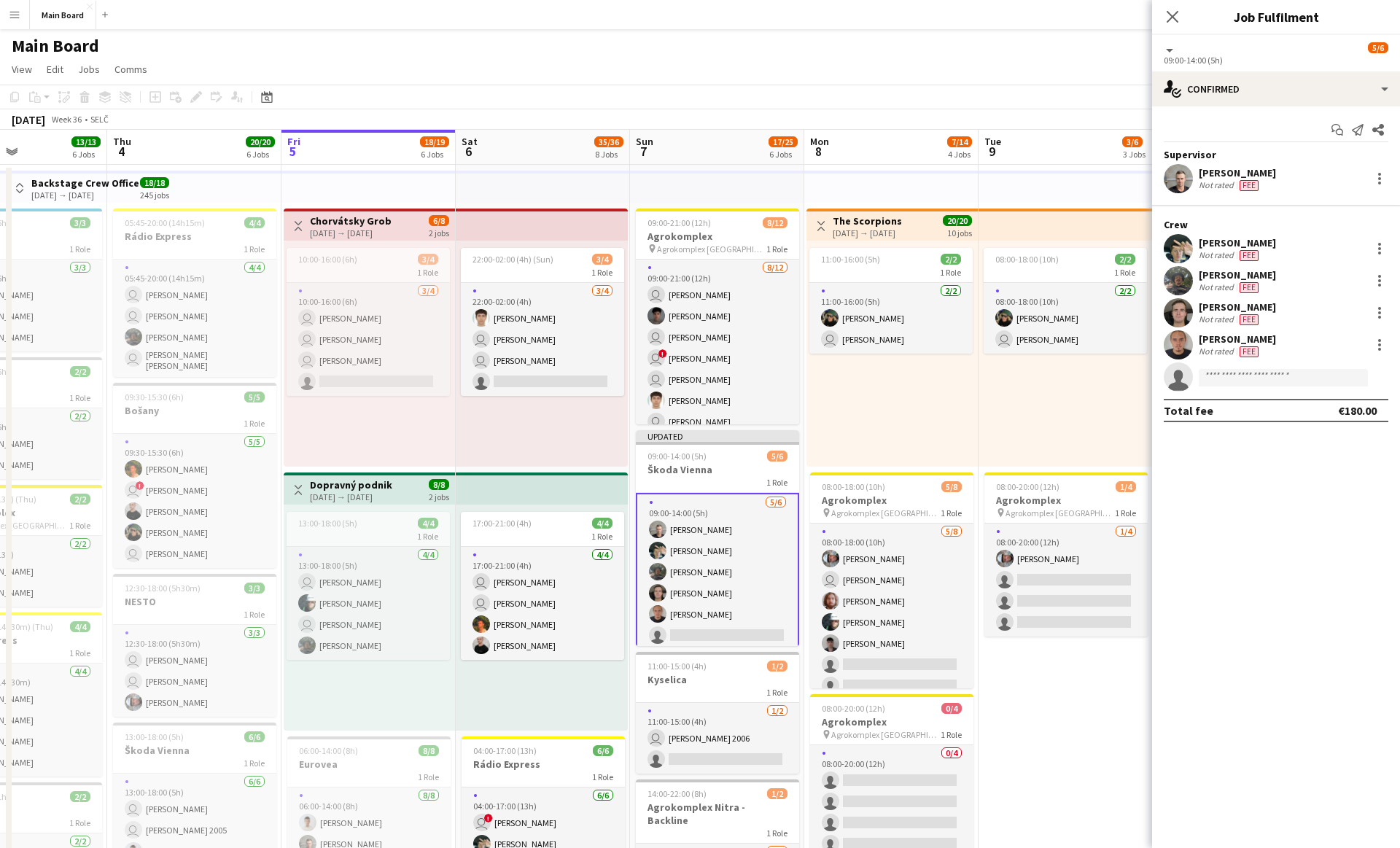
click at [1113, 185] on app-top-bar at bounding box center [1065, 187] width 174 height 32
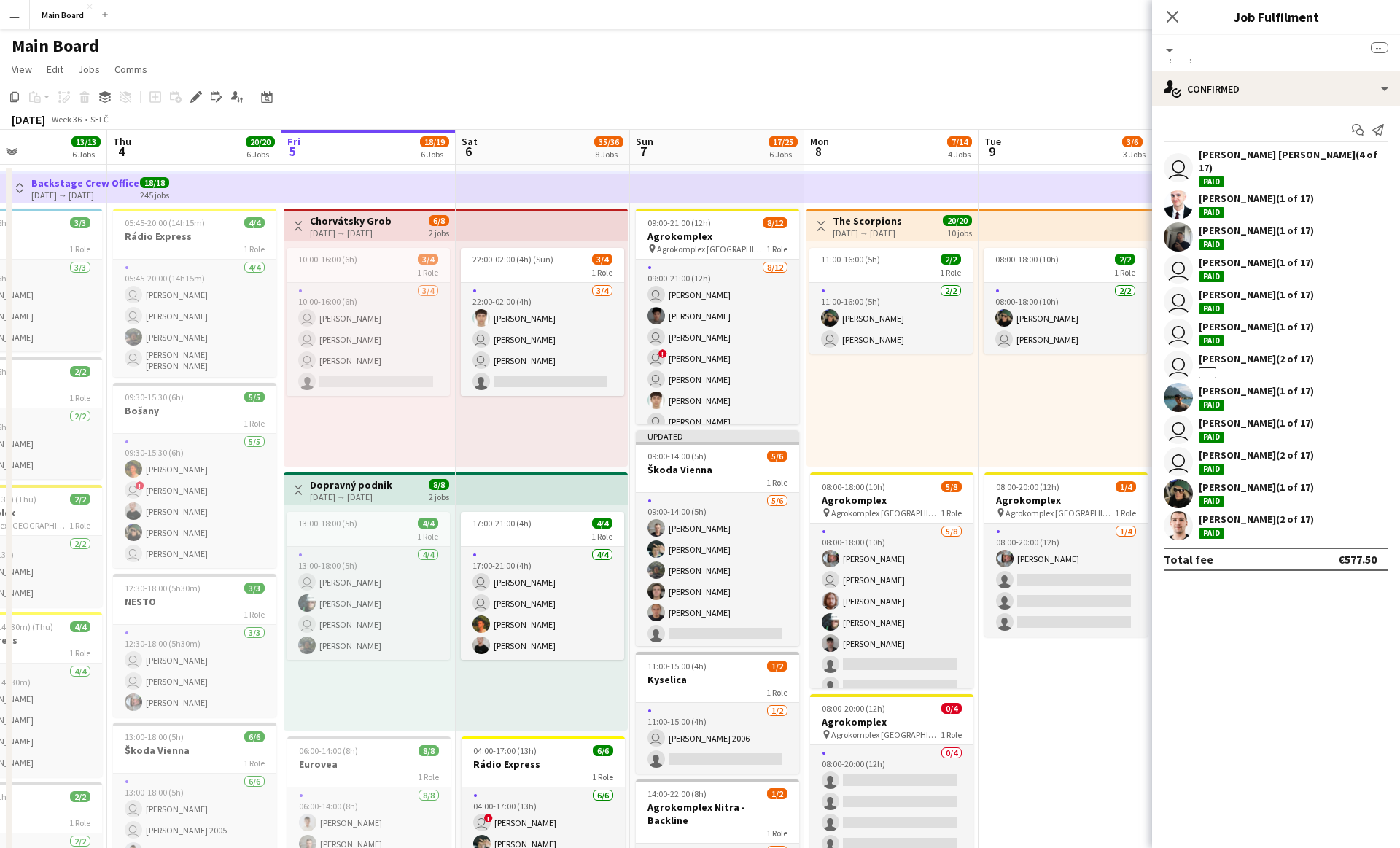
click at [1033, 407] on div "08:00-18:00 (10h) 2/2 1 Role [DATE] 08:00-18:00 (10h) [PERSON_NAME] user [PERSO…" at bounding box center [1065, 353] width 174 height 226
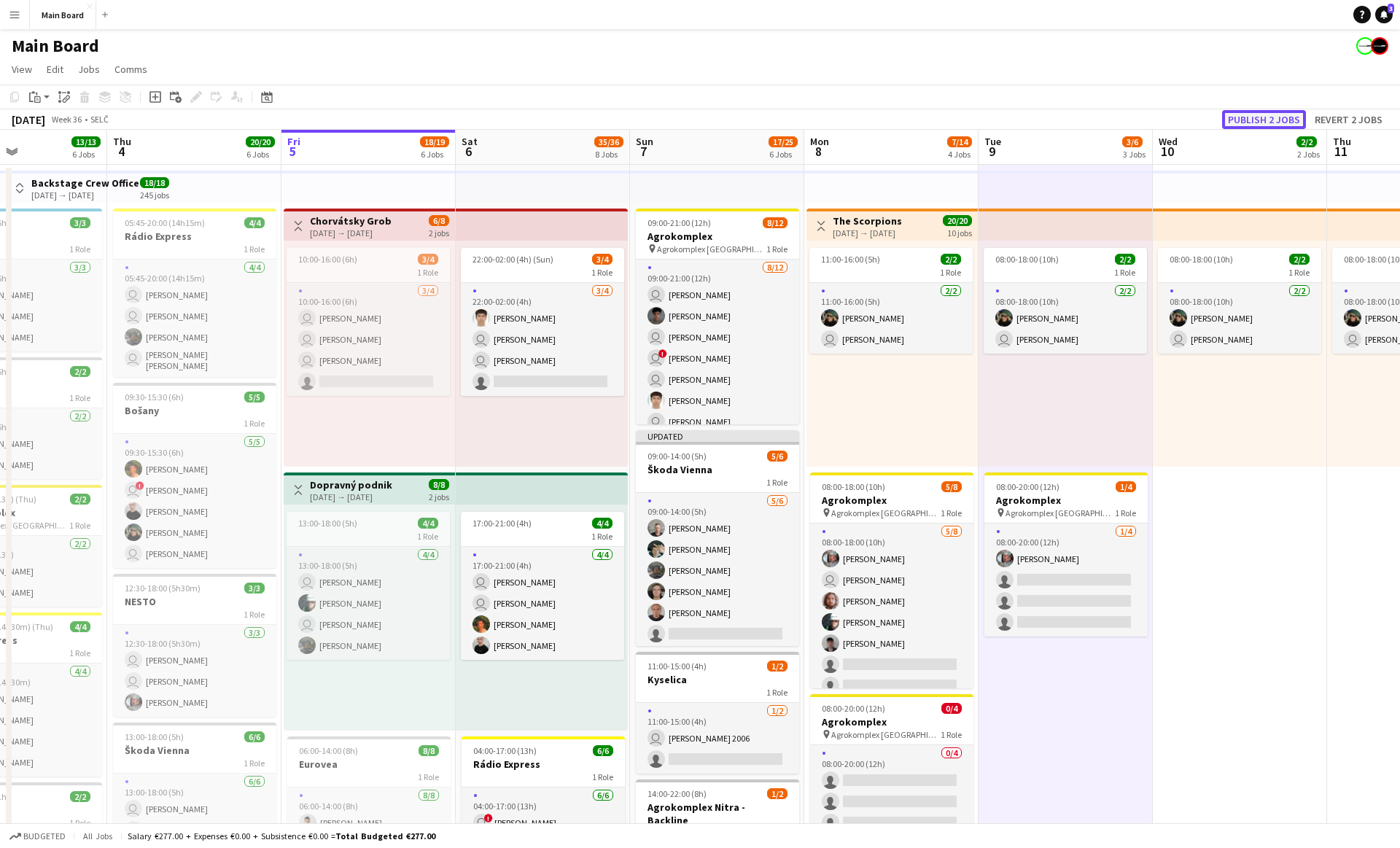
click at [1250, 122] on button "Publish 2 jobs" at bounding box center [1264, 119] width 84 height 19
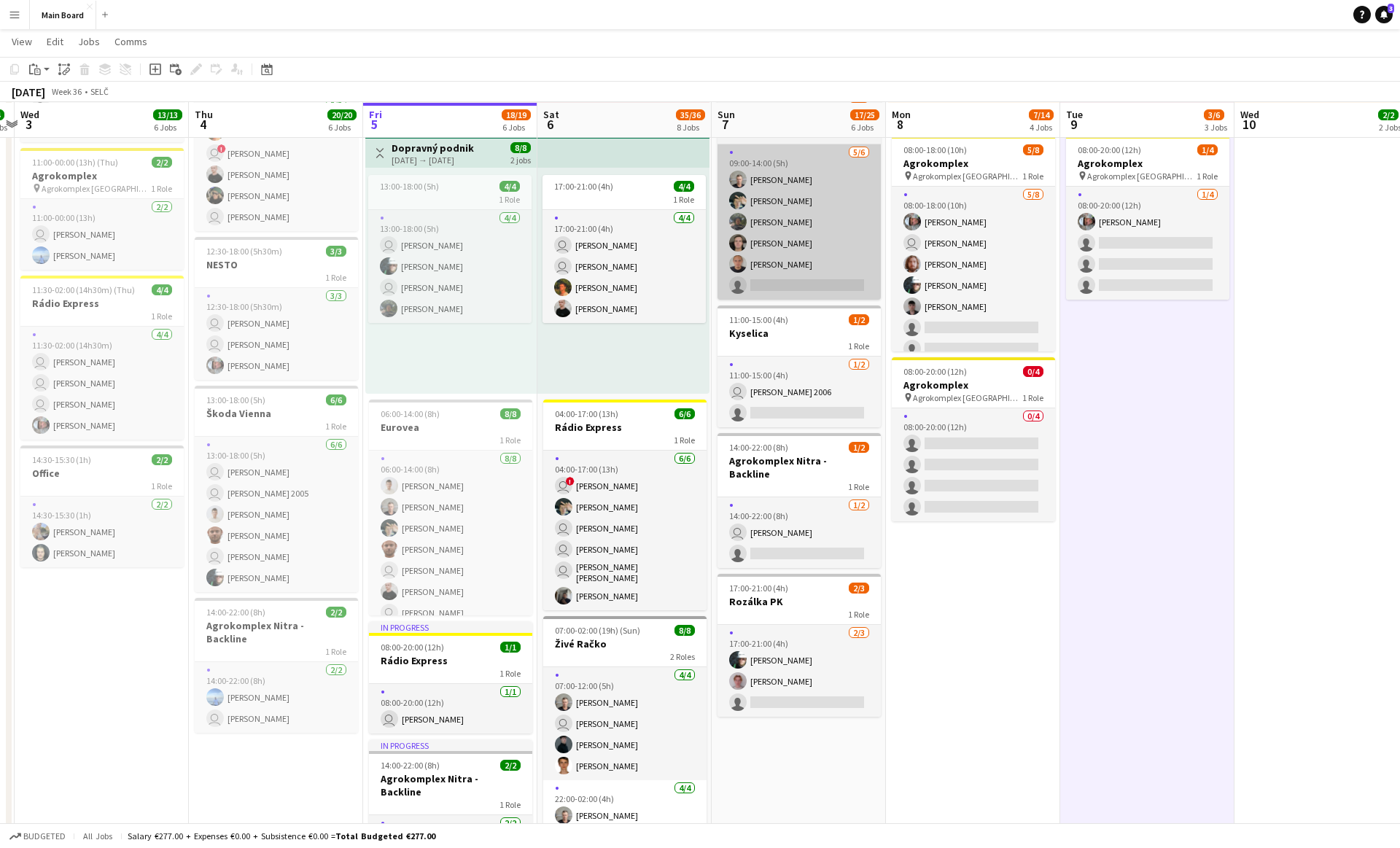
scroll to position [0, 339]
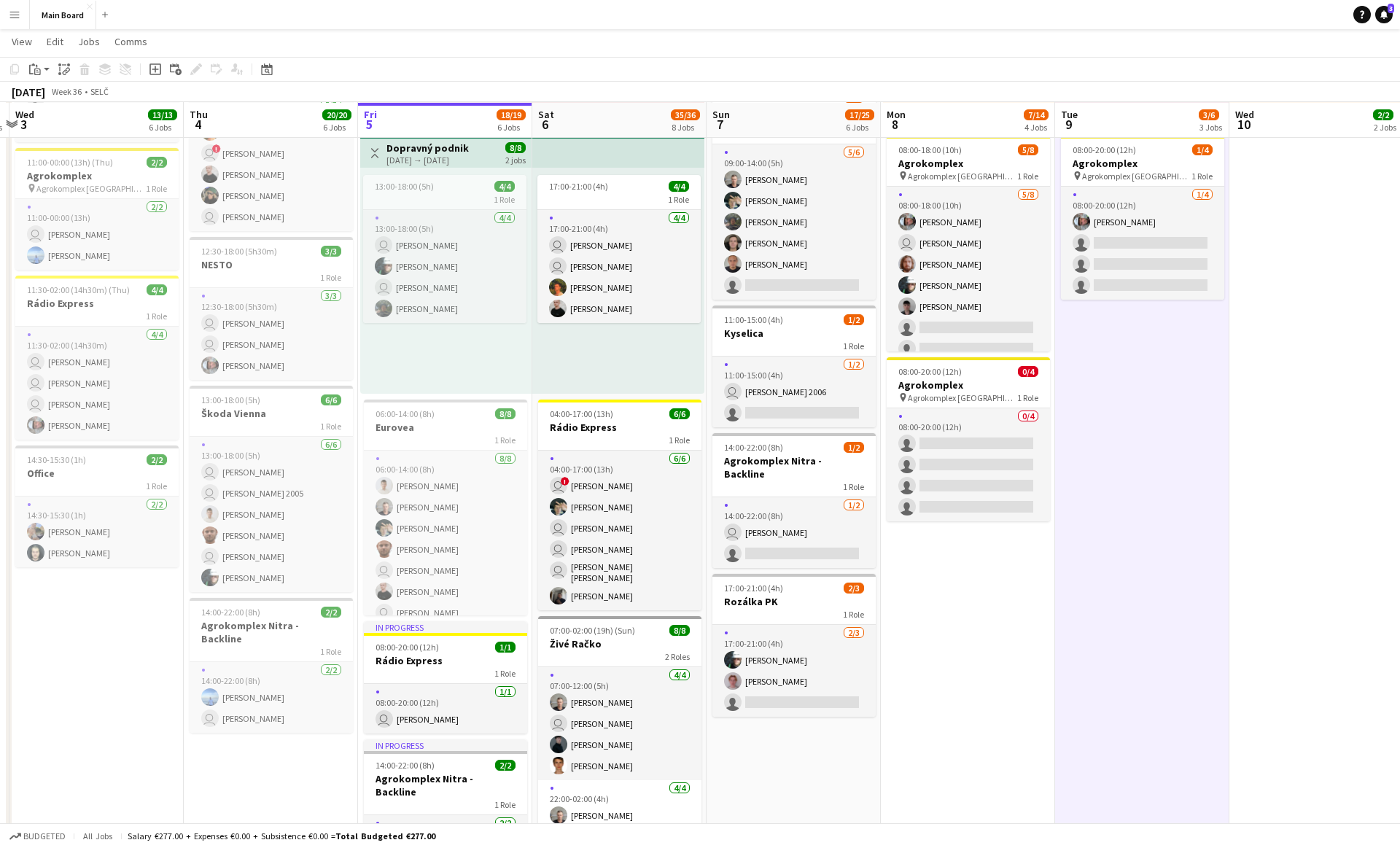
click at [968, 568] on app-date-cell "Toggle View The Scorpions [DATE] → [DATE] 20/20 10 jobs 11:00-16:00 (5h) 2/2 1 …" at bounding box center [968, 627] width 174 height 1598
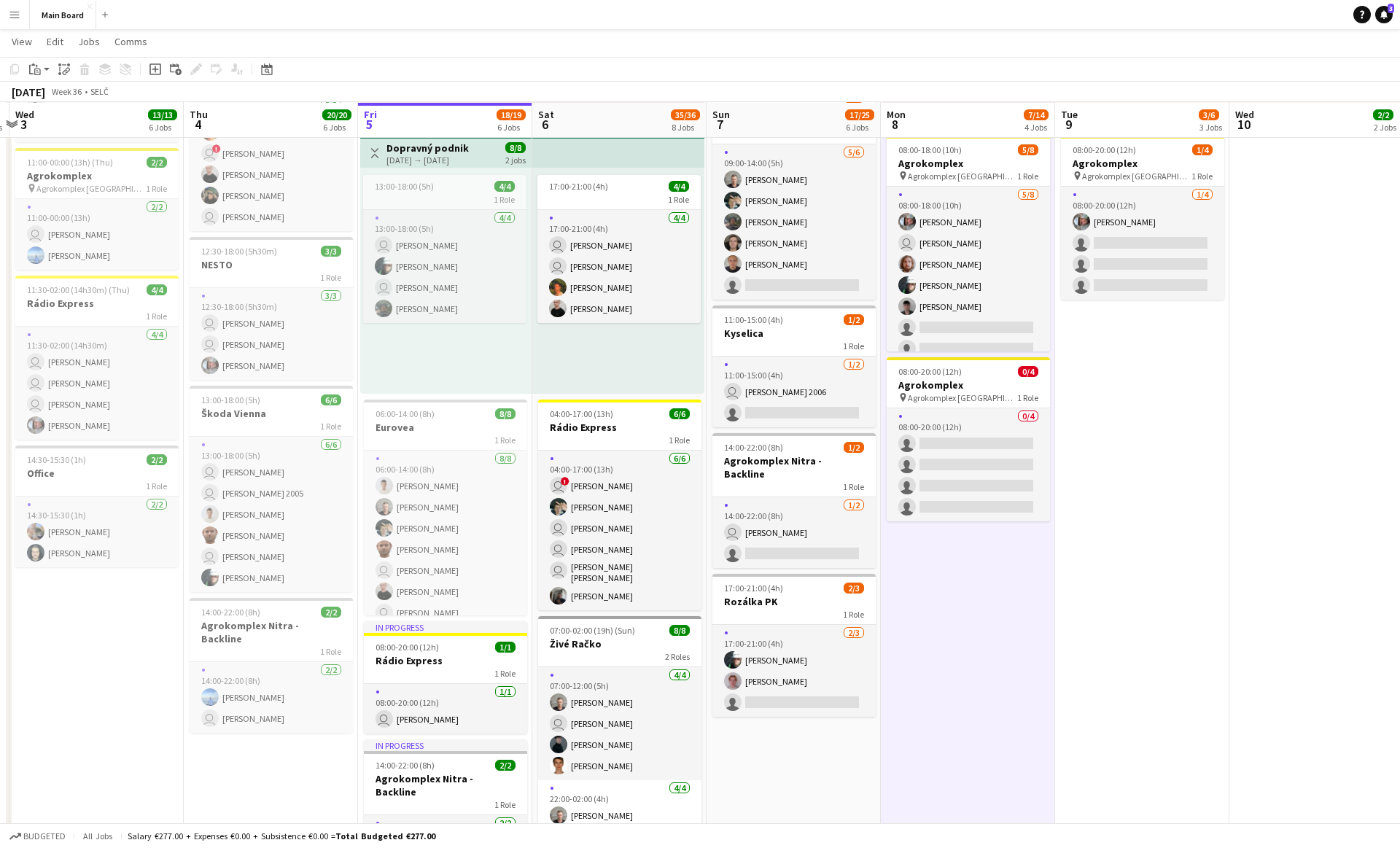
click at [963, 563] on app-date-cell "Toggle View The Scorpions [DATE] → [DATE] 20/20 10 jobs 11:00-16:00 (5h) 2/2 1 …" at bounding box center [968, 627] width 174 height 1598
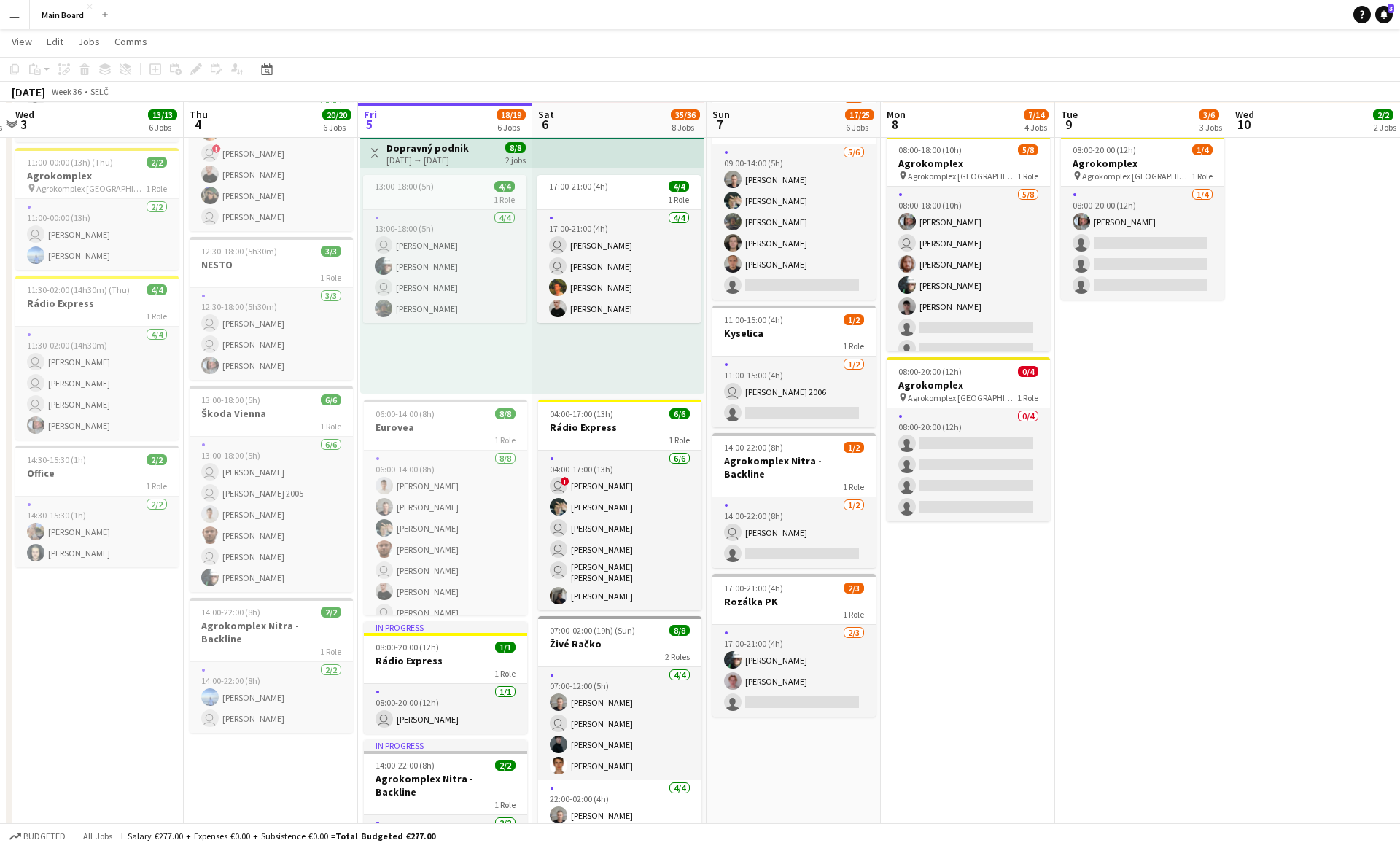
click at [969, 672] on app-date-cell "Toggle View The Scorpions [DATE] → [DATE] 20/20 10 jobs 11:00-16:00 (5h) 2/2 1 …" at bounding box center [968, 627] width 174 height 1598
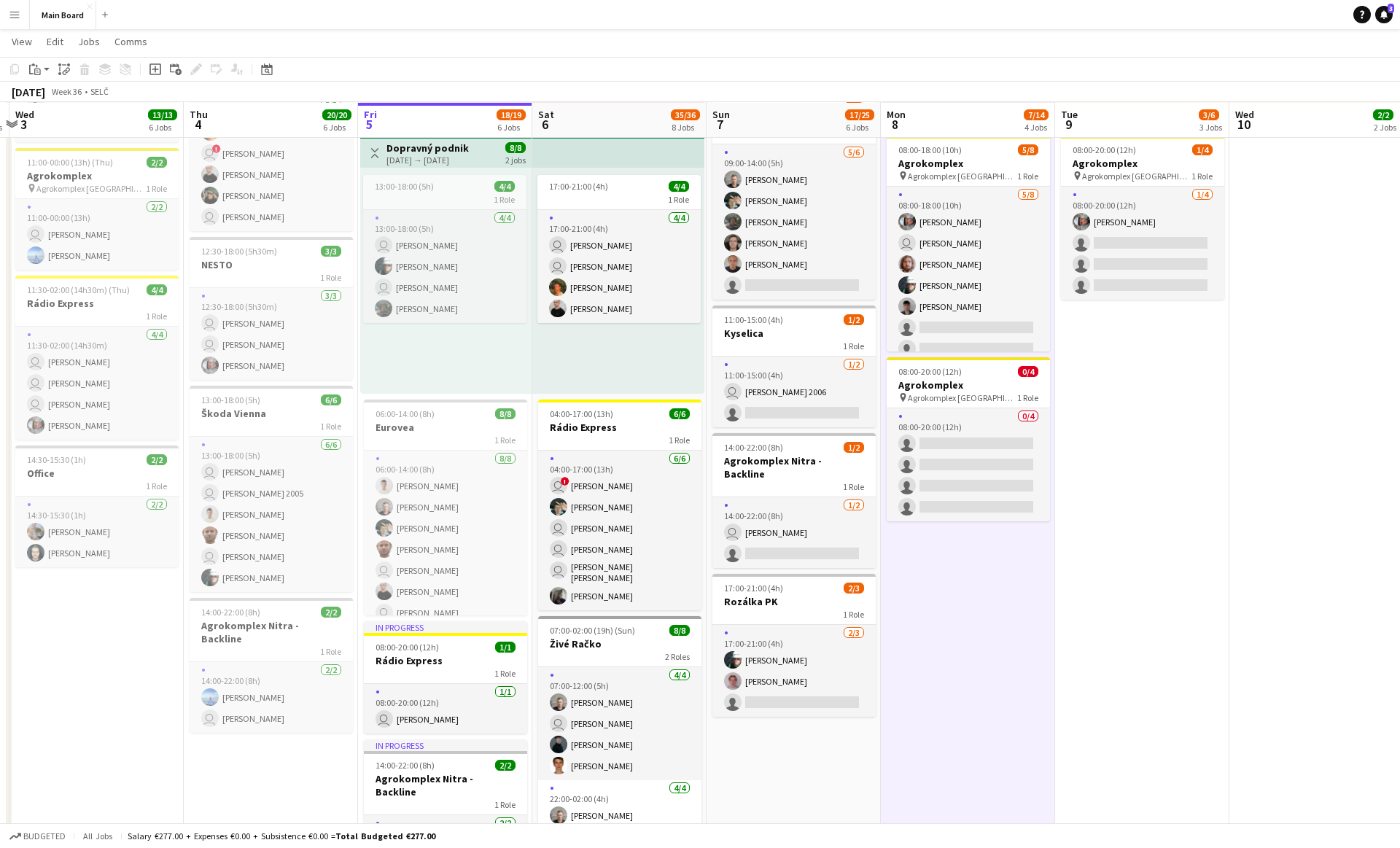
click at [972, 538] on app-date-cell "Toggle View The Scorpions [DATE] → [DATE] 20/20 10 jobs 11:00-16:00 (5h) 2/2 1 …" at bounding box center [968, 627] width 174 height 1598
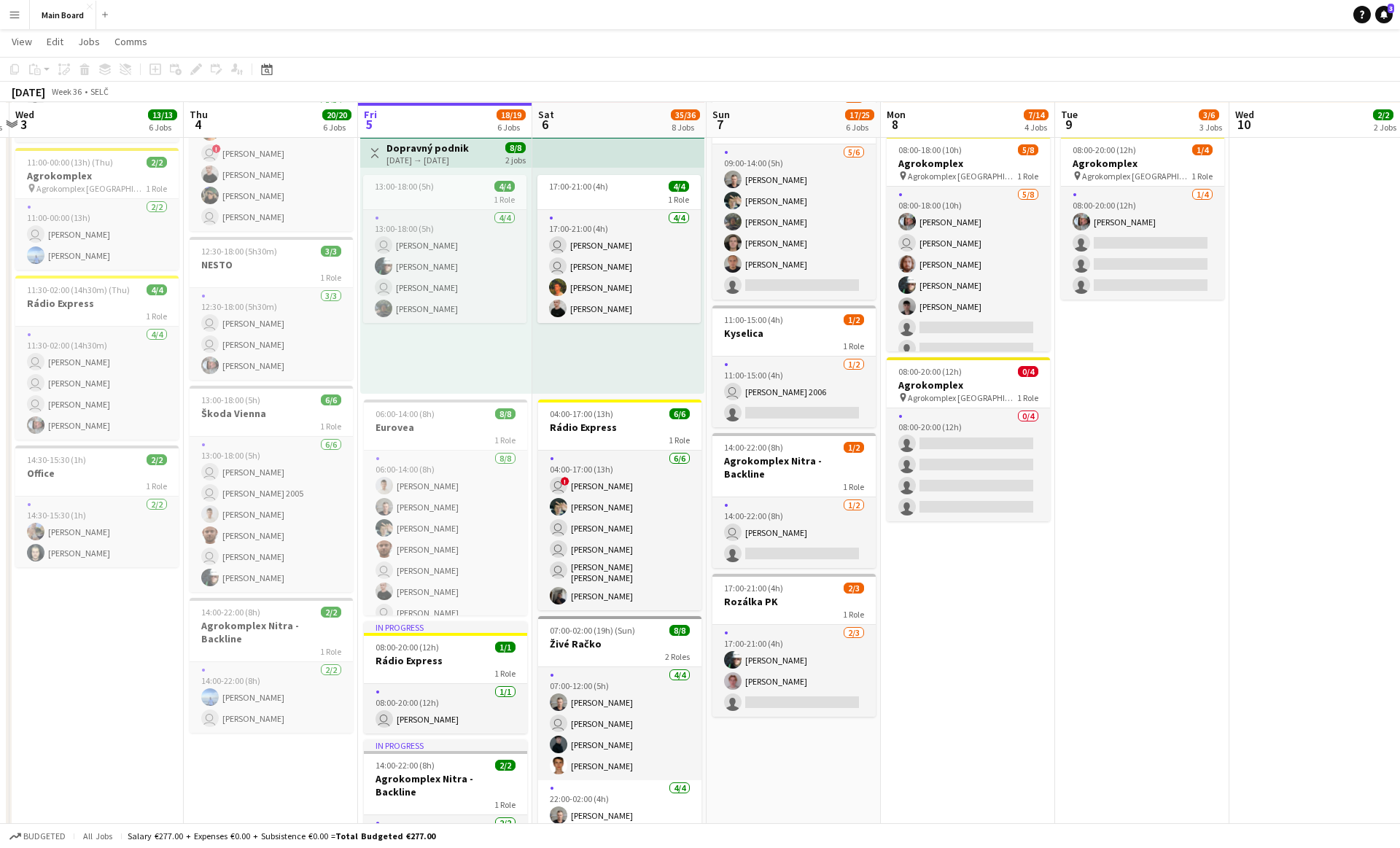
click at [970, 664] on app-date-cell "Toggle View The Scorpions [DATE] → [DATE] 20/20 10 jobs 11:00-16:00 (5h) 2/2 1 …" at bounding box center [968, 627] width 174 height 1598
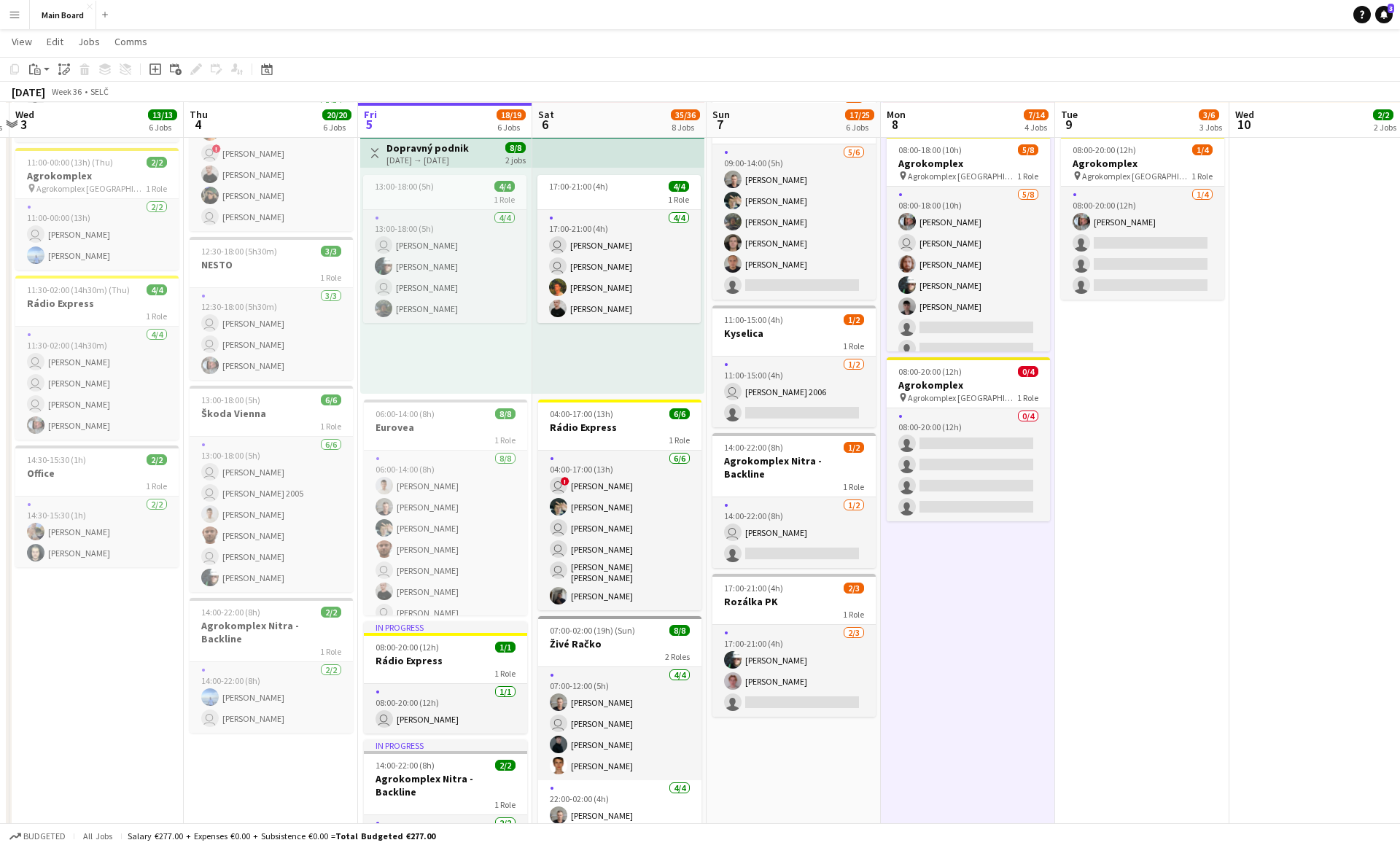
scroll to position [0, 340]
click at [961, 662] on app-date-cell "Toggle View The Scorpions [DATE] → [DATE] 20/20 10 jobs 11:00-16:00 (5h) 2/2 1 …" at bounding box center [967, 627] width 174 height 1598
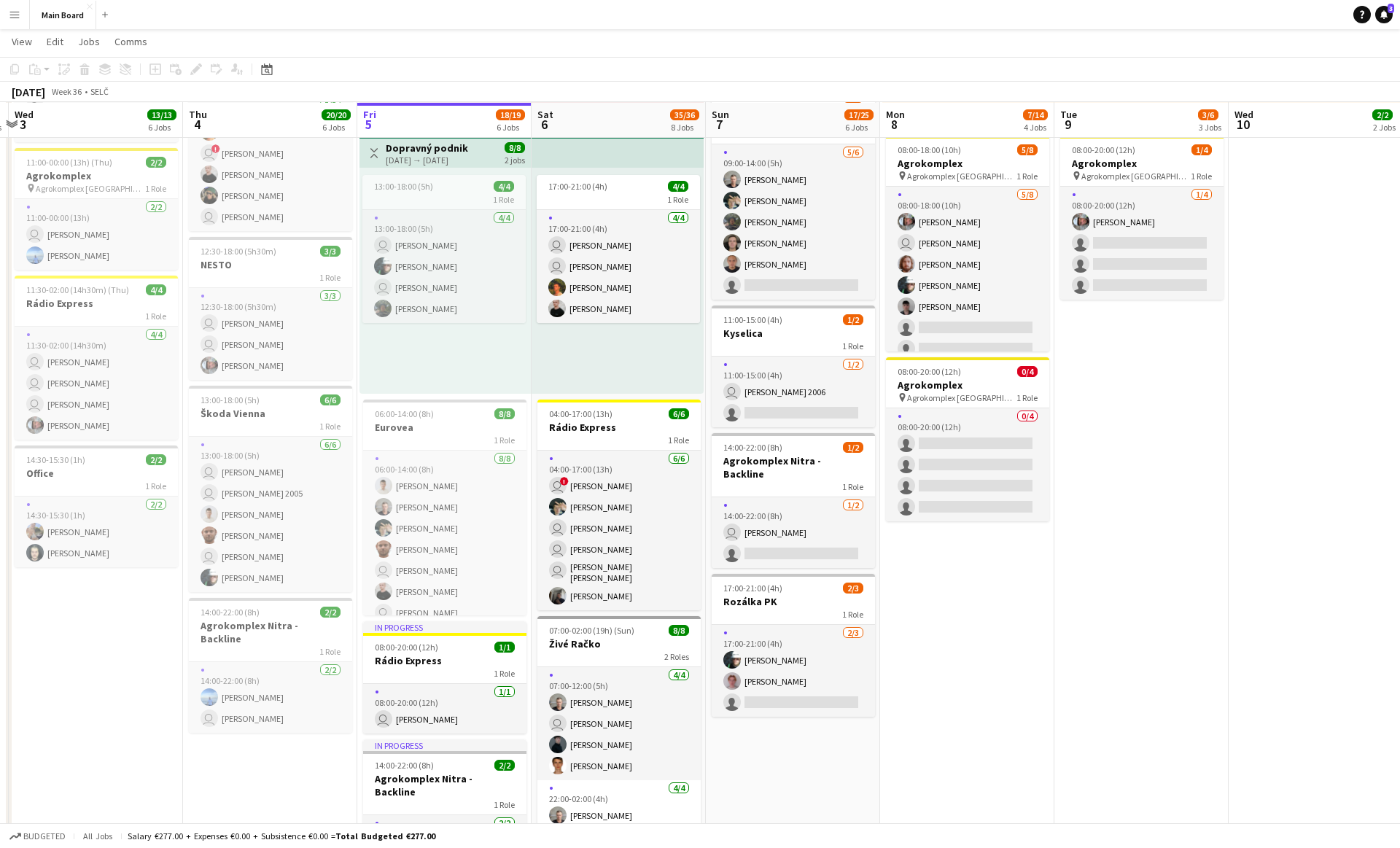
scroll to position [330, 0]
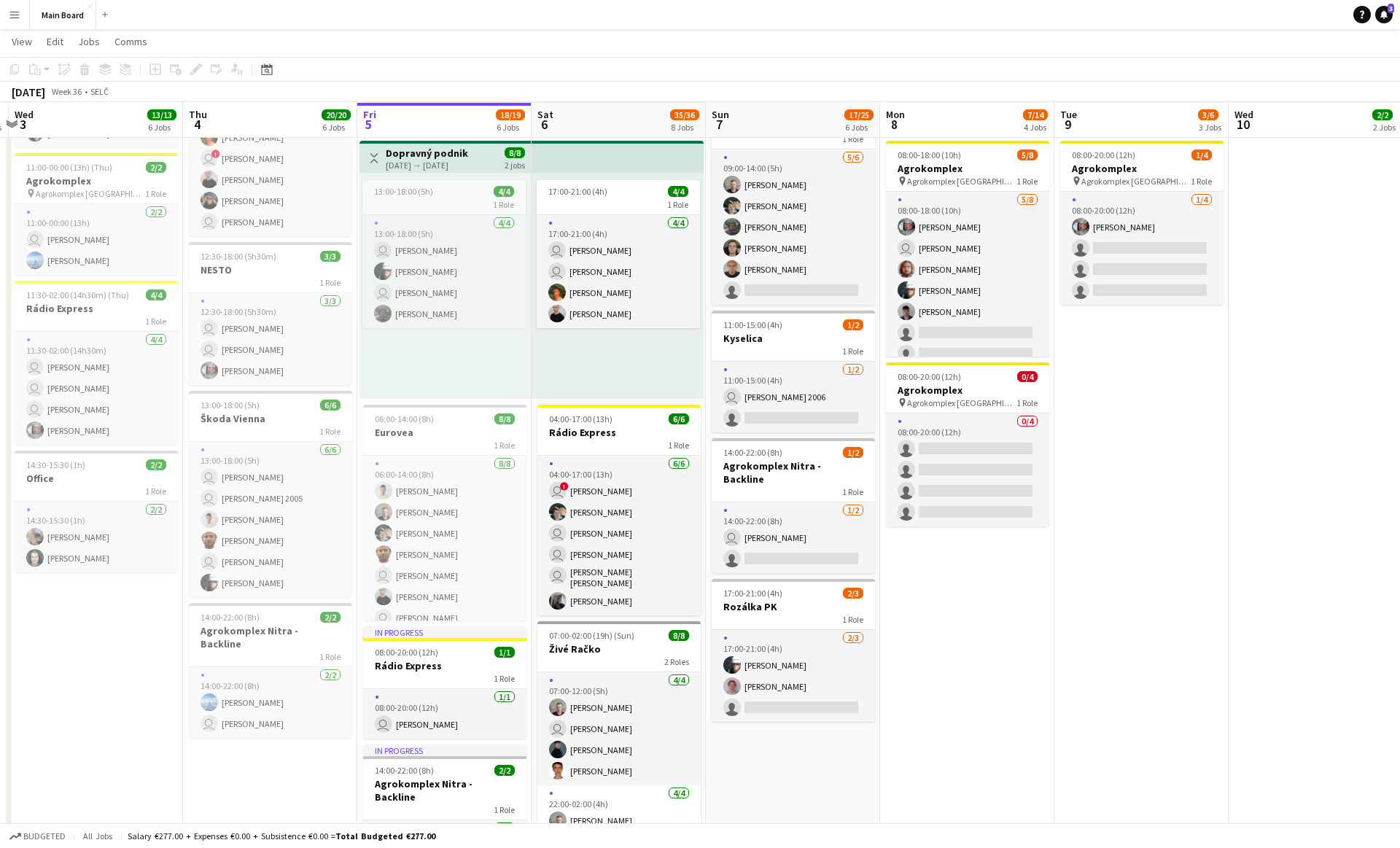
click at [964, 549] on app-date-cell "Toggle View The Scorpions [DATE] → [DATE] 20/20 10 jobs 11:00-16:00 (5h) 2/2 1 …" at bounding box center [967, 632] width 174 height 1598
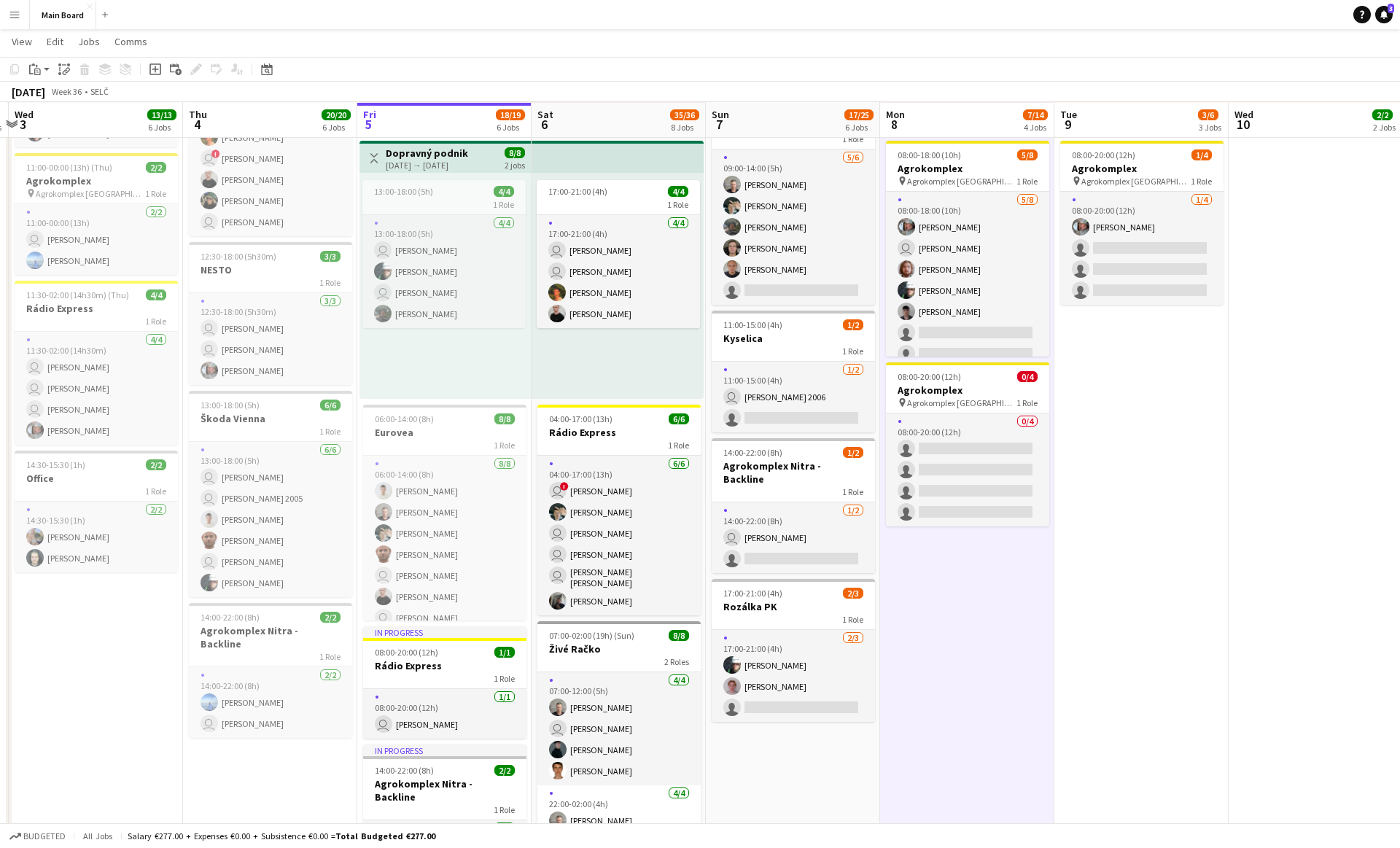
click at [962, 584] on app-date-cell "Toggle View The Scorpions [DATE] → [DATE] 20/20 10 jobs 11:00-16:00 (5h) 2/2 1 …" at bounding box center [967, 632] width 174 height 1598
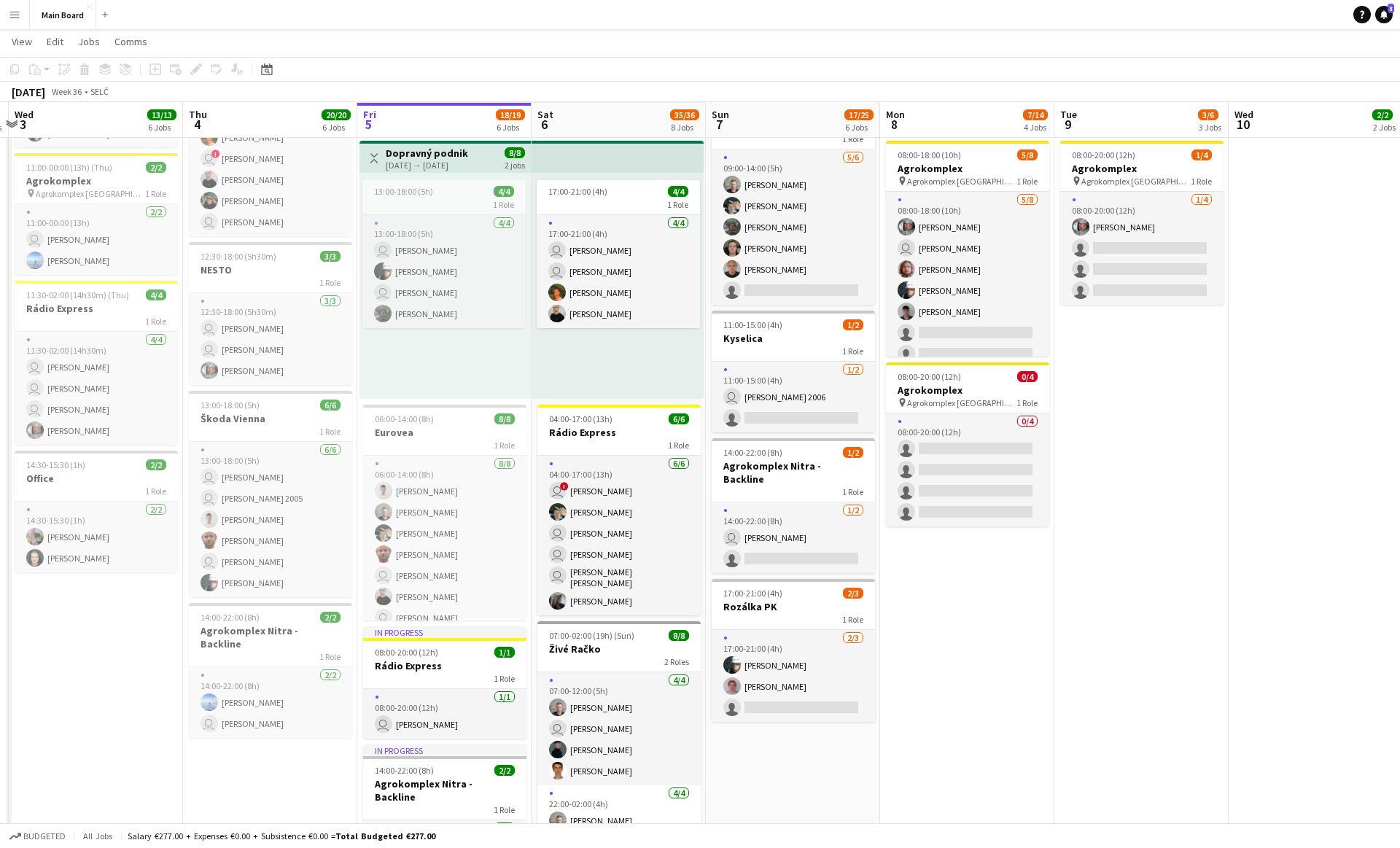
click at [959, 664] on app-date-cell "Toggle View The Scorpions [DATE] → [DATE] 20/20 10 jobs 11:00-16:00 (5h) 2/2 1 …" at bounding box center [967, 632] width 174 height 1598
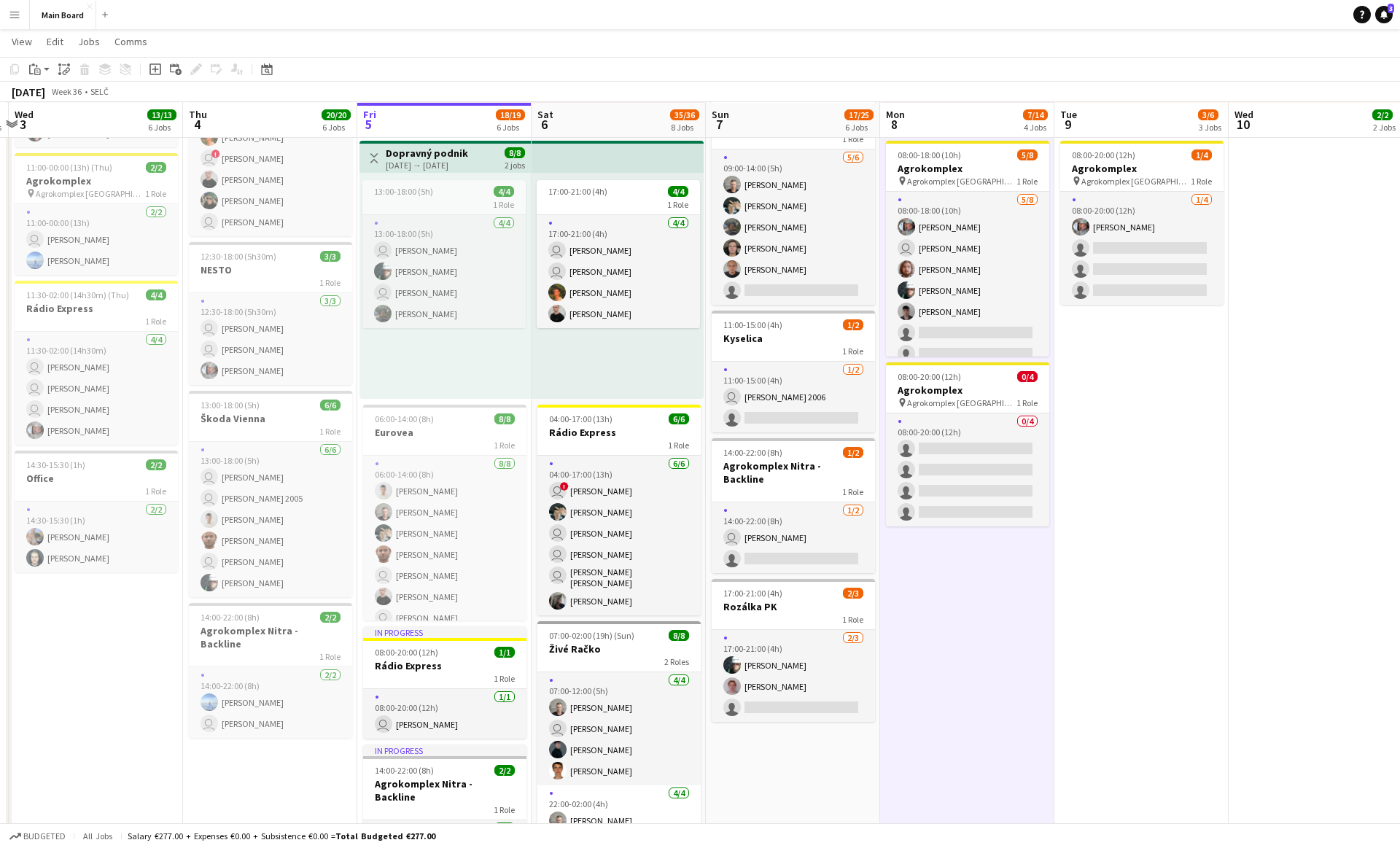
click at [959, 664] on app-date-cell "Toggle View The Scorpions [DATE] → [DATE] 20/20 10 jobs 11:00-16:00 (5h) 2/2 1 …" at bounding box center [967, 632] width 174 height 1598
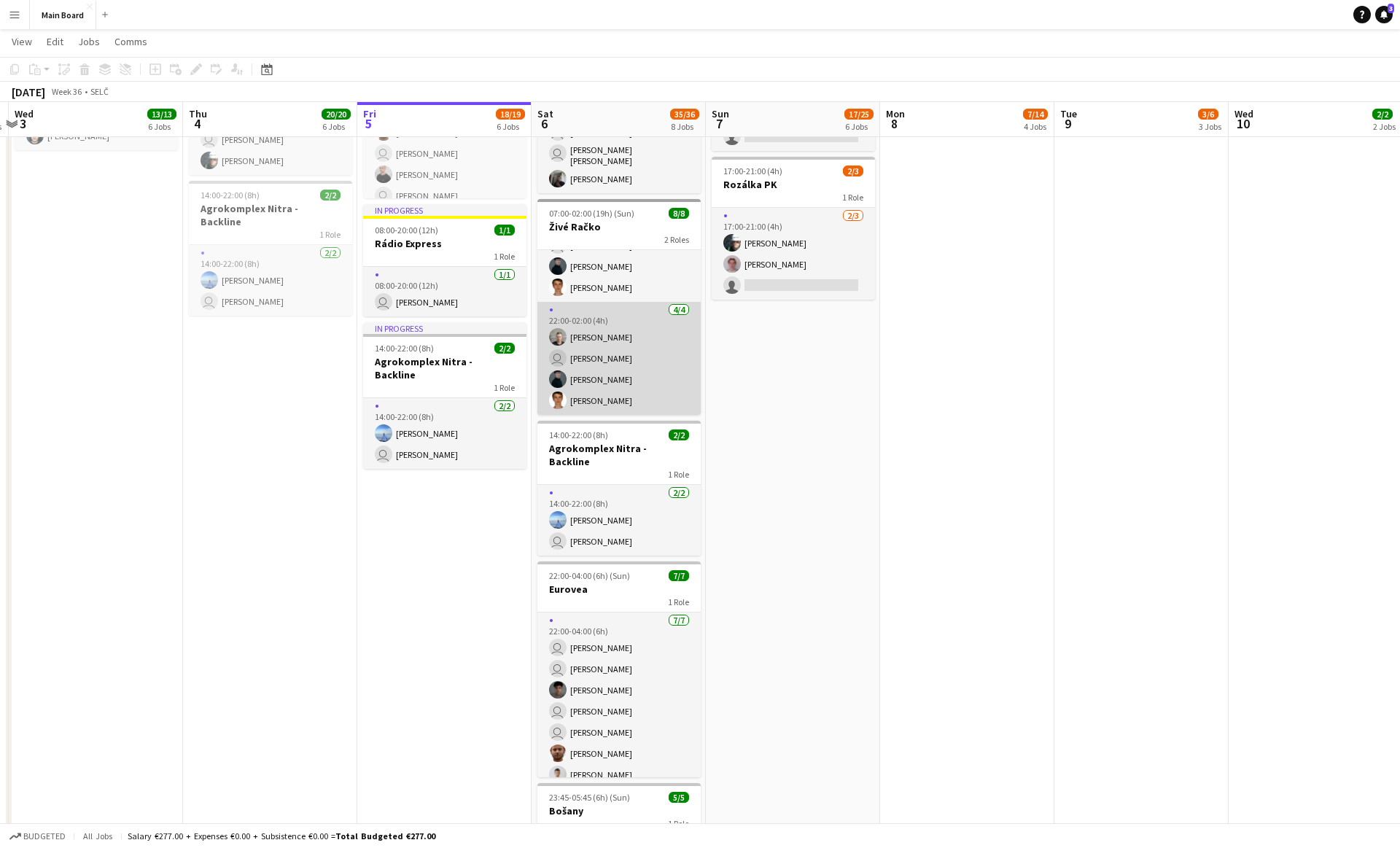
scroll to position [0, 0]
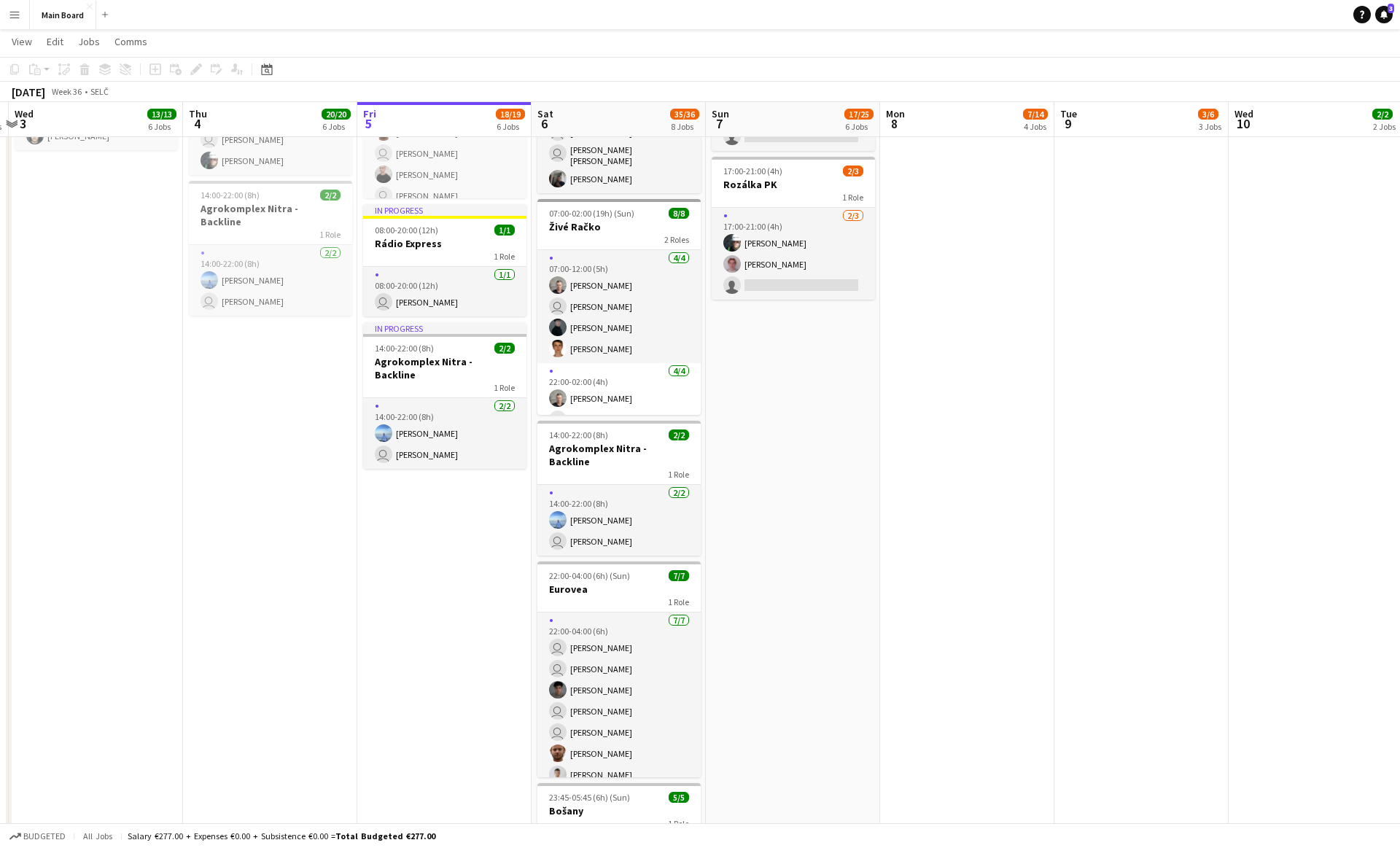
click at [796, 343] on app-date-cell "09:00-21:00 (12h) 8/12 Agrokomplex pin Agrokomplex Nitra 1 Role [DATE] 09:00-21…" at bounding box center [793, 209] width 174 height 1598
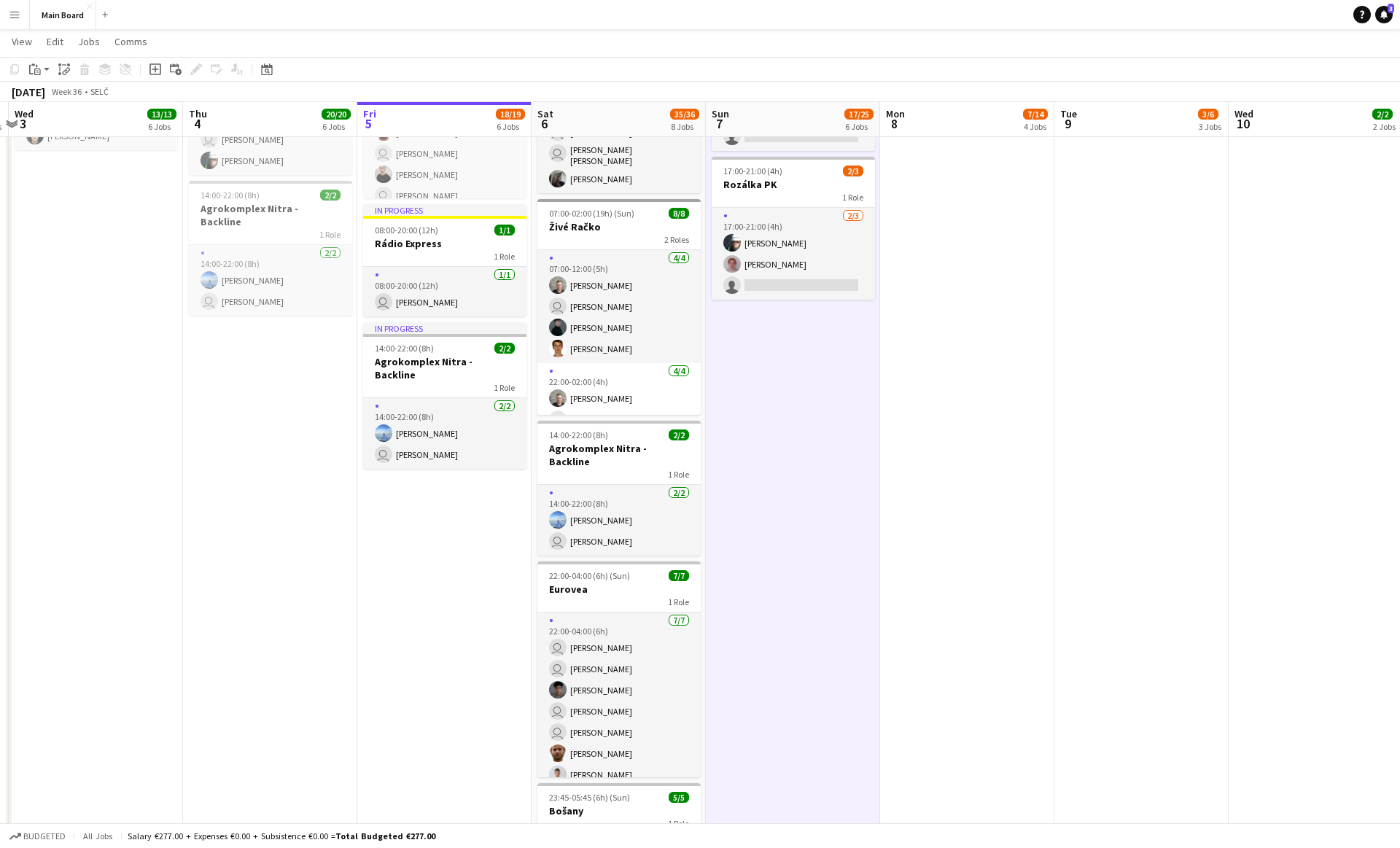
click at [797, 365] on app-date-cell "09:00-21:00 (12h) 8/12 Agrokomplex pin Agrokomplex Nitra 1 Role [DATE] 09:00-21…" at bounding box center [793, 209] width 174 height 1598
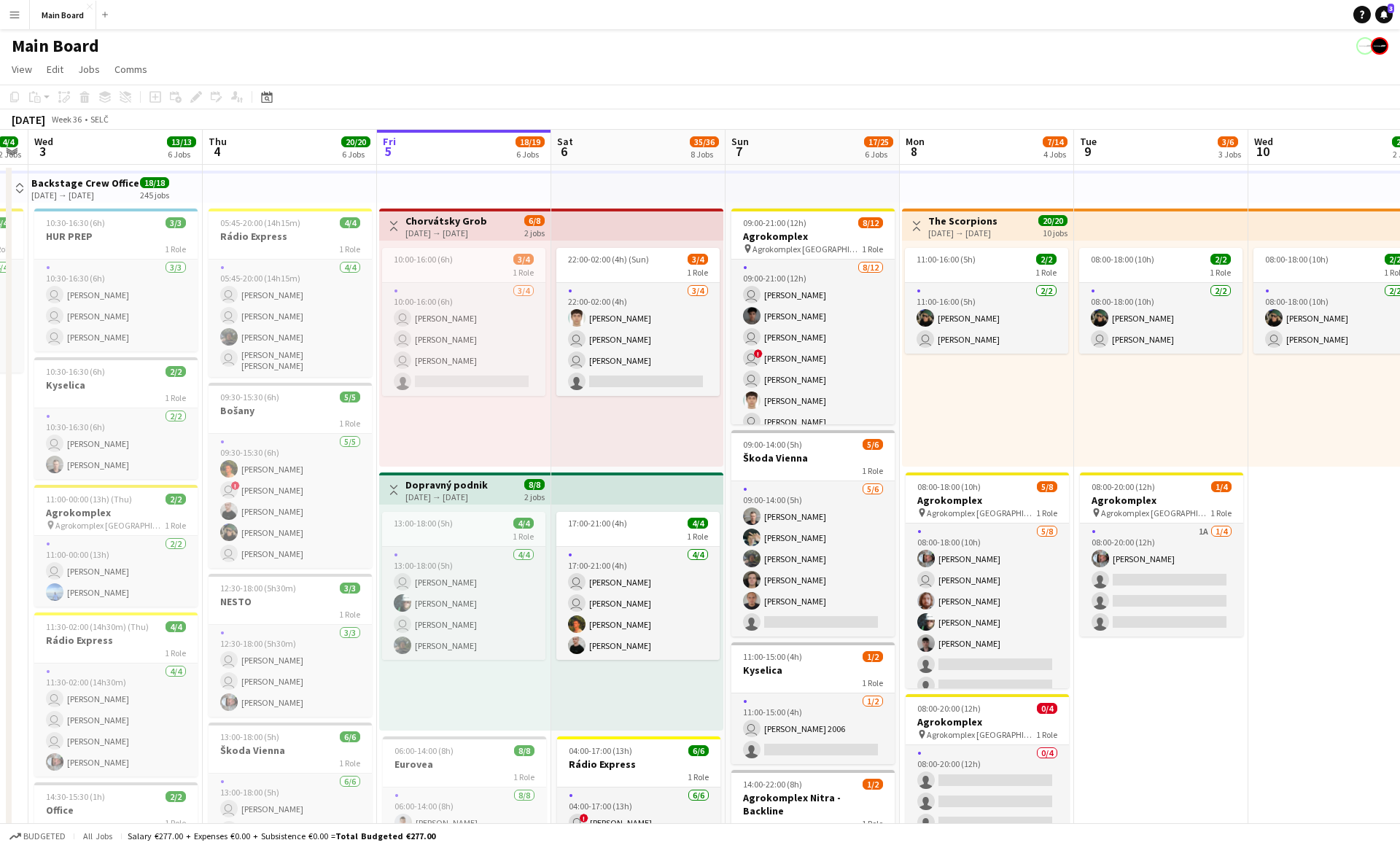
click at [607, 435] on div "22:00-02:00 (4h) (Sun) 3/4 1 Role [DATE] 22:00-02:00 (4h) [PERSON_NAME] user [P…" at bounding box center [637, 353] width 172 height 226
click at [635, 429] on div "22:00-02:00 (4h) (Sun) 3/4 1 Role [DATE] 22:00-02:00 (4h) [PERSON_NAME] user [P…" at bounding box center [637, 353] width 172 height 226
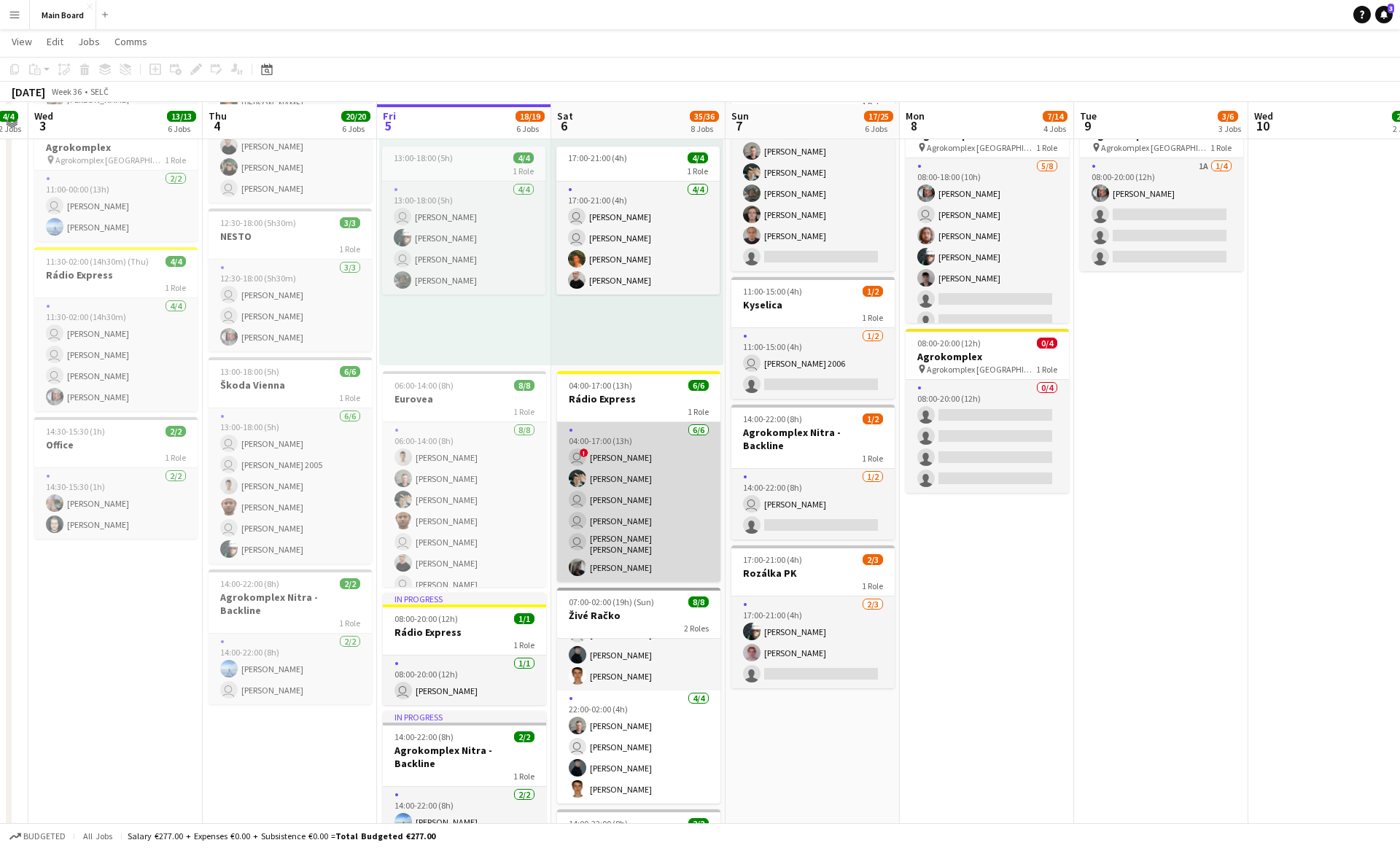
scroll to position [365, 0]
click at [640, 456] on app-card-role "[DATE] 04:00-17:00 (13h) user ! [PERSON_NAME] [PERSON_NAME] user [PERSON_NAME] …" at bounding box center [638, 501] width 163 height 160
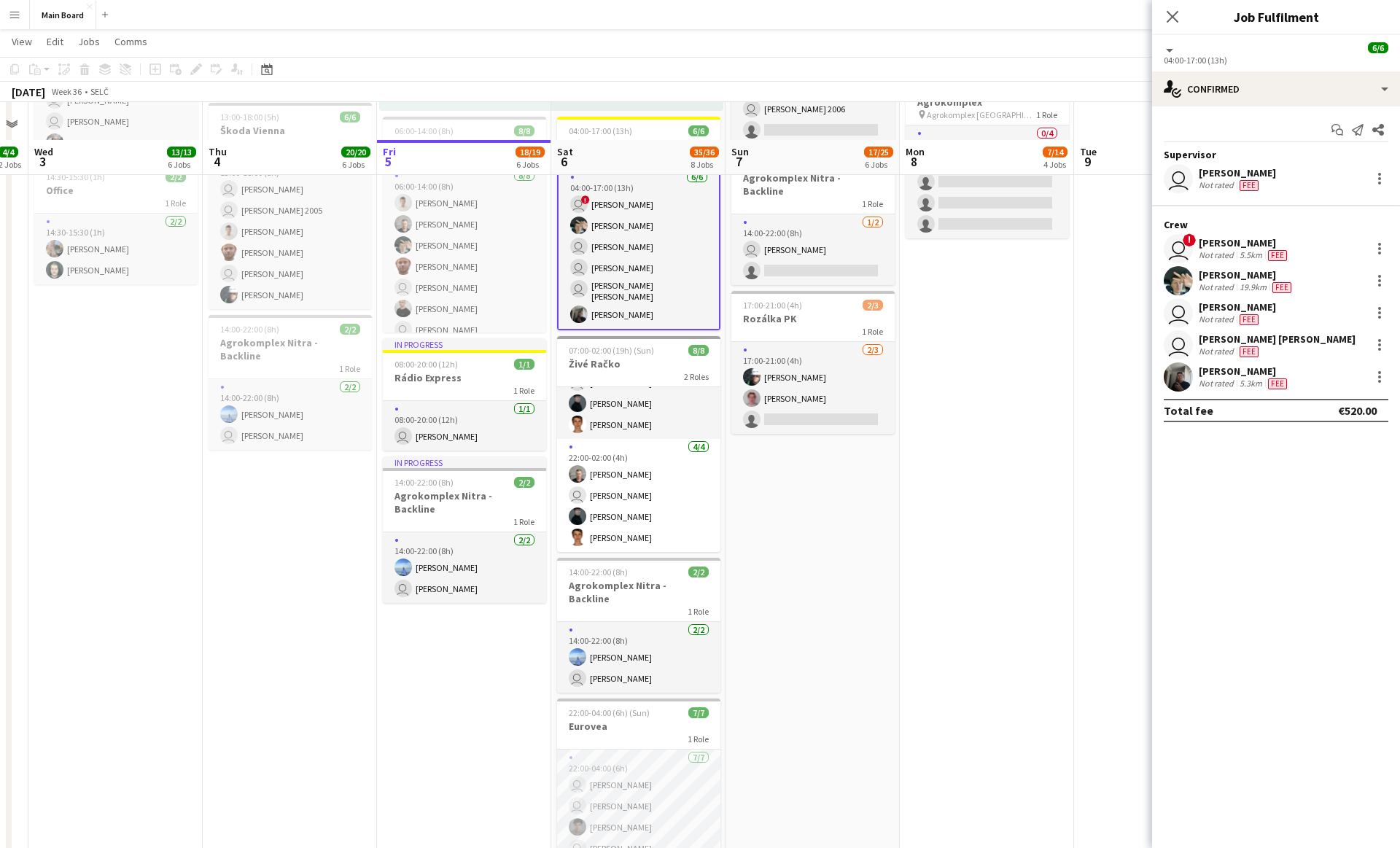
scroll to position [734, 0]
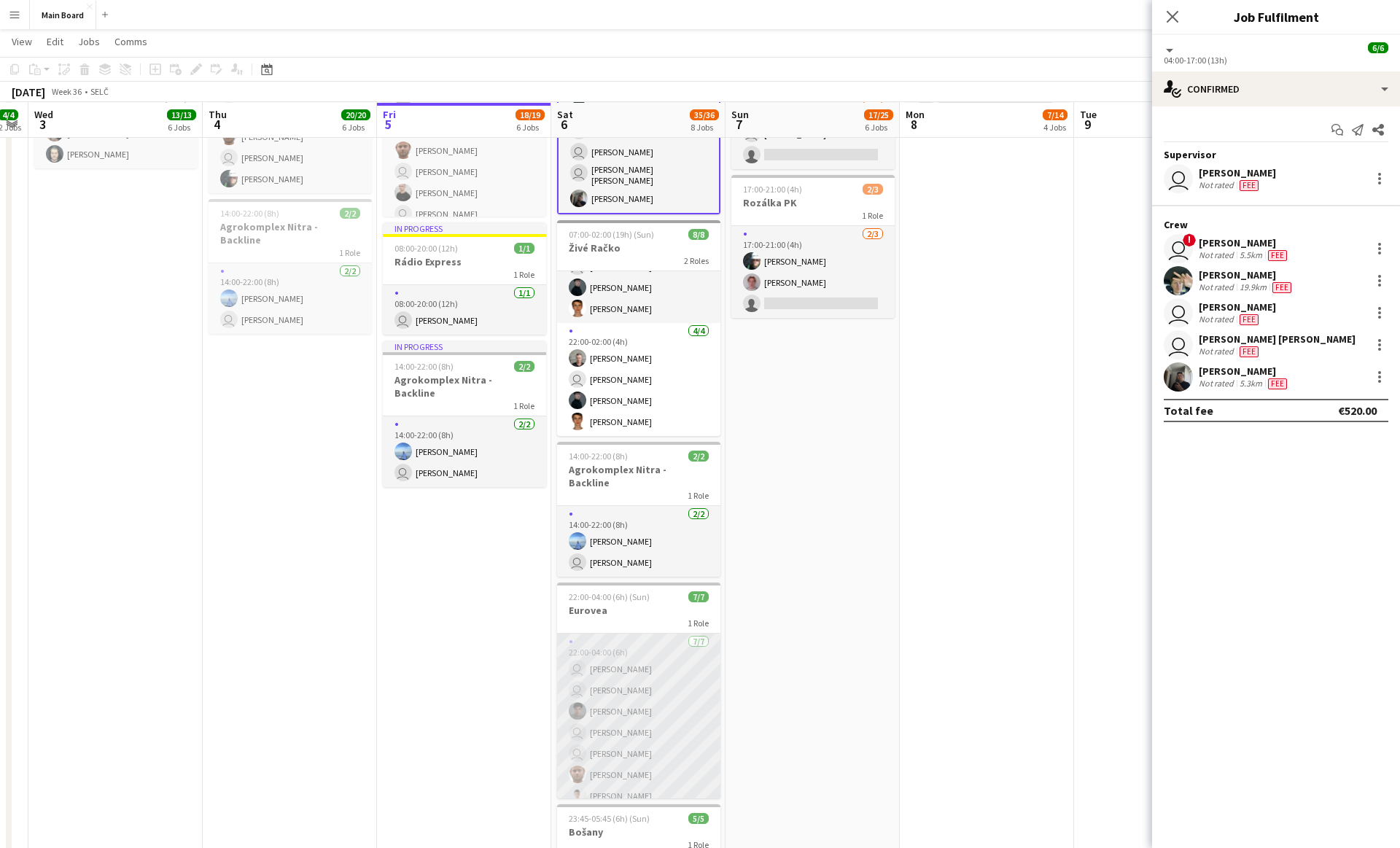
click at [646, 672] on app-card-role "[DATE] 22:00-04:00 (6h) user [PERSON_NAME] user [PERSON_NAME] Matej [PERSON_NAM…" at bounding box center [638, 721] width 163 height 176
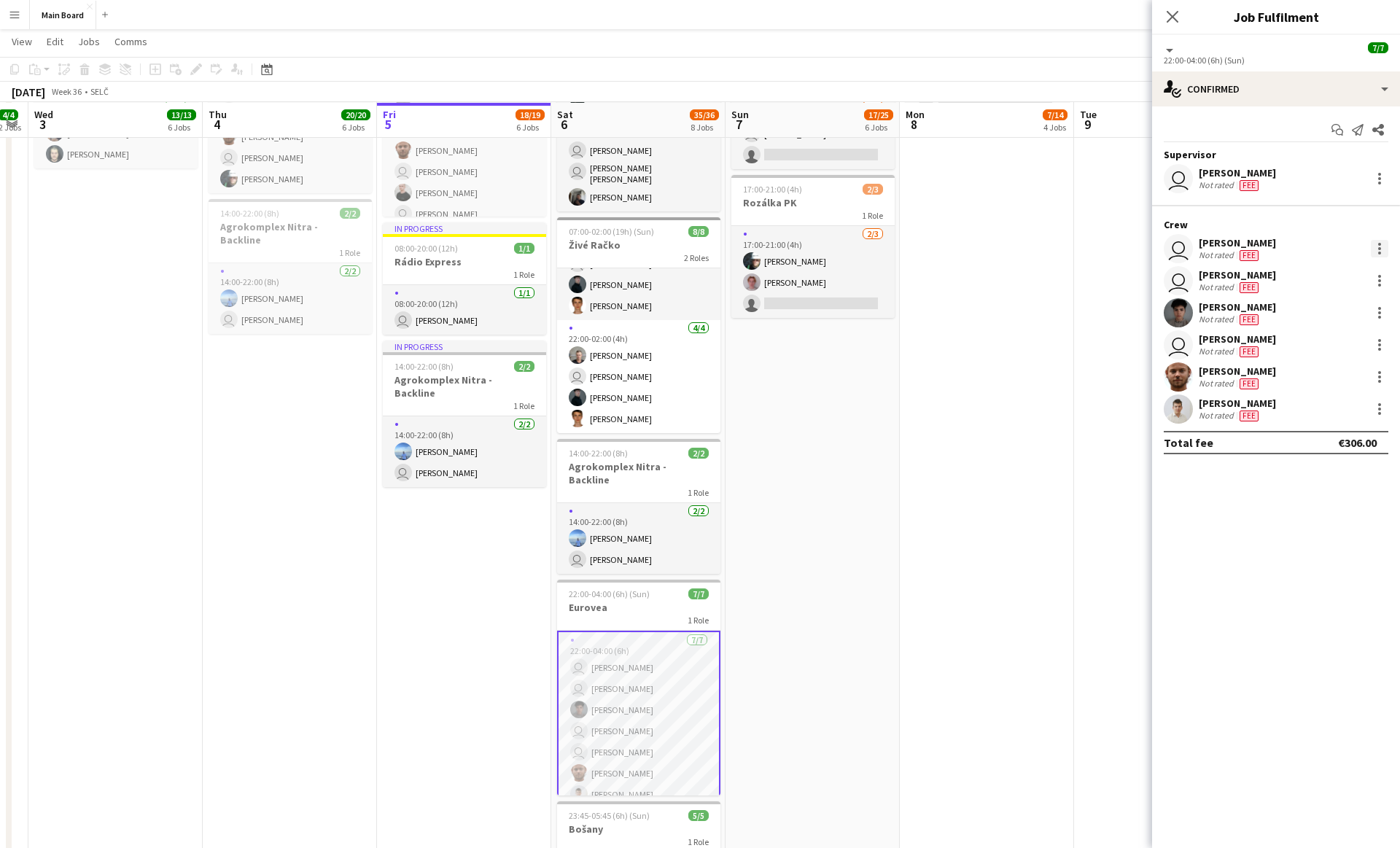
click at [1379, 241] on div at bounding box center [1379, 249] width 18 height 18
click at [1313, 424] on button "Remove" at bounding box center [1331, 415] width 114 height 35
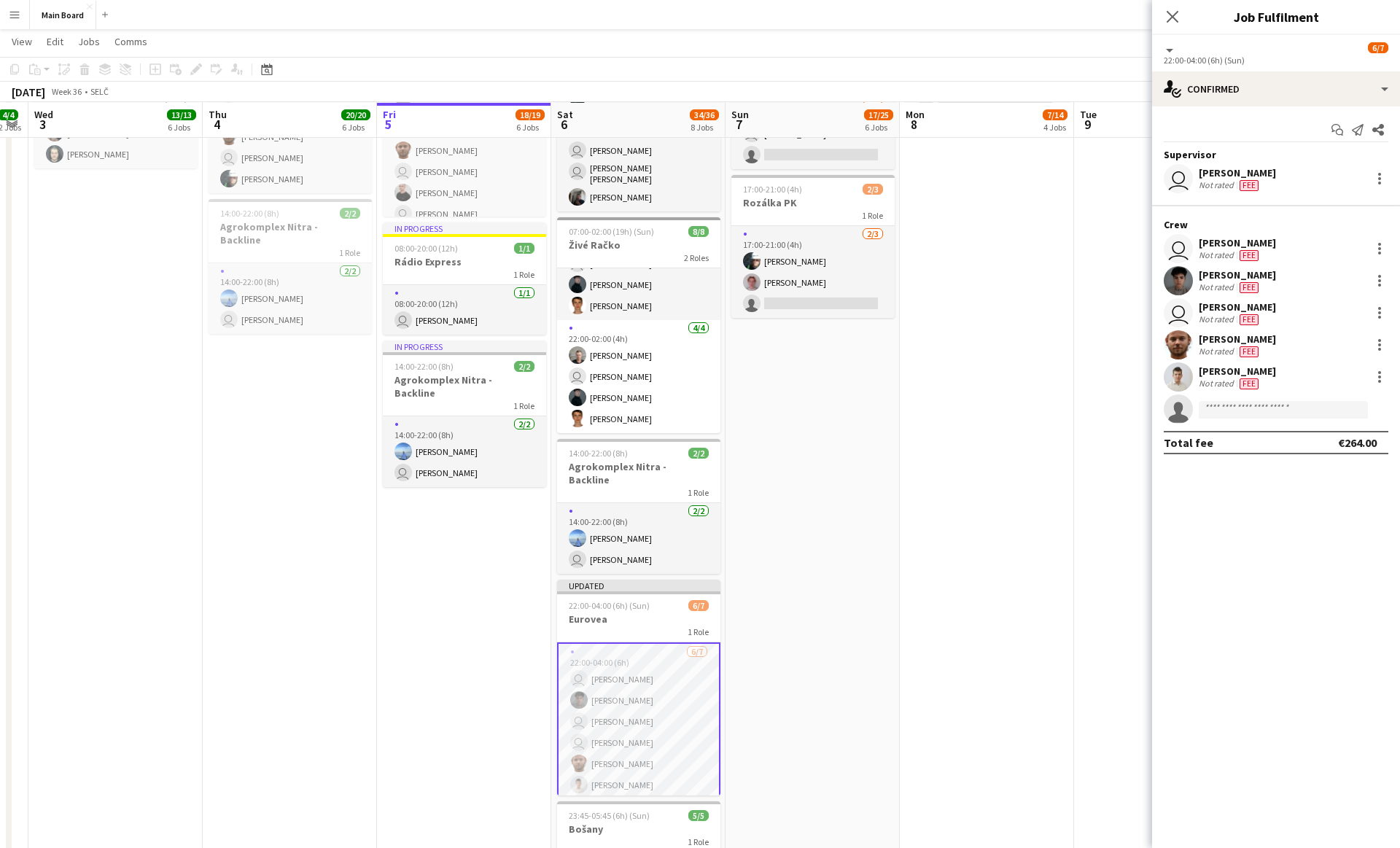
click at [944, 479] on app-date-cell "Toggle View The Scorpions [DATE] → [DATE] 20/20 10 jobs 11:00-16:00 (5h) 2/2 1 …" at bounding box center [986, 222] width 174 height 1586
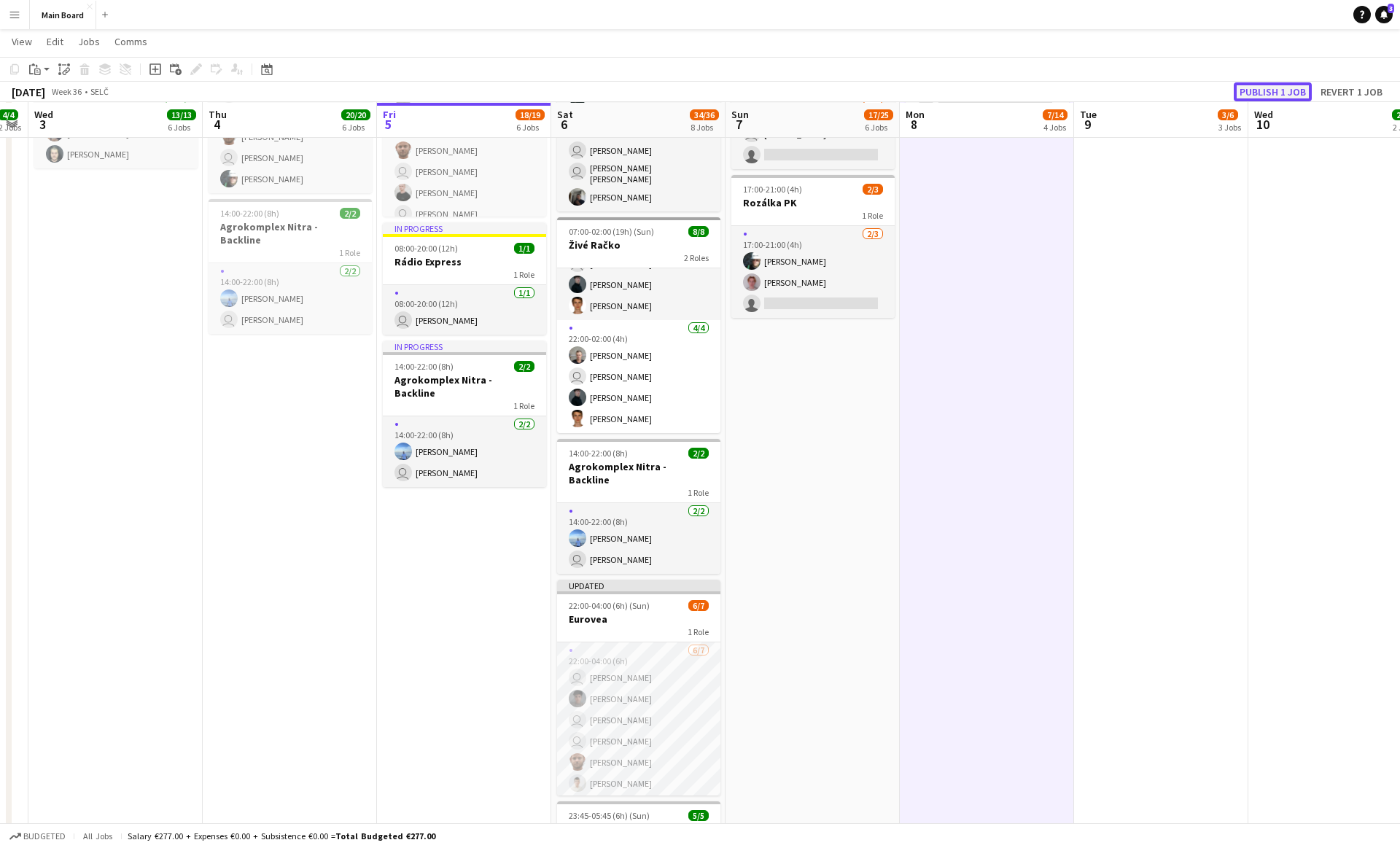
click at [1252, 84] on button "Publish 1 job" at bounding box center [1272, 92] width 78 height 19
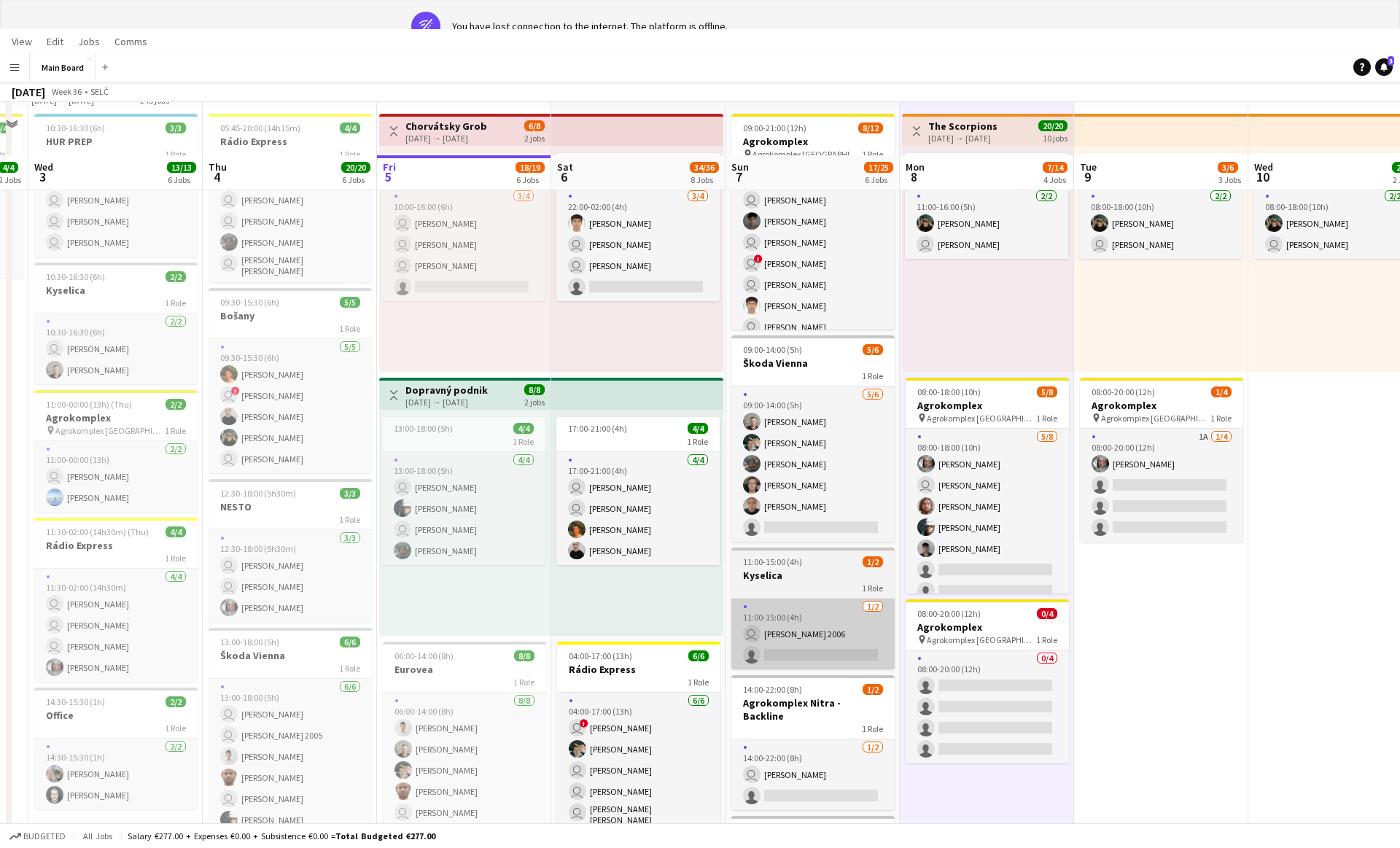
scroll to position [0, 0]
